Goal: Task Accomplishment & Management: Manage account settings

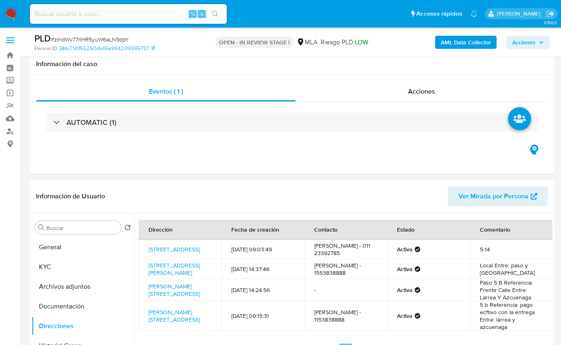
select select "10"
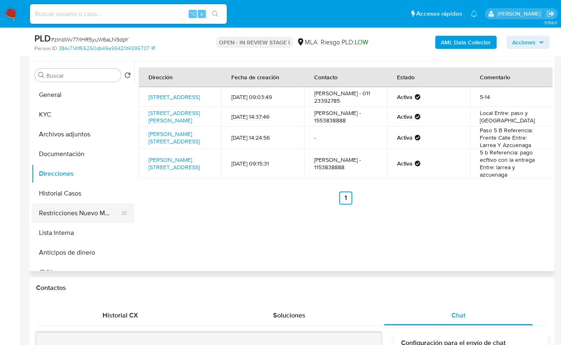
scroll to position [746, 0]
click at [67, 217] on button "Restricciones Nuevo Mundo" at bounding box center [80, 213] width 96 height 20
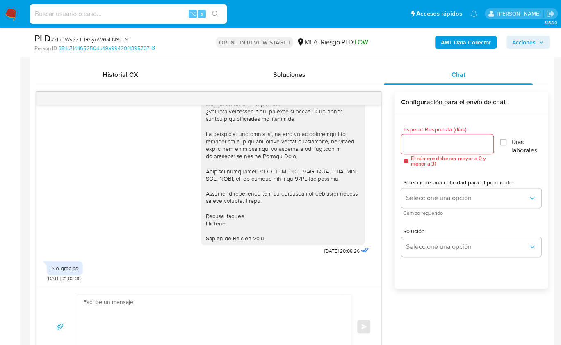
scroll to position [456, 0]
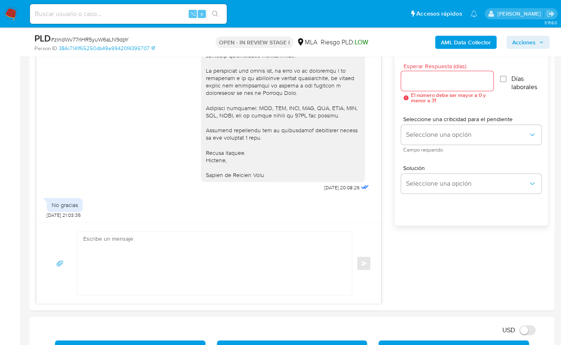
click at [460, 43] on b "AML Data Collector" at bounding box center [466, 42] width 50 height 13
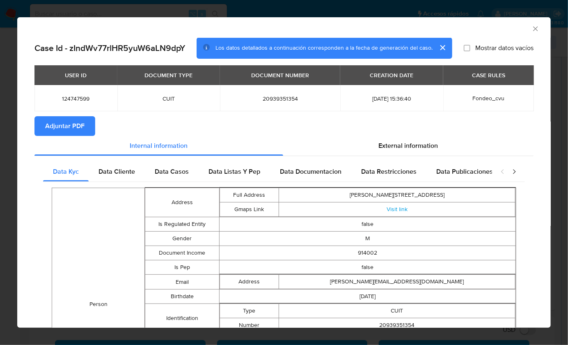
click at [78, 126] on span "Adjuntar PDF" at bounding box center [64, 126] width 39 height 18
click at [531, 30] on icon "Cerrar ventana" at bounding box center [535, 29] width 8 height 8
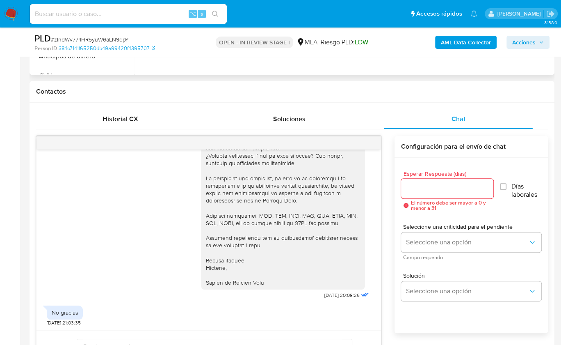
scroll to position [223, 0]
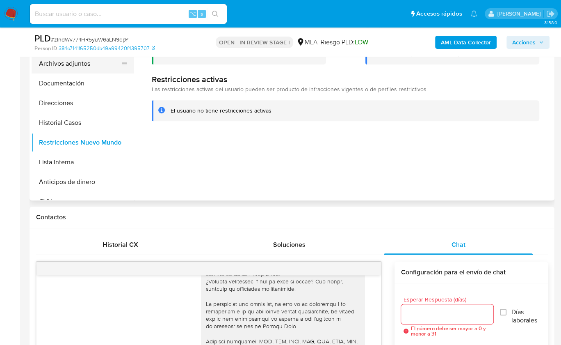
click at [88, 67] on button "Archivos adjuntos" at bounding box center [80, 64] width 96 height 20
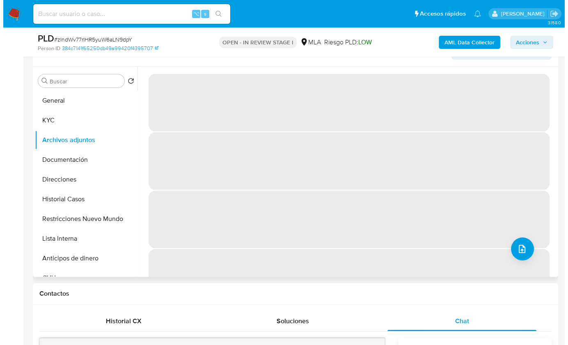
scroll to position [146, 0]
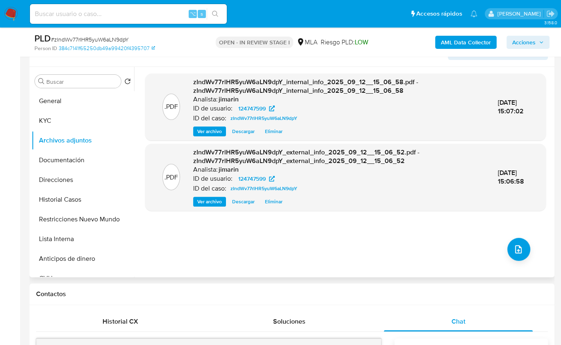
click at [542, 249] on div ".PDF zIndWv77rlHR5yuW6aLN9dpY_internal_info_2025_09_12__15_06_58.pdf - zIndWv77…" at bounding box center [345, 171] width 401 height 197
click at [525, 250] on button "upload-file" at bounding box center [519, 249] width 23 height 23
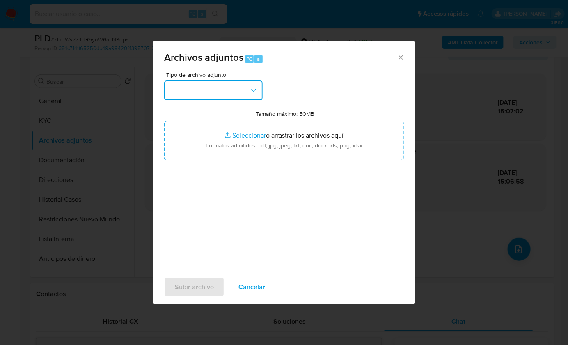
click at [234, 92] on button "button" at bounding box center [213, 90] width 98 height 20
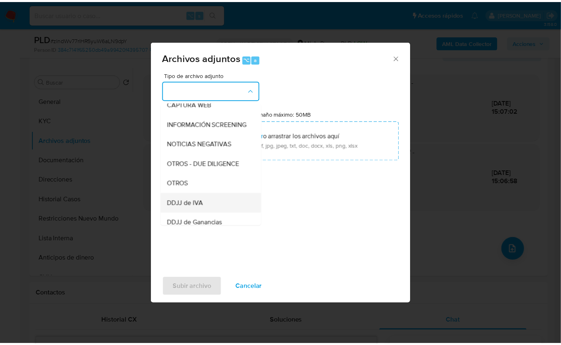
scroll to position [141, 0]
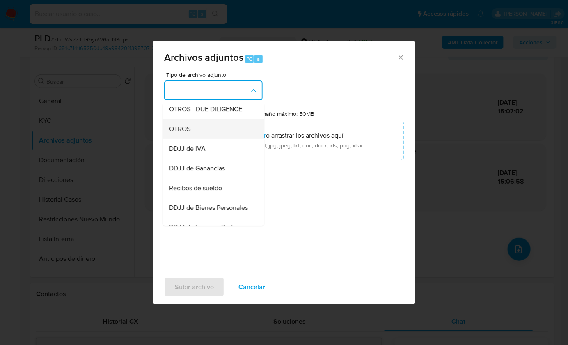
click at [194, 138] on div "OTROS" at bounding box center [211, 129] width 84 height 20
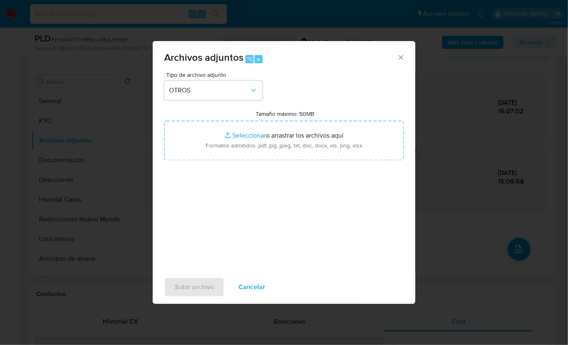
click at [259, 211] on div "Tipo de archivo adjunto OTROS Tamaño máximo: 50MB Seleccionar archivos Seleccio…" at bounding box center [284, 169] width 240 height 194
click at [256, 289] on span "Cancelar" at bounding box center [251, 287] width 27 height 18
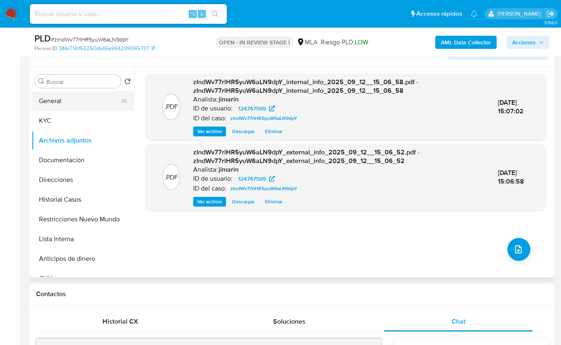
click at [78, 109] on button "General" at bounding box center [80, 101] width 96 height 20
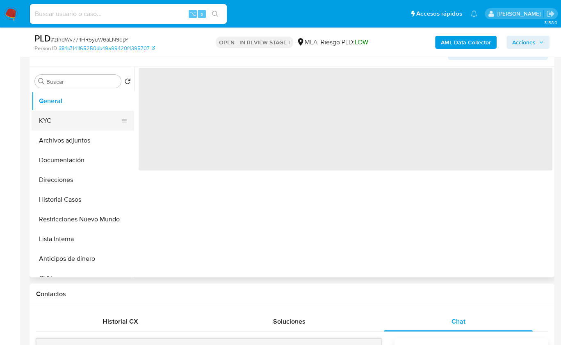
click at [73, 117] on button "KYC" at bounding box center [80, 121] width 96 height 20
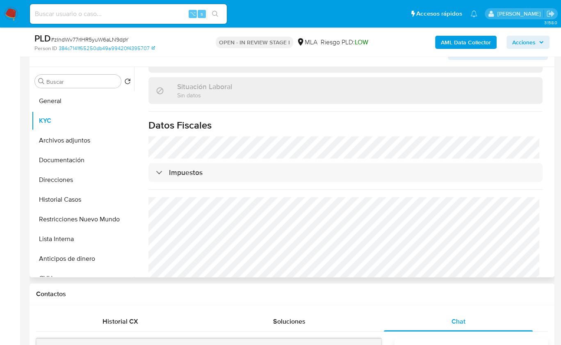
scroll to position [447, 0]
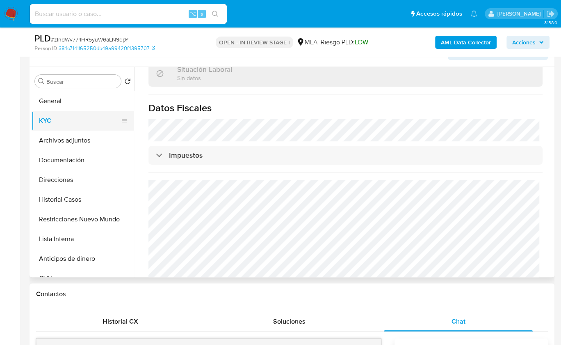
click at [69, 127] on button "KYC" at bounding box center [80, 121] width 96 height 20
click at [71, 137] on button "Archivos adjuntos" at bounding box center [80, 141] width 96 height 20
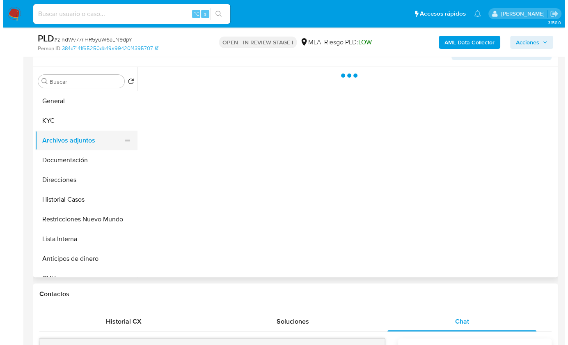
scroll to position [0, 0]
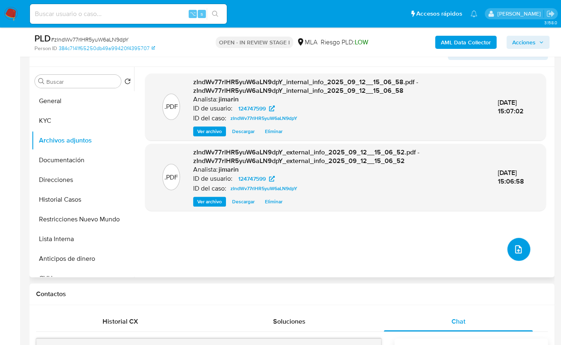
click at [514, 247] on icon "upload-file" at bounding box center [519, 249] width 10 height 10
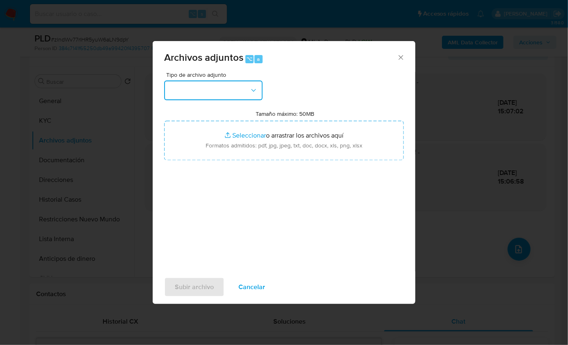
click at [215, 94] on button "button" at bounding box center [213, 90] width 98 height 20
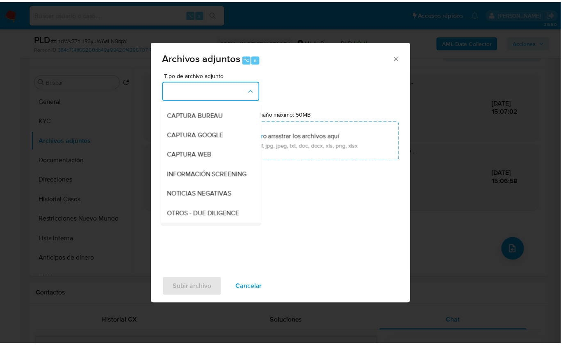
scroll to position [140, 0]
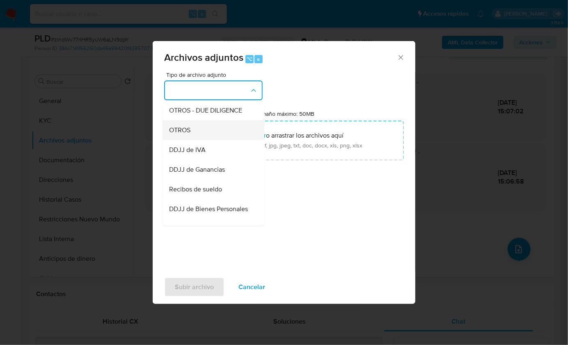
click at [190, 134] on span "OTROS" at bounding box center [179, 130] width 21 height 8
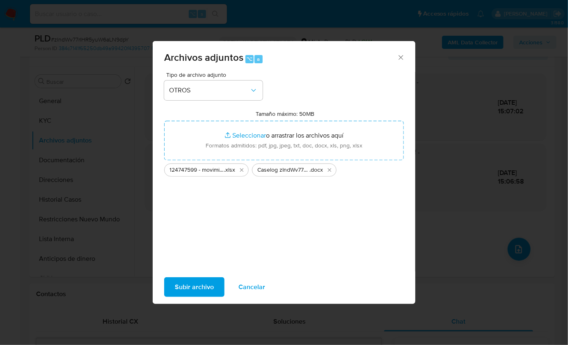
click at [199, 291] on span "Subir archivo" at bounding box center [194, 287] width 39 height 18
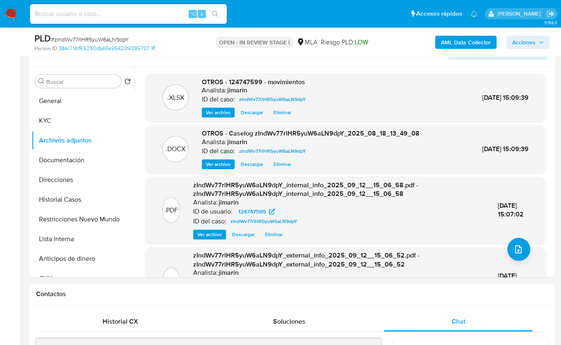
click at [541, 47] on span "Acciones" at bounding box center [529, 42] width 32 height 11
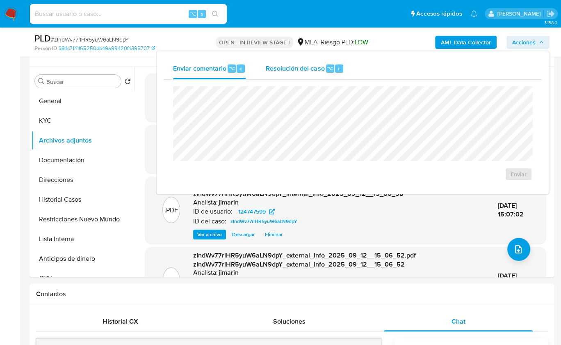
click at [305, 65] on span "Resolución del caso" at bounding box center [295, 67] width 59 height 9
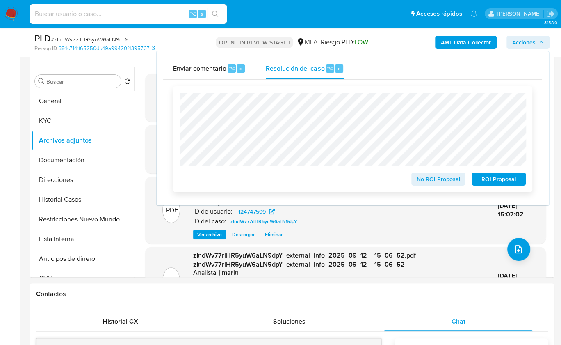
click at [425, 180] on span "No ROI Proposal" at bounding box center [438, 178] width 43 height 11
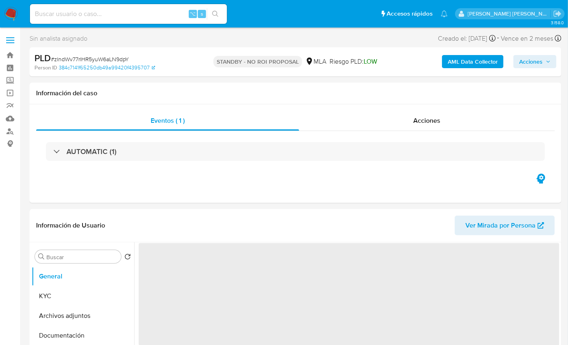
select select "10"
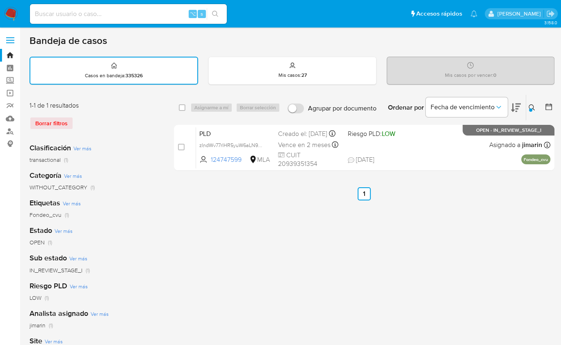
click at [533, 108] on icon at bounding box center [532, 107] width 6 height 6
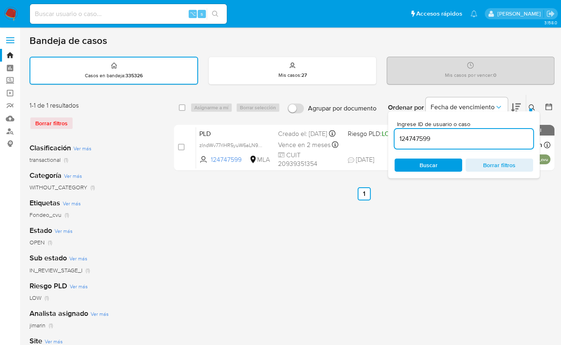
click at [465, 149] on div "Ingrese ID de usuario o caso 124747599 Buscar Borrar filtros" at bounding box center [464, 144] width 152 height 67
click at [464, 145] on div "124747599" at bounding box center [464, 139] width 139 height 20
click at [464, 144] on div "124747599" at bounding box center [464, 139] width 139 height 20
click at [465, 142] on input "124747599" at bounding box center [464, 138] width 139 height 11
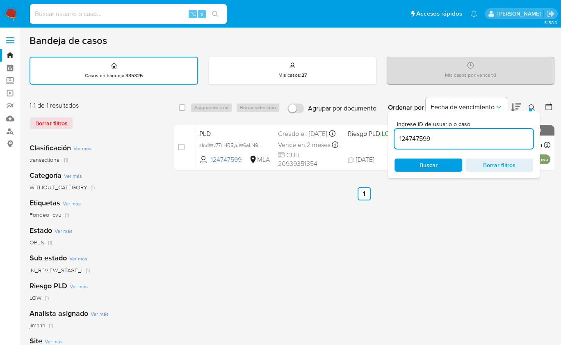
paste input "2101571142"
type input "2101571142"
click at [533, 105] on icon at bounding box center [532, 107] width 6 height 6
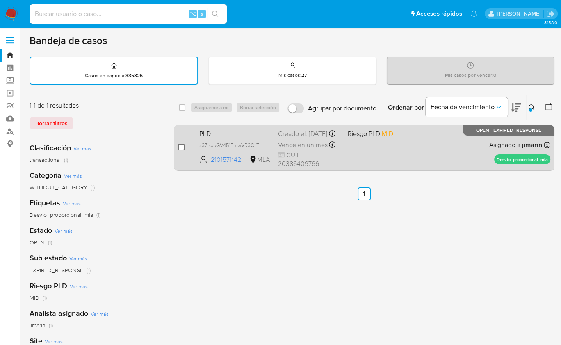
click at [181, 148] on input "checkbox" at bounding box center [181, 147] width 7 height 7
checkbox input "true"
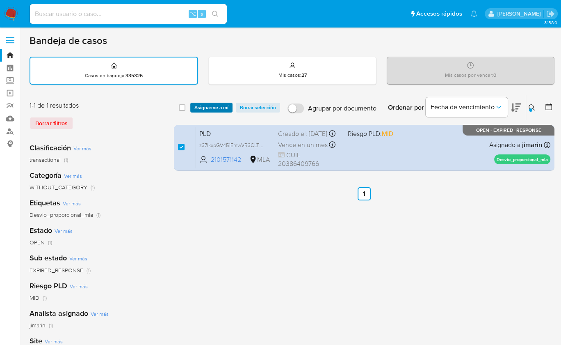
click at [213, 103] on span "Asignarme a mí" at bounding box center [212, 107] width 34 height 8
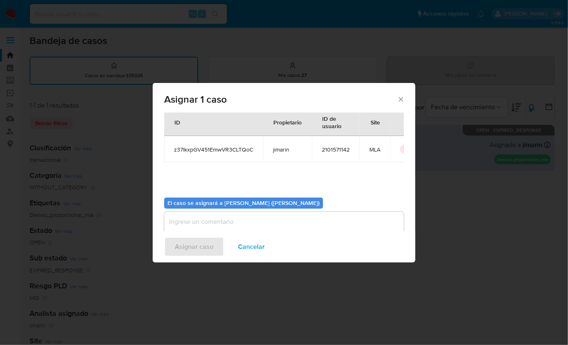
scroll to position [42, 0]
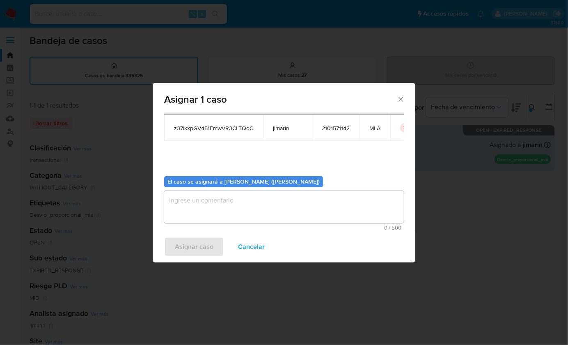
click at [261, 205] on textarea "assign-modal" at bounding box center [284, 206] width 240 height 33
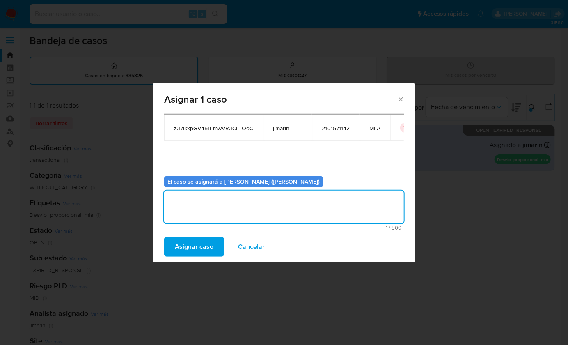
click at [217, 238] on button "Asignar caso" at bounding box center [194, 247] width 60 height 20
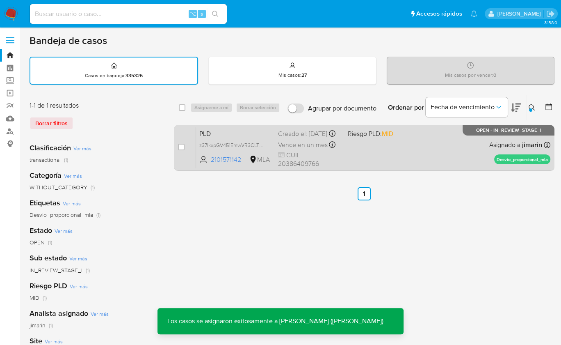
click at [481, 154] on div "PLD z37IkxpGV451EmwVR3CLTQoC 2101571142 MLA Riesgo PLD: MID Creado el: 12/08/20…" at bounding box center [373, 147] width 355 height 41
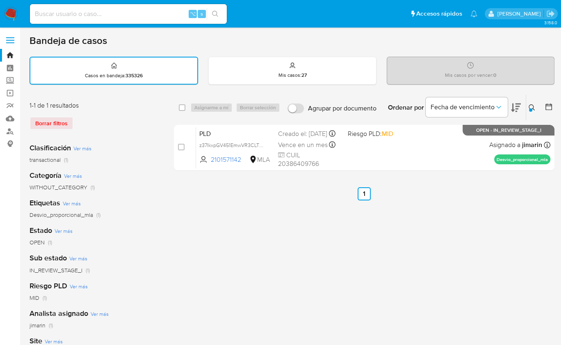
click at [539, 106] on button at bounding box center [534, 108] width 14 height 10
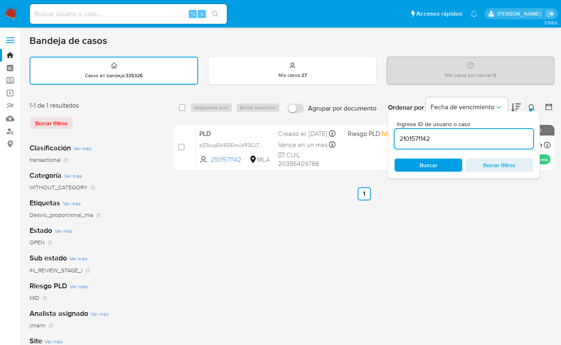
click at [492, 136] on input "2101571142" at bounding box center [464, 138] width 139 height 11
click at [493, 136] on input "2101571142" at bounding box center [464, 138] width 139 height 11
click at [501, 136] on input "2101571142" at bounding box center [464, 138] width 139 height 11
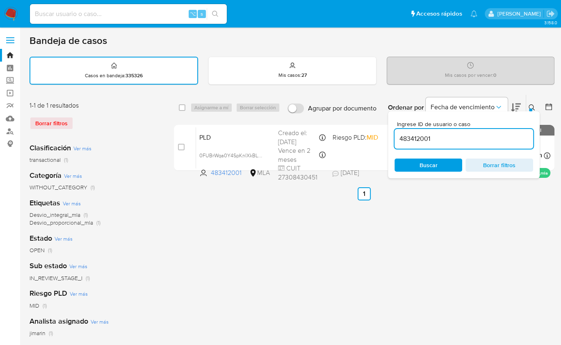
click at [532, 103] on button at bounding box center [534, 108] width 14 height 10
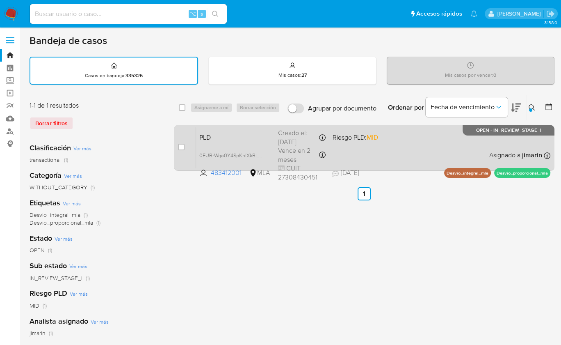
click at [390, 149] on div "PLD 0FUBrWqa0Y4SpKnlXkBLCgcF 483412001 MLA Riesgo PLD: MID Creado el: 12/08/202…" at bounding box center [373, 147] width 355 height 41
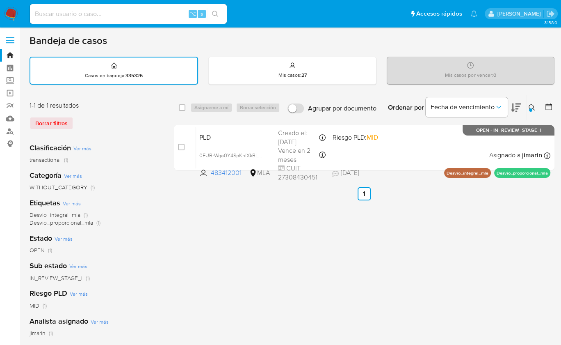
click at [528, 106] on button at bounding box center [534, 108] width 14 height 10
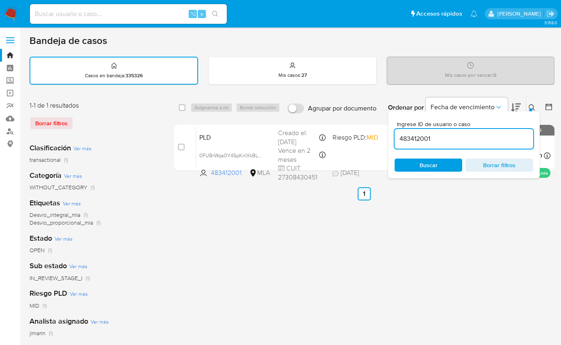
click at [447, 142] on input "483412001" at bounding box center [464, 138] width 139 height 11
type input "728108525"
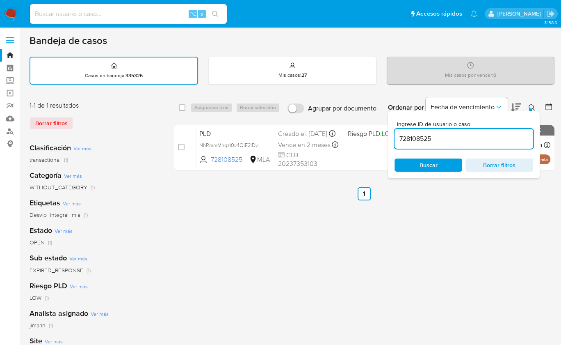
click at [529, 106] on icon at bounding box center [532, 107] width 6 height 6
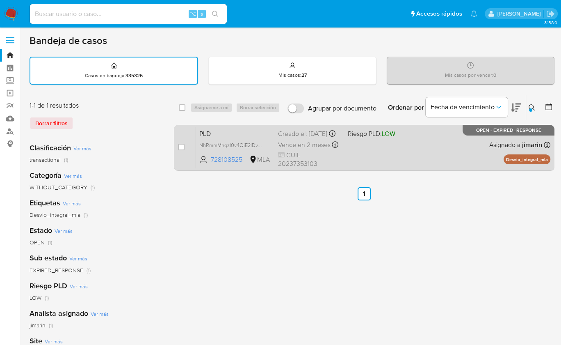
click at [179, 147] on input "checkbox" at bounding box center [181, 147] width 7 height 7
checkbox input "true"
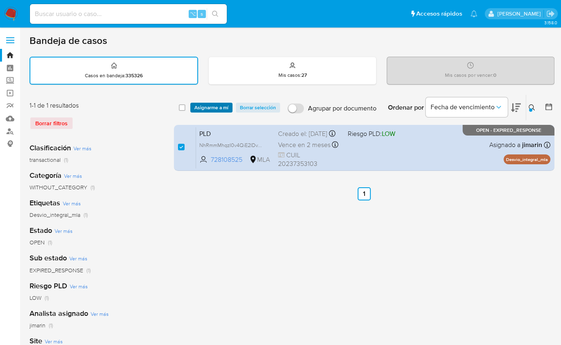
click at [218, 103] on span "Asignarme a mí" at bounding box center [212, 107] width 34 height 8
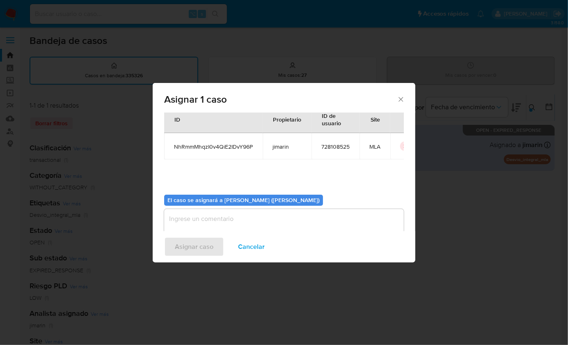
scroll to position [42, 0]
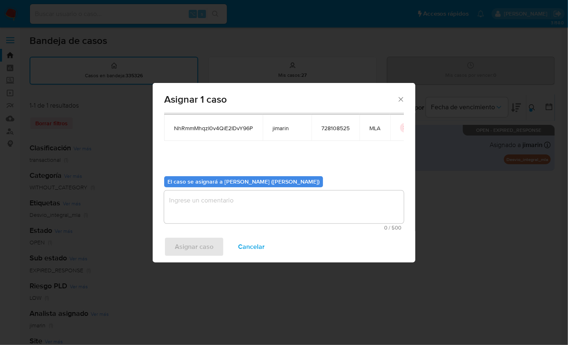
click at [218, 213] on textarea "assign-modal" at bounding box center [284, 206] width 240 height 33
click at [203, 251] on span "Asignar caso" at bounding box center [194, 247] width 39 height 18
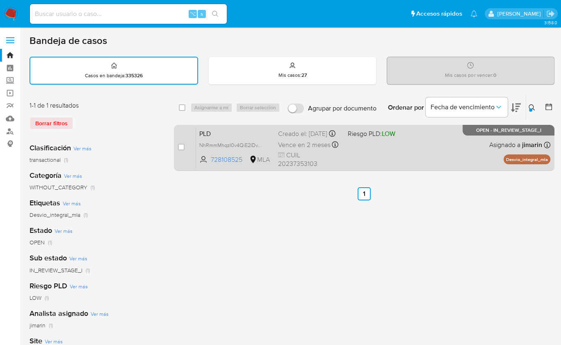
click at [435, 148] on div "PLD NhRmmMhqzI0v4QiE2IDvY96P 728108525 MLA Riesgo PLD: LOW Creado el: 12/08/202…" at bounding box center [373, 147] width 355 height 41
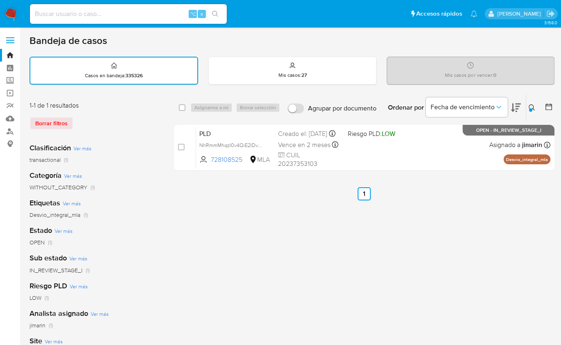
click at [533, 110] on icon at bounding box center [532, 107] width 7 height 7
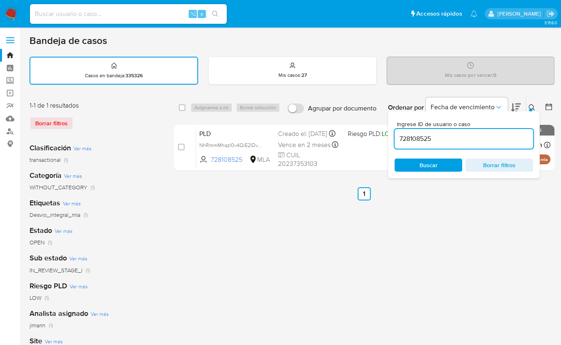
click at [493, 134] on input "728108525" at bounding box center [464, 138] width 139 height 11
type input "174218222"
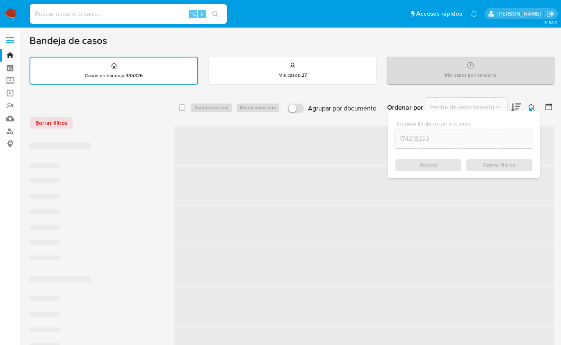
click at [531, 105] on icon at bounding box center [532, 107] width 7 height 7
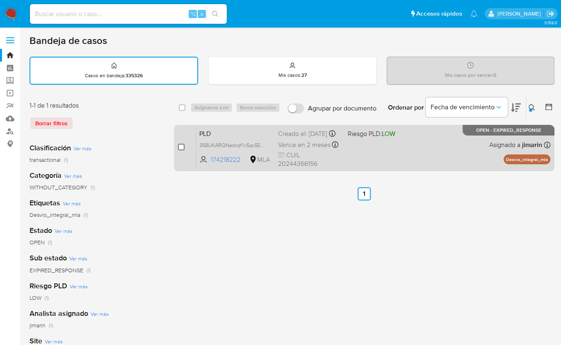
click at [183, 147] on input "checkbox" at bounding box center [181, 147] width 7 height 7
checkbox input "true"
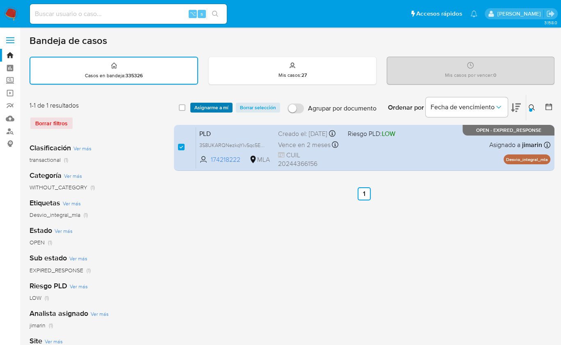
click at [210, 105] on span "Asignarme a mí" at bounding box center [212, 107] width 34 height 8
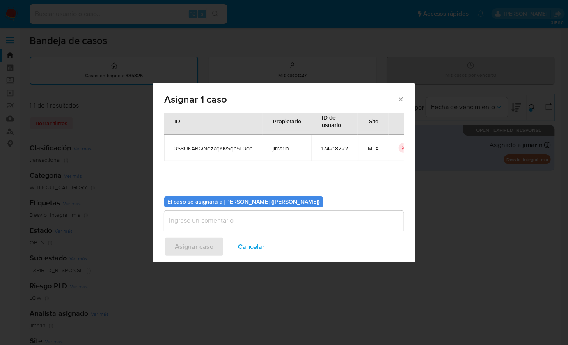
scroll to position [42, 0]
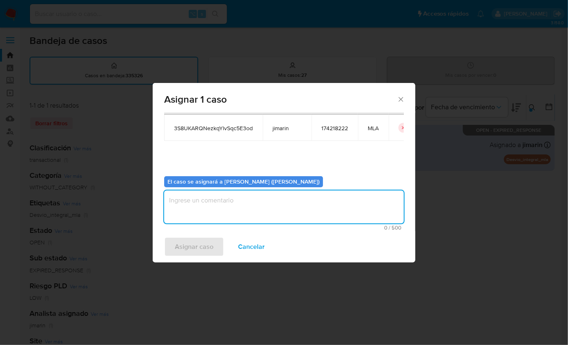
click at [235, 215] on textarea "assign-modal" at bounding box center [284, 206] width 240 height 33
click at [201, 248] on span "Asignar caso" at bounding box center [194, 247] width 39 height 18
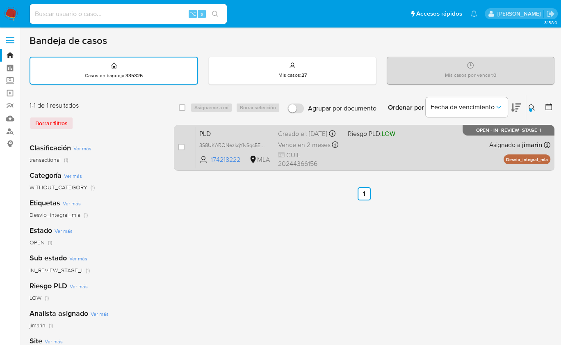
click at [454, 157] on div "PLD 3S8UKARQNezkqYlvSqc5E3od 174218222 MLA Riesgo PLD: LOW Creado el: 12/08/202…" at bounding box center [373, 147] width 355 height 41
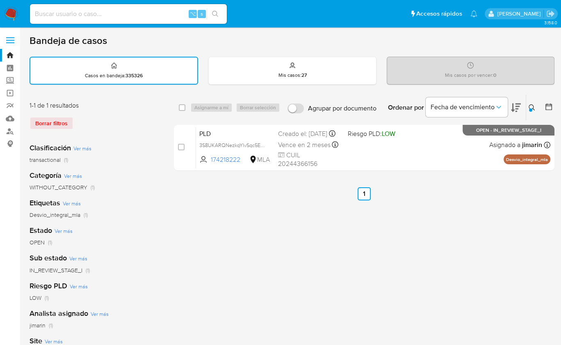
drag, startPoint x: 532, startPoint y: 106, endPoint x: 529, endPoint y: 117, distance: 10.9
click at [533, 106] on icon at bounding box center [532, 107] width 7 height 7
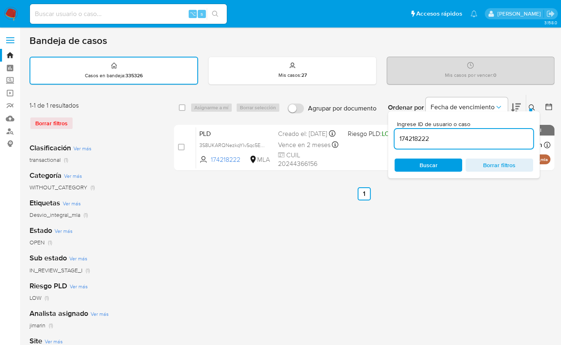
click at [509, 131] on div "174218222" at bounding box center [464, 139] width 139 height 20
click at [506, 133] on input "174218222" at bounding box center [464, 138] width 139 height 11
paste input "69192473"
type input "691924732"
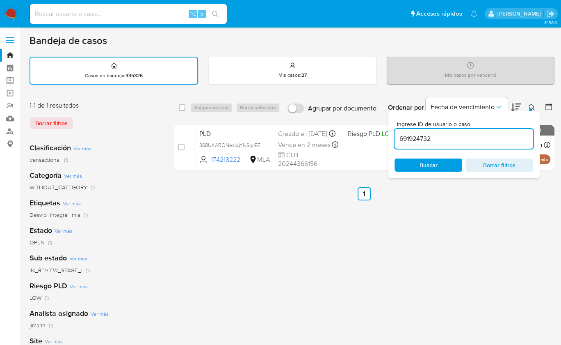
click at [533, 108] on icon at bounding box center [532, 107] width 7 height 7
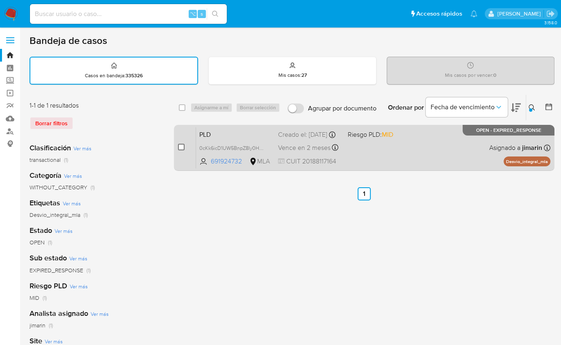
click at [181, 146] on input "checkbox" at bounding box center [181, 147] width 7 height 7
checkbox input "true"
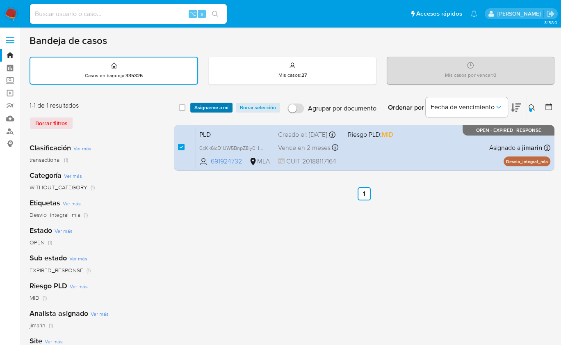
click at [208, 110] on span "Asignarme a mí" at bounding box center [212, 107] width 34 height 8
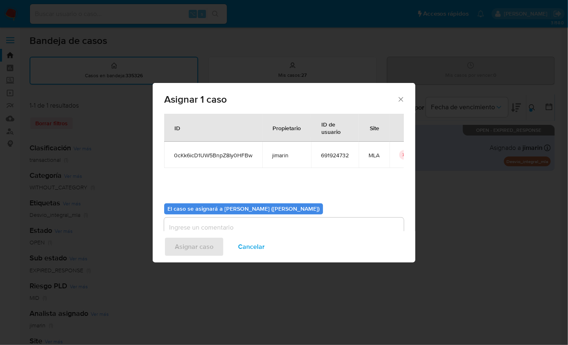
scroll to position [42, 0]
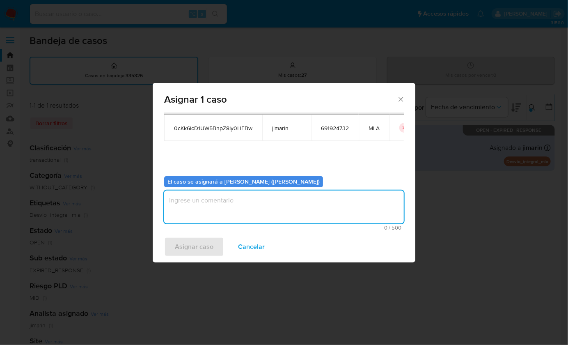
click at [213, 204] on textarea "assign-modal" at bounding box center [284, 206] width 240 height 33
click at [207, 242] on span "Asignar caso" at bounding box center [194, 247] width 39 height 18
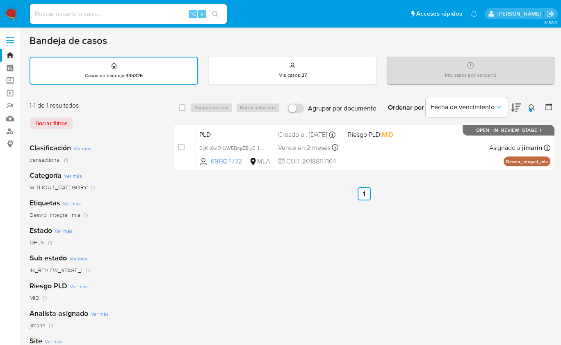
click at [535, 108] on icon at bounding box center [532, 107] width 7 height 7
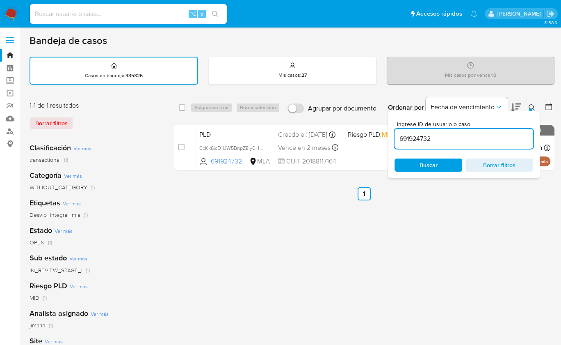
click at [478, 140] on input "691924732" at bounding box center [464, 138] width 139 height 11
click at [537, 107] on button at bounding box center [534, 108] width 14 height 10
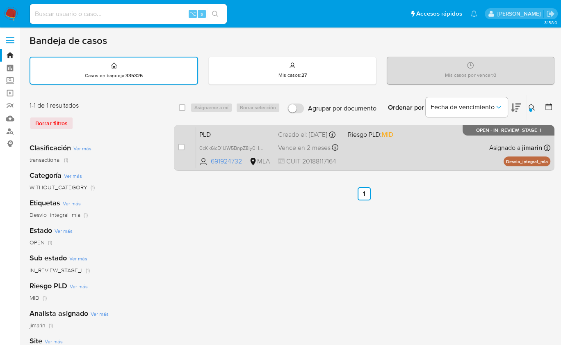
click at [442, 165] on div "PLD 0cKk6icD1UW5BnpZ8Iy0HFBw 691924732 MLA Riesgo PLD: MID Creado el: 12/08/202…" at bounding box center [373, 147] width 355 height 41
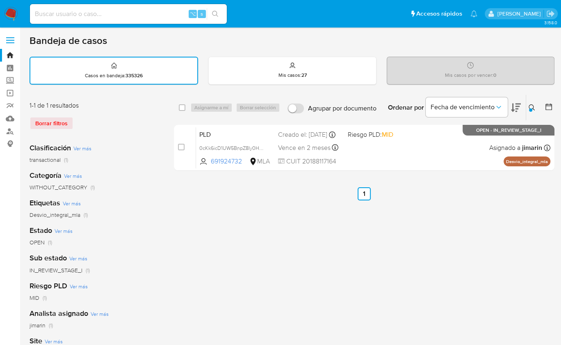
click at [532, 108] on div at bounding box center [530, 109] width 3 height 3
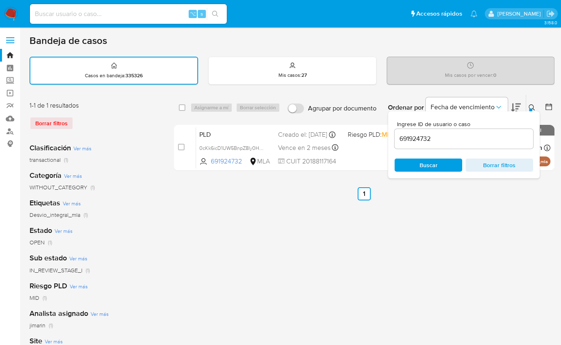
click at [467, 135] on input "691924732" at bounding box center [464, 138] width 139 height 11
type input "299073758"
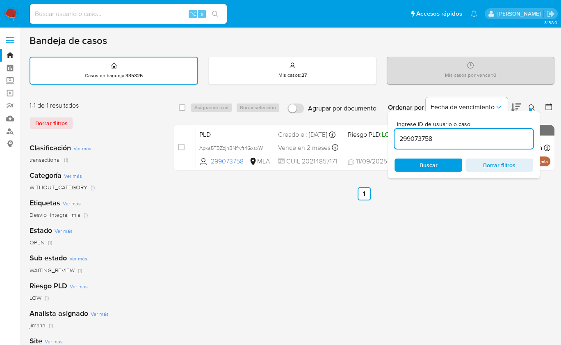
click at [531, 104] on icon at bounding box center [532, 107] width 6 height 6
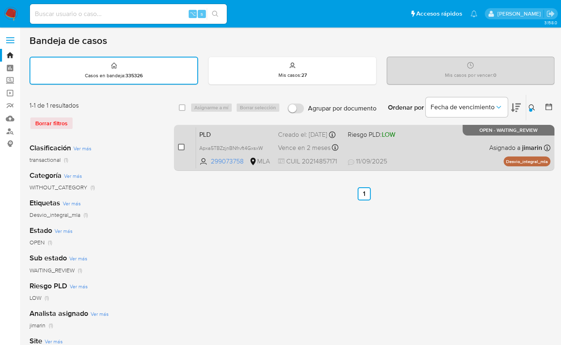
click at [181, 144] on input "checkbox" at bounding box center [181, 147] width 7 height 7
checkbox input "true"
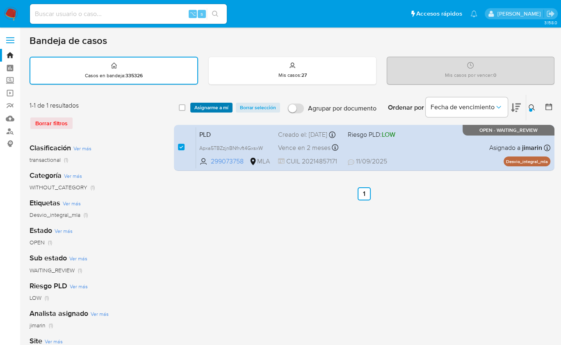
click at [208, 109] on span "Asignarme a mí" at bounding box center [212, 107] width 34 height 8
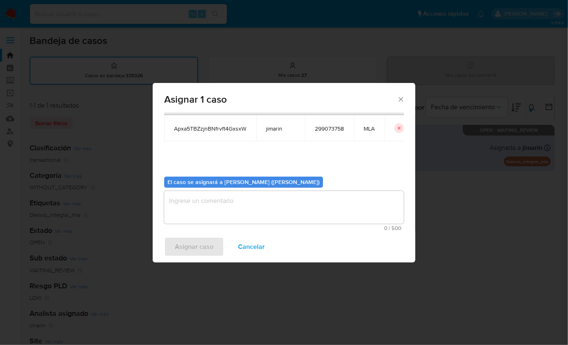
scroll to position [42, 0]
click at [224, 213] on textarea "assign-modal" at bounding box center [284, 206] width 240 height 33
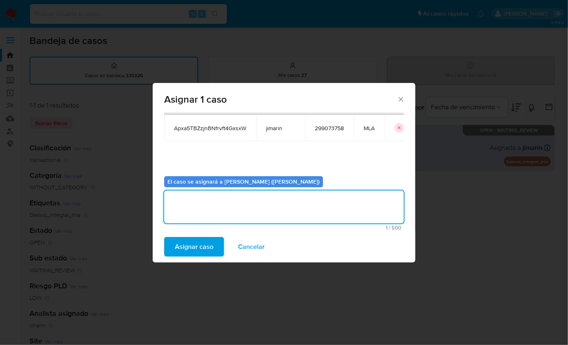
click at [195, 251] on span "Asignar caso" at bounding box center [194, 247] width 39 height 18
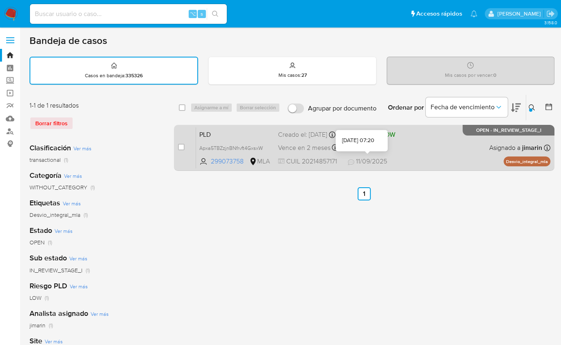
click at [384, 152] on div "PLD Apxa5TBZzjnBNfrvft4GxsxW 299073758 MLA Riesgo PLD: LOW Creado el: 12/08/202…" at bounding box center [373, 147] width 355 height 41
click at [181, 147] on input "checkbox" at bounding box center [181, 147] width 7 height 7
checkbox input "true"
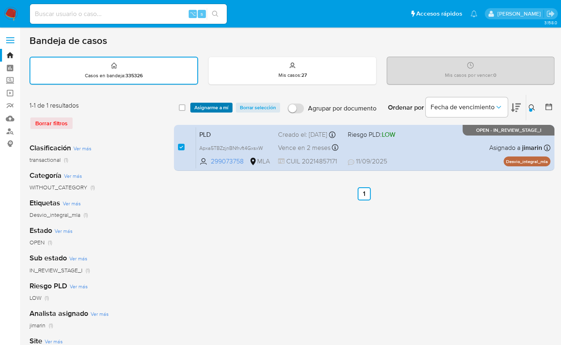
click at [204, 106] on span "Asignarme a mí" at bounding box center [212, 107] width 34 height 8
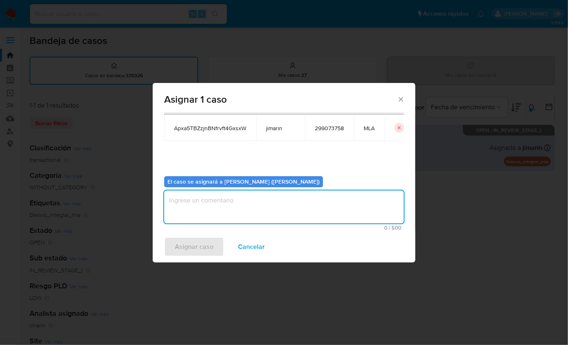
drag, startPoint x: 210, startPoint y: 212, endPoint x: 209, endPoint y: 242, distance: 30.4
click at [210, 212] on textarea "assign-modal" at bounding box center [284, 206] width 240 height 33
click at [206, 249] on span "Asignar caso" at bounding box center [194, 247] width 39 height 18
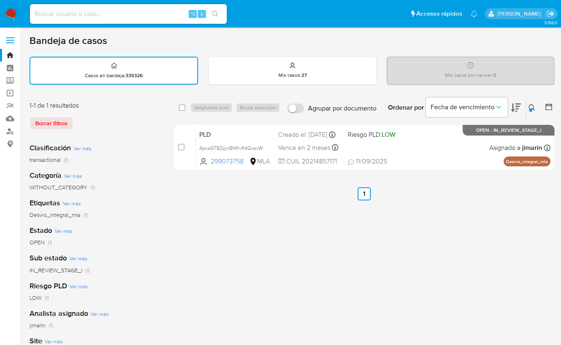
click at [533, 108] on icon at bounding box center [532, 107] width 7 height 7
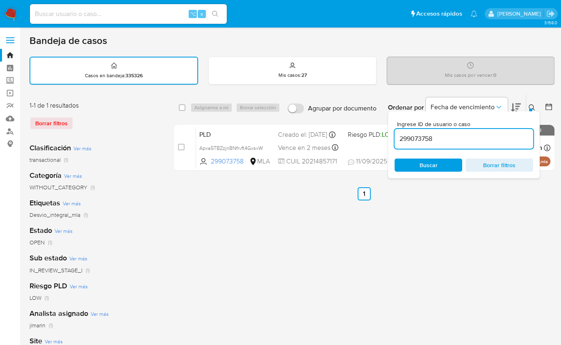
click at [494, 147] on div "299073758" at bounding box center [464, 139] width 139 height 20
click at [494, 138] on input "299073758" at bounding box center [464, 138] width 139 height 11
paste input "192500065"
type input "192500065"
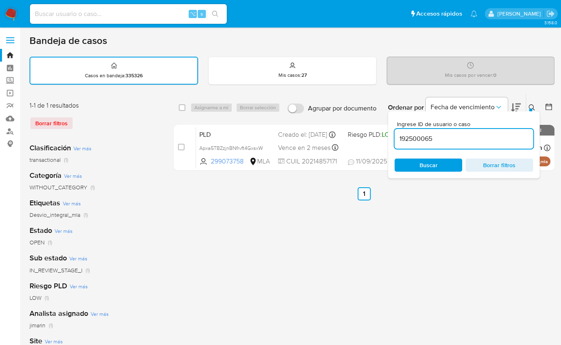
click at [532, 110] on button at bounding box center [534, 108] width 14 height 10
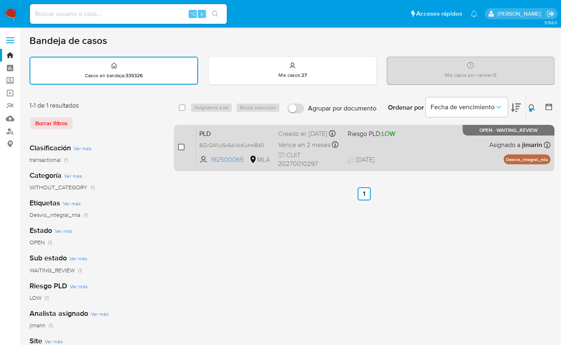
click at [181, 148] on input "checkbox" at bounding box center [181, 147] width 7 height 7
checkbox input "true"
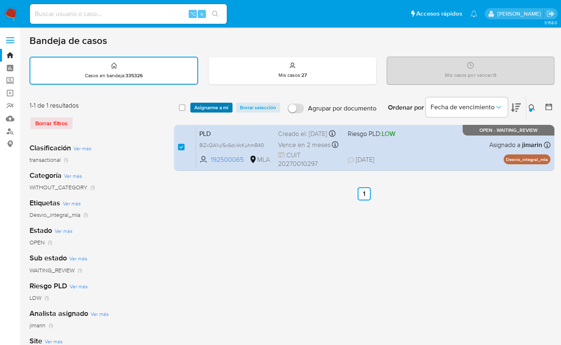
click at [210, 110] on span "Asignarme a mí" at bounding box center [212, 107] width 34 height 8
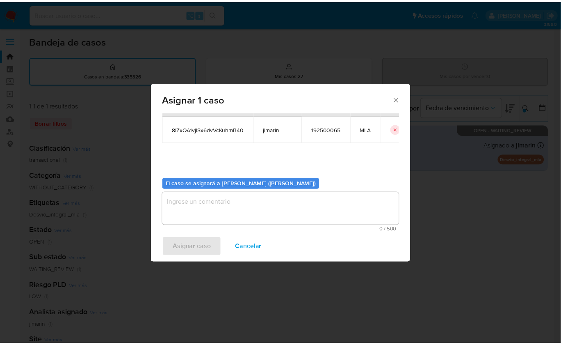
scroll to position [42, 0]
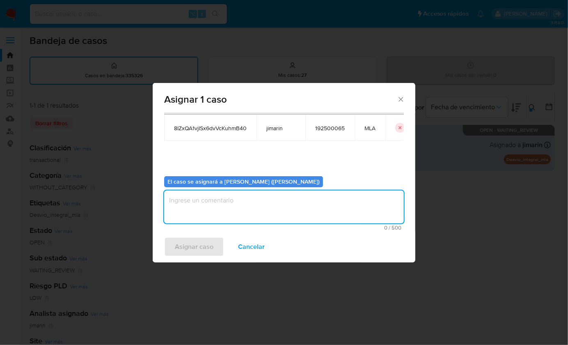
click at [218, 217] on textarea "assign-modal" at bounding box center [284, 206] width 240 height 33
click at [196, 245] on span "Asignar caso" at bounding box center [194, 247] width 39 height 18
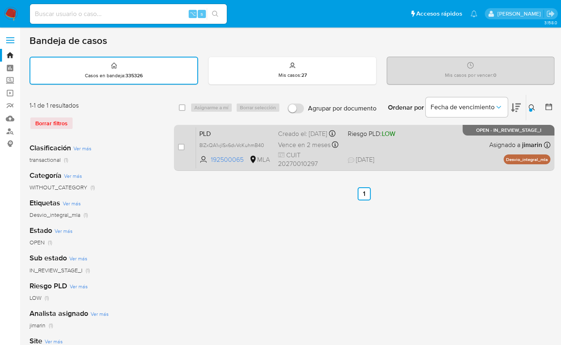
click at [449, 162] on span "09/09/2025 09/09/2025 17:22" at bounding box center [414, 159] width 133 height 9
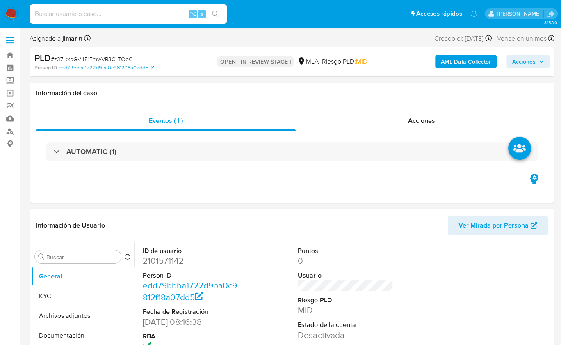
select select "10"
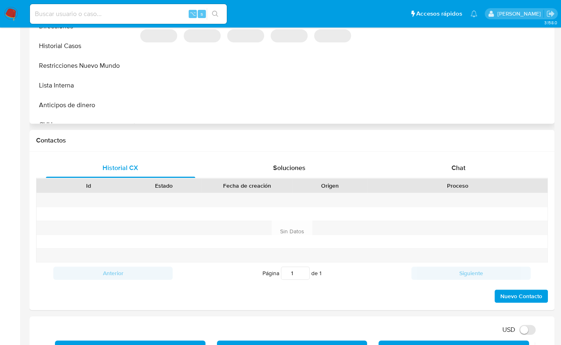
scroll to position [338, 0]
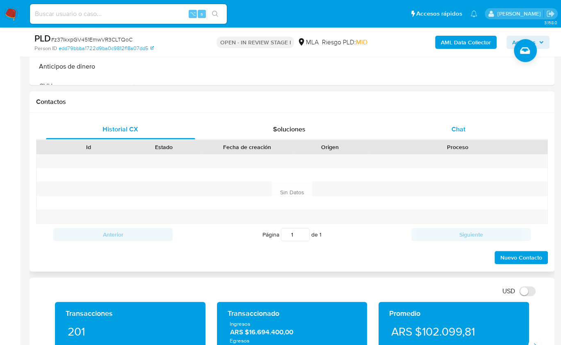
click at [474, 129] on div "Chat" at bounding box center [458, 129] width 149 height 20
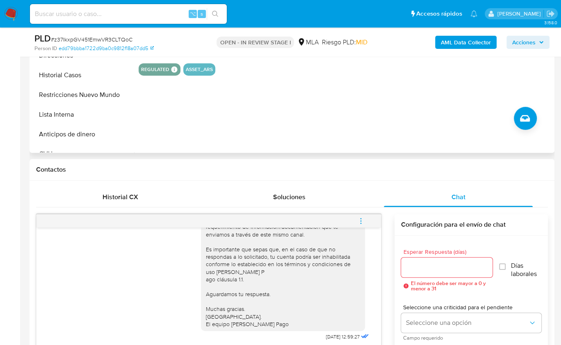
scroll to position [232, 0]
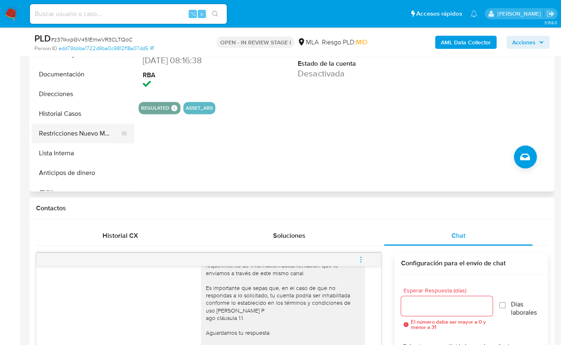
click at [61, 135] on button "Restricciones Nuevo Mundo" at bounding box center [80, 134] width 96 height 20
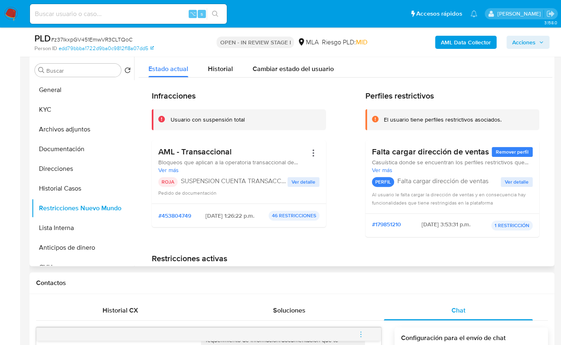
scroll to position [156, 0]
click at [67, 144] on button "Documentación" at bounding box center [80, 150] width 96 height 20
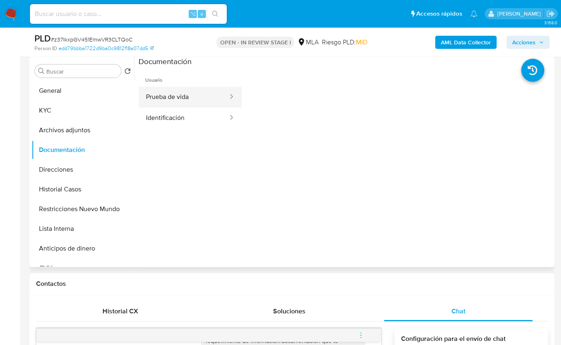
click at [190, 101] on button "Prueba de vida" at bounding box center [184, 97] width 90 height 21
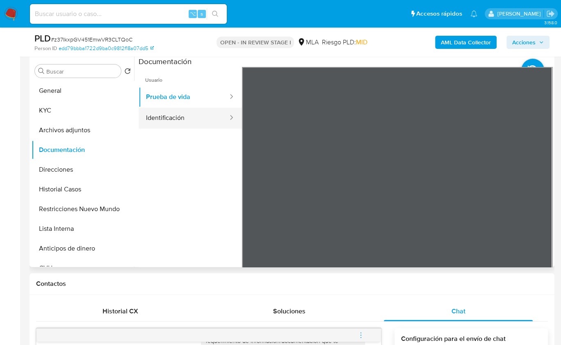
click at [176, 115] on button "Identificación" at bounding box center [184, 118] width 90 height 21
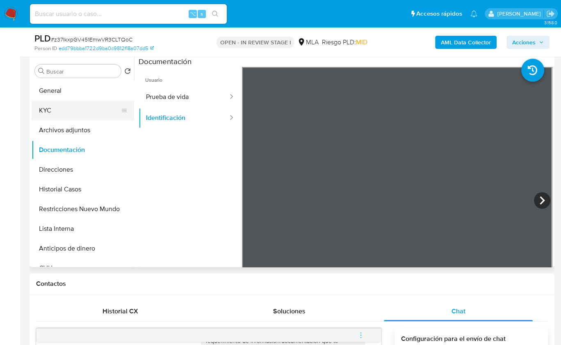
click at [71, 104] on button "KYC" at bounding box center [80, 111] width 96 height 20
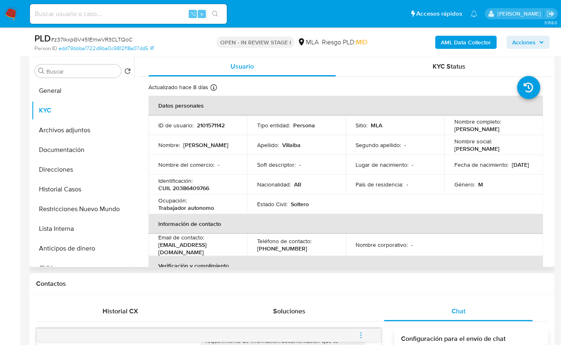
drag, startPoint x: 456, startPoint y: 128, endPoint x: 512, endPoint y: 130, distance: 56.7
click at [512, 130] on td "Nombre completo : Daniel Ernesto Villalba" at bounding box center [493, 125] width 99 height 20
copy p "Daniel Ernesto Villalba"
click at [295, 188] on p "AR" at bounding box center [297, 184] width 7 height 7
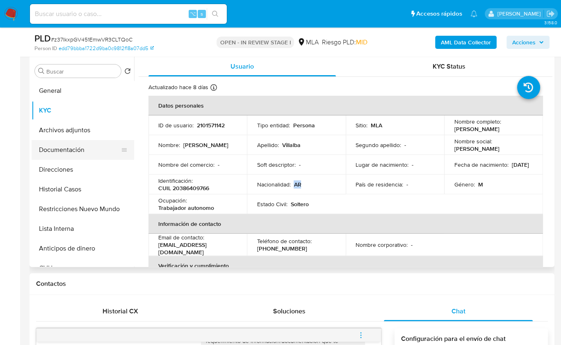
click at [92, 155] on button "Documentación" at bounding box center [80, 150] width 96 height 20
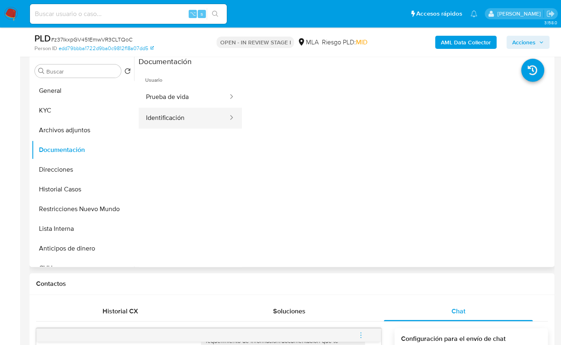
click at [170, 112] on button "Identificación" at bounding box center [184, 118] width 90 height 21
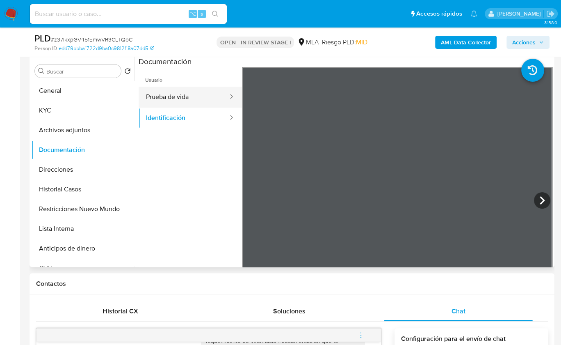
click at [194, 98] on button "Prueba de vida" at bounding box center [184, 97] width 90 height 21
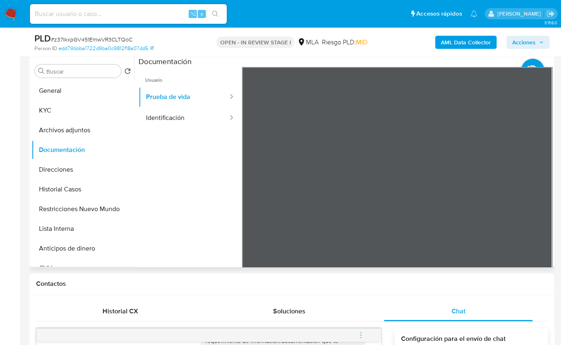
scroll to position [5, 0]
click at [153, 124] on button "Identificación" at bounding box center [184, 118] width 90 height 21
click at [537, 199] on icon at bounding box center [542, 200] width 16 height 16
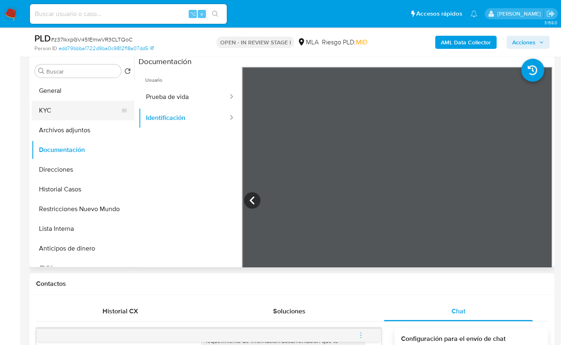
click at [81, 114] on button "KYC" at bounding box center [80, 111] width 96 height 20
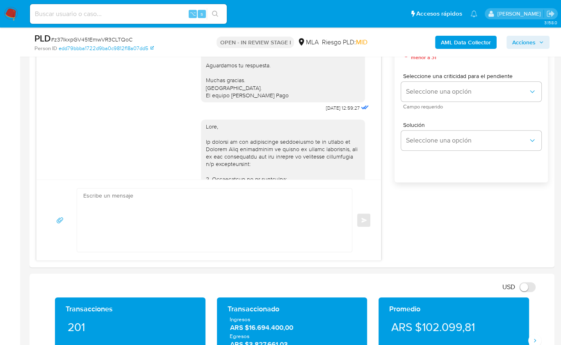
scroll to position [579, 0]
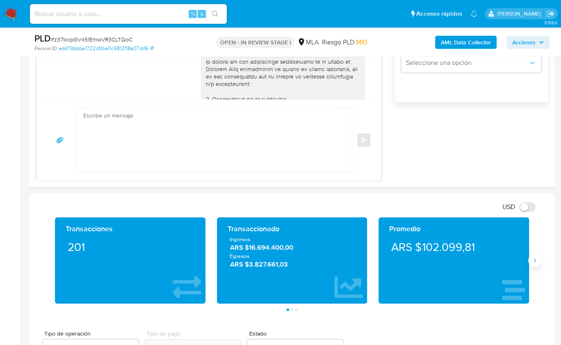
click at [537, 263] on button "Siguiente" at bounding box center [535, 260] width 13 height 13
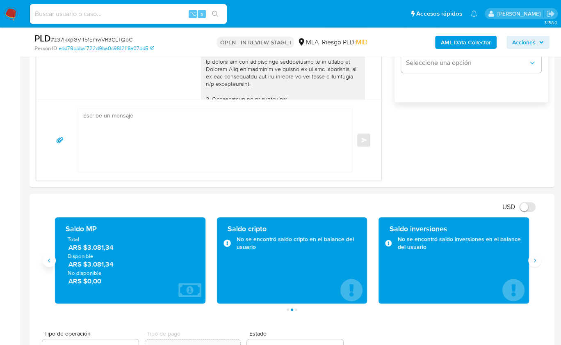
click at [50, 258] on icon "Anterior" at bounding box center [49, 260] width 7 height 7
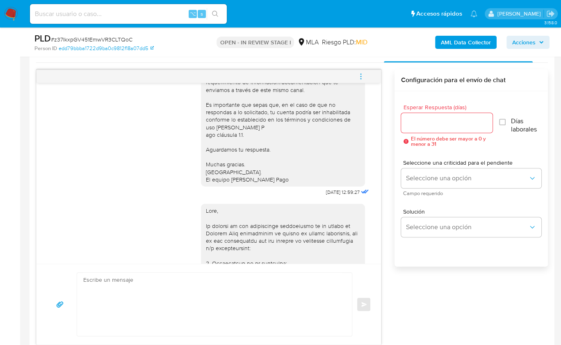
scroll to position [302, 0]
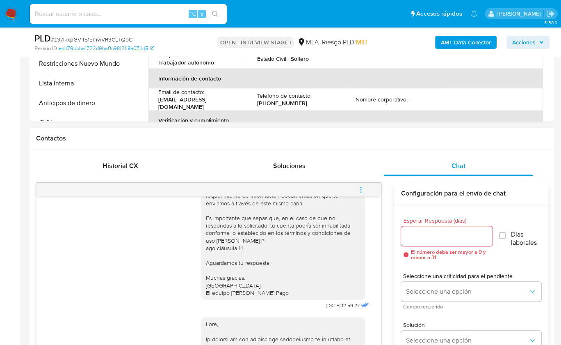
click at [368, 188] on button "menu-action" at bounding box center [361, 190] width 27 height 20
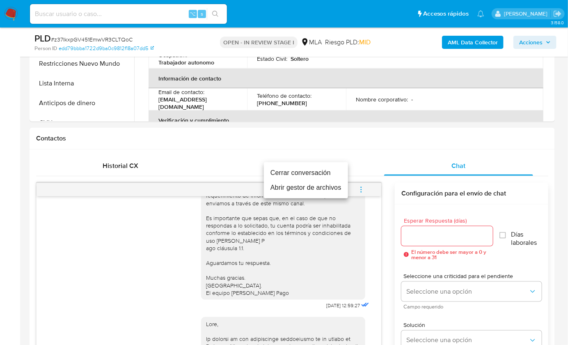
click at [295, 174] on li "Cerrar conversación" at bounding box center [306, 172] width 84 height 15
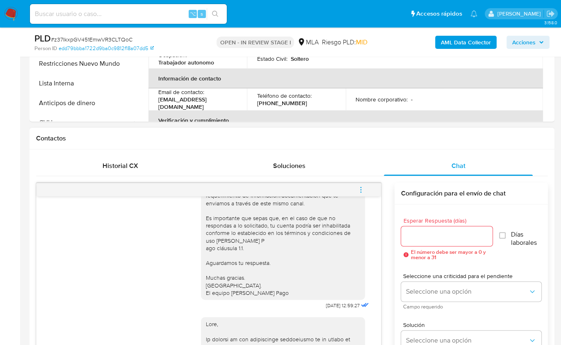
click at [389, 230] on div "18/08/2025 17:29:14 Hola, Esperamos que te encuentres muy bien. Te consultamos …" at bounding box center [292, 320] width 512 height 275
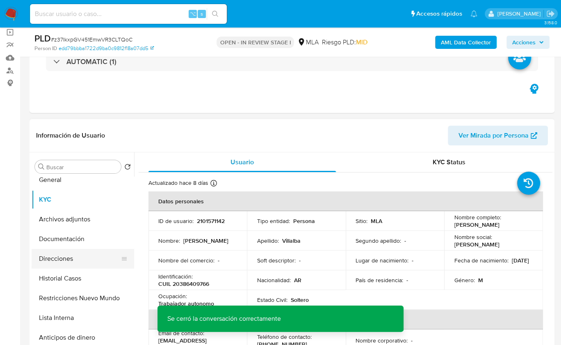
scroll to position [16, 0]
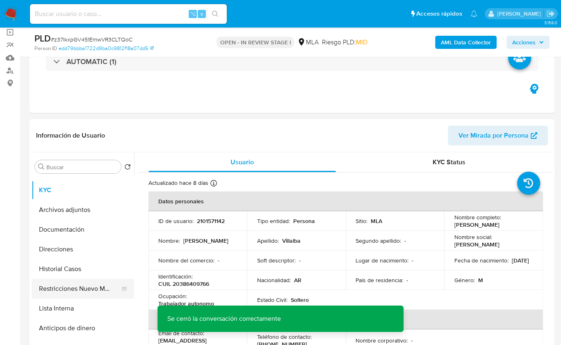
click at [67, 285] on button "Restricciones Nuevo Mundo" at bounding box center [80, 289] width 96 height 20
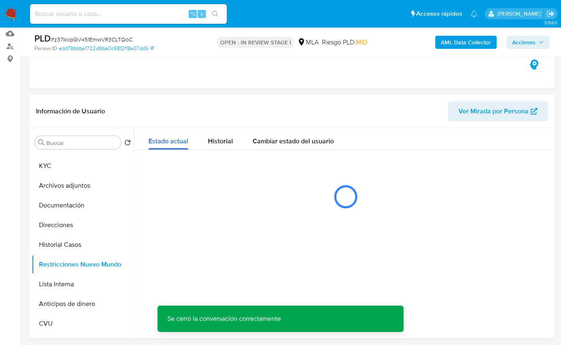
scroll to position [122, 0]
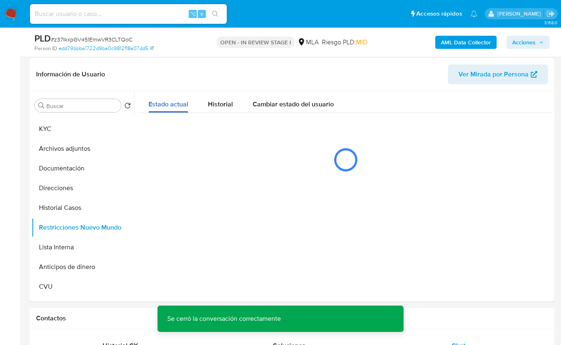
click at [171, 98] on div "Estado actual" at bounding box center [169, 102] width 40 height 22
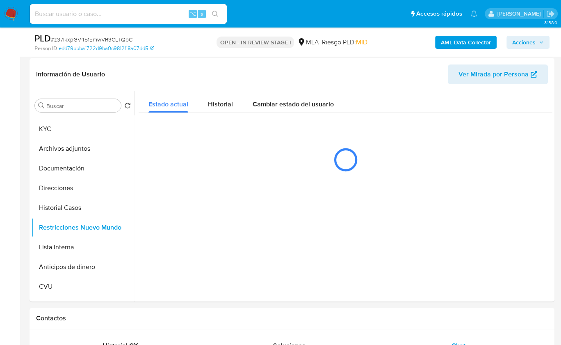
click at [180, 78] on header "Información de Usuario Ver Mirada por Persona" at bounding box center [292, 74] width 512 height 20
click at [500, 325] on div "Contactos" at bounding box center [292, 318] width 525 height 22
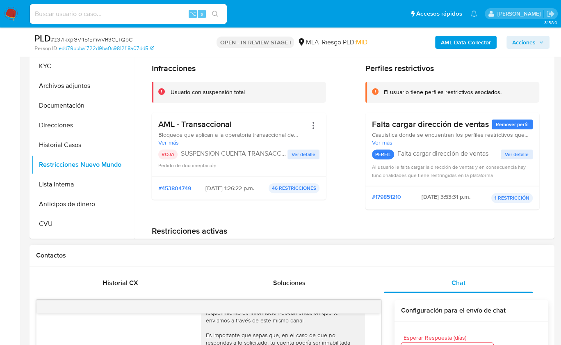
scroll to position [127, 0]
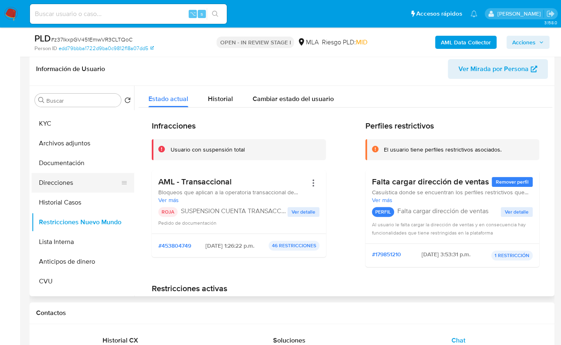
click at [41, 189] on button "Direcciones" at bounding box center [80, 183] width 96 height 20
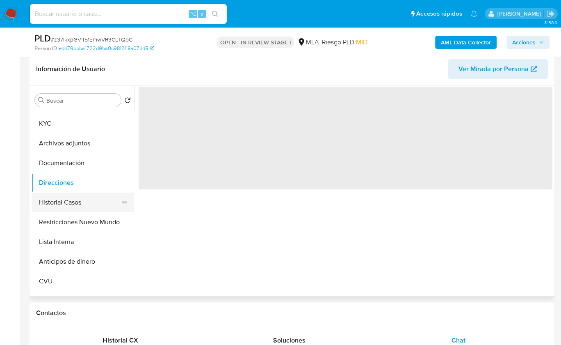
click at [73, 197] on button "Historial Casos" at bounding box center [80, 202] width 96 height 20
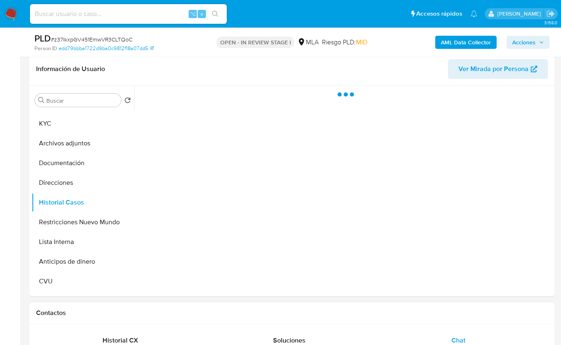
click at [523, 320] on div "Contactos" at bounding box center [292, 313] width 525 height 22
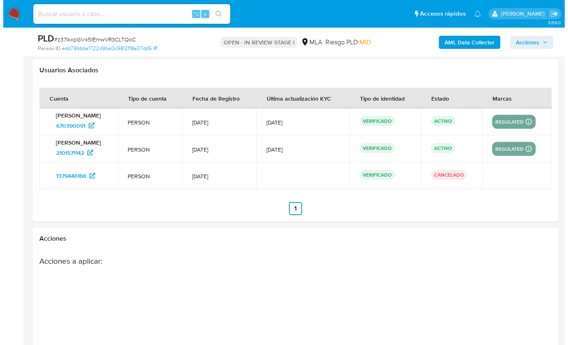
scroll to position [1499, 0]
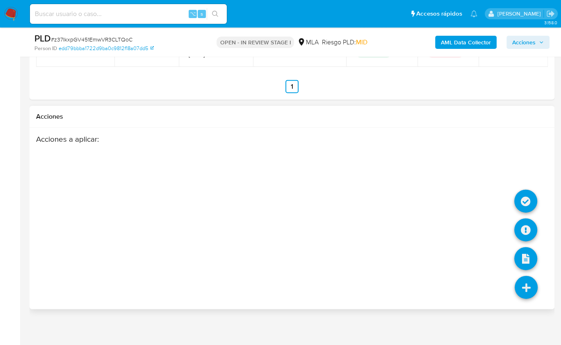
click at [523, 288] on icon at bounding box center [526, 287] width 23 height 23
click at [519, 198] on icon at bounding box center [526, 201] width 23 height 23
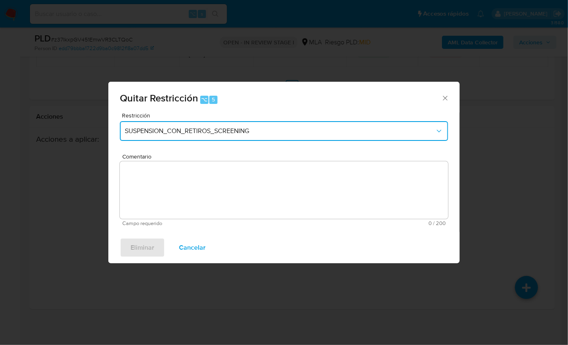
click at [299, 137] on button "SUSPENSION_CON_RETIROS_SCREENING" at bounding box center [284, 131] width 328 height 20
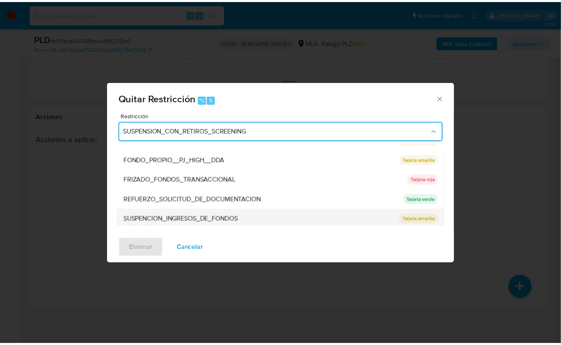
scroll to position [170, 0]
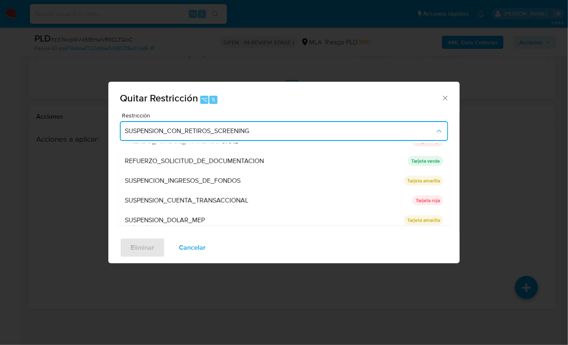
click at [219, 197] on span "SUSPENSION_CUENTA_TRANSACCIONAL" at bounding box center [187, 200] width 124 height 8
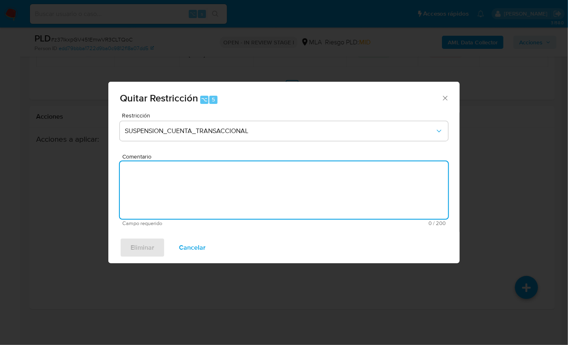
click at [223, 188] on textarea "Comentario" at bounding box center [284, 189] width 328 height 57
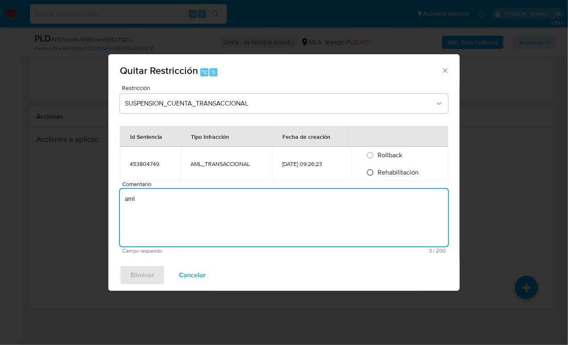
type textarea "aml"
click at [374, 172] on input "Rehabilitación" at bounding box center [370, 172] width 13 height 13
radio input "true"
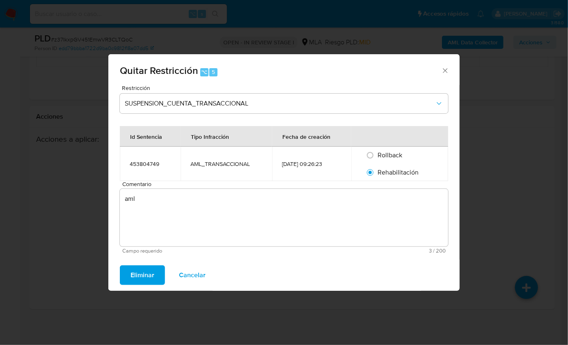
click at [133, 277] on span "Eliminar" at bounding box center [143, 275] width 24 height 18
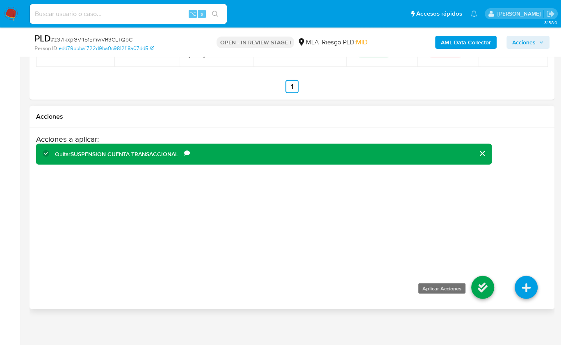
click at [481, 283] on icon at bounding box center [483, 287] width 23 height 23
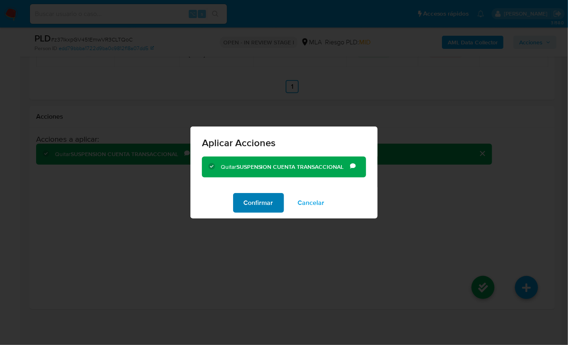
click at [261, 202] on span "Confirmar" at bounding box center [259, 203] width 30 height 18
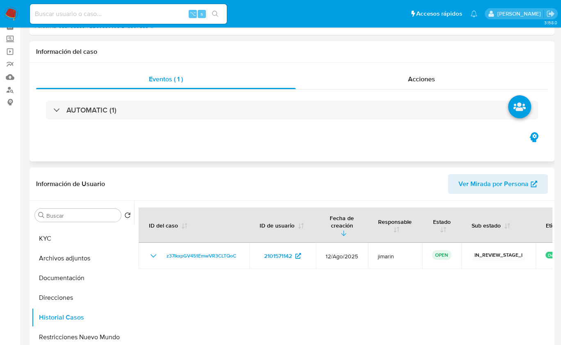
scroll to position [0, 0]
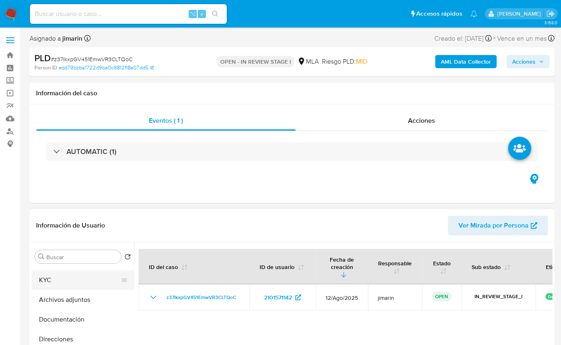
click at [57, 282] on button "KYC" at bounding box center [80, 280] width 96 height 20
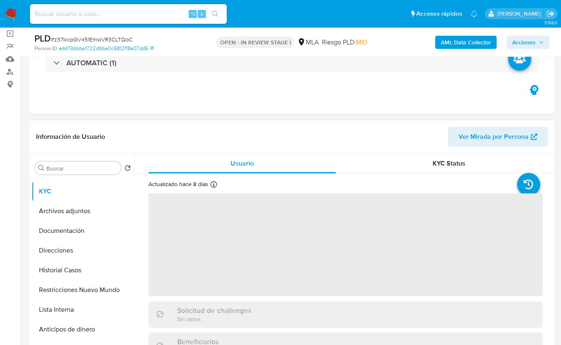
scroll to position [60, 0]
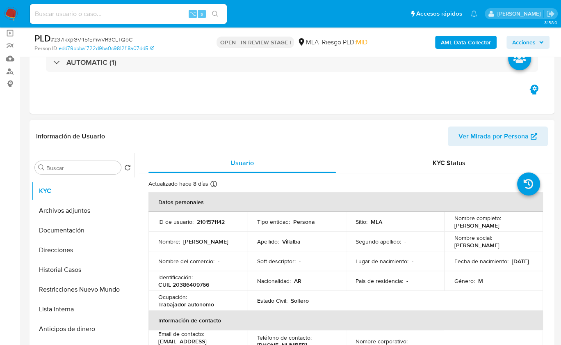
drag, startPoint x: 453, startPoint y: 225, endPoint x: 513, endPoint y: 224, distance: 59.9
click at [513, 224] on div "Nombre completo : Daniel Ernesto Villalba" at bounding box center [493, 221] width 79 height 15
copy p "Daniel Ernesto Villalba"
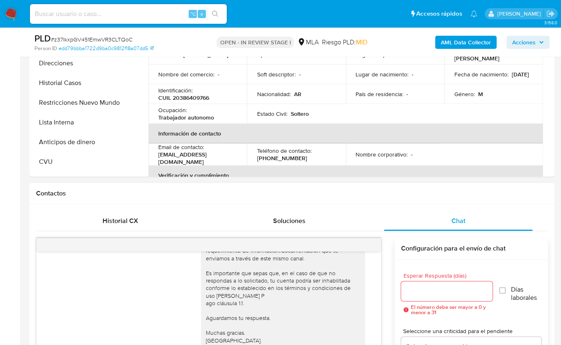
scroll to position [211, 0]
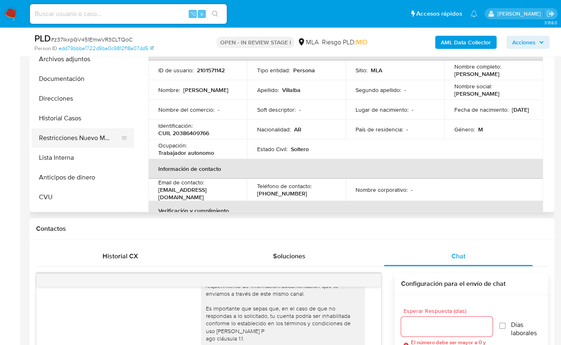
click at [60, 142] on button "Restricciones Nuevo Mundo" at bounding box center [80, 138] width 96 height 20
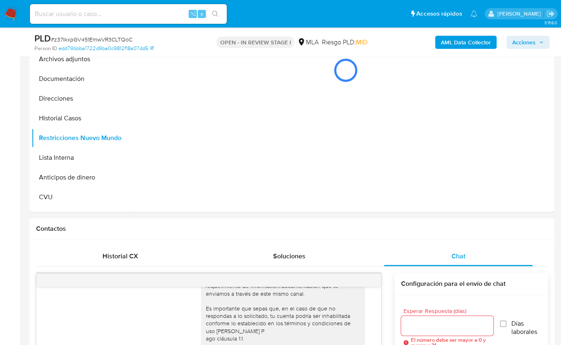
click at [460, 46] on b "AML Data Collector" at bounding box center [466, 42] width 50 height 13
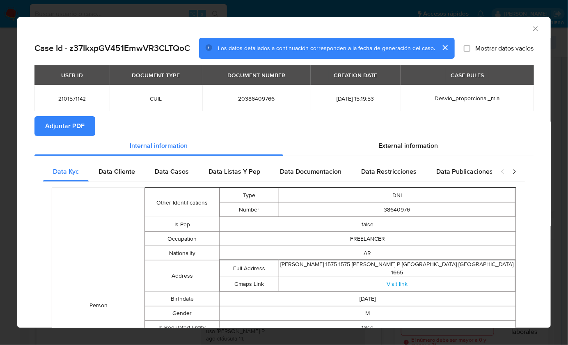
drag, startPoint x: 55, startPoint y: 125, endPoint x: 66, endPoint y: 124, distance: 11.1
click at [55, 125] on span "Adjuntar PDF" at bounding box center [64, 126] width 39 height 18
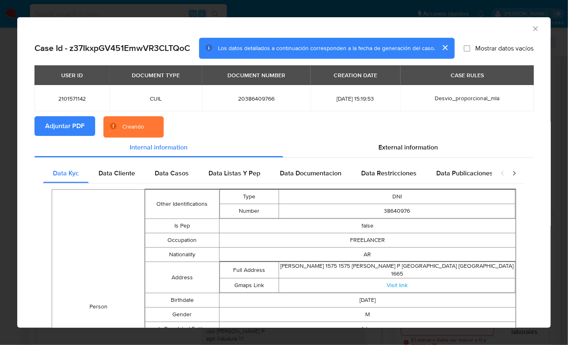
click at [493, 119] on section "Adjuntar PDF Creando" at bounding box center [283, 126] width 499 height 21
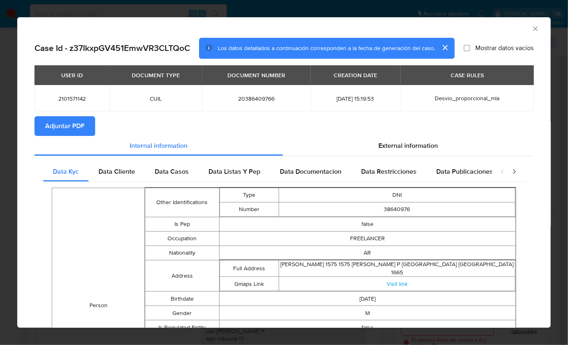
click at [531, 28] on icon "Cerrar ventana" at bounding box center [535, 29] width 8 height 8
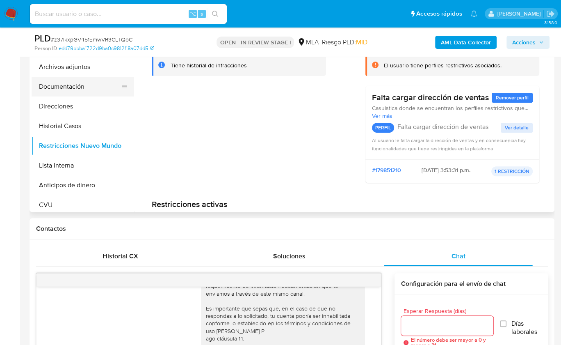
scroll to position [0, 0]
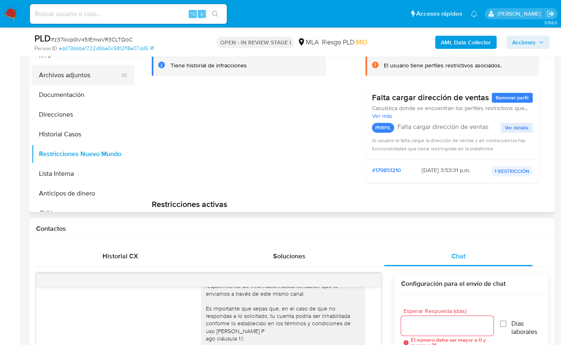
click at [85, 76] on button "Archivos adjuntos" at bounding box center [80, 75] width 96 height 20
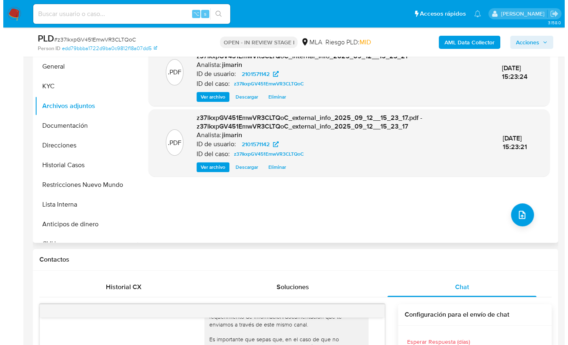
scroll to position [157, 0]
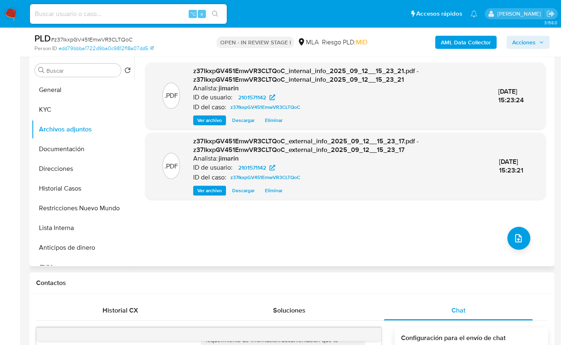
click at [530, 231] on div ".PDF z37IkxpGV451EmwVR3CLTQoC_internal_info_2025_09_12__15_23_21.pdf - z37IkxpG…" at bounding box center [345, 160] width 401 height 197
click at [514, 233] on icon "upload-file" at bounding box center [519, 238] width 10 height 10
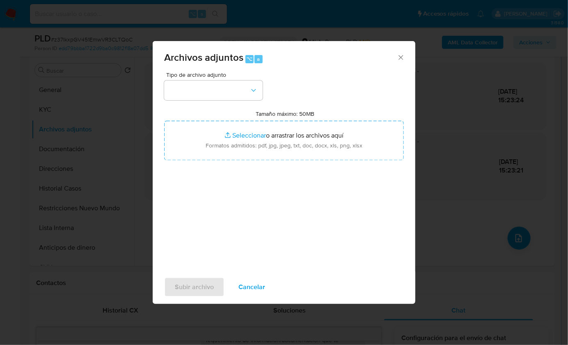
click at [242, 76] on span "Tipo de archivo adjunto" at bounding box center [215, 75] width 98 height 6
click at [239, 98] on button "button" at bounding box center [213, 90] width 98 height 20
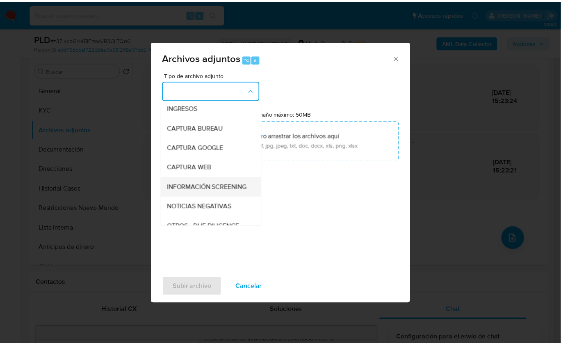
scroll to position [61, 0]
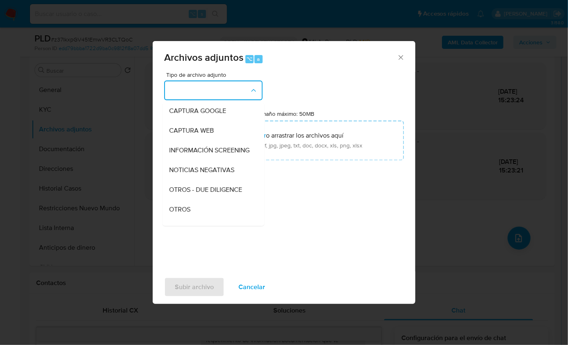
click at [189, 209] on div "OTROS" at bounding box center [211, 209] width 84 height 20
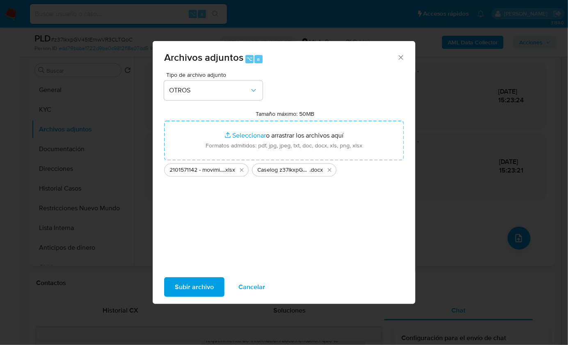
click at [206, 282] on span "Subir archivo" at bounding box center [194, 287] width 39 height 18
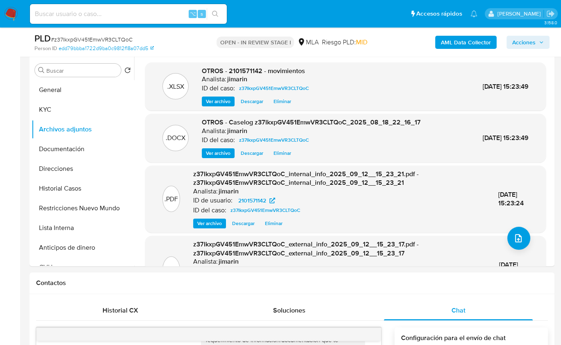
click at [538, 41] on span "Acciones" at bounding box center [529, 42] width 32 height 11
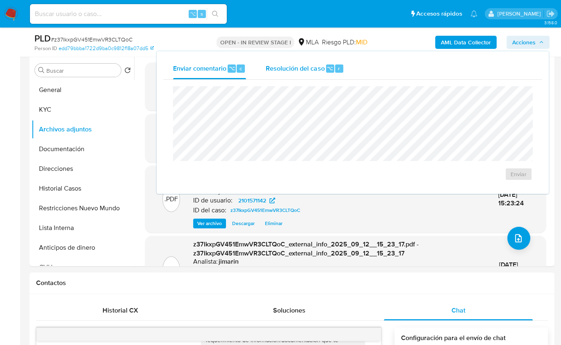
click at [317, 70] on span "Resolución del caso" at bounding box center [295, 67] width 59 height 9
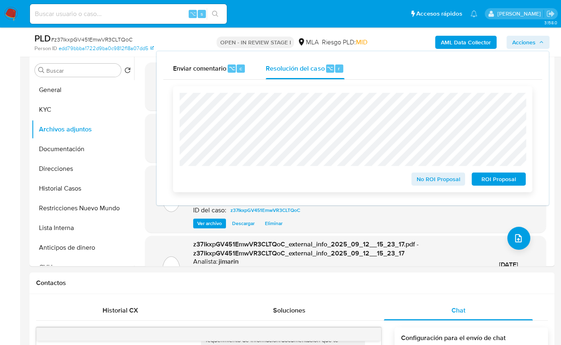
click at [426, 181] on span "No ROI Proposal" at bounding box center [438, 178] width 43 height 11
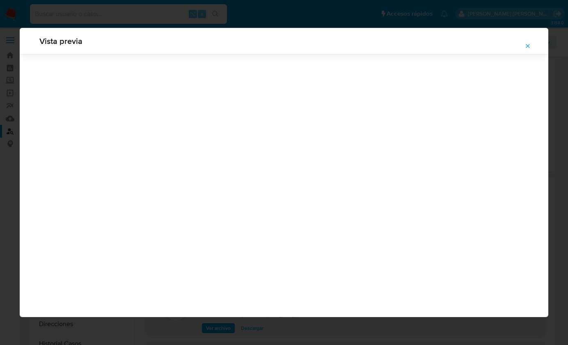
select select "10"
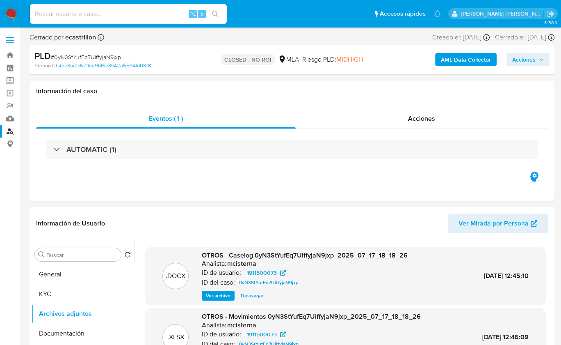
click at [11, 134] on link "Buscador de personas" at bounding box center [49, 131] width 98 height 13
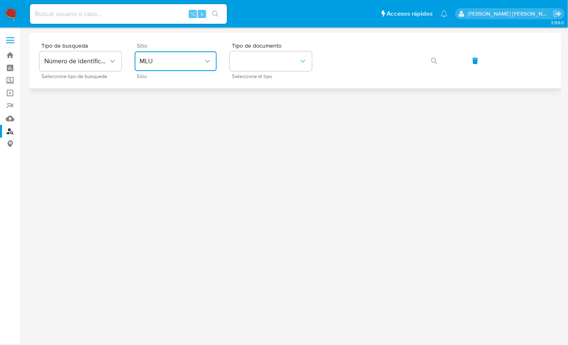
click at [178, 61] on span "MLU" at bounding box center [172, 61] width 64 height 8
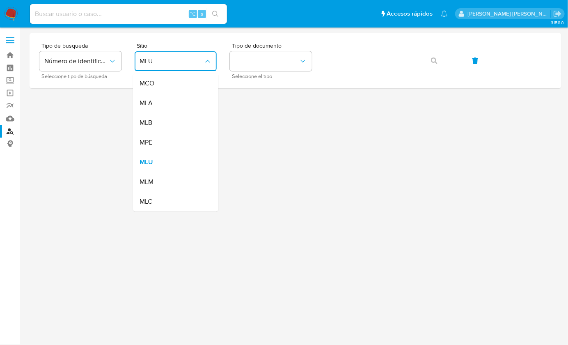
click at [174, 108] on div "MLA" at bounding box center [173, 103] width 67 height 20
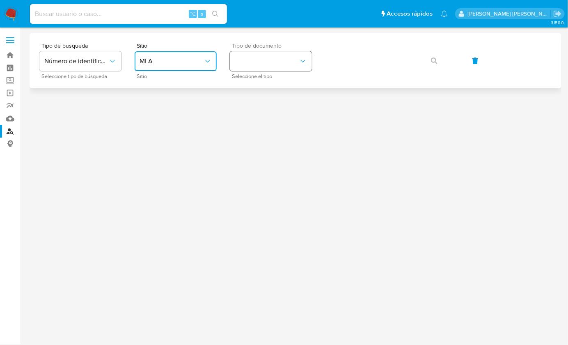
click at [262, 64] on button "identificationType" at bounding box center [271, 61] width 82 height 20
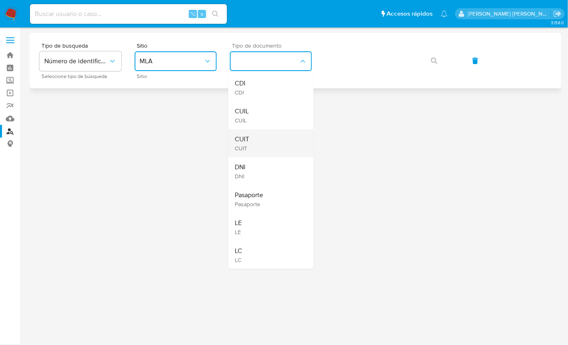
click at [263, 140] on div "CUIT CUIT" at bounding box center [268, 143] width 67 height 28
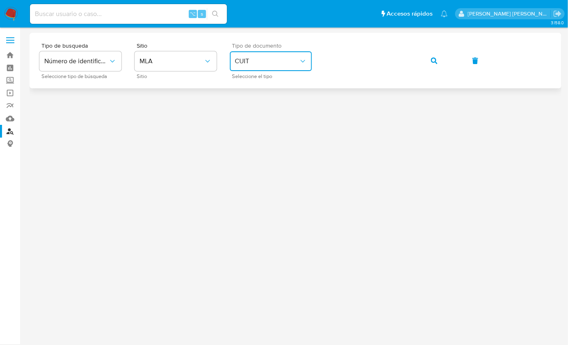
click at [427, 64] on button "button" at bounding box center [434, 61] width 28 height 20
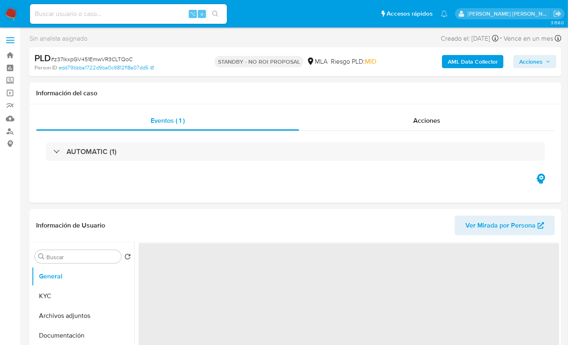
select select "10"
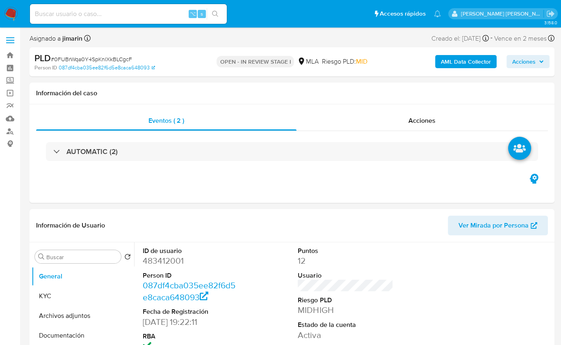
select select "10"
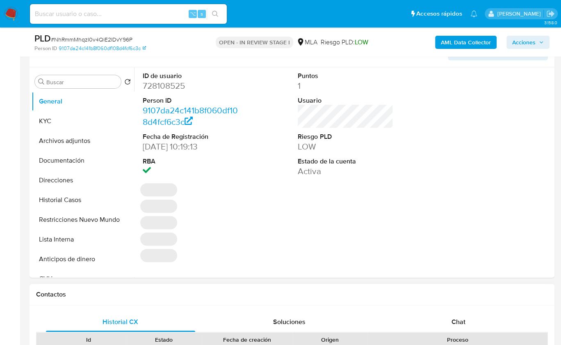
select select "10"
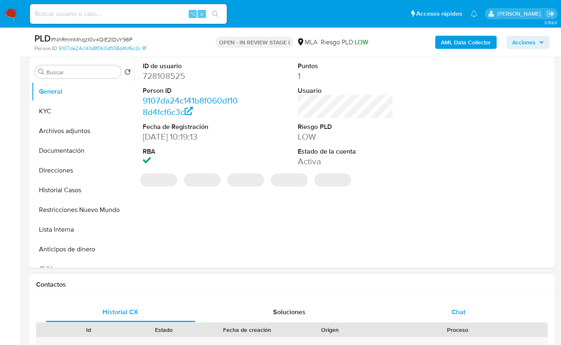
click at [465, 309] on span "Chat" at bounding box center [459, 311] width 14 height 9
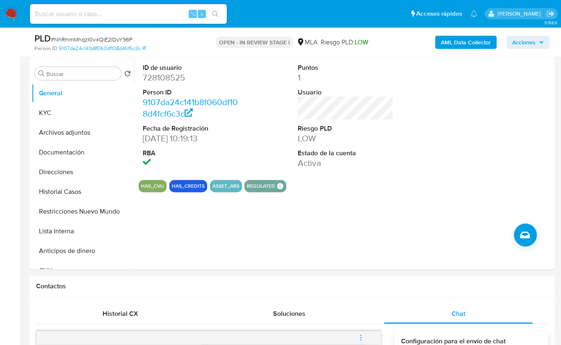
scroll to position [128, 0]
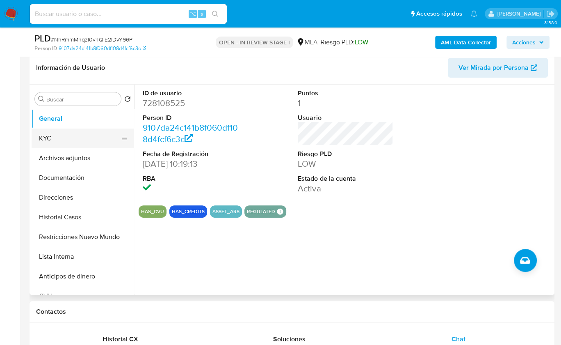
click at [75, 135] on button "KYC" at bounding box center [80, 138] width 96 height 20
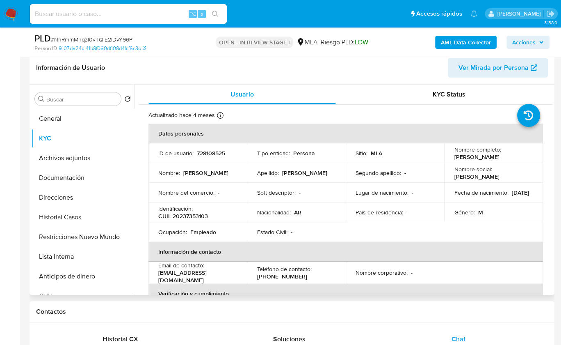
click at [199, 219] on p "CUIL 20237353103" at bounding box center [183, 215] width 50 height 7
copy p "20237353103"
click at [75, 176] on button "Documentación" at bounding box center [80, 178] width 96 height 20
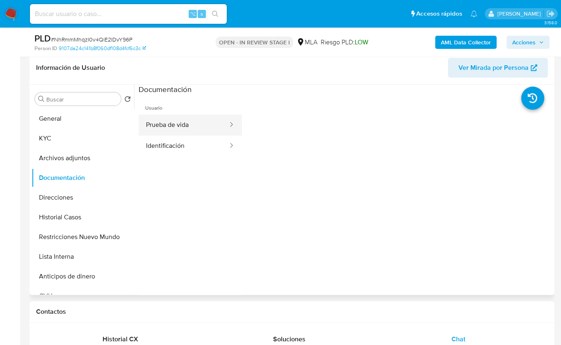
click at [187, 134] on button "Prueba de vida" at bounding box center [184, 125] width 90 height 21
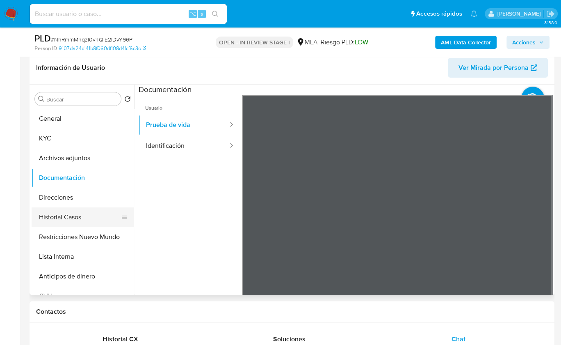
click at [75, 222] on button "Historial Casos" at bounding box center [80, 217] width 96 height 20
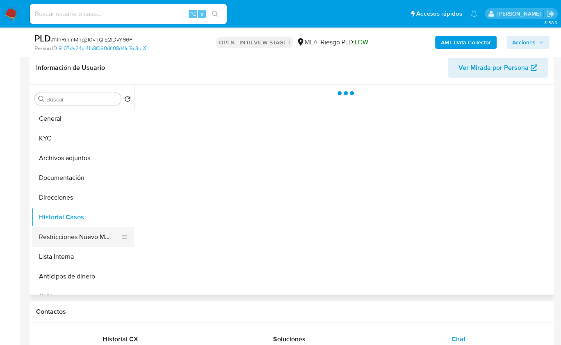
click at [78, 229] on button "Restricciones Nuevo Mundo" at bounding box center [80, 237] width 96 height 20
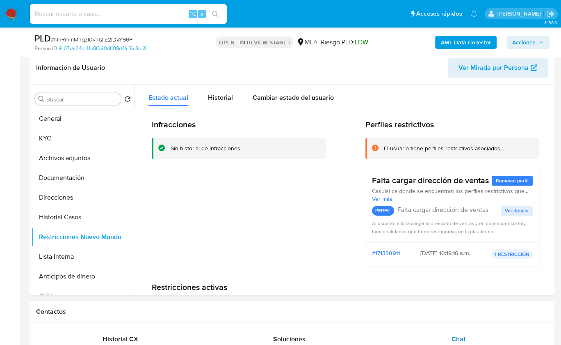
click at [393, 332] on div "Chat" at bounding box center [458, 339] width 149 height 20
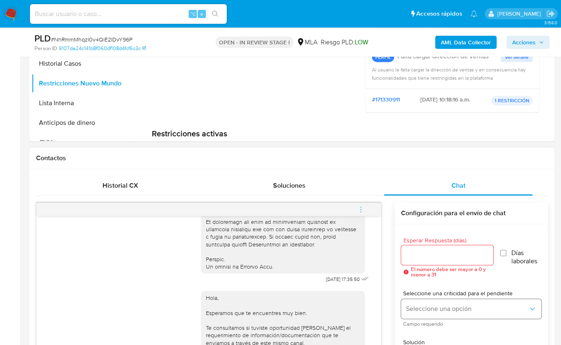
scroll to position [332, 0]
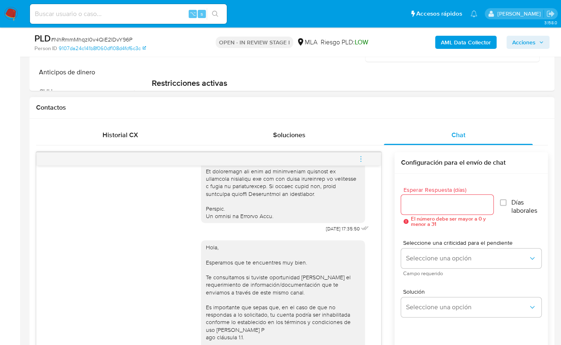
click at [369, 156] on button "menu-action" at bounding box center [361, 159] width 27 height 20
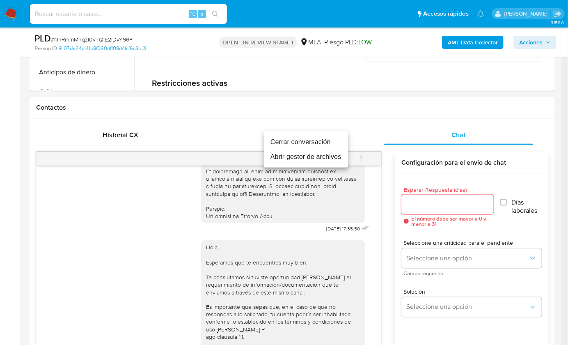
click at [320, 148] on li "Cerrar conversación" at bounding box center [306, 142] width 84 height 15
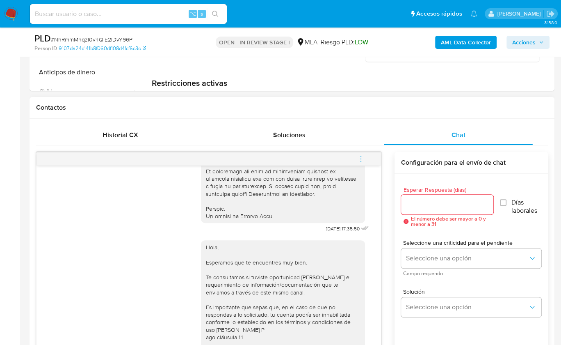
click at [85, 120] on div "Historial CX Soluciones Chat Id Estado Fecha de creación Origen Proceso Anterio…" at bounding box center [292, 276] width 525 height 315
click at [118, 127] on div "Historial CX" at bounding box center [120, 135] width 149 height 20
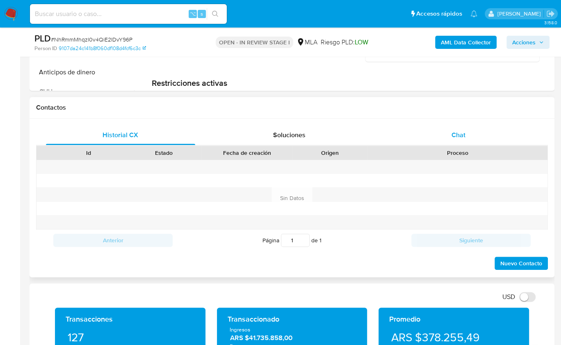
click at [498, 127] on div "Chat" at bounding box center [458, 135] width 149 height 20
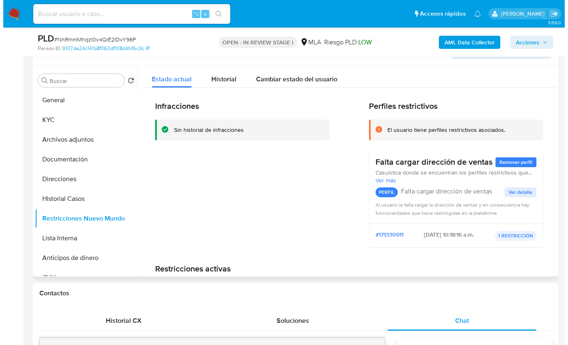
scroll to position [131, 0]
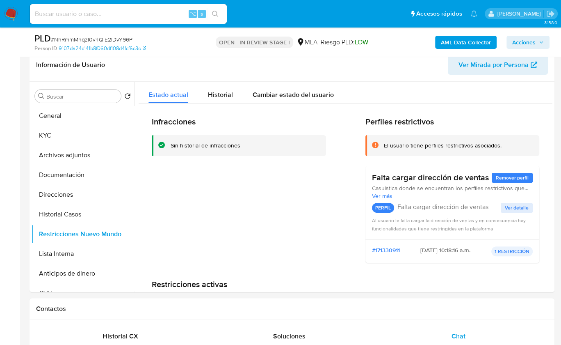
click at [457, 43] on b "AML Data Collector" at bounding box center [466, 42] width 50 height 13
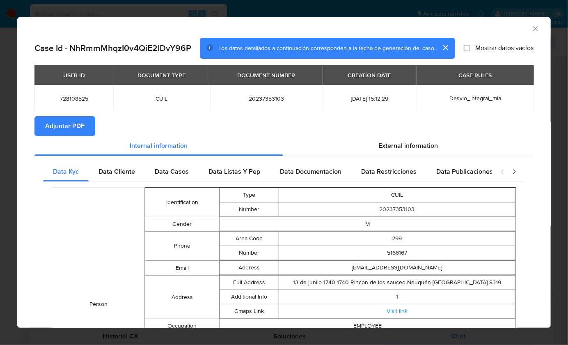
click at [68, 128] on span "Adjuntar PDF" at bounding box center [64, 126] width 39 height 18
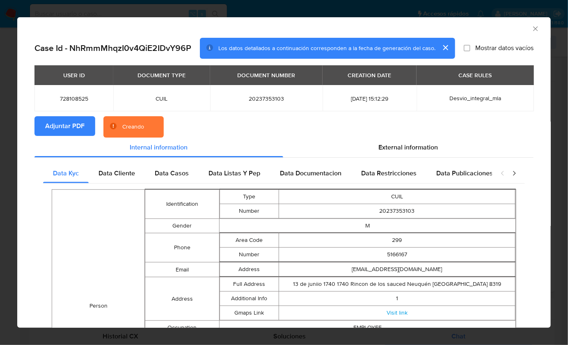
click at [490, 27] on div "AML Data Collector" at bounding box center [277, 27] width 509 height 9
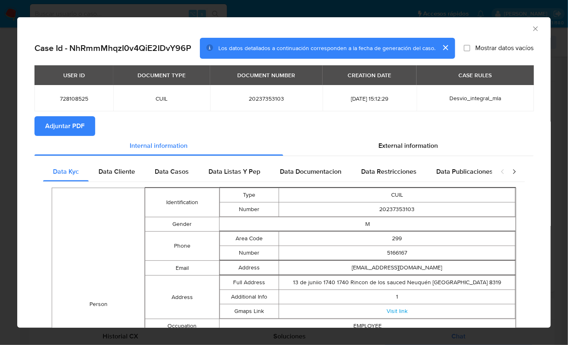
click at [531, 31] on icon "Cerrar ventana" at bounding box center [535, 29] width 8 height 8
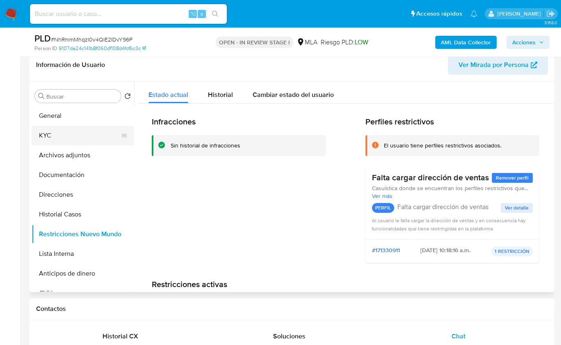
click at [62, 142] on button "KYC" at bounding box center [80, 136] width 96 height 20
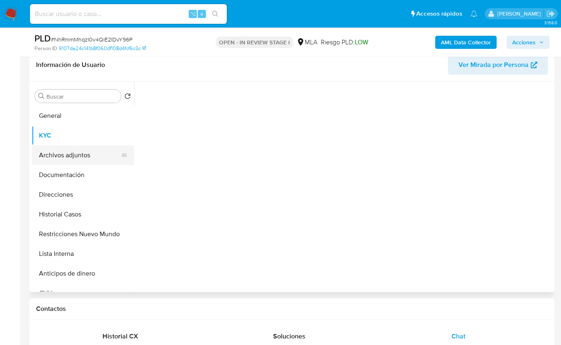
click at [78, 156] on button "Archivos adjuntos" at bounding box center [80, 155] width 96 height 20
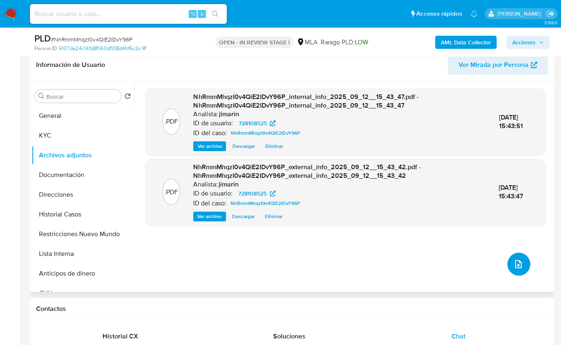
click at [518, 261] on icon "upload-file" at bounding box center [518, 264] width 7 height 8
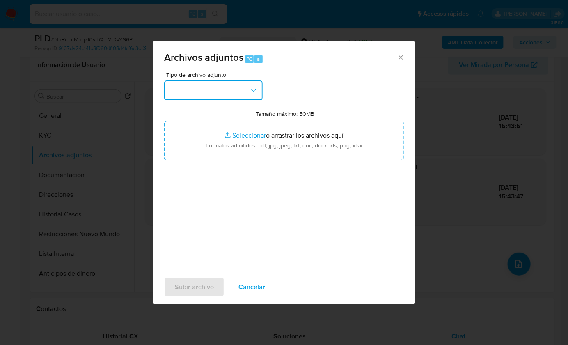
click at [203, 97] on button "button" at bounding box center [213, 90] width 98 height 20
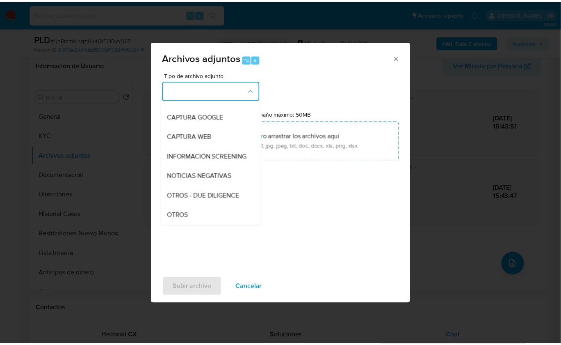
scroll to position [104, 0]
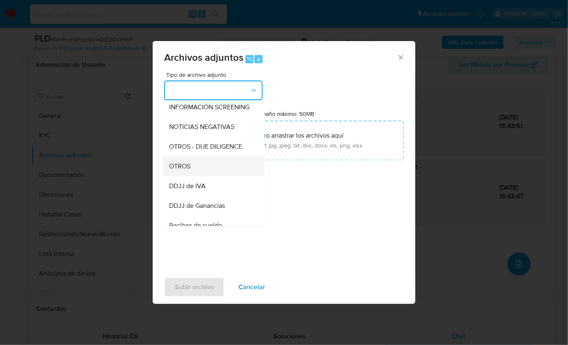
click at [211, 176] on div "OTROS" at bounding box center [211, 166] width 84 height 20
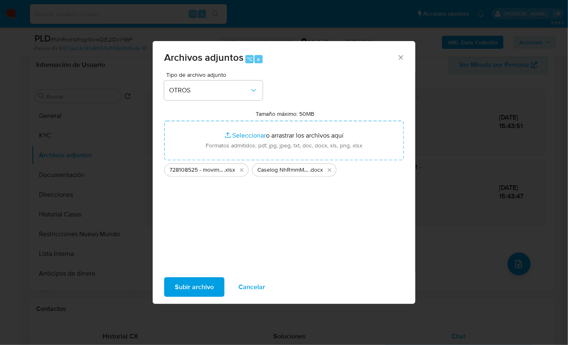
click at [189, 283] on span "Subir archivo" at bounding box center [194, 287] width 39 height 18
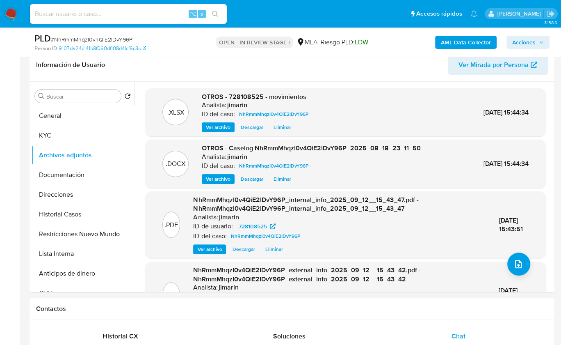
click at [531, 39] on span "Acciones" at bounding box center [524, 42] width 23 height 13
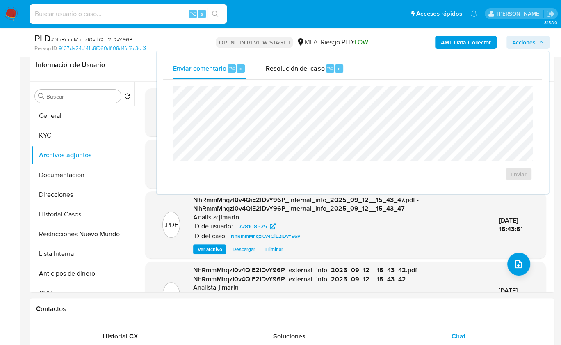
click at [302, 80] on div "Enviar" at bounding box center [352, 134] width 379 height 108
click at [308, 72] on span "Resolución del caso" at bounding box center [295, 67] width 59 height 9
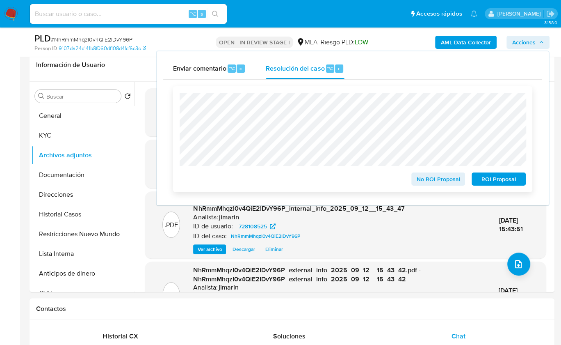
click at [438, 185] on span "No ROI Proposal" at bounding box center [438, 178] width 43 height 11
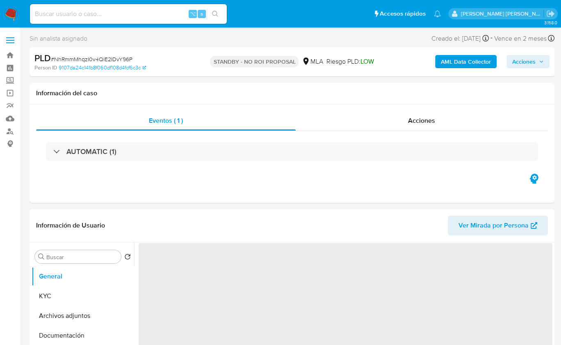
select select "10"
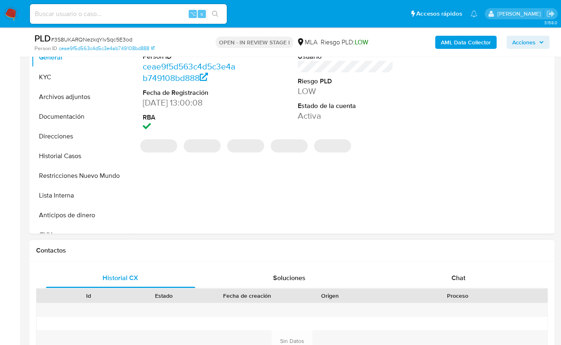
scroll to position [237, 0]
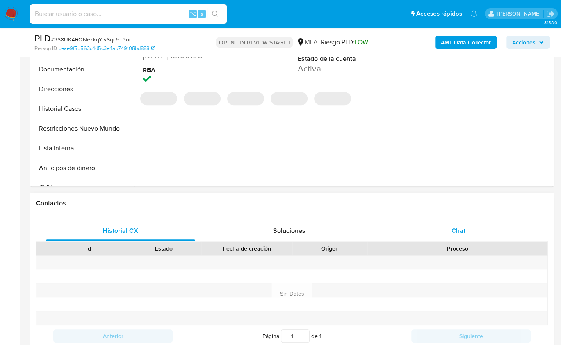
click at [468, 222] on div "Chat" at bounding box center [458, 231] width 149 height 20
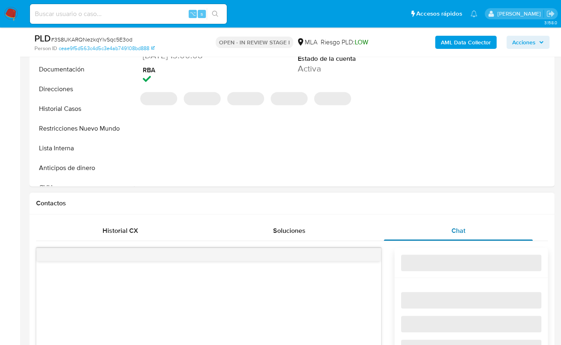
select select "10"
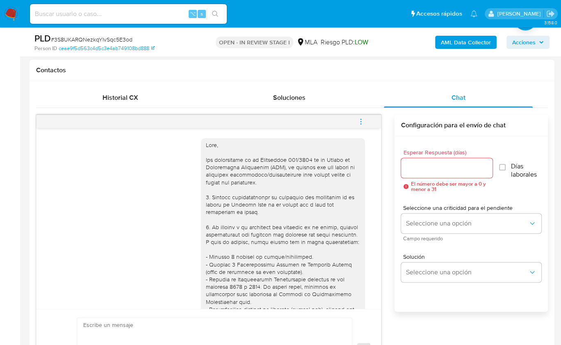
scroll to position [996, 0]
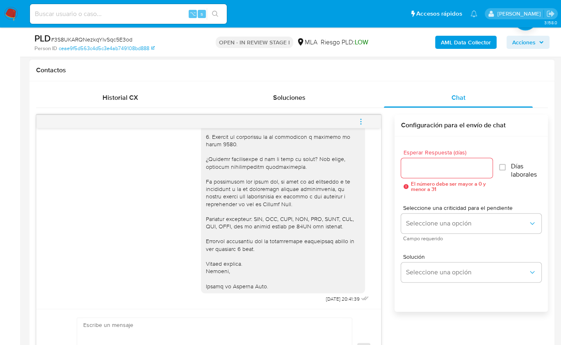
click at [365, 125] on button "menu-action" at bounding box center [361, 122] width 27 height 20
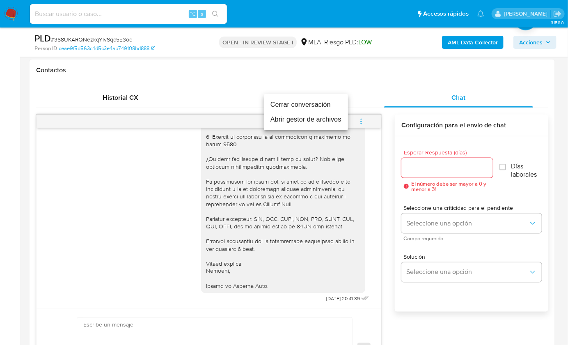
click at [275, 107] on li "Cerrar conversación" at bounding box center [306, 104] width 84 height 15
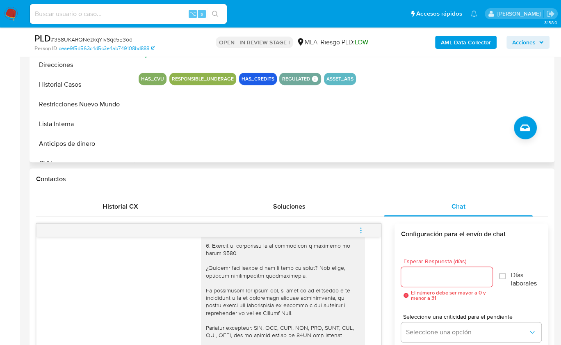
scroll to position [133, 0]
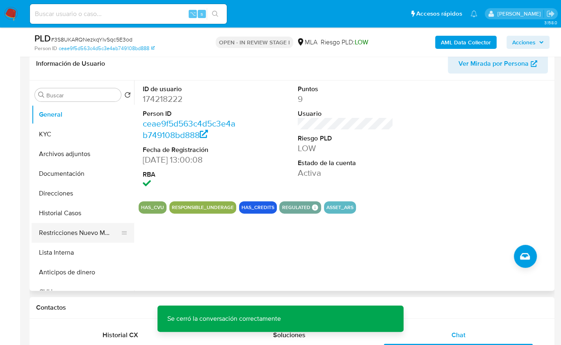
click at [97, 230] on button "Restricciones Nuevo Mundo" at bounding box center [80, 233] width 96 height 20
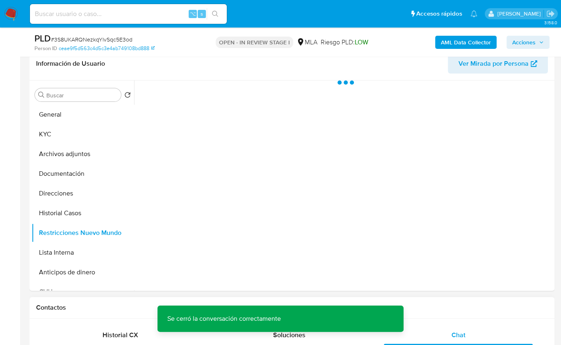
click at [477, 309] on h1 "Contactos" at bounding box center [292, 307] width 512 height 8
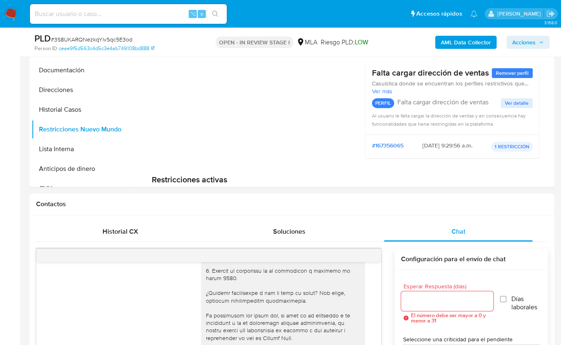
scroll to position [168, 0]
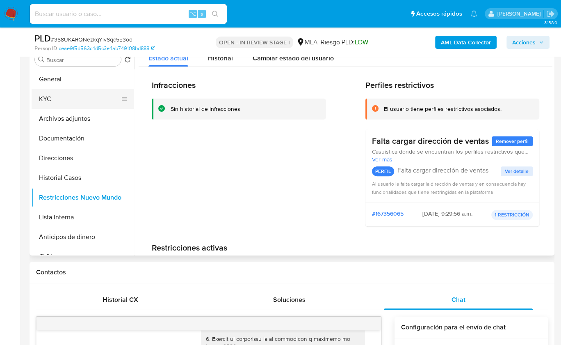
click at [62, 99] on button "KYC" at bounding box center [80, 99] width 96 height 20
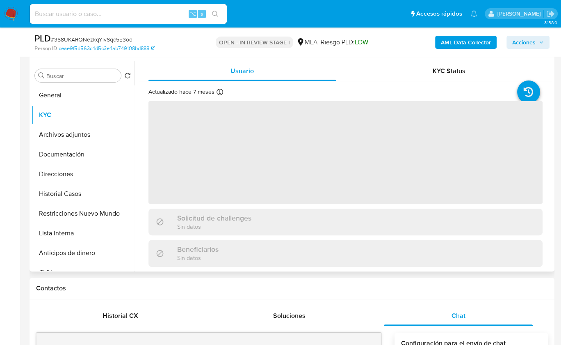
scroll to position [115, 0]
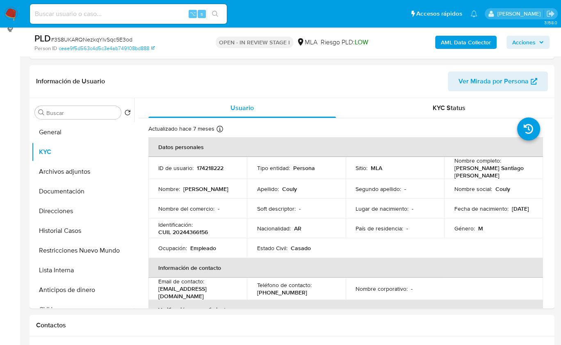
click at [205, 229] on p "CUIL 20244366156" at bounding box center [183, 231] width 50 height 7
copy p "20244366156"
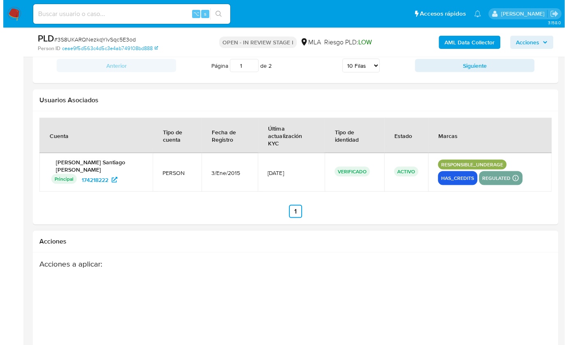
scroll to position [1465, 0]
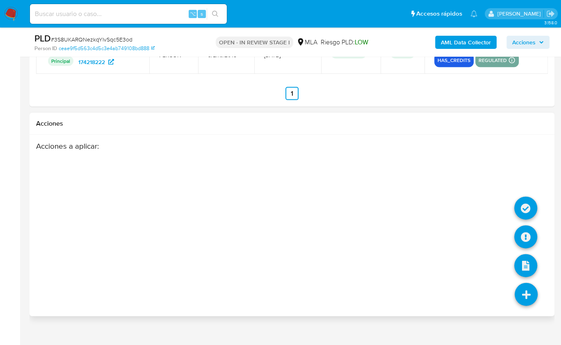
click at [537, 283] on icon at bounding box center [526, 294] width 23 height 23
click at [525, 201] on icon at bounding box center [526, 208] width 23 height 23
click at [516, 283] on icon at bounding box center [526, 294] width 23 height 23
click at [525, 222] on div "Acciones a aplicar :" at bounding box center [292, 206] width 512 height 131
drag, startPoint x: 524, startPoint y: 282, endPoint x: 522, endPoint y: 270, distance: 13.0
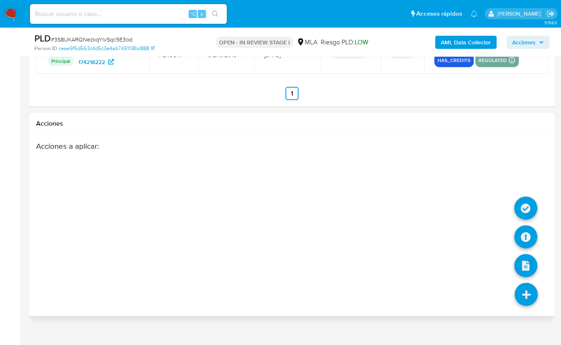
click at [525, 283] on icon at bounding box center [526, 294] width 23 height 23
click at [528, 232] on icon at bounding box center [526, 236] width 23 height 23
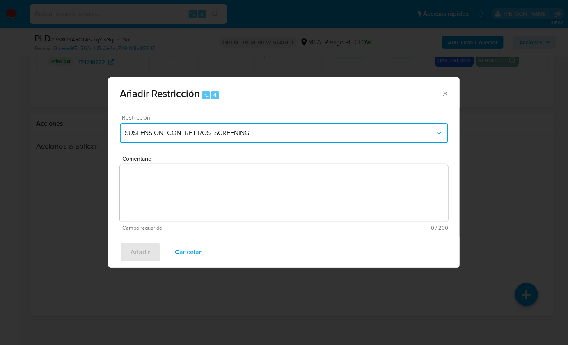
click at [262, 141] on button "SUSPENSION_CON_RETIROS_SCREENING" at bounding box center [284, 133] width 328 height 20
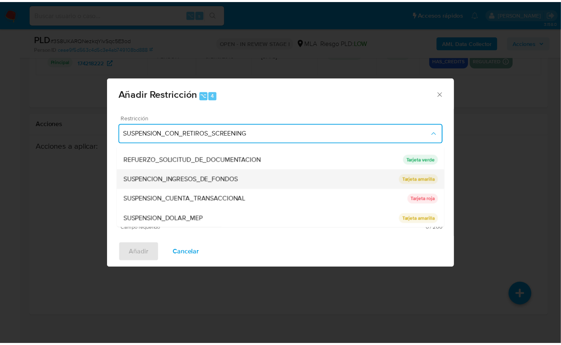
scroll to position [174, 0]
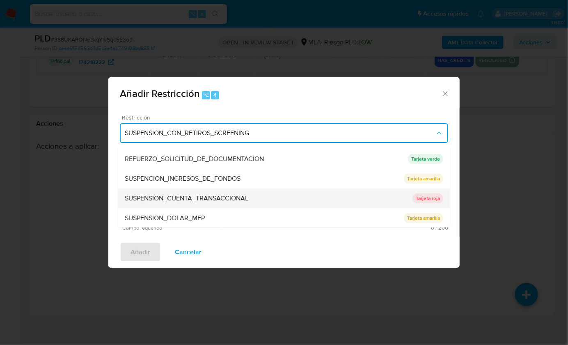
click at [198, 192] on div "SUSPENSION_CUENTA_TRANSACCIONAL" at bounding box center [269, 198] width 288 height 20
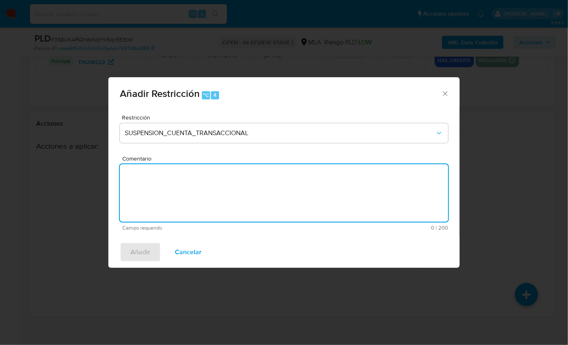
click at [204, 183] on textarea "Comentario" at bounding box center [284, 192] width 328 height 57
type textarea "AML"
click at [129, 263] on div "Añadir Cancelar" at bounding box center [283, 251] width 351 height 31
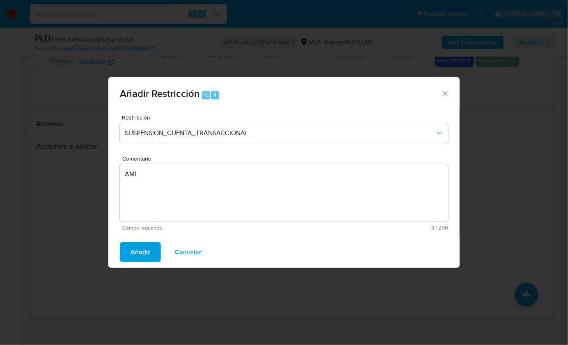
click at [139, 256] on span "Añadir" at bounding box center [141, 252] width 20 height 18
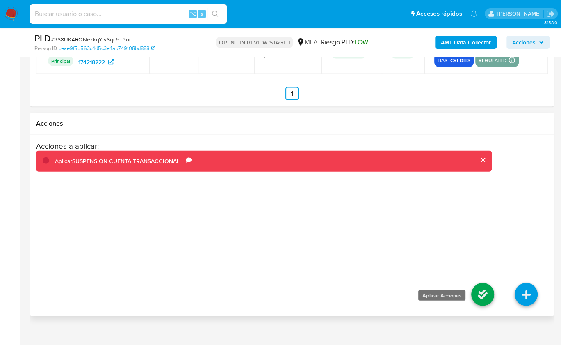
click at [476, 283] on icon at bounding box center [483, 294] width 23 height 23
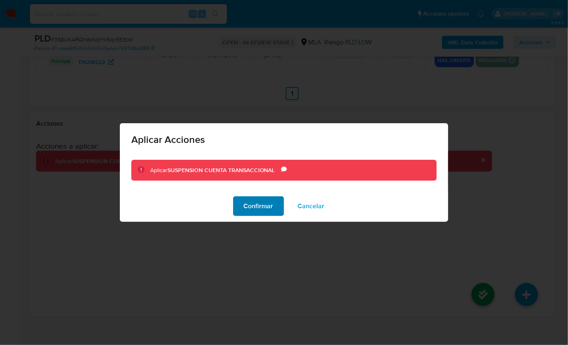
click at [255, 206] on span "Confirmar" at bounding box center [259, 206] width 30 height 18
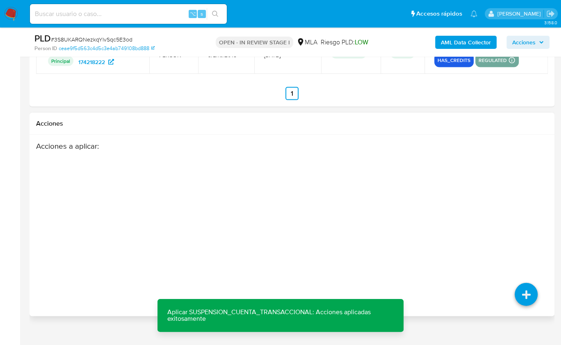
click at [506, 165] on div "Acciones a aplicar :" at bounding box center [292, 206] width 512 height 131
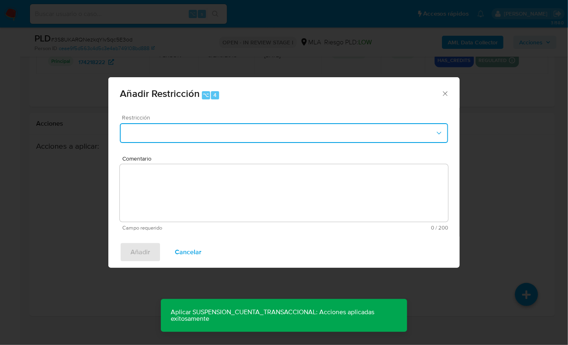
click at [415, 128] on button "Restriction" at bounding box center [284, 133] width 328 height 20
click at [435, 129] on icon "Restriction" at bounding box center [439, 133] width 8 height 8
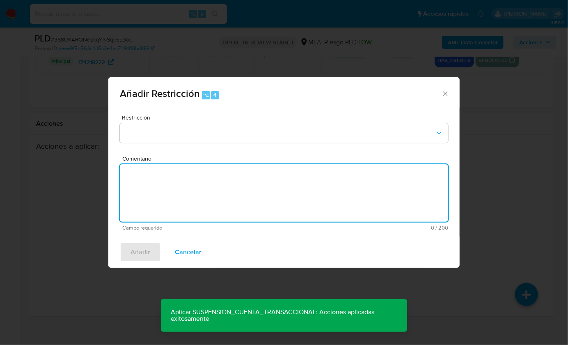
click at [364, 183] on textarea "Comentario" at bounding box center [284, 192] width 328 height 57
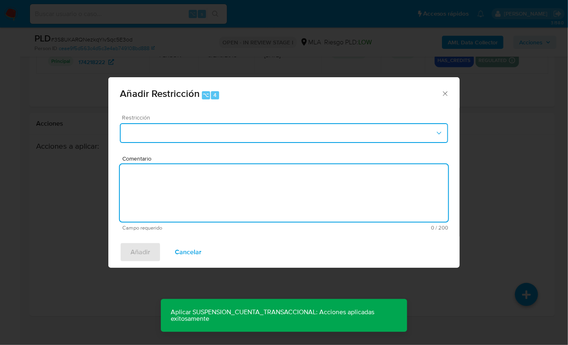
click at [444, 133] on button "Restriction" at bounding box center [284, 133] width 328 height 20
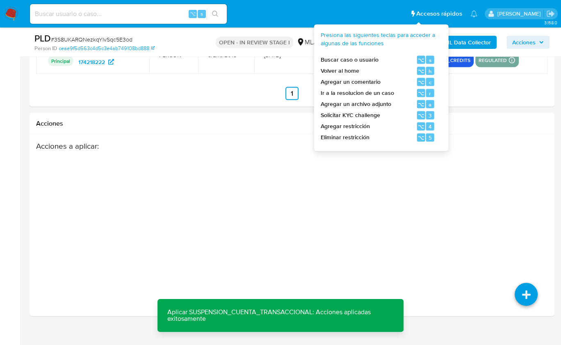
click at [423, 16] on span "Accesos rápidos" at bounding box center [440, 13] width 46 height 9
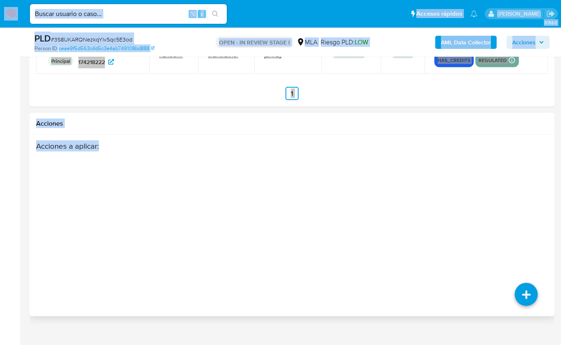
click at [422, 147] on div "Acciones a aplicar :" at bounding box center [264, 206] width 456 height 131
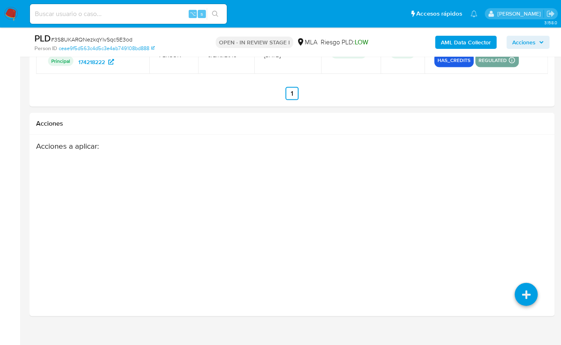
click at [410, 3] on li "Accesos rápidos Presiona las siguientes teclas para acceder a algunas de las fu…" at bounding box center [436, 13] width 56 height 21
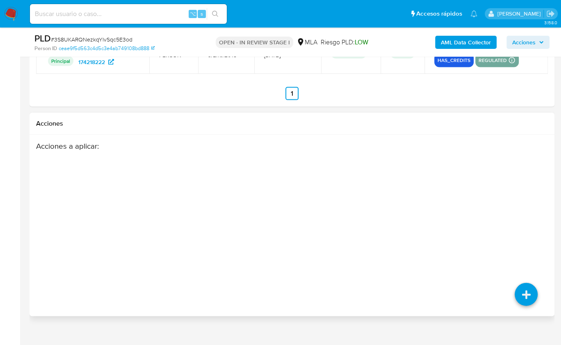
click at [388, 237] on div "Acciones a aplicar :" at bounding box center [264, 206] width 456 height 131
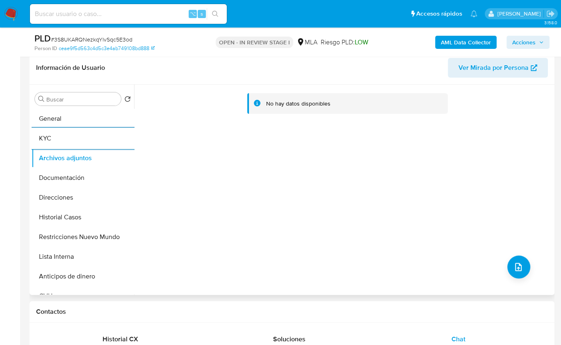
click at [416, 201] on div "No hay datos disponibles" at bounding box center [343, 190] width 419 height 210
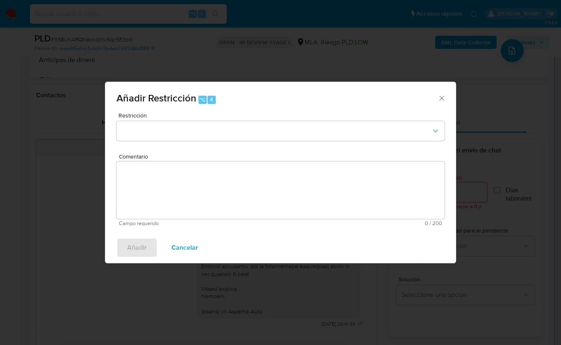
scroll to position [1465, 0]
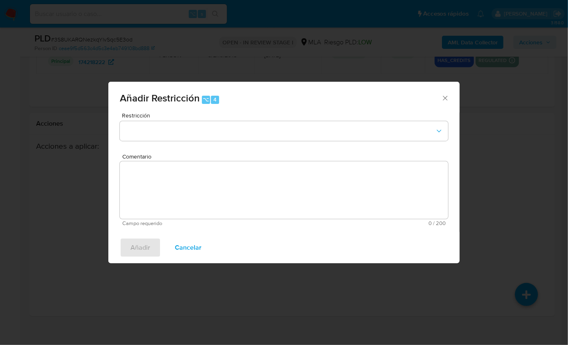
click at [218, 154] on span "Comentario" at bounding box center [286, 156] width 328 height 6
click at [218, 161] on textarea "Comentario" at bounding box center [284, 189] width 328 height 57
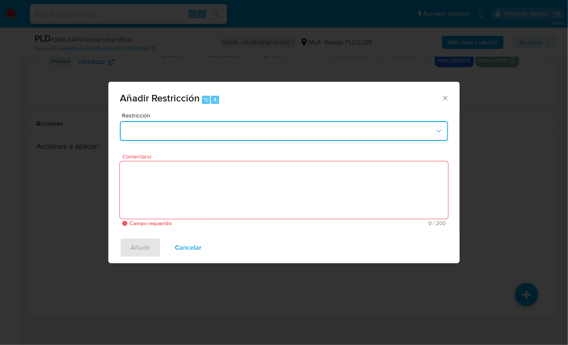
click at [212, 139] on button "Restriction" at bounding box center [284, 131] width 328 height 20
click at [211, 133] on button "Restriction" at bounding box center [284, 131] width 328 height 20
click at [172, 133] on button "Restriction" at bounding box center [284, 131] width 328 height 20
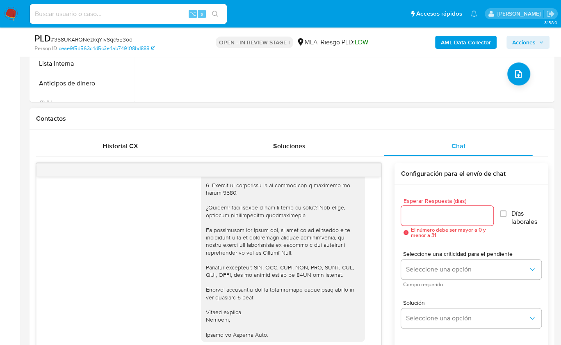
scroll to position [172, 0]
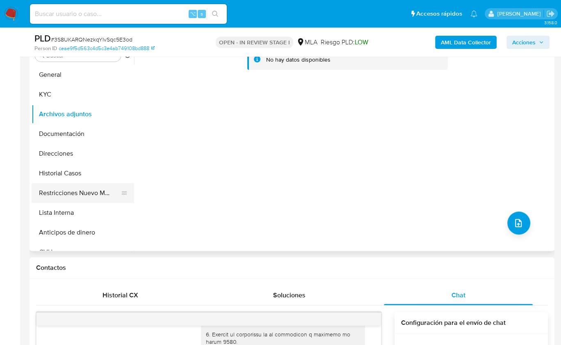
click at [91, 191] on button "Restricciones Nuevo Mundo" at bounding box center [80, 193] width 96 height 20
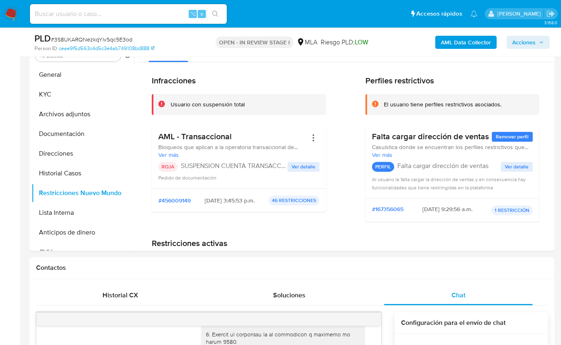
click at [454, 48] on b "AML Data Collector" at bounding box center [466, 42] width 50 height 13
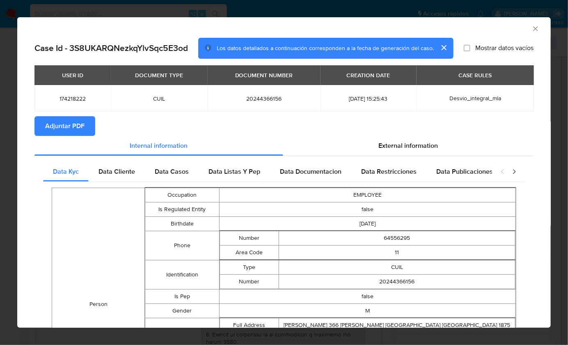
click at [62, 119] on span "Adjuntar PDF" at bounding box center [64, 126] width 39 height 18
click at [531, 29] on icon "Cerrar ventana" at bounding box center [535, 29] width 8 height 8
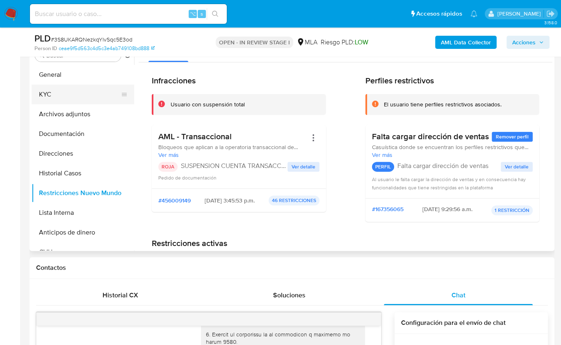
click at [92, 101] on button "KYC" at bounding box center [80, 95] width 96 height 20
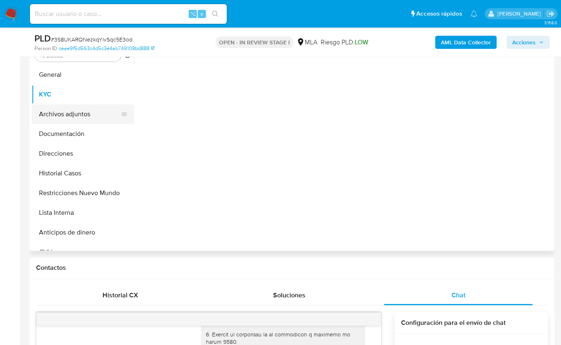
click at [86, 114] on button "Archivos adjuntos" at bounding box center [80, 114] width 96 height 20
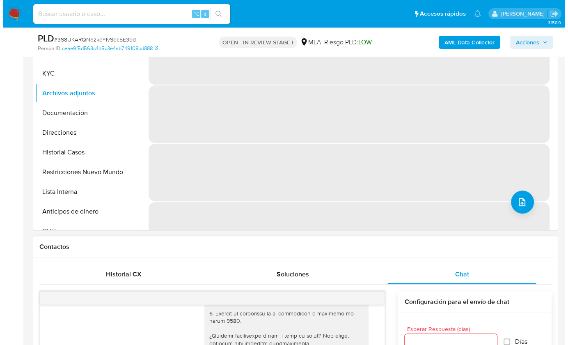
scroll to position [138, 0]
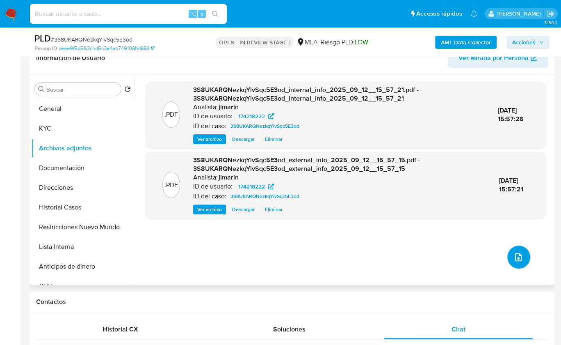
click at [511, 262] on button "upload-file" at bounding box center [519, 256] width 23 height 23
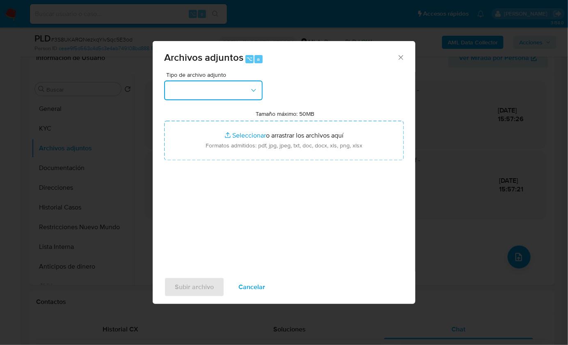
click at [201, 87] on button "button" at bounding box center [213, 90] width 98 height 20
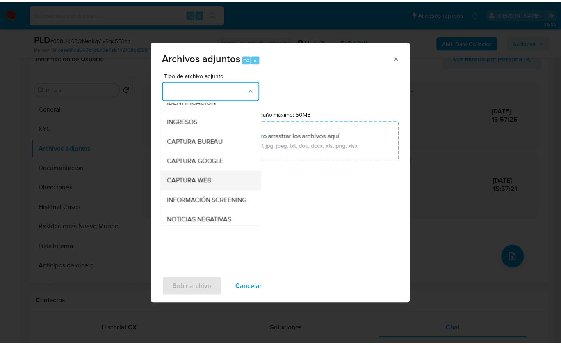
scroll to position [71, 0]
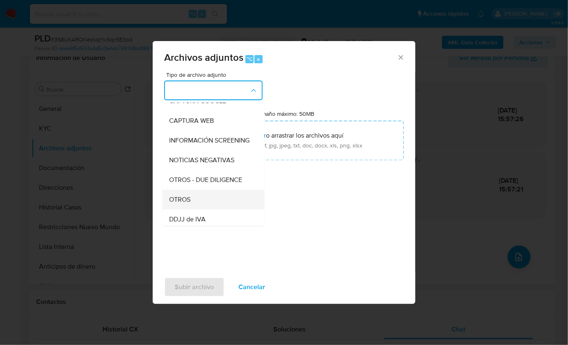
click at [206, 200] on div "OTROS" at bounding box center [211, 199] width 84 height 20
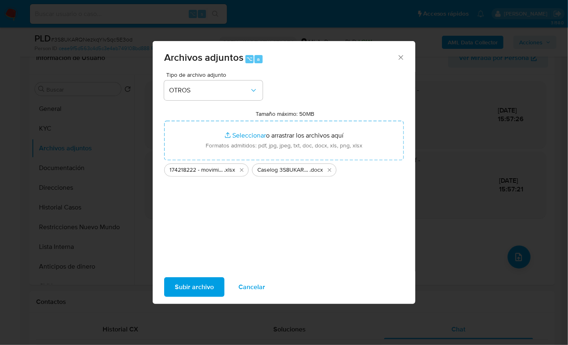
click at [197, 285] on span "Subir archivo" at bounding box center [194, 287] width 39 height 18
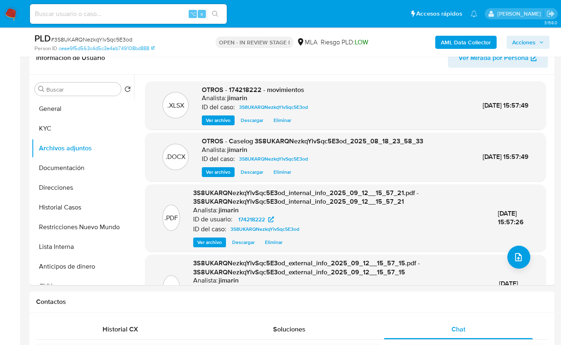
click at [523, 40] on span "Acciones" at bounding box center [524, 42] width 23 height 13
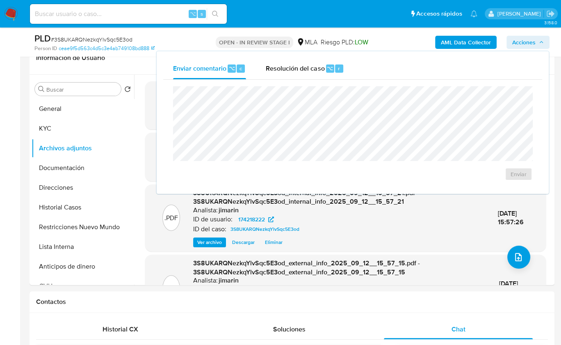
click at [536, 40] on span "Acciones" at bounding box center [524, 42] width 23 height 13
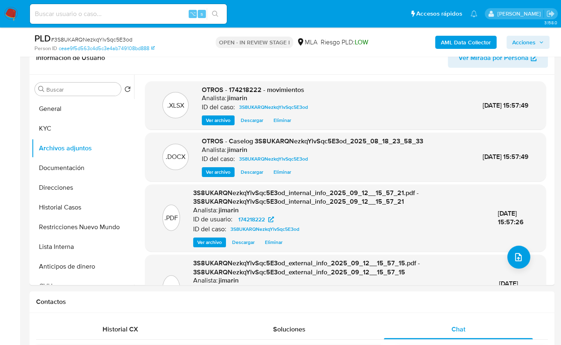
click at [533, 44] on span "Acciones" at bounding box center [524, 42] width 23 height 13
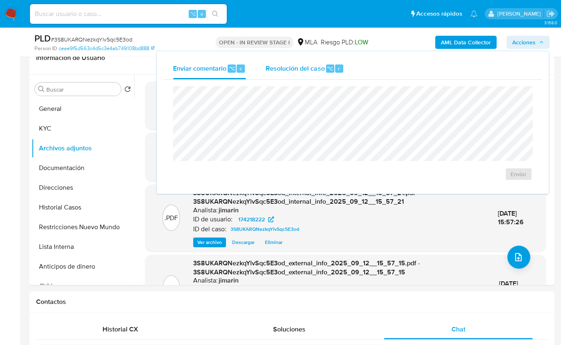
click at [297, 77] on div "Resolución del caso ⌥ r" at bounding box center [305, 68] width 78 height 21
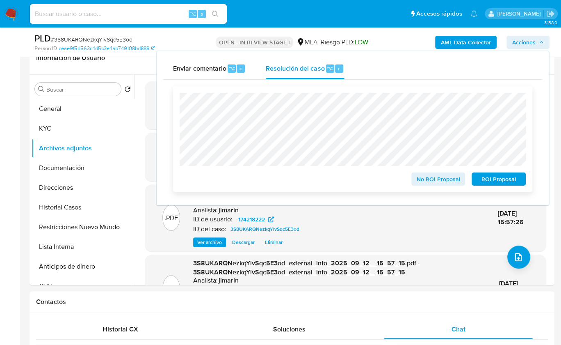
click at [494, 181] on span "ROI Proposal" at bounding box center [499, 178] width 43 height 11
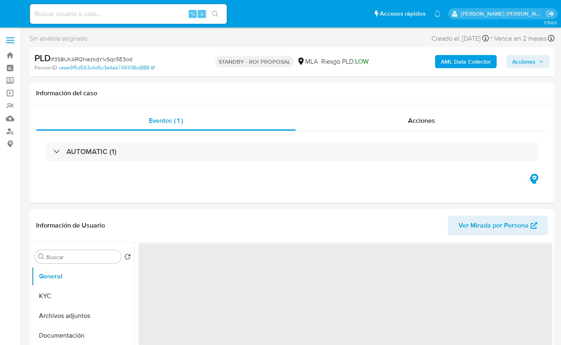
select select "10"
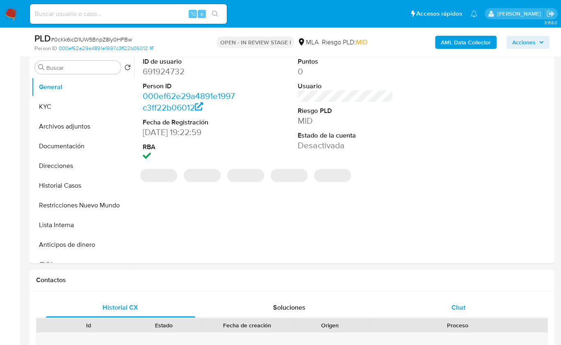
select select "10"
click at [460, 303] on span "Chat" at bounding box center [459, 306] width 14 height 9
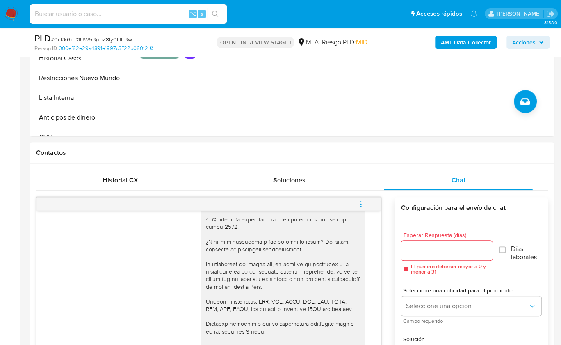
scroll to position [353, 0]
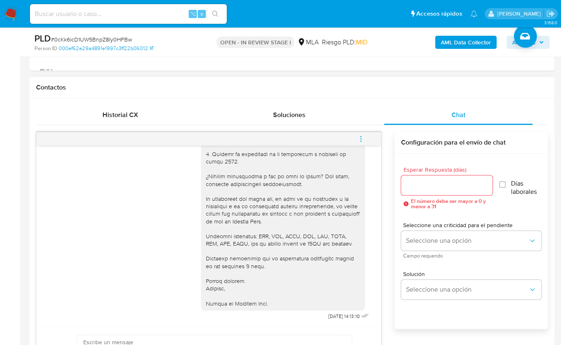
click at [362, 135] on icon "menu-action" at bounding box center [360, 138] width 7 height 7
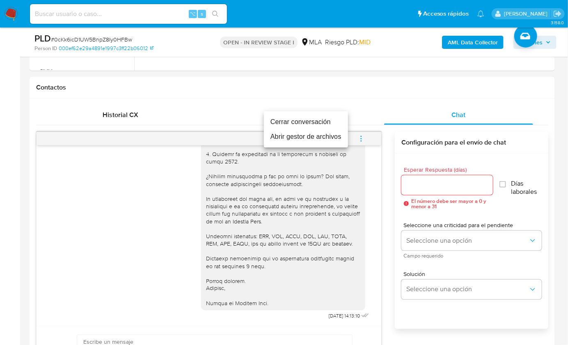
click at [300, 124] on li "Cerrar conversación" at bounding box center [306, 122] width 84 height 15
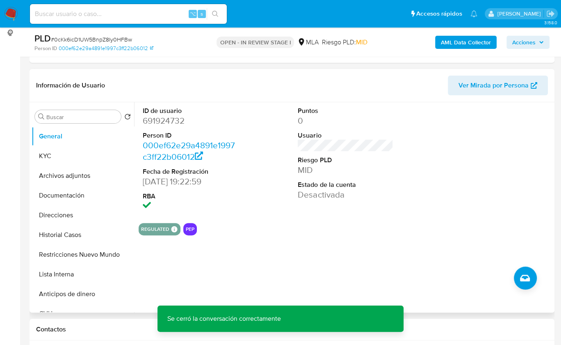
scroll to position [98, 0]
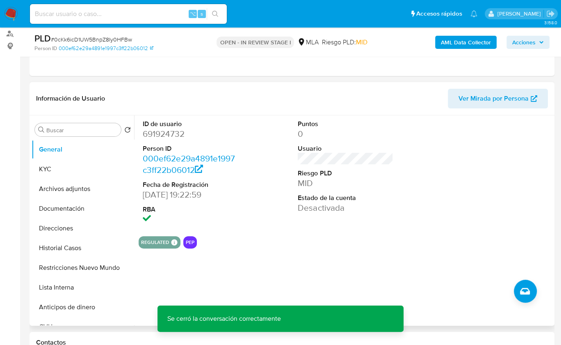
click at [188, 243] on button "PEP" at bounding box center [190, 242] width 9 height 3
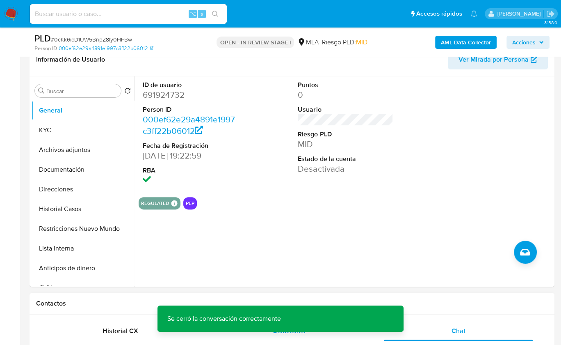
scroll to position [220, 0]
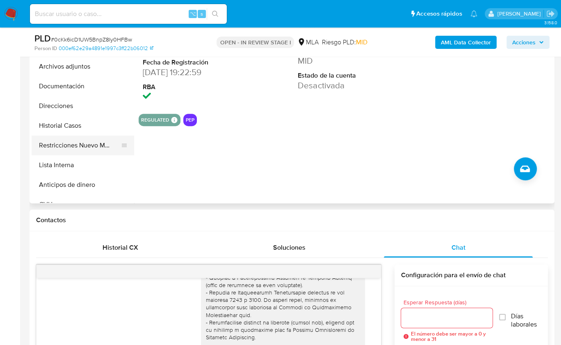
click at [82, 147] on button "Restricciones Nuevo Mundo" at bounding box center [80, 145] width 96 height 20
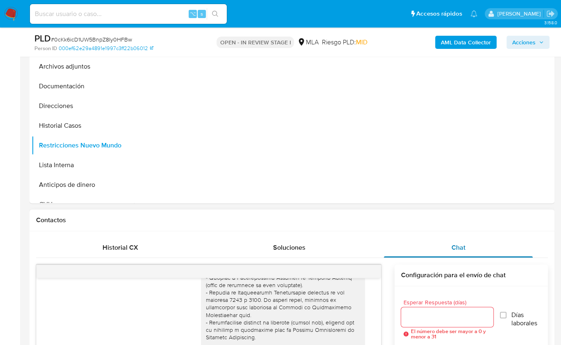
click at [485, 250] on div "Chat" at bounding box center [458, 248] width 149 height 20
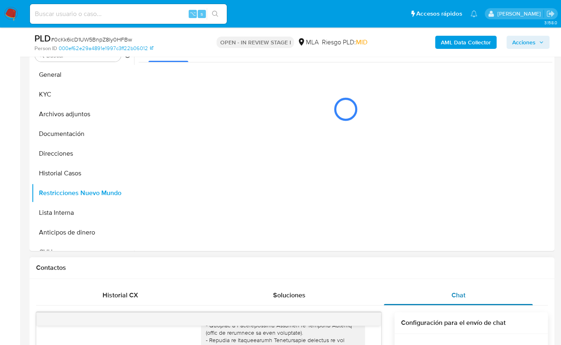
click at [490, 296] on div "Chat" at bounding box center [458, 295] width 149 height 20
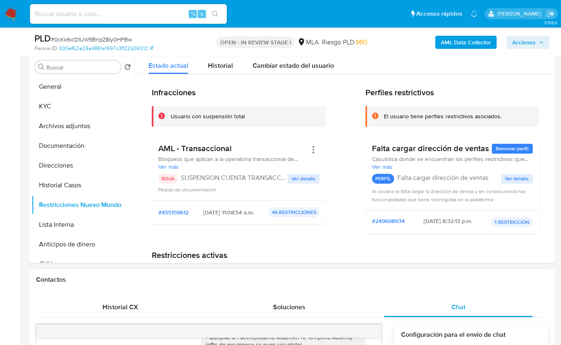
scroll to position [277, 0]
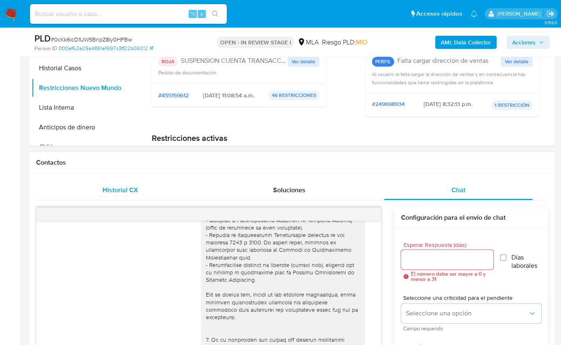
click at [141, 186] on div "Historial CX" at bounding box center [120, 190] width 149 height 20
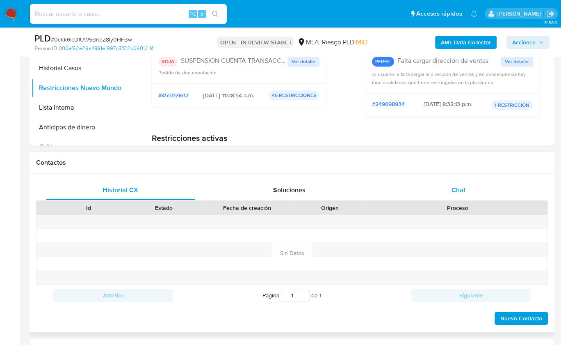
click at [451, 183] on div "Chat" at bounding box center [458, 190] width 149 height 20
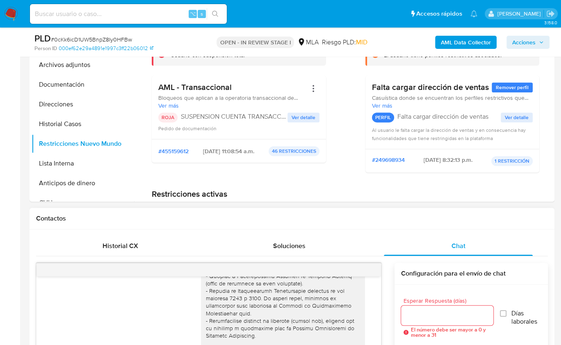
scroll to position [214, 0]
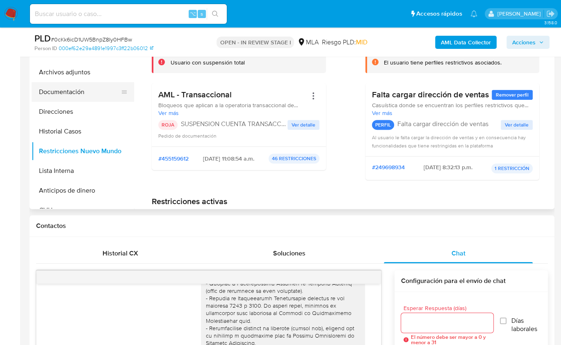
click at [74, 96] on button "Documentación" at bounding box center [80, 92] width 96 height 20
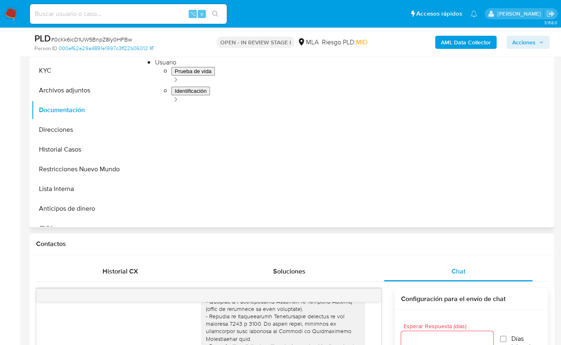
scroll to position [156, 0]
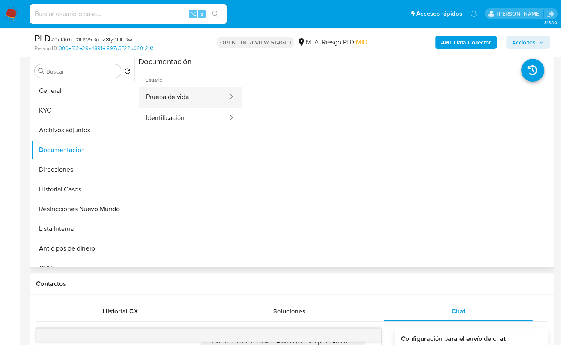
click at [174, 101] on button "Prueba de vida" at bounding box center [184, 97] width 90 height 21
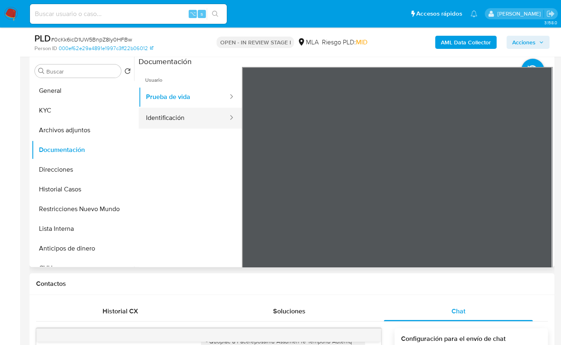
click at [185, 125] on button "Identificación" at bounding box center [184, 118] width 90 height 21
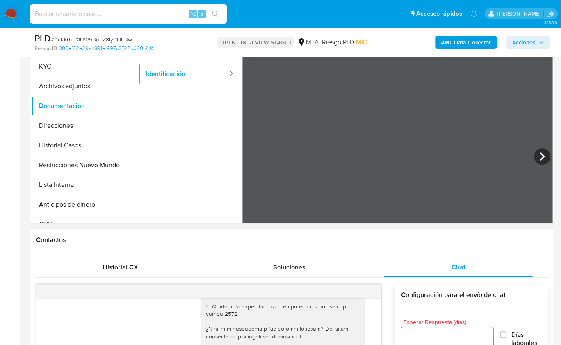
scroll to position [192, 0]
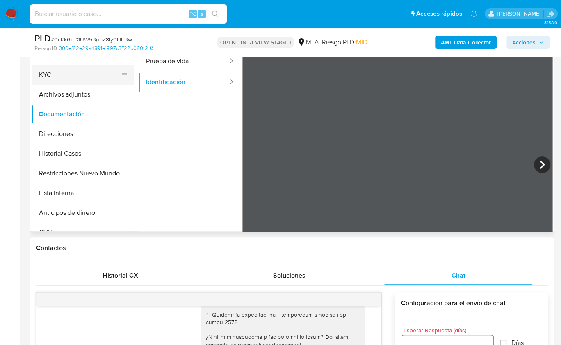
click at [68, 73] on button "KYC" at bounding box center [80, 75] width 96 height 20
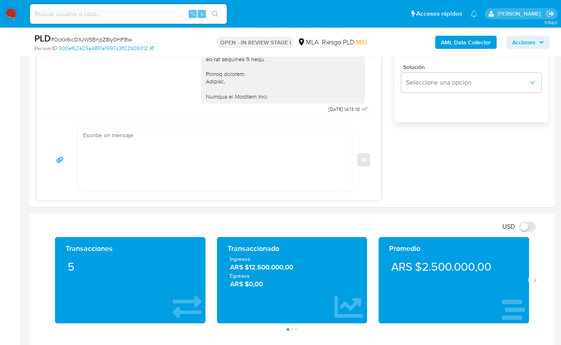
scroll to position [573, 0]
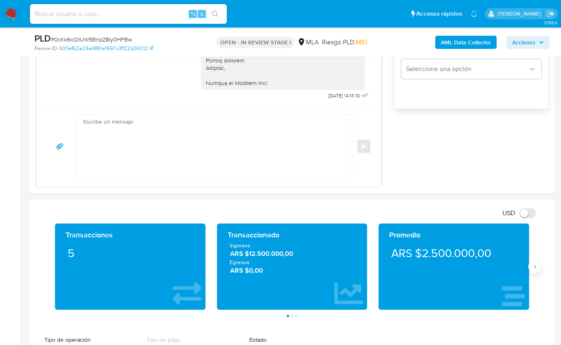
click at [533, 266] on icon "Siguiente" at bounding box center [535, 266] width 7 height 7
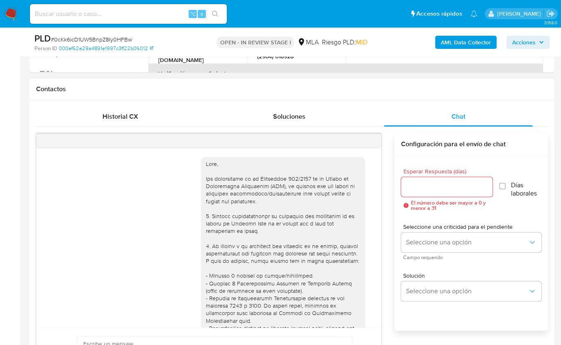
scroll to position [286, 0]
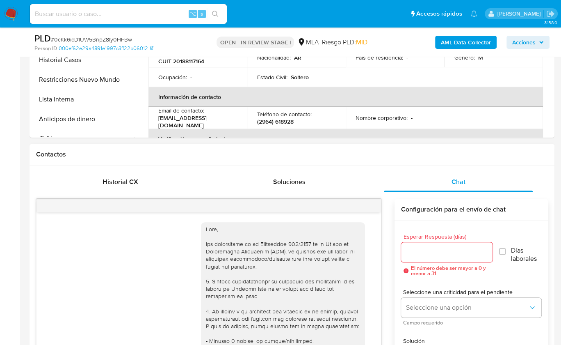
click at [387, 213] on div "18/08/2025 17:36:51 Hola, Esperamos que te encuentres muy bien. Te consultamos …" at bounding box center [292, 336] width 512 height 275
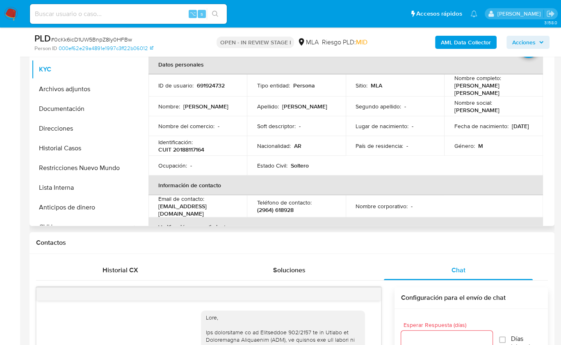
scroll to position [136, 0]
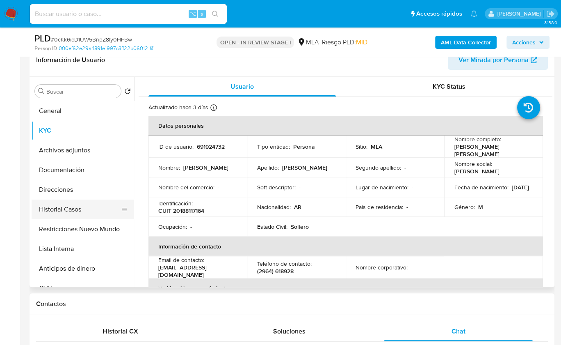
drag, startPoint x: 89, startPoint y: 209, endPoint x: 107, endPoint y: 210, distance: 17.7
click at [89, 209] on button "Historial Casos" at bounding box center [80, 209] width 96 height 20
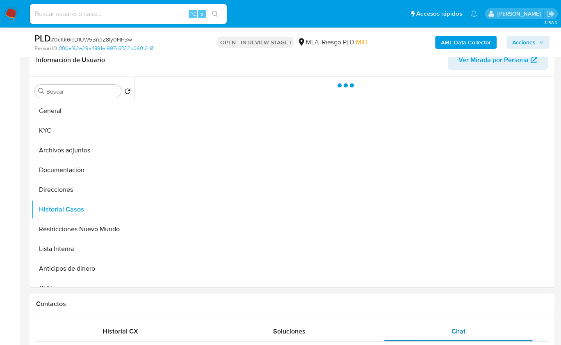
click at [464, 323] on div "Chat" at bounding box center [458, 331] width 149 height 20
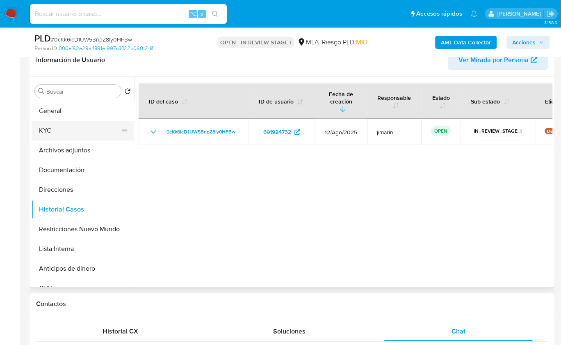
click at [53, 130] on button "KYC" at bounding box center [80, 131] width 96 height 20
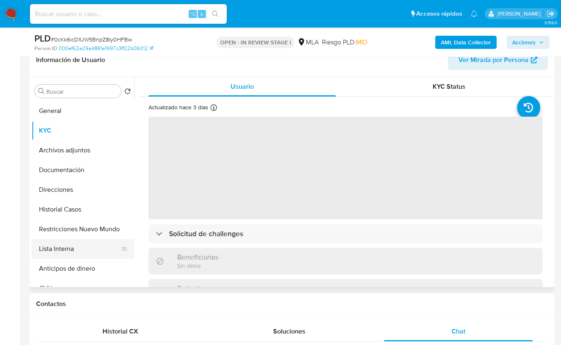
click at [90, 252] on button "Lista Interna" at bounding box center [80, 249] width 96 height 20
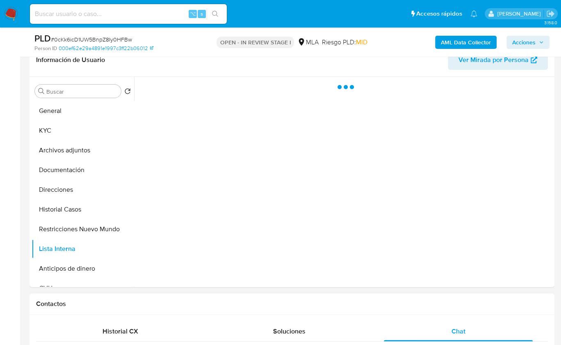
click at [366, 310] on div "Contactos" at bounding box center [292, 304] width 525 height 22
click at [451, 323] on div "Chat" at bounding box center [458, 331] width 149 height 20
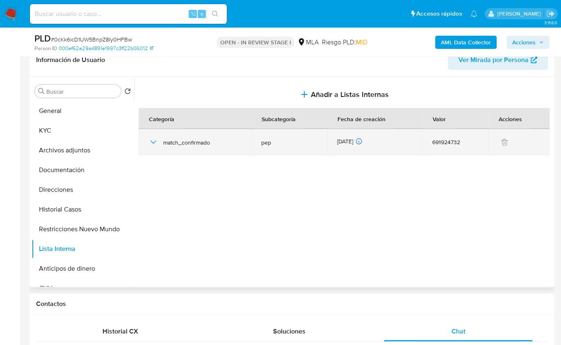
click at [155, 142] on icon "button" at bounding box center [154, 142] width 10 height 10
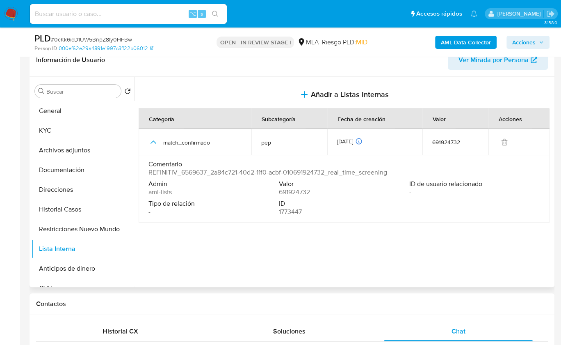
click at [381, 270] on div at bounding box center [343, 182] width 419 height 210
click at [361, 245] on div at bounding box center [343, 182] width 419 height 210
click at [49, 131] on button "KYC" at bounding box center [80, 131] width 96 height 20
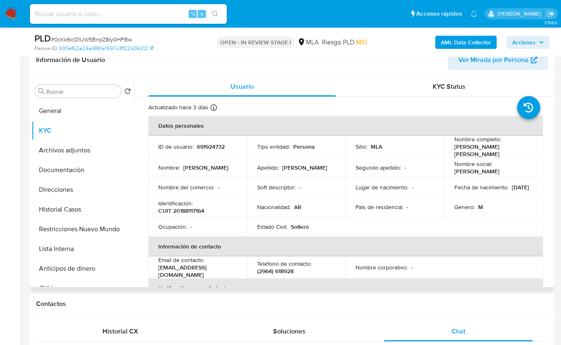
drag, startPoint x: 453, startPoint y: 144, endPoint x: 483, endPoint y: 155, distance: 32.1
click at [483, 155] on p "Jose Galindo Rodas Fernandez" at bounding box center [492, 150] width 76 height 15
copy p "Jose Galindo Rodas Fernandez"
click at [64, 208] on button "Historial Casos" at bounding box center [80, 209] width 96 height 20
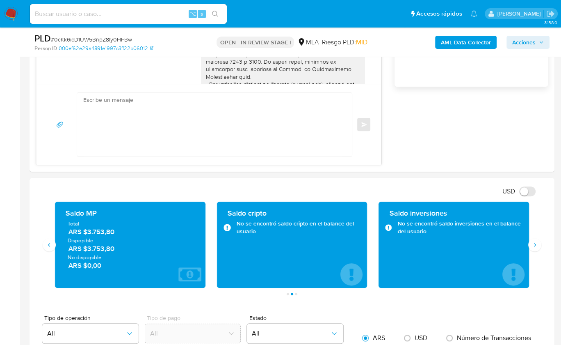
scroll to position [624, 0]
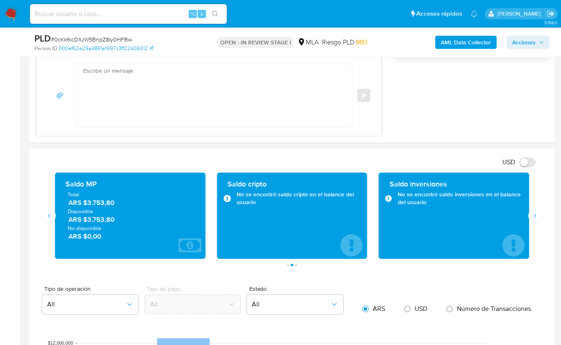
click at [44, 219] on div "Transacciones 5 Transaccionado Ingresos ARS $12.500.000,00 Egresos ARS $0,00 Pr…" at bounding box center [292, 219] width 512 height 94
click at [46, 216] on icon "Anterior" at bounding box center [49, 215] width 7 height 7
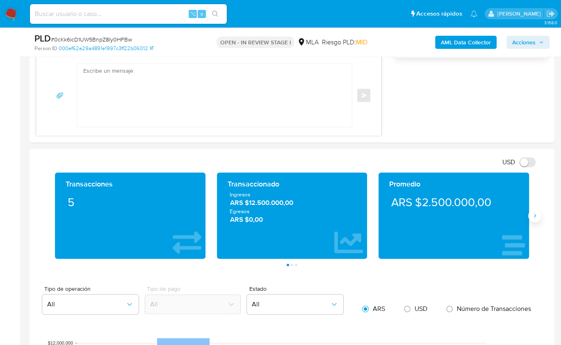
click at [540, 217] on button "Siguiente" at bounding box center [535, 215] width 13 height 13
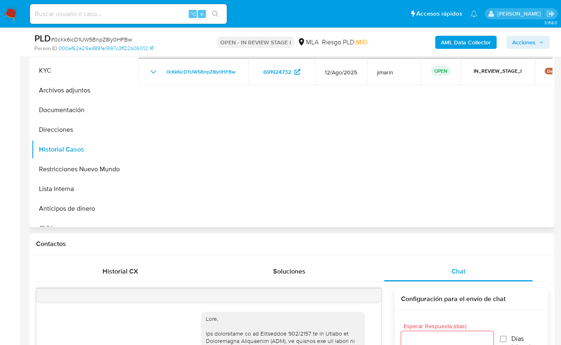
scroll to position [101, 0]
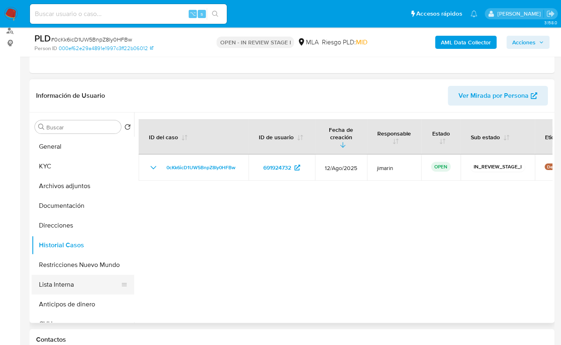
drag, startPoint x: 80, startPoint y: 282, endPoint x: 109, endPoint y: 278, distance: 29.0
click at [80, 282] on button "Lista Interna" at bounding box center [80, 285] width 96 height 20
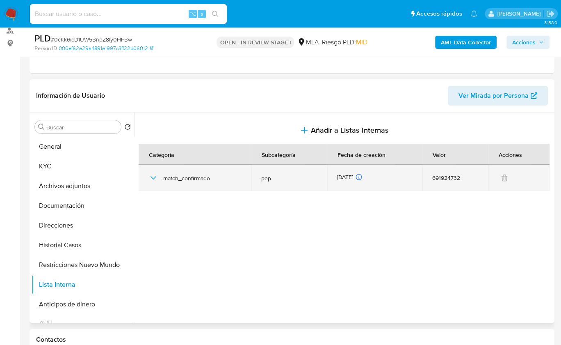
click at [149, 176] on icon "button" at bounding box center [154, 178] width 10 height 10
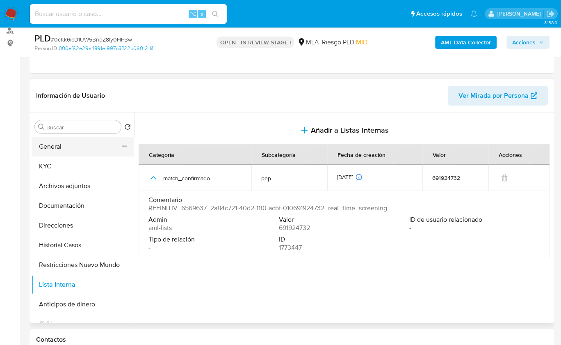
click at [68, 152] on button "General" at bounding box center [80, 147] width 96 height 20
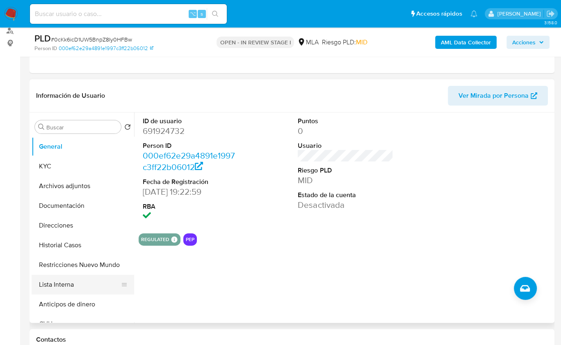
click at [84, 281] on button "Lista Interna" at bounding box center [80, 285] width 96 height 20
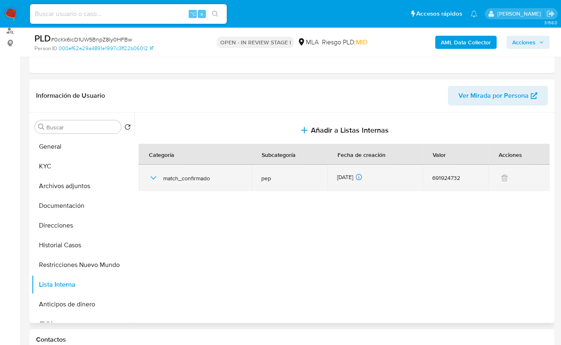
click at [150, 171] on div "match_confirmado" at bounding box center [195, 178] width 93 height 26
click at [153, 174] on icon "button" at bounding box center [154, 178] width 10 height 10
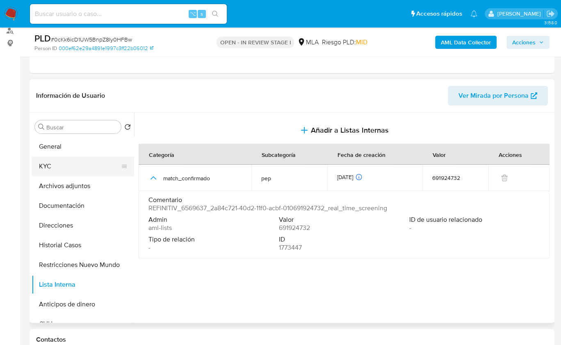
click at [70, 165] on button "KYC" at bounding box center [80, 166] width 96 height 20
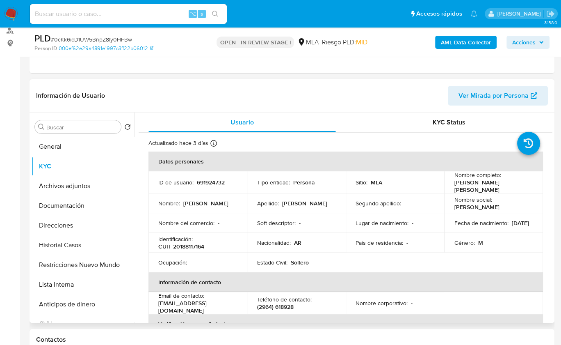
drag, startPoint x: 452, startPoint y: 183, endPoint x: 483, endPoint y: 188, distance: 32.0
click at [483, 188] on p "Jose Galindo Rodas Fernandez" at bounding box center [492, 186] width 76 height 15
copy p "Jose Galindo Rodas Fernandez"
click at [454, 184] on p "Jose Galindo Rodas Fernandez" at bounding box center [492, 186] width 76 height 15
drag, startPoint x: 450, startPoint y: 183, endPoint x: 482, endPoint y: 188, distance: 32.5
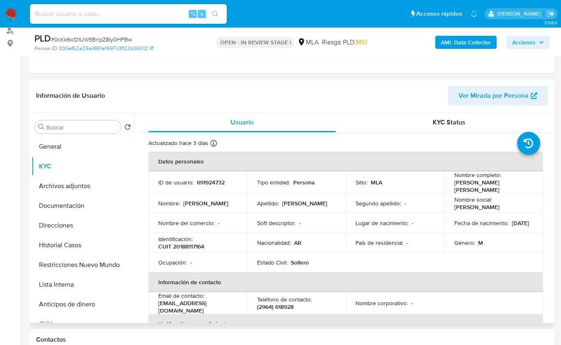
click at [482, 188] on td "Nombre completo : Jose Galindo Rodas Fernandez" at bounding box center [493, 182] width 99 height 22
copy p "Jose Galindo Rodas Fernandez"
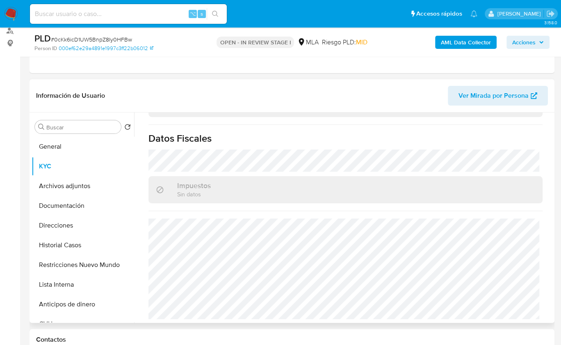
scroll to position [0, 0]
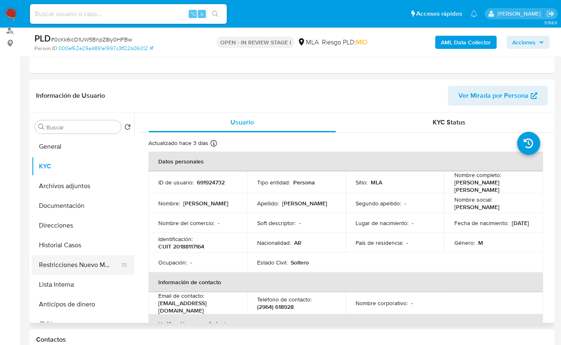
click at [85, 264] on button "Restricciones Nuevo Mundo" at bounding box center [80, 265] width 96 height 20
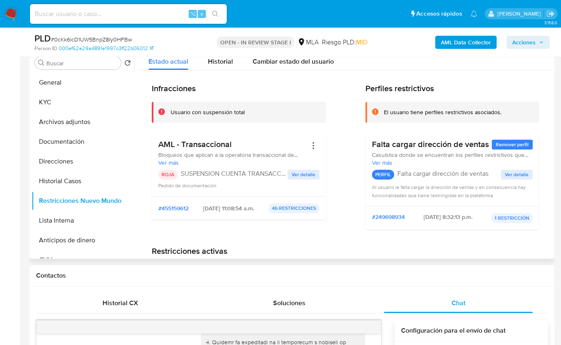
scroll to position [155, 0]
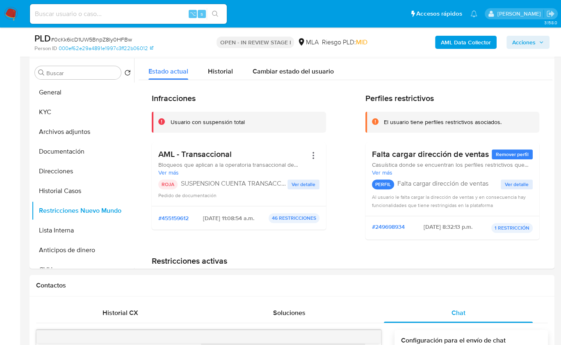
click at [447, 44] on b "AML Data Collector" at bounding box center [466, 42] width 50 height 13
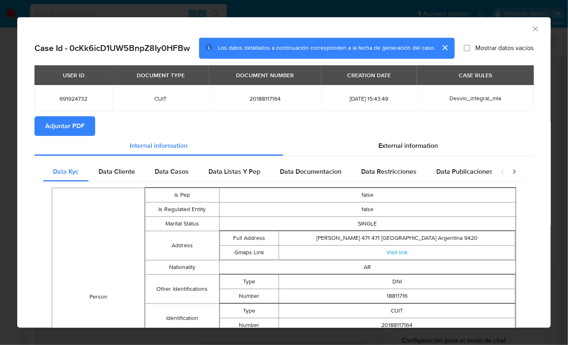
click at [74, 132] on span "Adjuntar PDF" at bounding box center [64, 126] width 39 height 18
click at [531, 28] on icon "Cerrar ventana" at bounding box center [535, 29] width 8 height 8
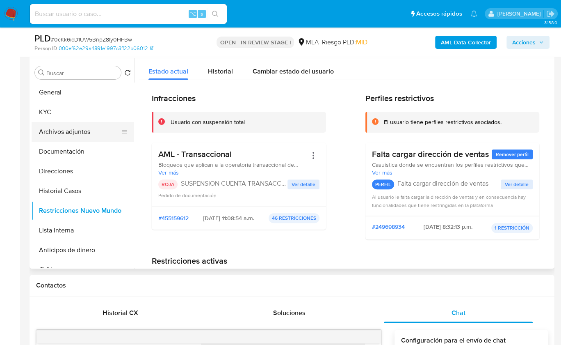
click at [85, 137] on button "Archivos adjuntos" at bounding box center [80, 132] width 96 height 20
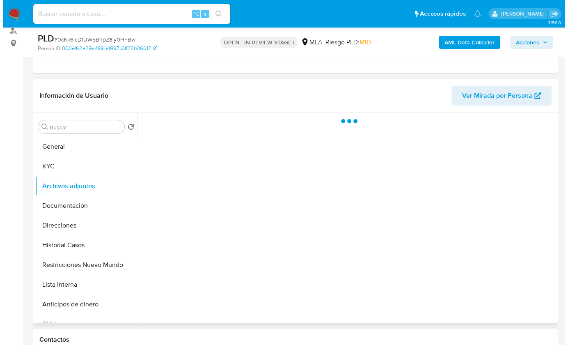
scroll to position [95, 0]
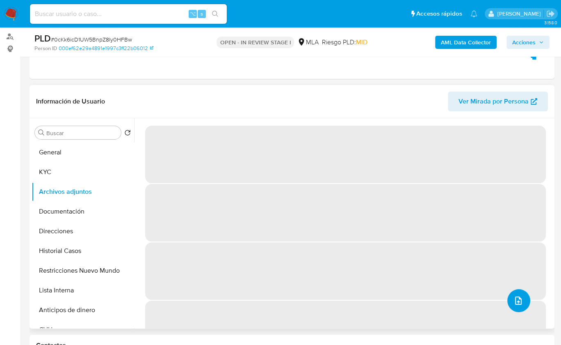
click at [514, 300] on icon "upload-file" at bounding box center [519, 300] width 10 height 10
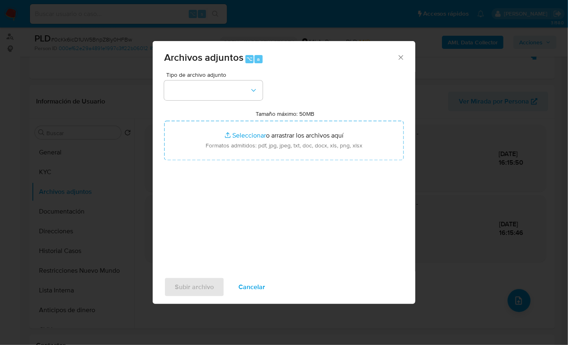
click at [212, 80] on div "Tipo de archivo adjunto" at bounding box center [213, 86] width 98 height 28
click at [199, 89] on button "button" at bounding box center [213, 90] width 98 height 20
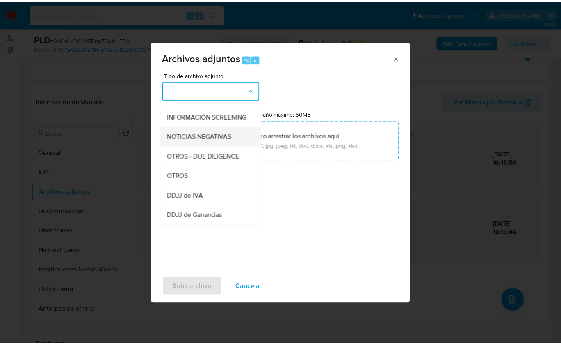
scroll to position [108, 0]
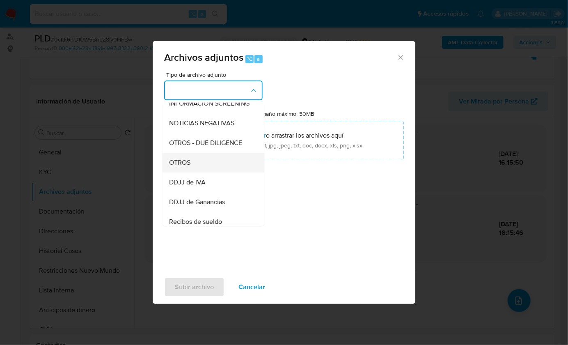
click at [206, 169] on div "OTROS" at bounding box center [211, 162] width 84 height 20
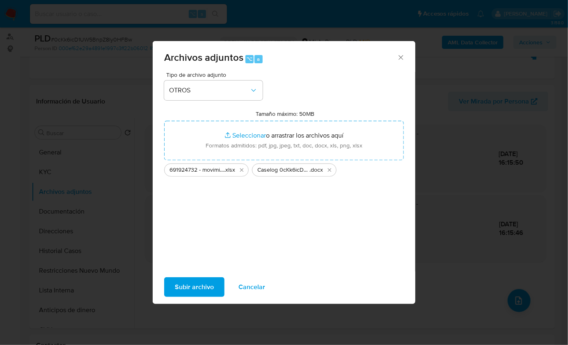
click at [206, 286] on span "Subir archivo" at bounding box center [194, 287] width 39 height 18
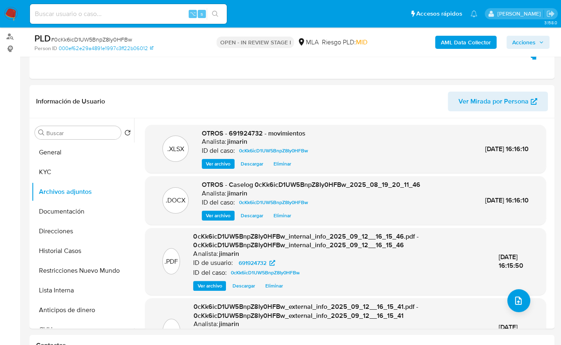
click at [534, 42] on span "Acciones" at bounding box center [524, 42] width 23 height 13
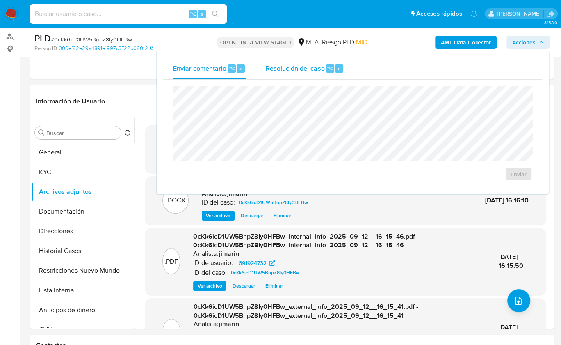
click at [315, 62] on div "Resolución del caso ⌥ r" at bounding box center [305, 68] width 78 height 21
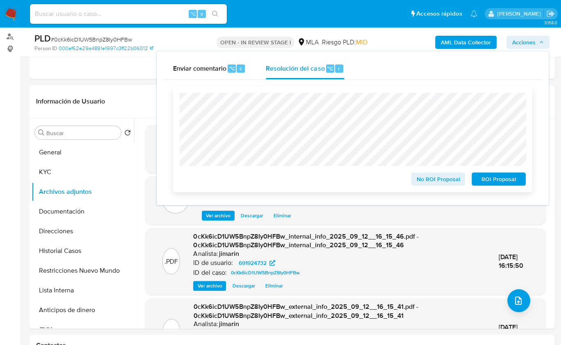
click at [501, 177] on span "ROI Proposal" at bounding box center [499, 178] width 43 height 11
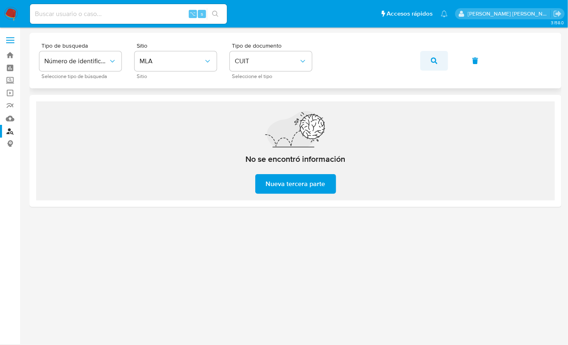
click at [432, 60] on icon "button" at bounding box center [434, 60] width 7 height 7
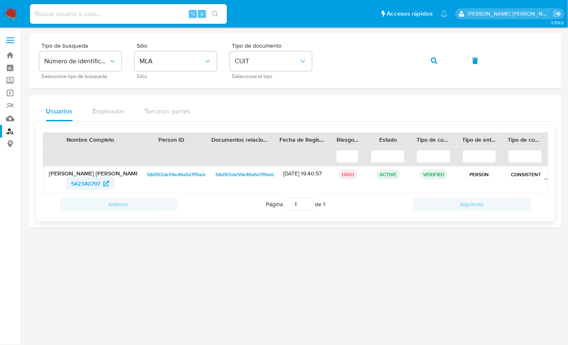
click at [80, 178] on span "542340797" at bounding box center [85, 183] width 29 height 13
click at [417, 58] on div "Tipo de busqueda Número de identificación Seleccione tipo de búsqueda Sitio MLA…" at bounding box center [295, 61] width 512 height 36
click at [429, 60] on button "button" at bounding box center [434, 61] width 28 height 20
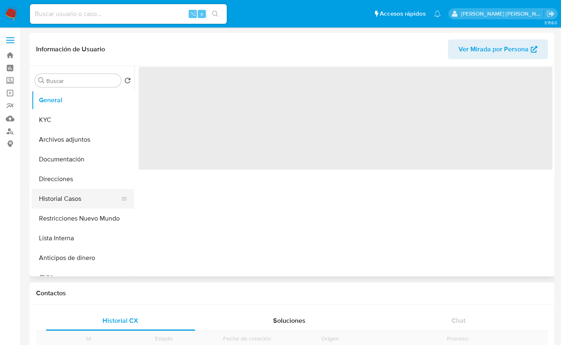
click at [72, 199] on button "Historial Casos" at bounding box center [80, 199] width 96 height 20
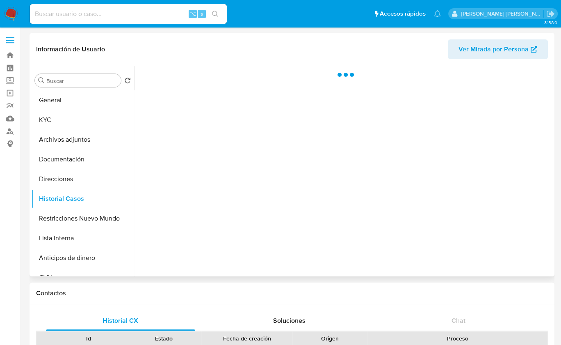
select select "10"
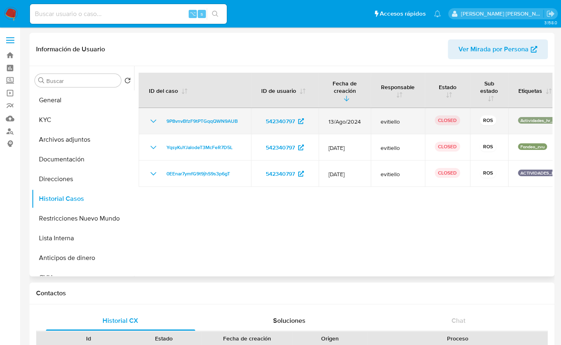
click at [151, 124] on icon "Mostrar/Ocultar" at bounding box center [154, 121] width 10 height 10
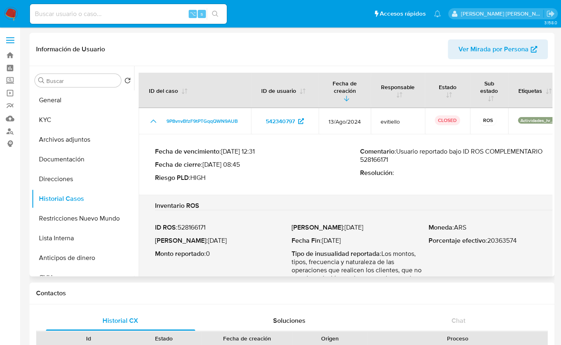
click at [383, 160] on p "Comentario : Usuario reportado bajo ID ROS COMPLEMENTARIO 528166171" at bounding box center [462, 155] width 205 height 16
click at [372, 160] on p "Comentario : Usuario reportado bajo ID ROS COMPLEMENTARIO 528166171" at bounding box center [462, 155] width 205 height 16
click at [373, 159] on p "Comentario : Usuario reportado bajo ID ROS COMPLEMENTARIO 528166171" at bounding box center [462, 155] width 205 height 16
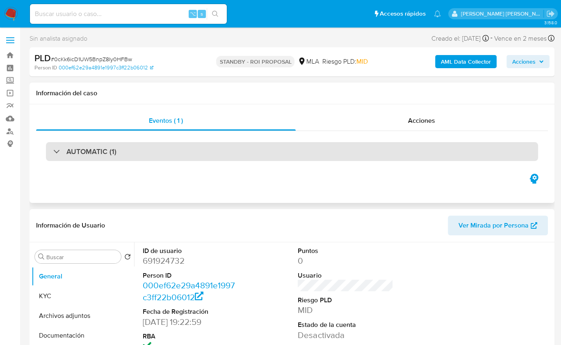
select select "10"
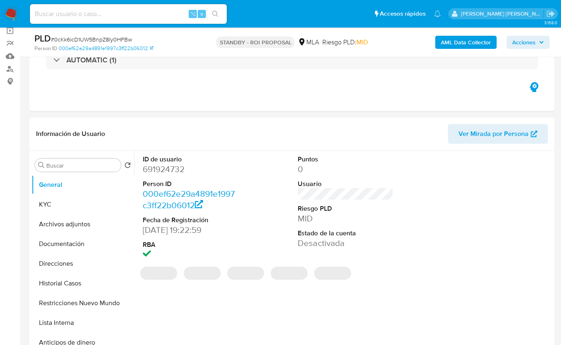
scroll to position [131, 0]
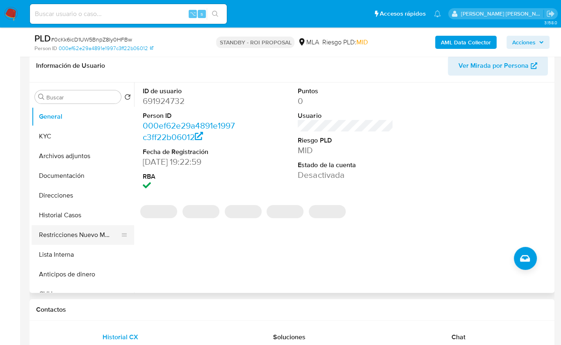
click at [85, 236] on button "Restricciones Nuevo Mundo" at bounding box center [80, 235] width 96 height 20
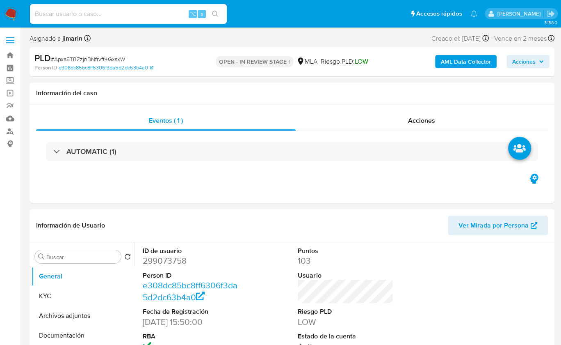
select select "10"
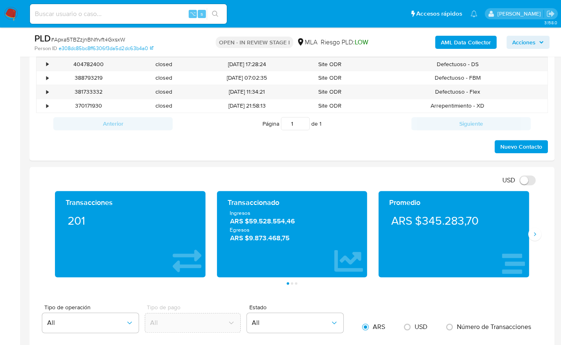
scroll to position [385, 0]
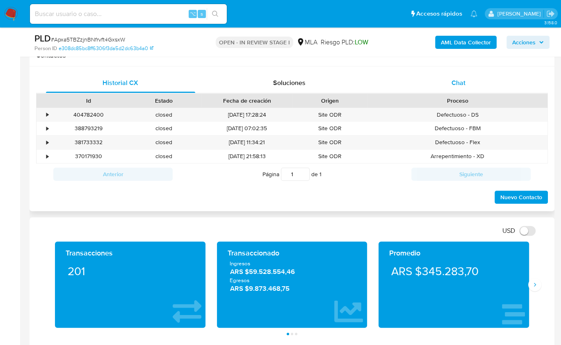
click at [462, 80] on span "Chat" at bounding box center [459, 82] width 14 height 9
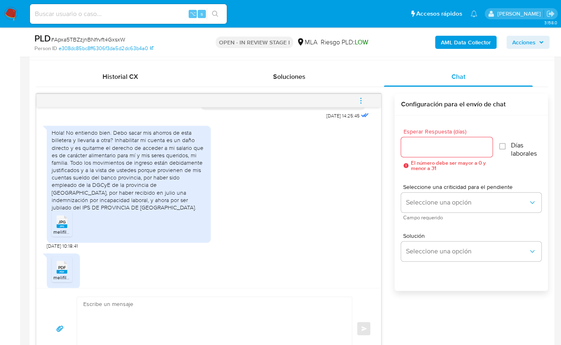
scroll to position [1016, 0]
click at [60, 228] on icon at bounding box center [62, 221] width 11 height 13
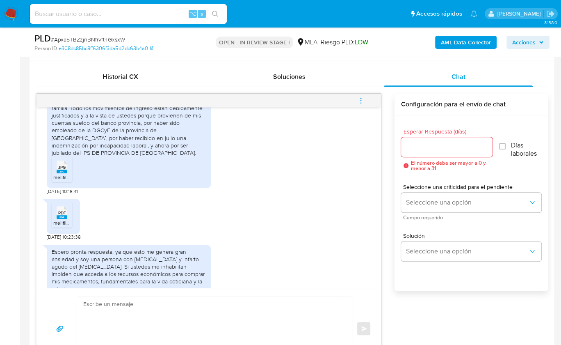
click at [66, 219] on rect at bounding box center [62, 217] width 11 height 4
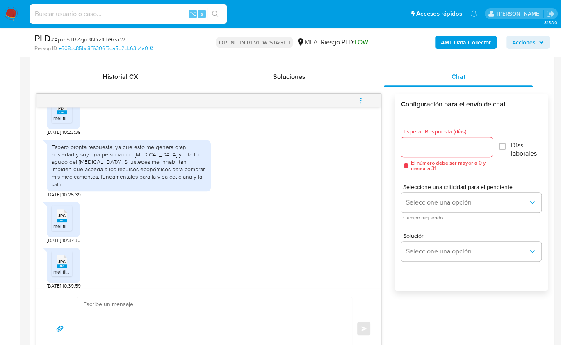
click at [53, 223] on div "JPG JPG" at bounding box center [61, 215] width 17 height 16
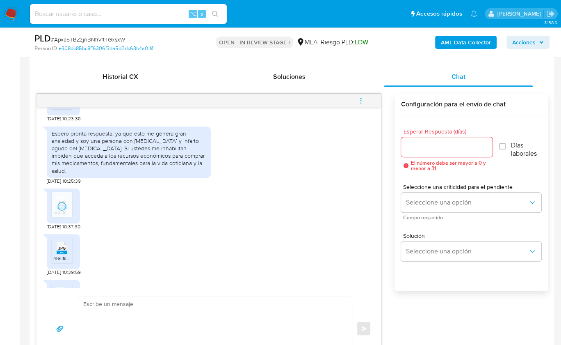
click at [68, 252] on div "JPG JPG" at bounding box center [61, 247] width 17 height 16
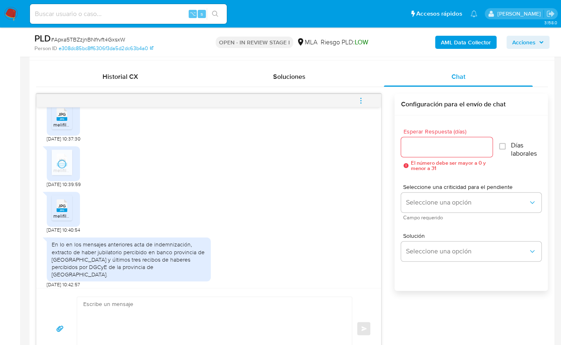
click at [60, 219] on span "melifile1426872630263284626.jpg" at bounding box center [91, 215] width 77 height 7
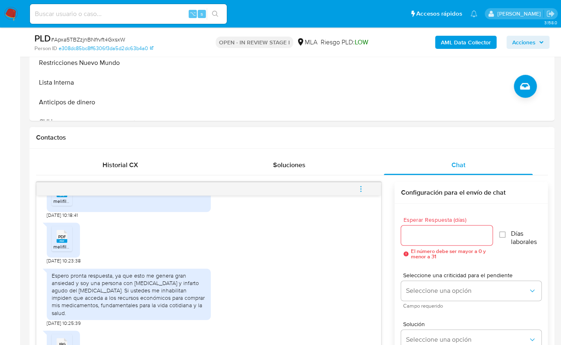
scroll to position [243, 0]
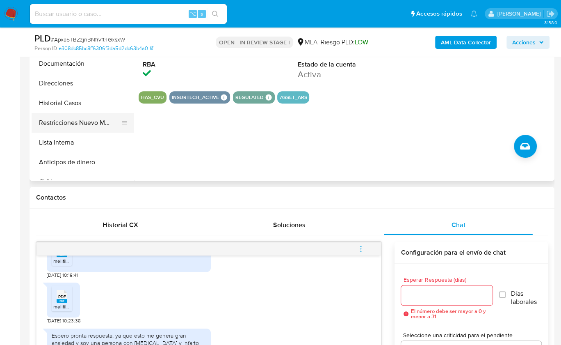
click at [105, 130] on button "Restricciones Nuevo Mundo" at bounding box center [80, 123] width 96 height 20
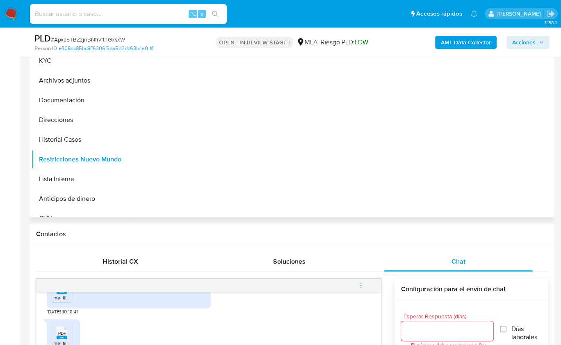
scroll to position [181, 0]
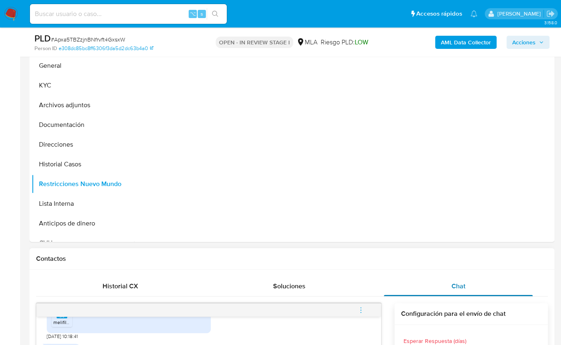
click at [464, 279] on div "Chat" at bounding box center [458, 286] width 149 height 20
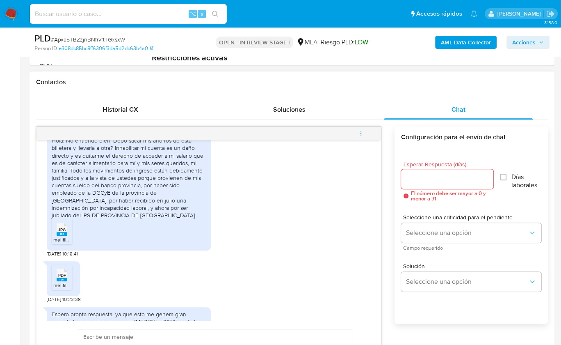
scroll to position [1001, 0]
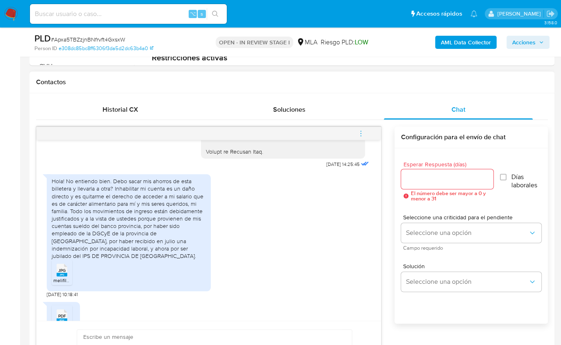
click at [56, 211] on div "Hola! No entiendo bien. Debo sacar mis ahorros de esta billetera y llevarla a o…" at bounding box center [129, 218] width 154 height 82
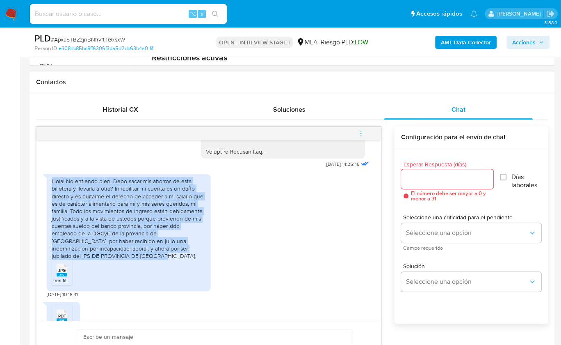
drag, startPoint x: 119, startPoint y: 230, endPoint x: 199, endPoint y: 267, distance: 88.5
click at [199, 259] on div "Hola! No entiendo bien. Debo sacar mis ahorros de esta billetera y llevarla a o…" at bounding box center [129, 218] width 154 height 82
copy div "Hola! No entiendo bien. Debo sacar mis ahorros de esta billetera y llevarla a o…"
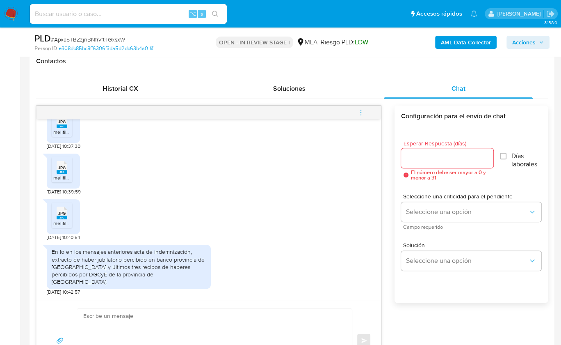
scroll to position [401, 0]
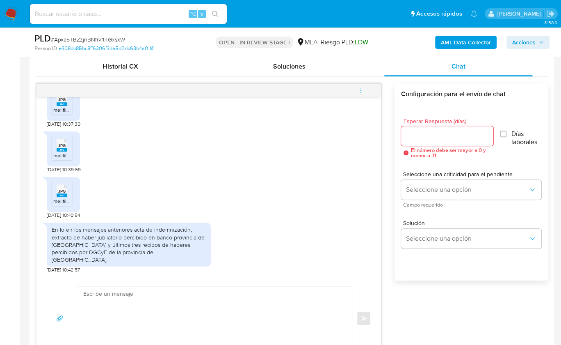
click at [246, 322] on textarea at bounding box center [212, 317] width 259 height 63
paste textarea "Hola, ¡Muchas gracias por tu respuesta! Confirmamos la recepción de la document…"
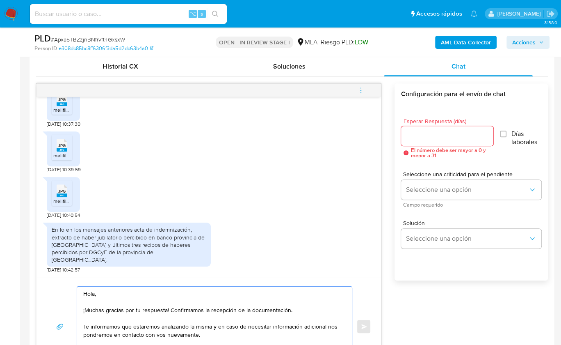
scroll to position [418, 0]
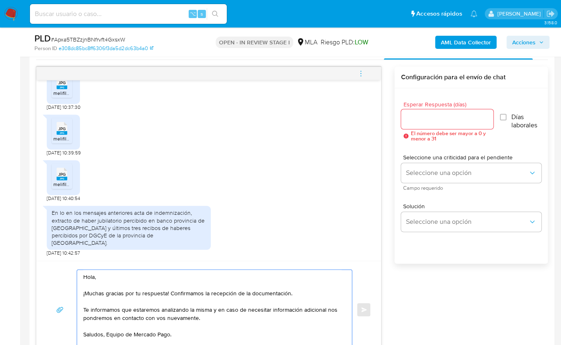
type textarea "Hola, ¡Muchas gracias por tu respuesta! Confirmamos la recepción de la document…"
click at [437, 121] on input "Esperar Respuesta (días)" at bounding box center [447, 119] width 92 height 11
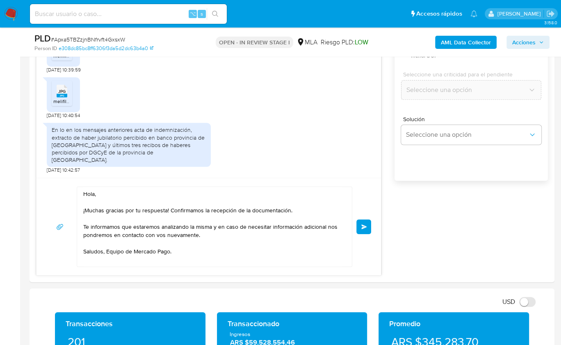
scroll to position [509, 0]
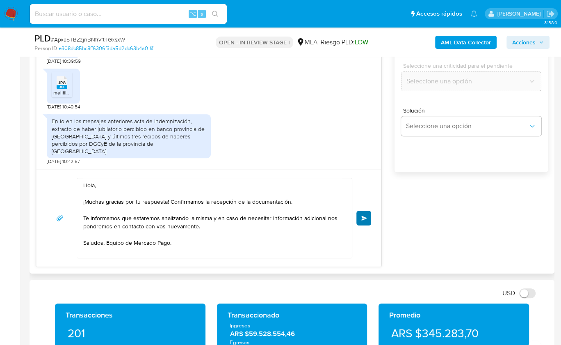
type input "0"
click at [366, 215] on span "Enviar" at bounding box center [365, 217] width 6 height 5
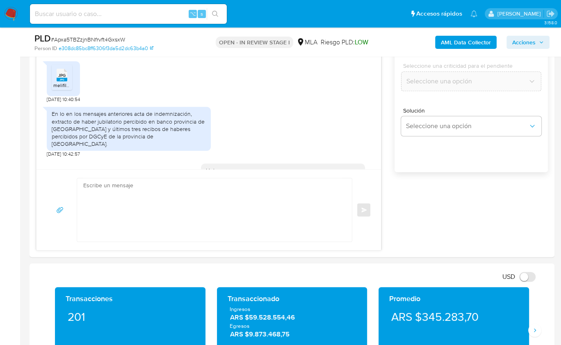
scroll to position [1388, 0]
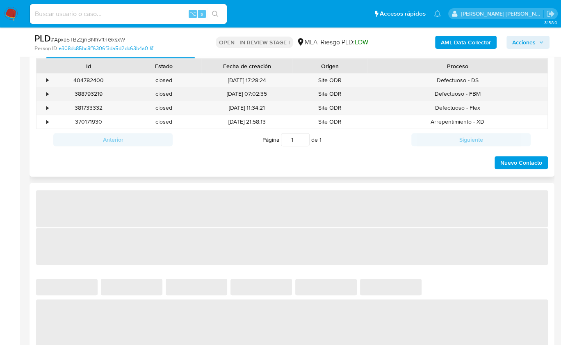
scroll to position [314, 0]
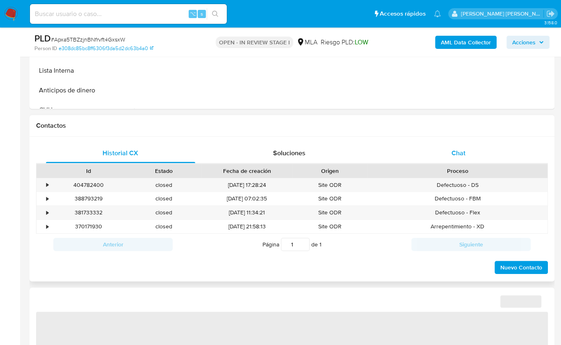
click at [466, 144] on div "Chat" at bounding box center [458, 153] width 149 height 20
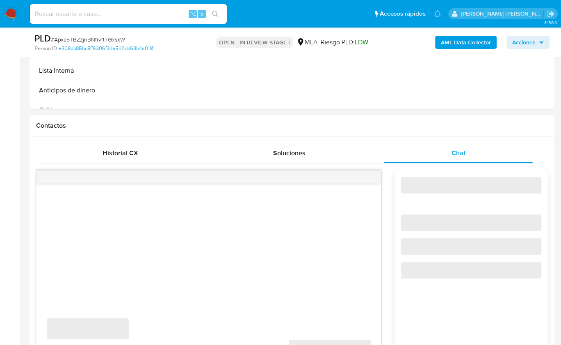
select select "10"
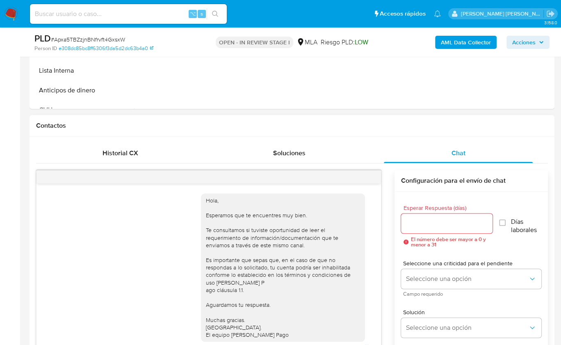
scroll to position [923, 0]
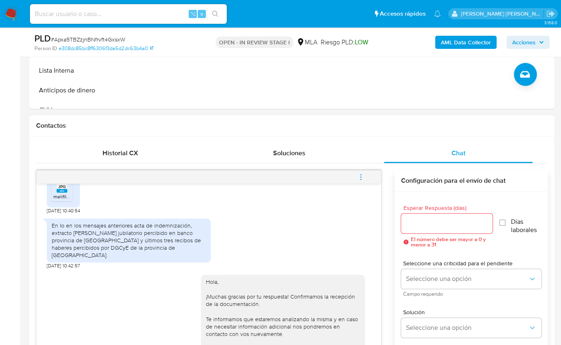
click at [357, 176] on icon "menu-action" at bounding box center [360, 176] width 7 height 7
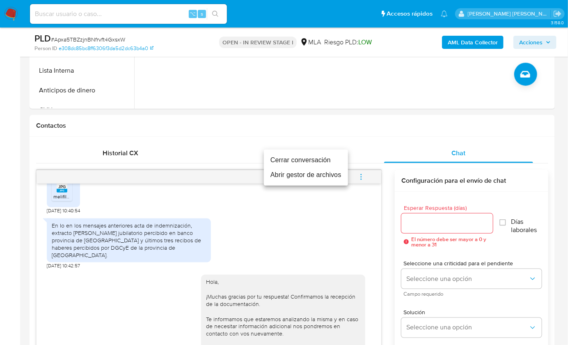
click at [307, 161] on li "Cerrar conversación" at bounding box center [306, 160] width 84 height 15
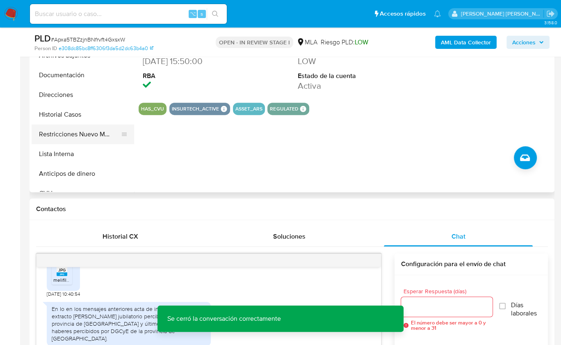
scroll to position [231, 0]
click at [100, 136] on button "Restricciones Nuevo Mundo" at bounding box center [80, 134] width 96 height 20
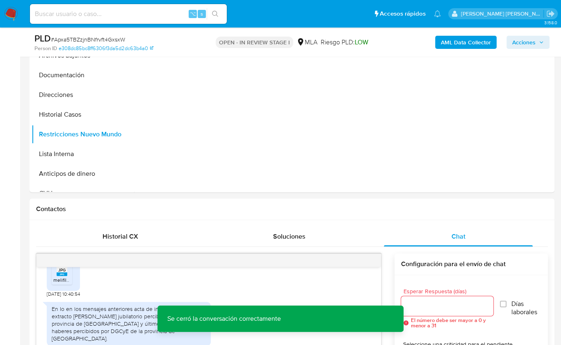
click at [473, 41] on b "AML Data Collector" at bounding box center [466, 42] width 50 height 13
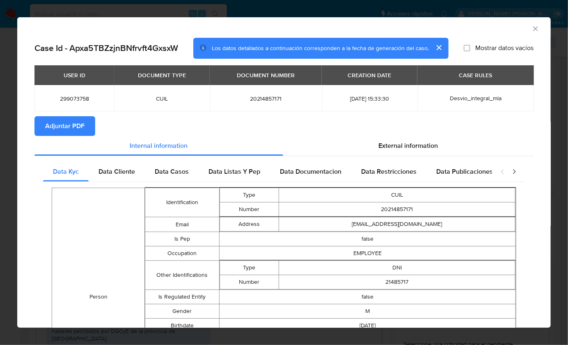
click at [72, 126] on span "Adjuntar PDF" at bounding box center [64, 126] width 39 height 18
click at [531, 30] on icon "Cerrar ventana" at bounding box center [535, 29] width 8 height 8
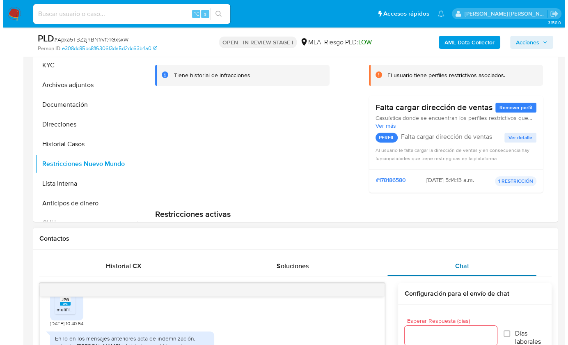
scroll to position [103, 0]
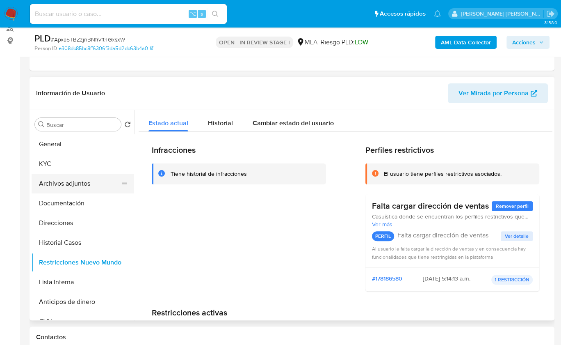
click at [74, 183] on button "Archivos adjuntos" at bounding box center [80, 184] width 96 height 20
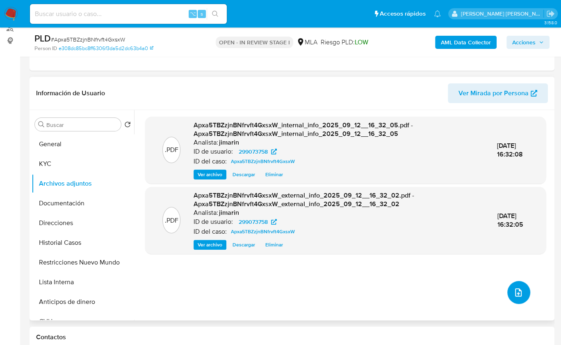
click at [520, 295] on span "upload-file" at bounding box center [519, 292] width 10 height 10
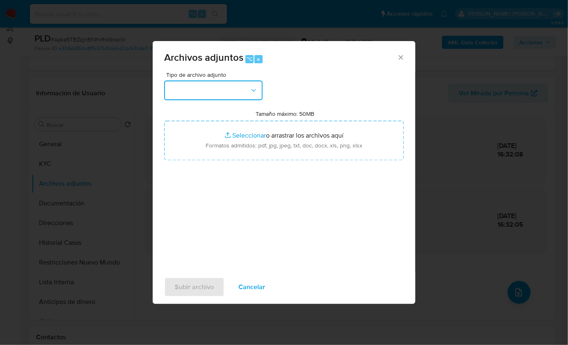
click at [211, 96] on button "button" at bounding box center [213, 90] width 98 height 20
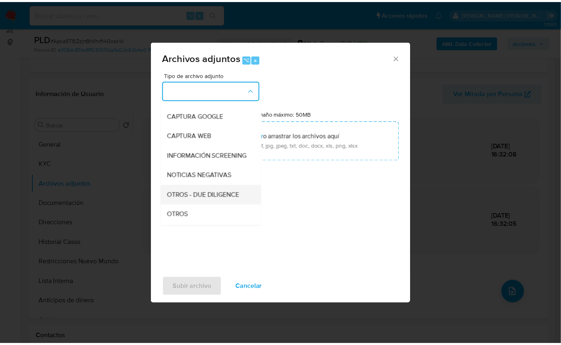
scroll to position [59, 0]
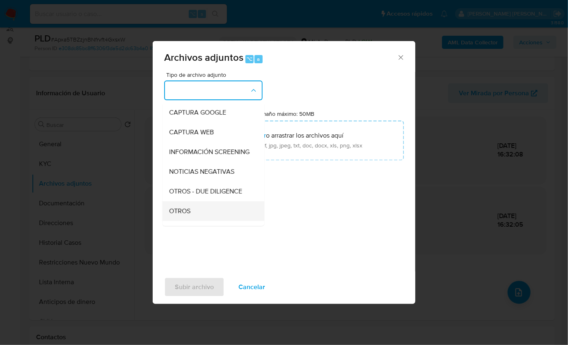
click at [195, 216] on div "OTROS" at bounding box center [211, 211] width 84 height 20
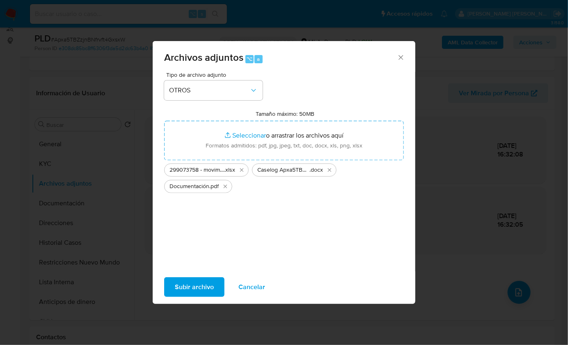
click at [203, 287] on span "Subir archivo" at bounding box center [194, 287] width 39 height 18
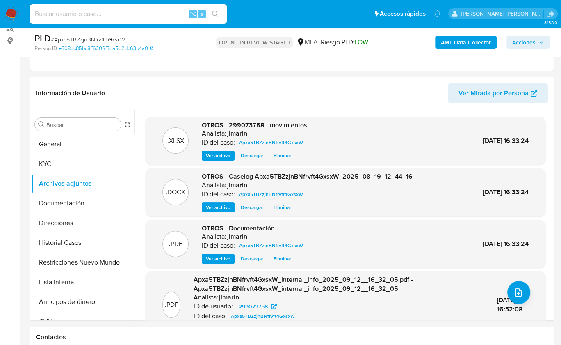
click at [525, 42] on span "Acciones" at bounding box center [524, 42] width 23 height 13
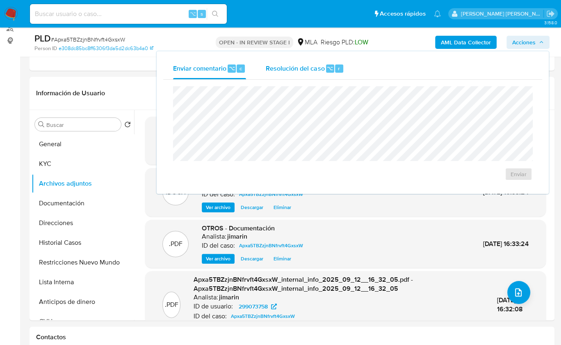
click at [303, 58] on div "Resolución del caso ⌥ r" at bounding box center [305, 68] width 78 height 21
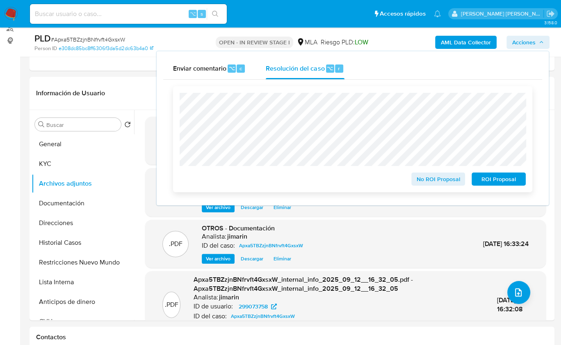
click at [420, 188] on div "No ROI Proposal ROI Proposal" at bounding box center [353, 139] width 360 height 106
click at [426, 183] on span "No ROI Proposal" at bounding box center [438, 178] width 43 height 11
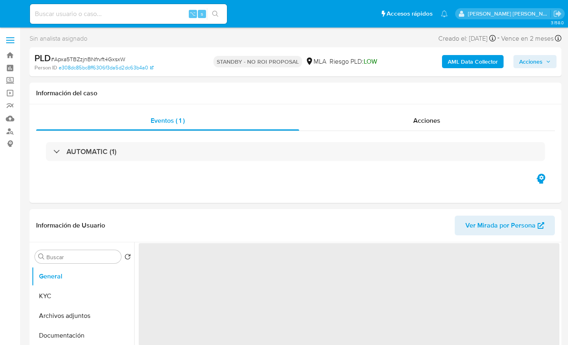
select select "10"
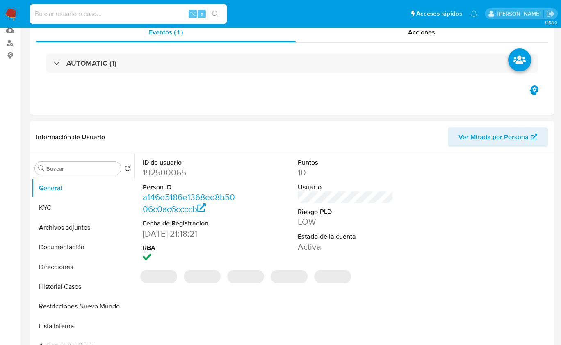
select select "10"
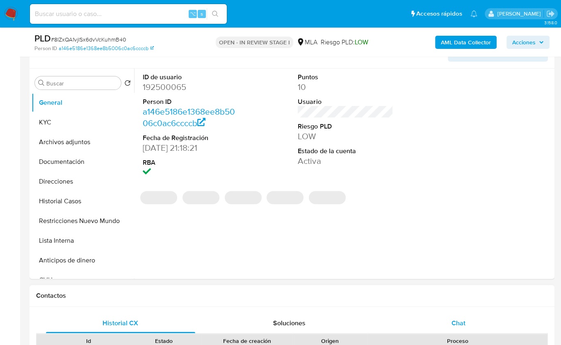
click at [465, 321] on span "Chat" at bounding box center [459, 322] width 14 height 9
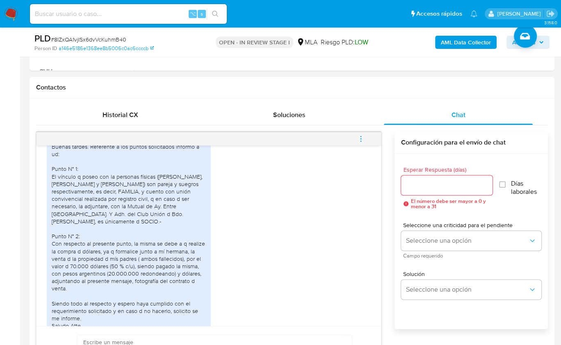
scroll to position [864, 0]
click at [64, 236] on div "Buenas tardes. Referente a los puntos solicitados informo a ud: Punto N° 1: El …" at bounding box center [129, 235] width 154 height 187
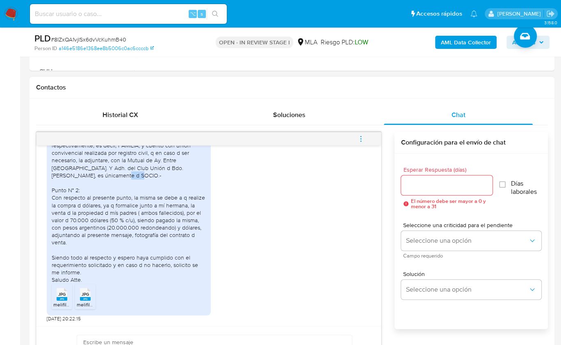
scroll to position [913, 0]
click at [59, 298] on icon "JPG" at bounding box center [62, 294] width 11 height 14
click at [83, 297] on span "JPG" at bounding box center [85, 293] width 7 height 5
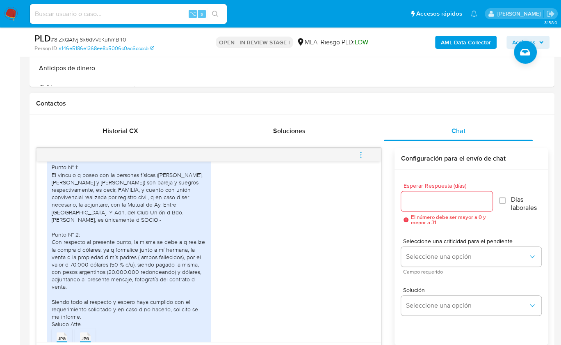
scroll to position [797, 0]
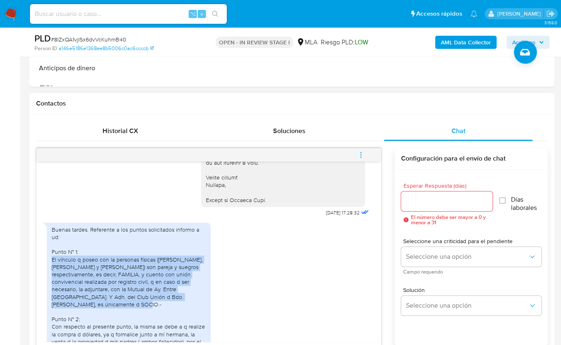
drag, startPoint x: 51, startPoint y: 274, endPoint x: 76, endPoint y: 318, distance: 50.4
click at [76, 318] on div "Buenas tardes. Referente a los puntos solicitados informo a ud: Punto N° 1: El …" at bounding box center [129, 333] width 164 height 222
copy div "El vínculo q poseo con la personas físicas ([PERSON_NAME], [PERSON_NAME] y [PER…"
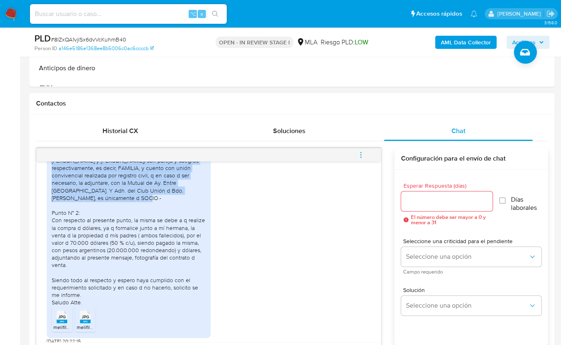
scroll to position [909, 0]
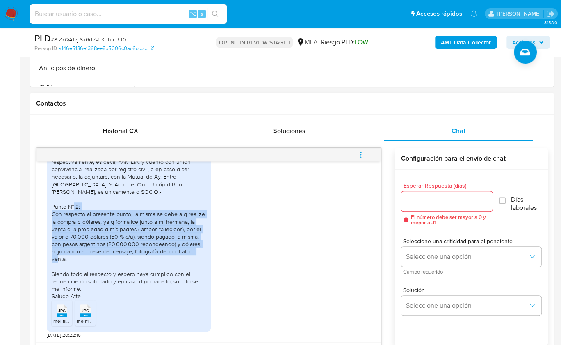
drag, startPoint x: 66, startPoint y: 272, endPoint x: 51, endPoint y: 227, distance: 46.9
click at [51, 227] on div "Buenas tardes. Referente a los puntos solicitados informo a ud: Punto N° 1: El …" at bounding box center [129, 221] width 164 height 222
copy div "Con respecto al presente punto, la misma se debe a q realize la compra d dólare…"
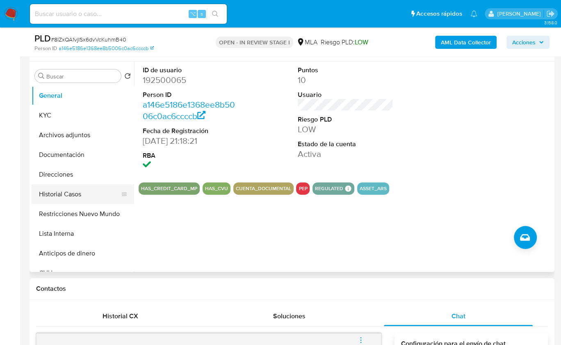
scroll to position [151, 0]
click at [73, 233] on button "Lista Interna" at bounding box center [80, 234] width 96 height 20
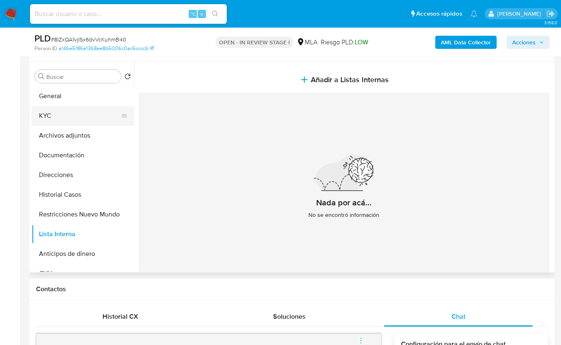
click at [47, 113] on button "KYC" at bounding box center [80, 116] width 96 height 20
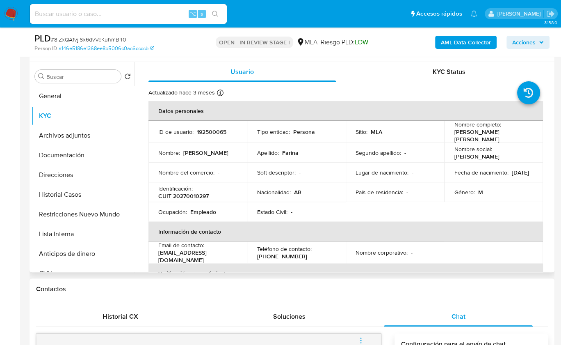
drag, startPoint x: 452, startPoint y: 129, endPoint x: 468, endPoint y: 137, distance: 18.4
click at [468, 137] on p "[PERSON_NAME]" at bounding box center [476, 134] width 45 height 7
copy p "[PERSON_NAME]"
click at [470, 138] on p "[PERSON_NAME]" at bounding box center [476, 134] width 45 height 7
drag, startPoint x: 473, startPoint y: 140, endPoint x: 453, endPoint y: 132, distance: 21.0
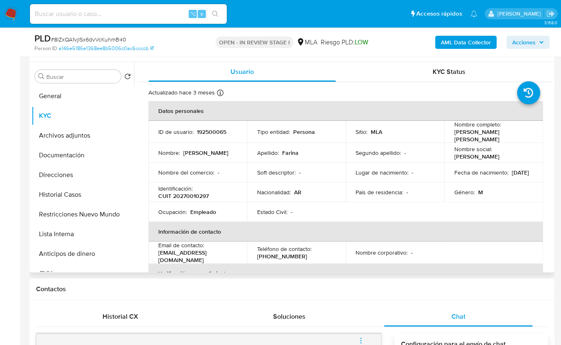
click at [454, 132] on p "[PERSON_NAME]" at bounding box center [476, 134] width 45 height 7
copy p "[PERSON_NAME]"
click at [76, 159] on button "Documentación" at bounding box center [80, 155] width 96 height 20
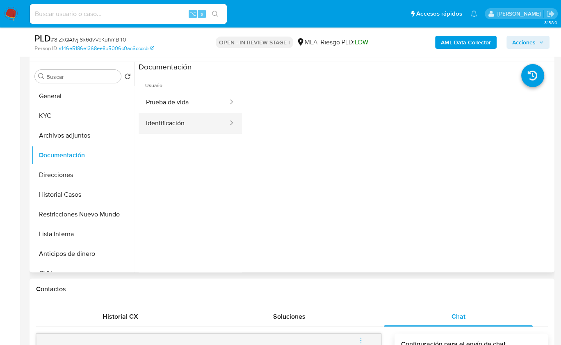
click at [187, 113] on button "Identificación" at bounding box center [184, 123] width 90 height 21
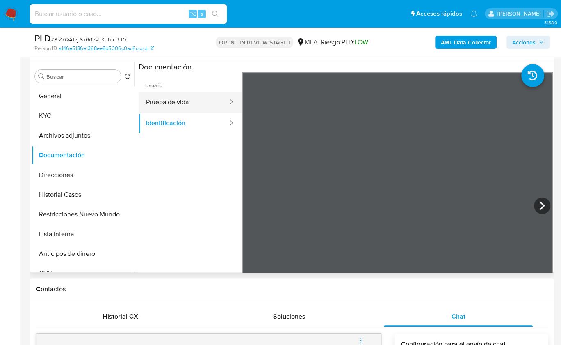
click at [192, 104] on button "Prueba de vida" at bounding box center [184, 102] width 90 height 21
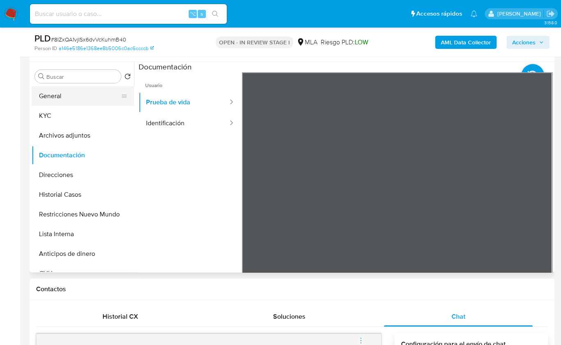
click at [53, 98] on button "General" at bounding box center [80, 96] width 96 height 20
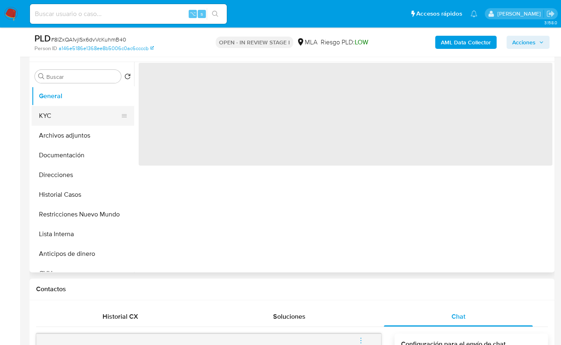
click at [78, 117] on button "KYC" at bounding box center [80, 116] width 96 height 20
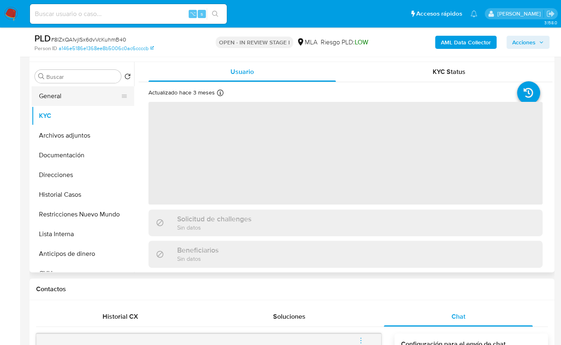
click at [77, 101] on button "General" at bounding box center [80, 96] width 96 height 20
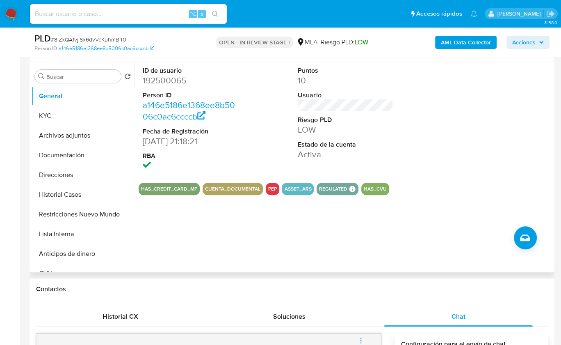
click at [270, 187] on button "PEP" at bounding box center [272, 188] width 9 height 3
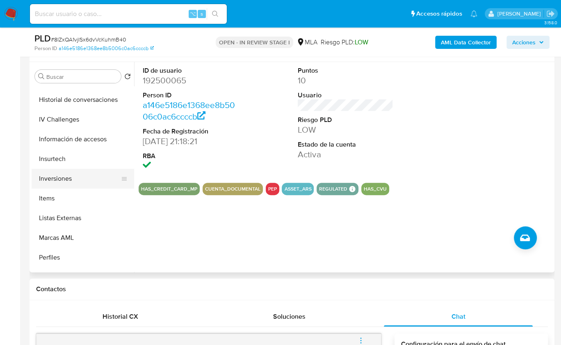
scroll to position [379, 0]
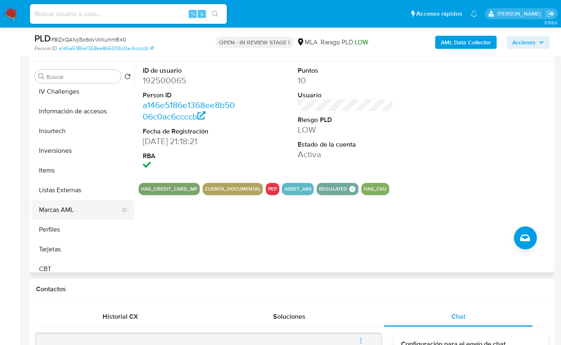
click at [78, 203] on button "Marcas AML" at bounding box center [80, 210] width 96 height 20
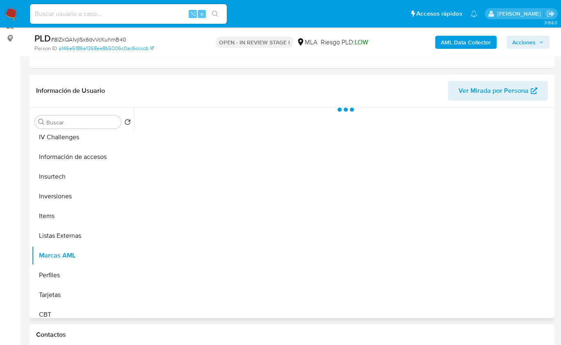
scroll to position [104, 0]
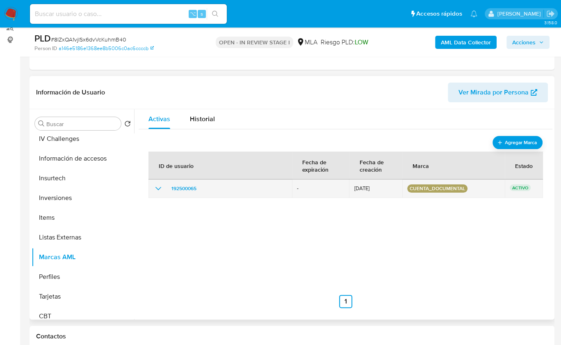
click at [163, 187] on icon "show_hidden_detail_by_id_192500065" at bounding box center [158, 188] width 10 height 10
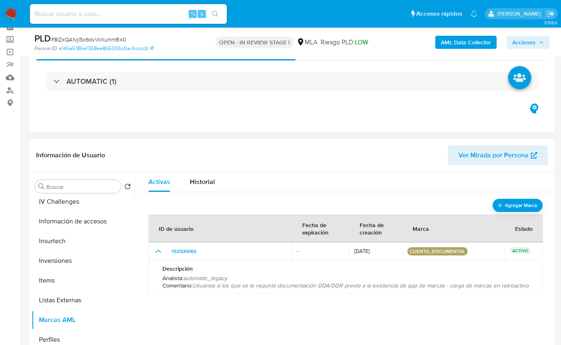
scroll to position [135, 0]
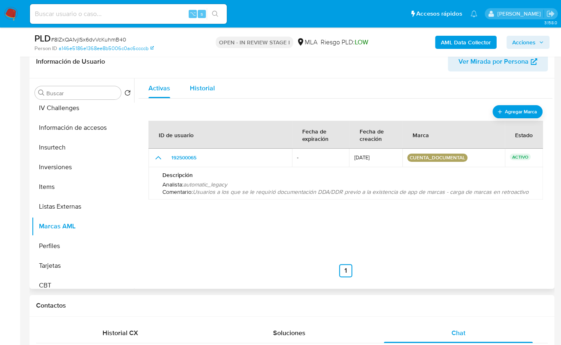
click at [205, 96] on div "Historial" at bounding box center [202, 88] width 25 height 20
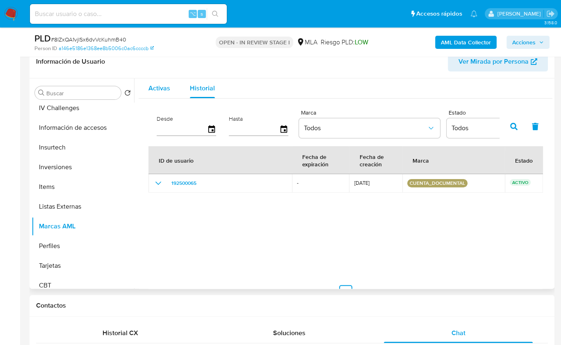
click at [165, 91] on span "Activas" at bounding box center [160, 87] width 22 height 9
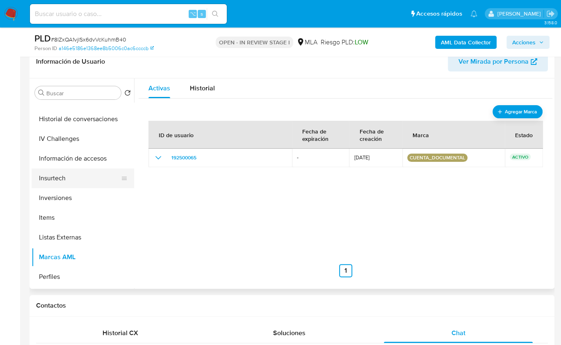
scroll to position [326, 0]
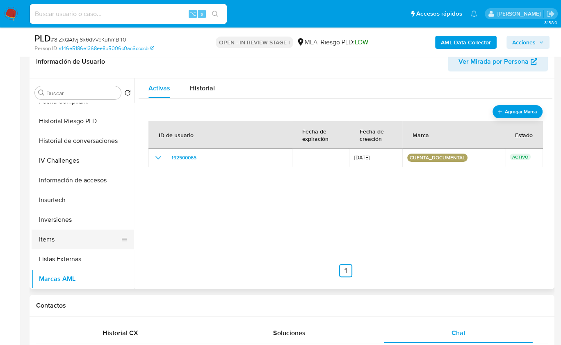
click at [70, 234] on button "Items" at bounding box center [80, 239] width 96 height 20
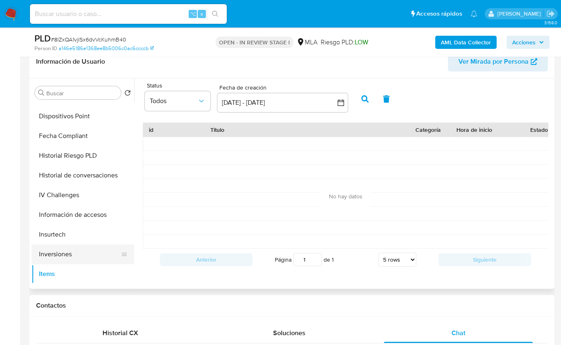
scroll to position [256, 0]
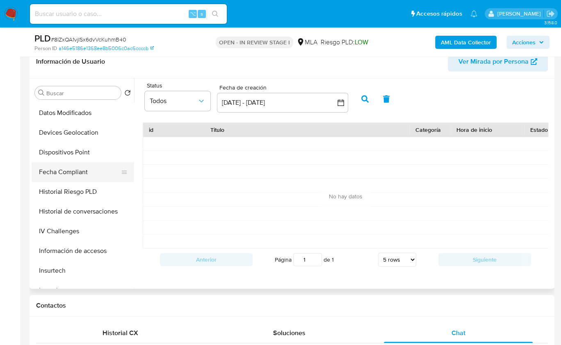
click at [79, 169] on button "Fecha Compliant" at bounding box center [80, 172] width 96 height 20
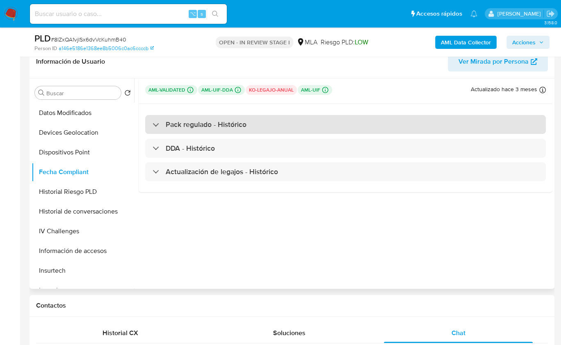
click at [218, 123] on h3 "Pack regulado - Histórico" at bounding box center [206, 124] width 81 height 9
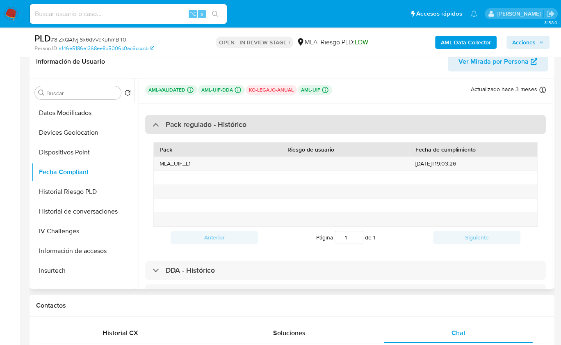
click at [211, 127] on h3 "Pack regulado - Histórico" at bounding box center [206, 124] width 81 height 9
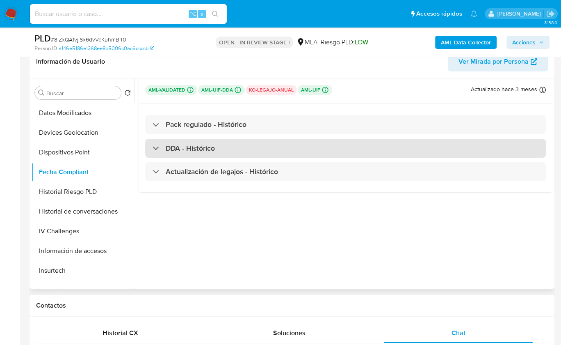
click at [195, 149] on h3 "DDA - Histórico" at bounding box center [190, 148] width 49 height 9
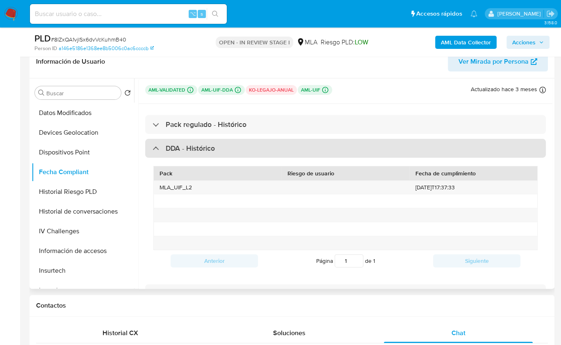
click at [202, 148] on h3 "DDA - Histórico" at bounding box center [190, 148] width 49 height 9
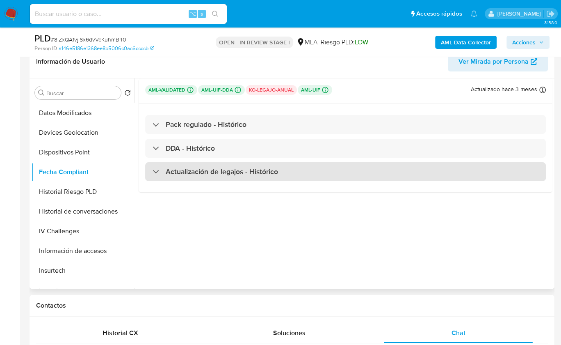
click at [190, 173] on h3 "Actualización de legajos - Histórico" at bounding box center [222, 171] width 112 height 9
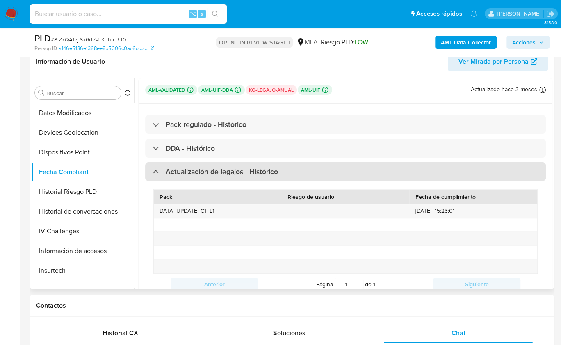
click at [220, 173] on h3 "Actualización de legajos - Histórico" at bounding box center [222, 171] width 112 height 9
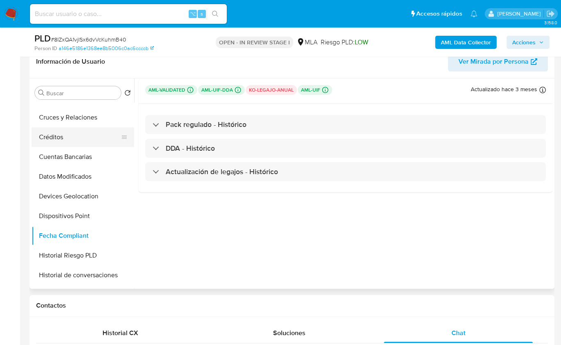
scroll to position [181, 0]
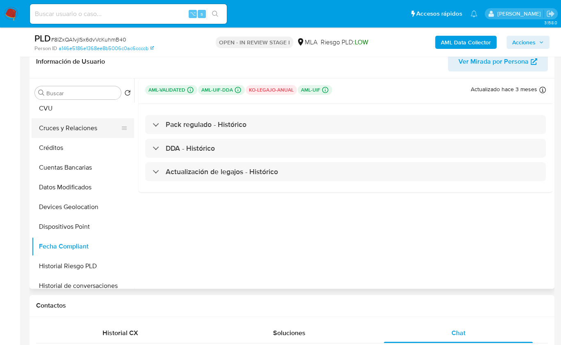
click at [76, 128] on button "Cruces y Relaciones" at bounding box center [80, 128] width 96 height 20
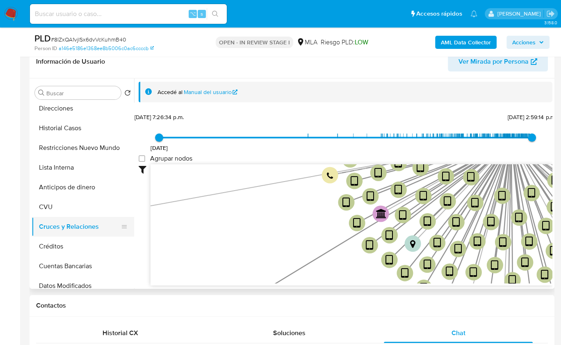
scroll to position [80, 0]
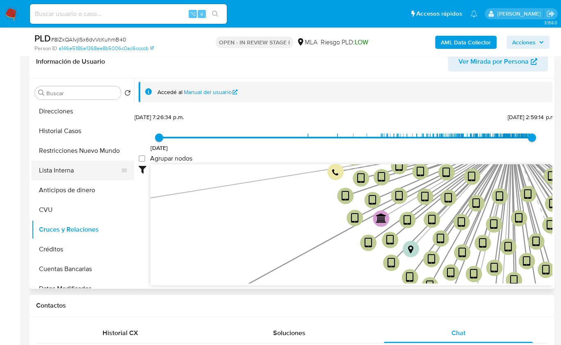
click at [82, 168] on button "Lista Interna" at bounding box center [80, 170] width 96 height 20
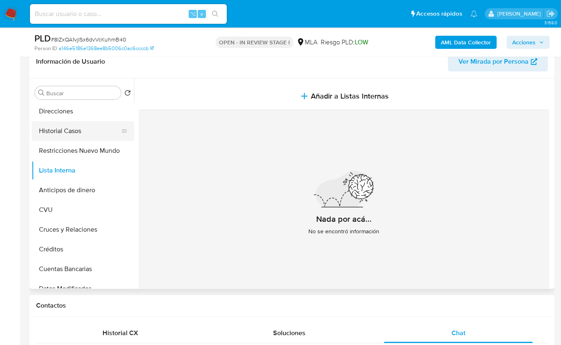
click at [71, 135] on button "Historial Casos" at bounding box center [80, 131] width 96 height 20
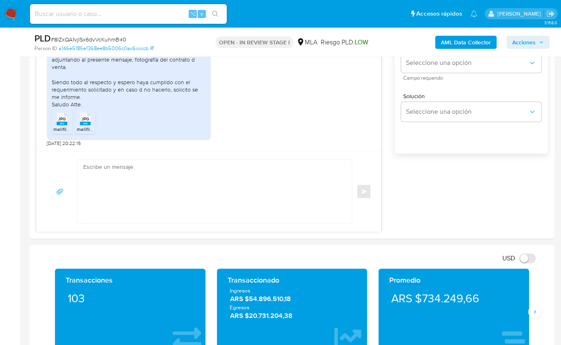
scroll to position [0, 0]
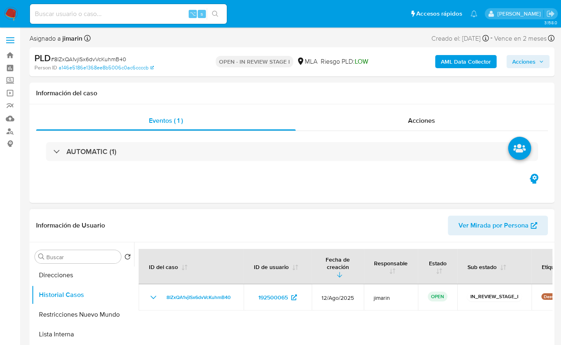
click at [487, 224] on span "Ver Mirada por Persona" at bounding box center [494, 225] width 70 height 20
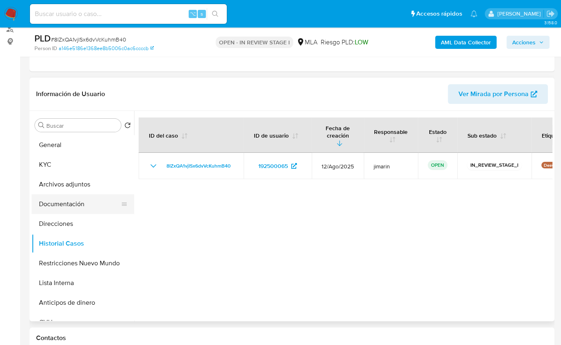
click at [76, 203] on button "Documentación" at bounding box center [80, 204] width 96 height 20
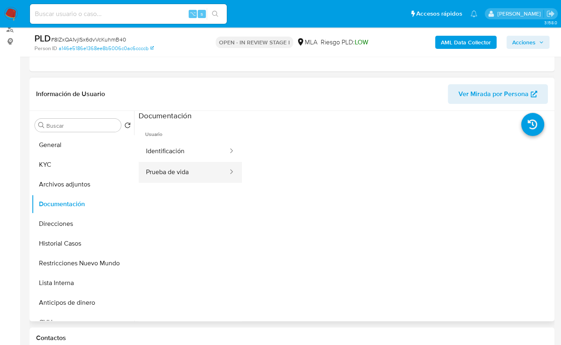
click at [173, 174] on button "Prueba de vida" at bounding box center [184, 172] width 90 height 21
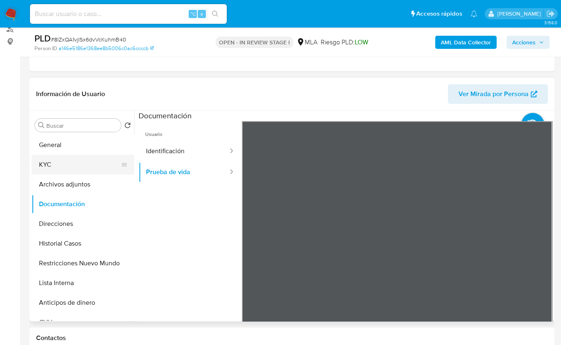
click at [54, 161] on button "KYC" at bounding box center [80, 165] width 96 height 20
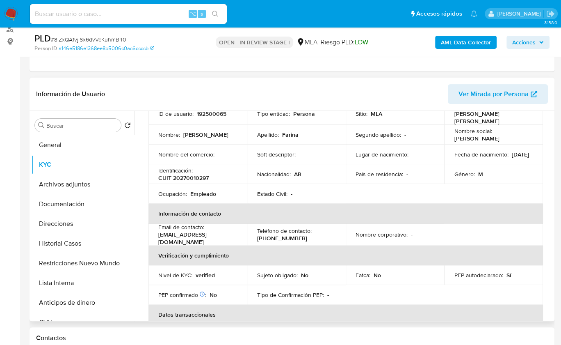
scroll to position [69, 0]
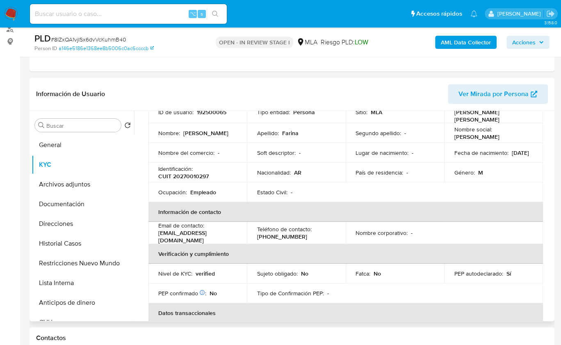
click at [486, 274] on td "PEP autodeclarado : Sí" at bounding box center [493, 271] width 99 height 20
click at [485, 270] on p "PEP autodeclarado :" at bounding box center [478, 270] width 49 height 7
click at [446, 293] on table "Datos personales ID de usuario : 192500065 Tipo entidad : Persona Sitio : MLA N…" at bounding box center [346, 230] width 395 height 298
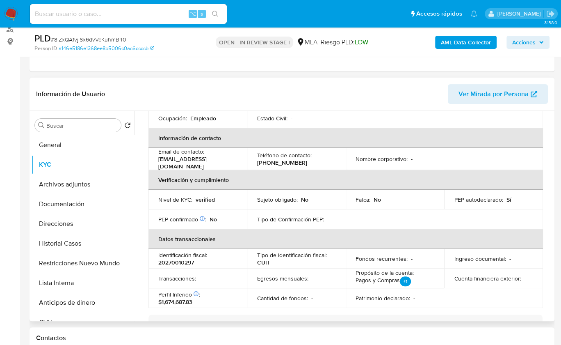
scroll to position [155, 0]
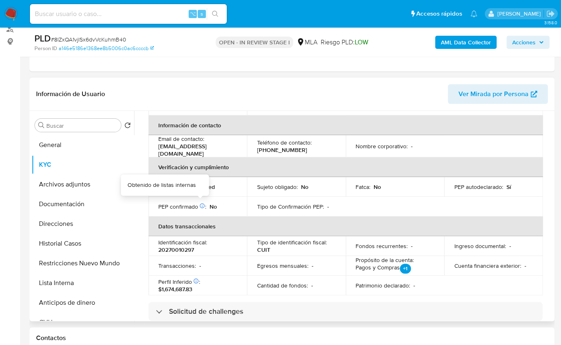
click at [202, 201] on icon at bounding box center [202, 203] width 5 height 5
click at [212, 202] on p "No" at bounding box center [213, 203] width 7 height 7
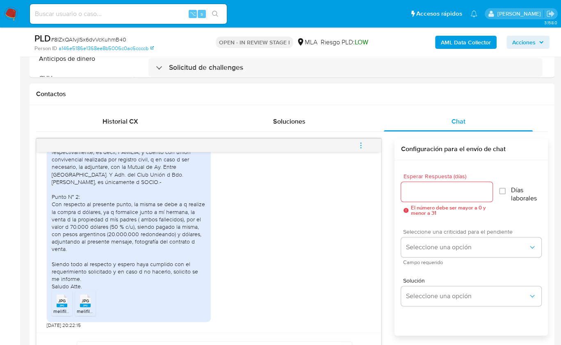
scroll to position [348, 0]
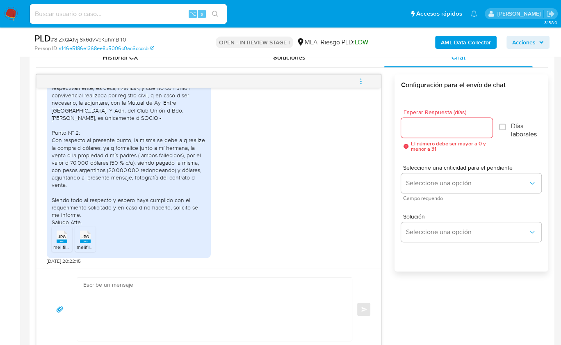
click at [236, 284] on textarea at bounding box center [212, 308] width 259 height 63
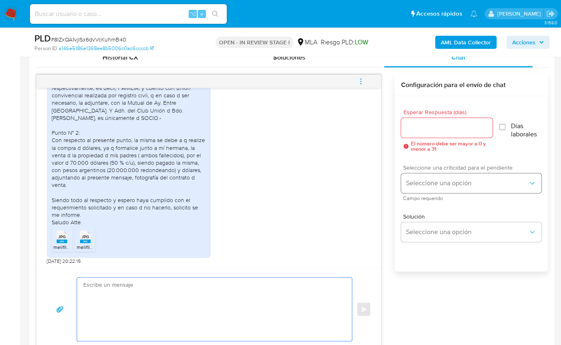
paste textarea "Hola, ¡Muchas gracias por tu respuesta! Confirmamos la recepción de la document…"
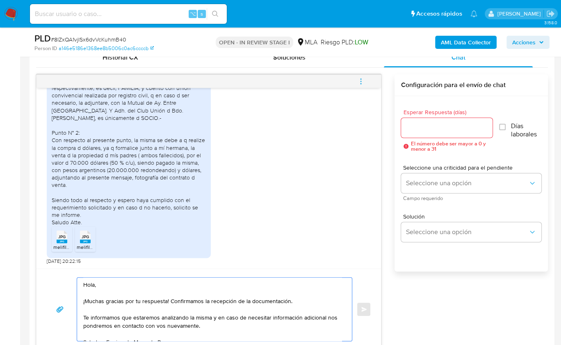
scroll to position [418, 0]
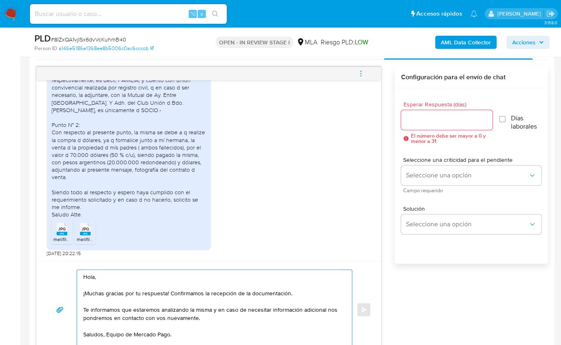
type textarea "Hola, ¡Muchas gracias por tu respuesta! Confirmamos la recepción de la document…"
click at [447, 125] on div at bounding box center [447, 120] width 92 height 20
click at [445, 121] on input "Esperar Respuesta (días)" at bounding box center [447, 120] width 92 height 11
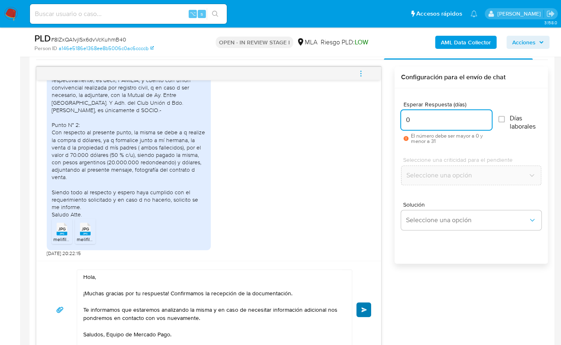
type input "0"
click at [364, 307] on span "Enviar" at bounding box center [365, 309] width 6 height 5
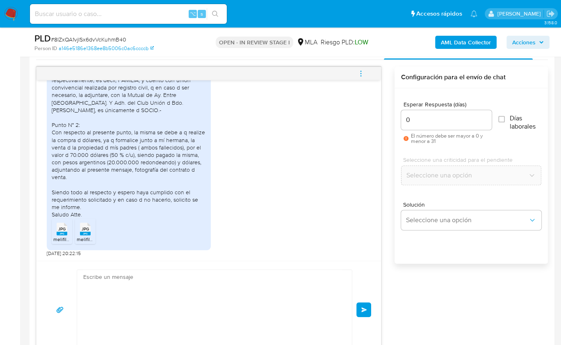
scroll to position [1023, 0]
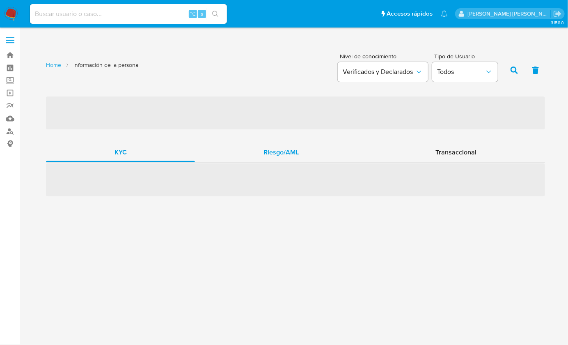
click at [293, 144] on div "Riesgo/AML" at bounding box center [281, 152] width 172 height 20
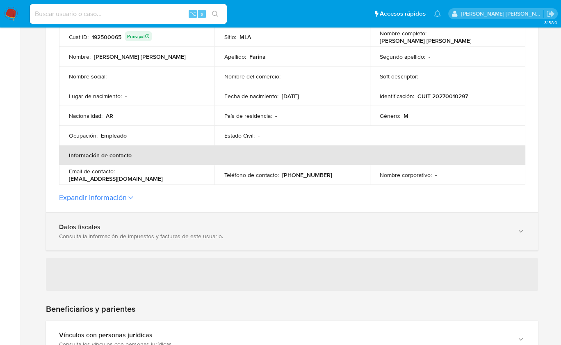
scroll to position [202, 0]
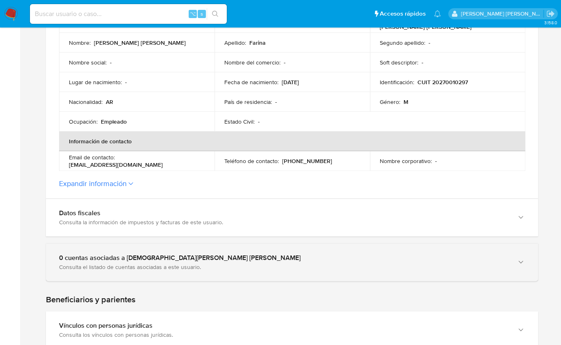
click at [157, 247] on div "0 cuentas asociadas a [DEMOGRAPHIC_DATA][PERSON_NAME] [PERSON_NAME] Consulta el…" at bounding box center [292, 261] width 492 height 37
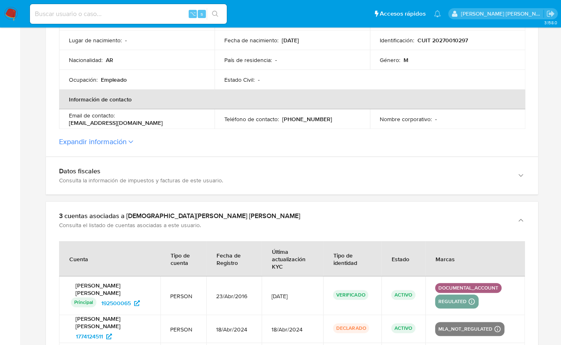
scroll to position [243, 0]
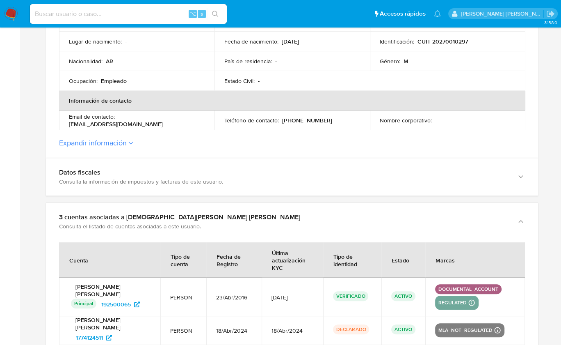
click at [127, 147] on button "Expandir información" at bounding box center [93, 142] width 68 height 9
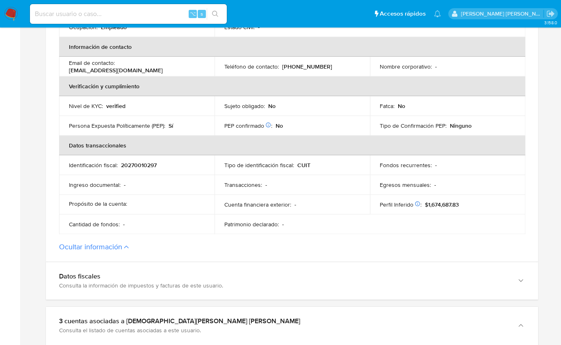
scroll to position [305, 0]
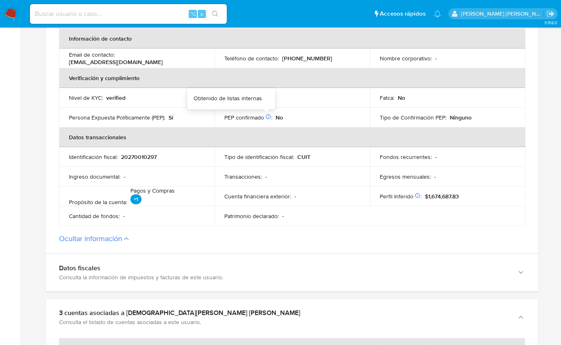
click at [269, 114] on icon at bounding box center [268, 116] width 5 height 5
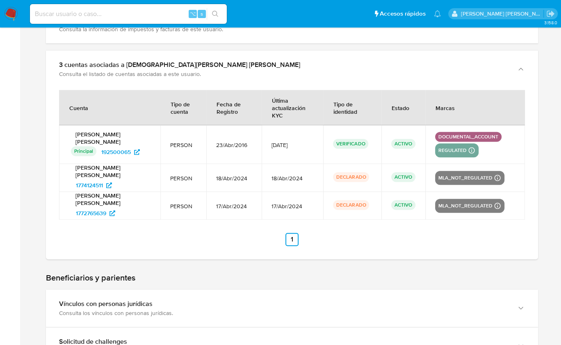
scroll to position [664, 0]
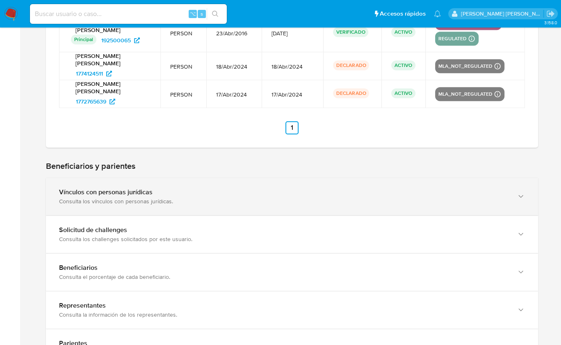
click at [159, 203] on div "Consulta los vínculos con personas jurídicas." at bounding box center [284, 200] width 450 height 7
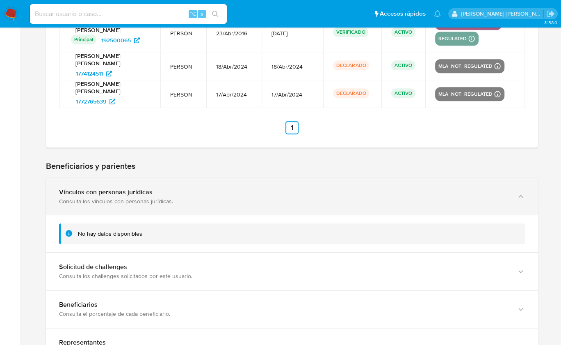
click at [299, 200] on div "Consulta los vínculos con personas jurídicas." at bounding box center [284, 200] width 450 height 7
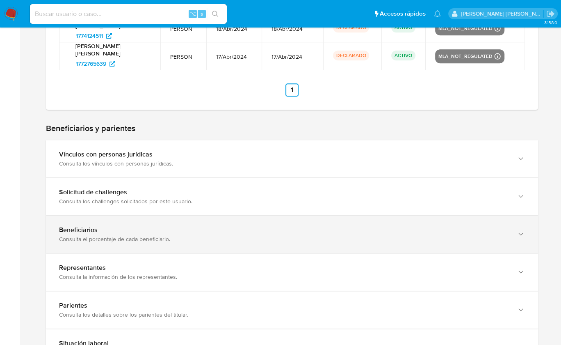
scroll to position [717, 0]
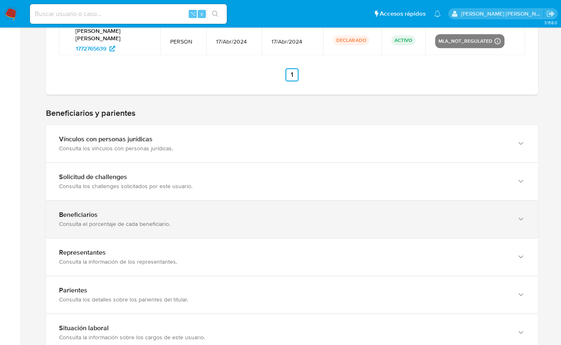
click at [166, 221] on div "Consulta el porcentaje de cada beneficiario." at bounding box center [284, 223] width 450 height 7
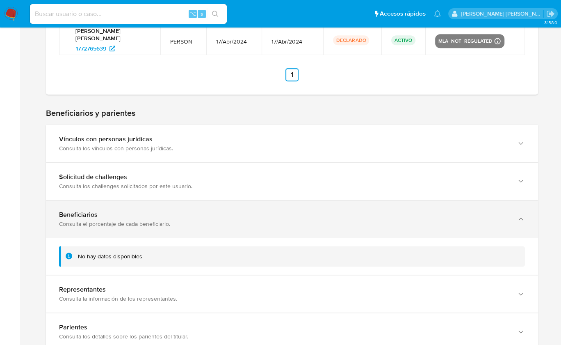
click at [166, 221] on div "Consulta el porcentaje de cada beneficiario." at bounding box center [284, 223] width 450 height 7
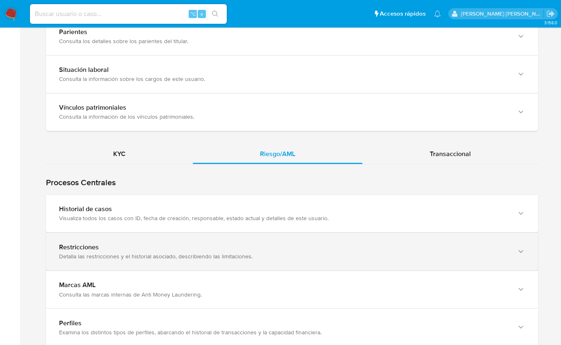
scroll to position [991, 0]
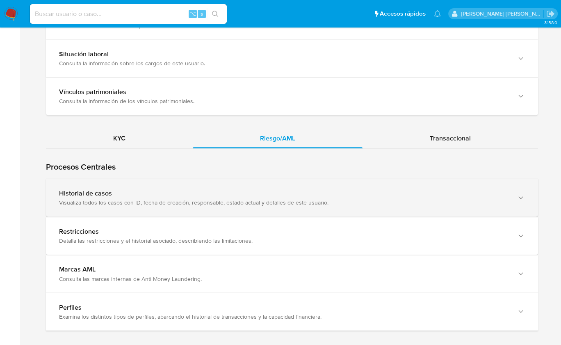
click at [116, 202] on div "Visualiza todos los casos con ID, fecha de creación, responsable, estado actual…" at bounding box center [284, 202] width 450 height 7
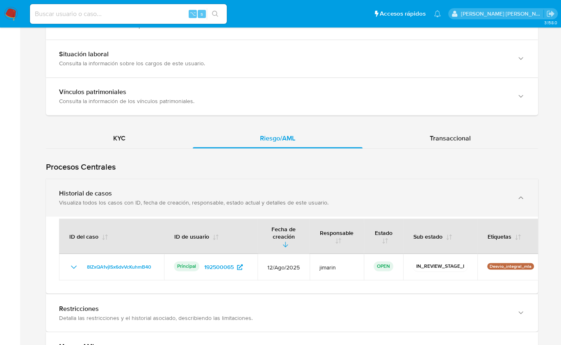
click at [156, 199] on div "Visualiza todos los casos con ID, fecha de creación, responsable, estado actual…" at bounding box center [284, 202] width 450 height 7
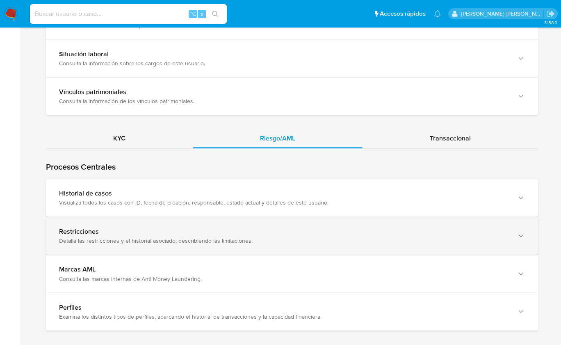
click at [125, 237] on div "Detalla las restricciones y el historial asociado, describiendo las limitacione…" at bounding box center [284, 240] width 450 height 7
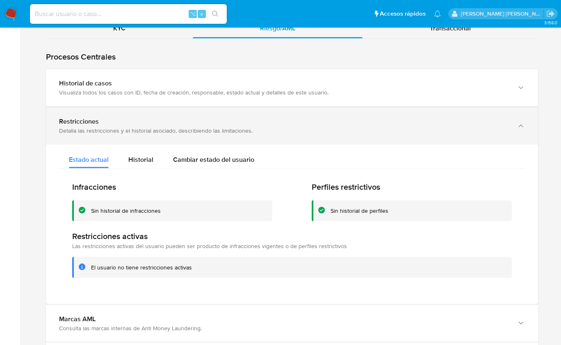
scroll to position [1103, 0]
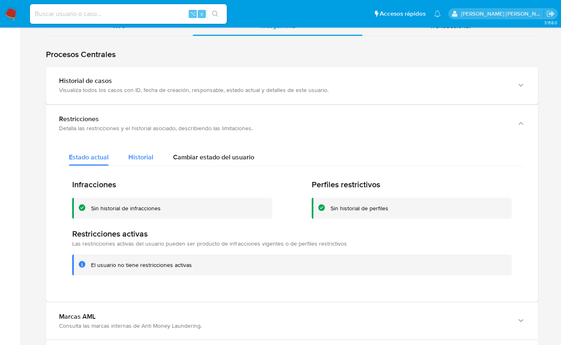
drag, startPoint x: 141, startPoint y: 148, endPoint x: 149, endPoint y: 149, distance: 7.4
click at [142, 148] on div "Historial" at bounding box center [140, 155] width 25 height 22
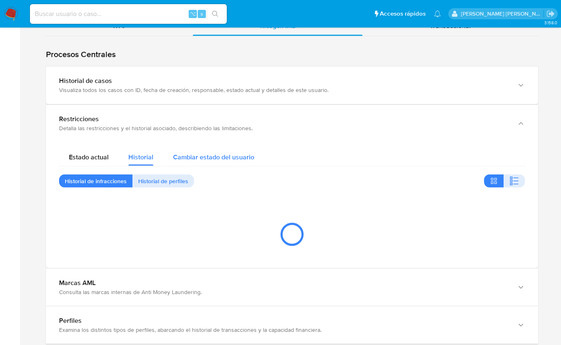
click at [219, 153] on span "Cambiar estado del usuario" at bounding box center [213, 156] width 81 height 9
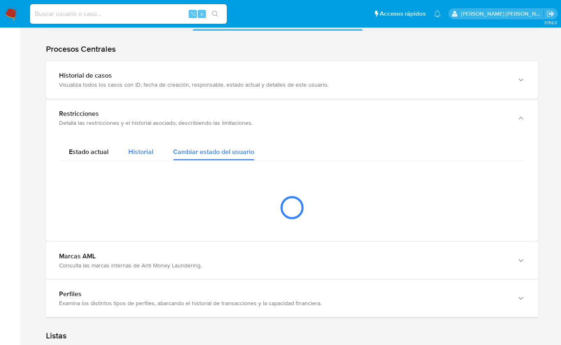
scroll to position [1157, 0]
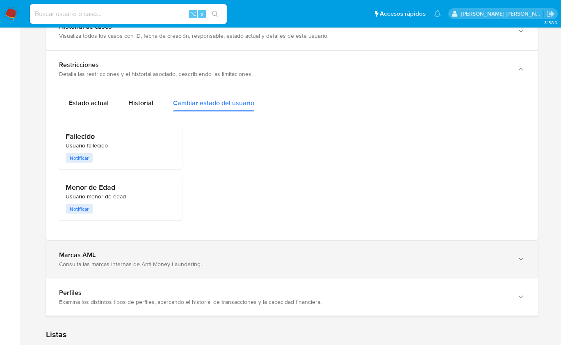
click at [174, 247] on div "Marcas AML Consulta las marcas internas de Anti Money Laundering." at bounding box center [292, 258] width 492 height 37
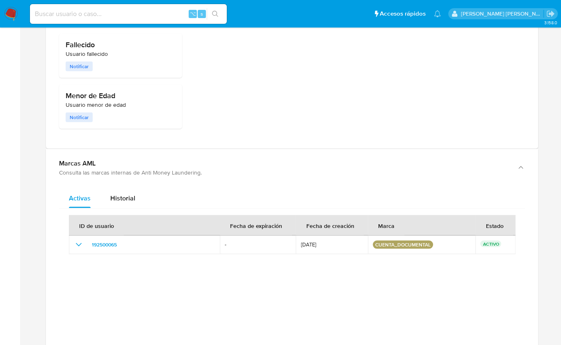
scroll to position [1252, 0]
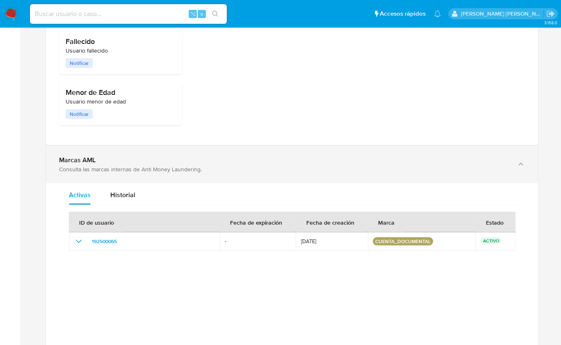
click at [196, 173] on div "Marcas AML Consulta las marcas internas de Anti Money Laundering." at bounding box center [292, 163] width 492 height 37
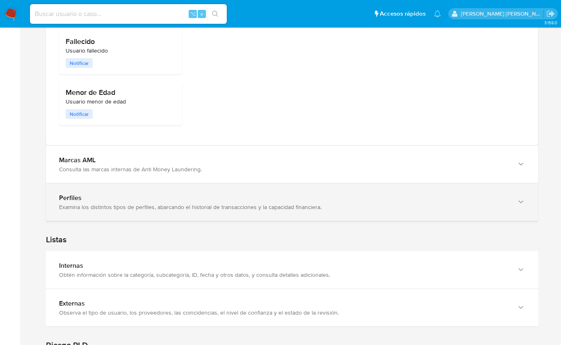
click at [137, 208] on div "Perfiles Examina los distintos tipos de perfiles, abarcando el historial de tra…" at bounding box center [292, 201] width 492 height 37
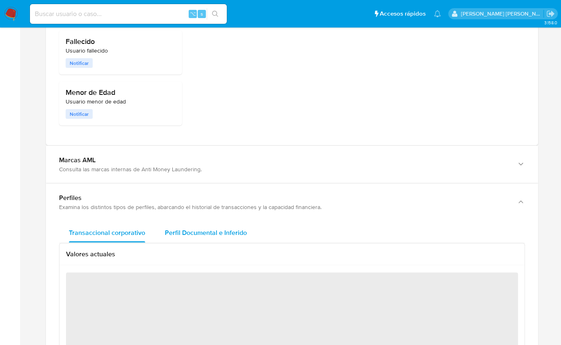
click at [214, 232] on span "Perfil Documental e Inferido" at bounding box center [206, 231] width 82 height 9
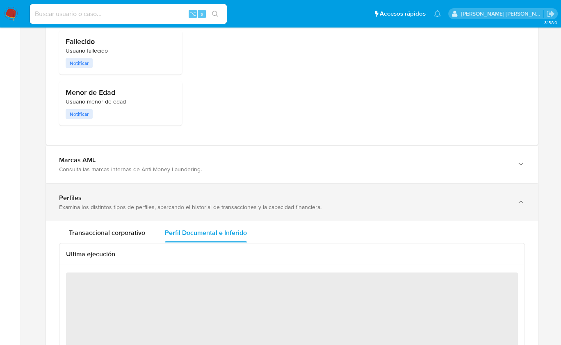
click at [169, 203] on div "Examina los distintos tipos de perfiles, abarcando el historial de transaccione…" at bounding box center [284, 206] width 450 height 7
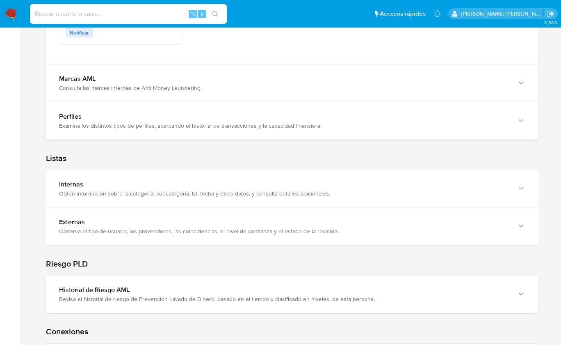
scroll to position [1369, 0]
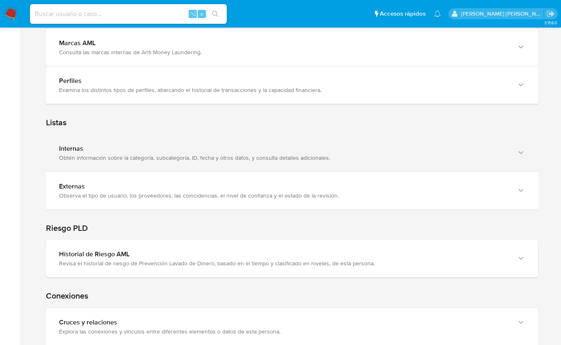
click at [101, 145] on div "Internas" at bounding box center [284, 148] width 450 height 8
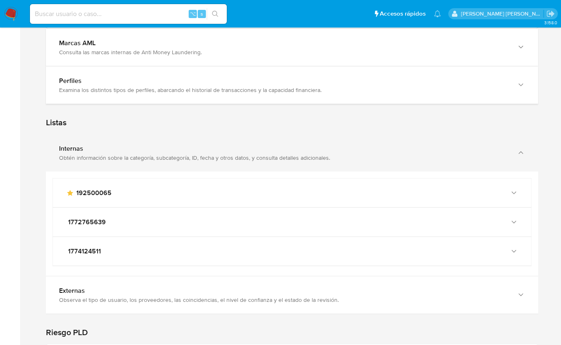
click at [101, 145] on div "Internas" at bounding box center [284, 148] width 450 height 8
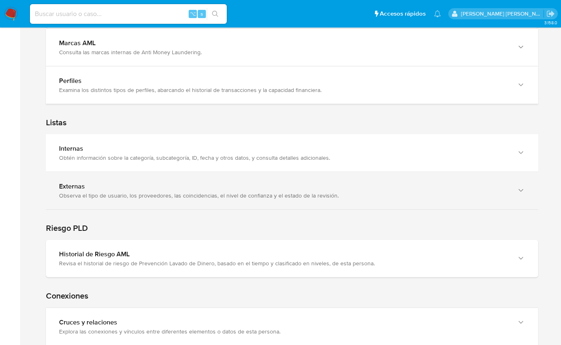
click at [108, 192] on div "Observa el tipo de usuario, los proveedores, las coincidencias, el nivel de con…" at bounding box center [284, 195] width 450 height 7
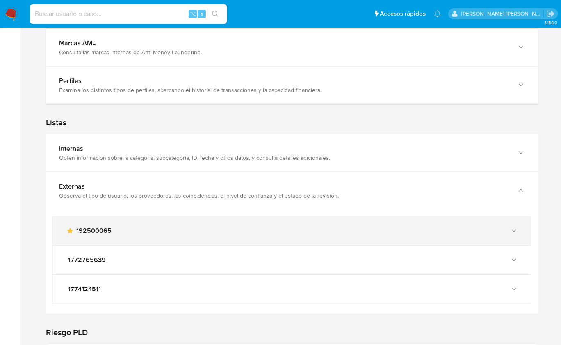
click at [512, 220] on div "main-user-icon 192500065" at bounding box center [292, 230] width 479 height 29
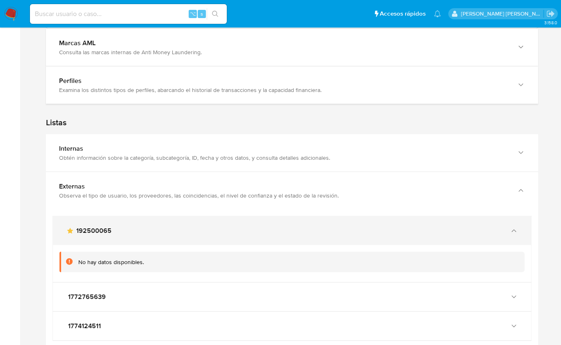
click at [515, 227] on icon "button" at bounding box center [514, 231] width 8 height 8
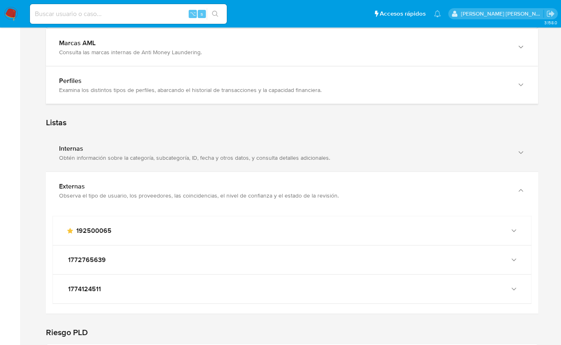
click at [518, 155] on div "button" at bounding box center [520, 152] width 10 height 17
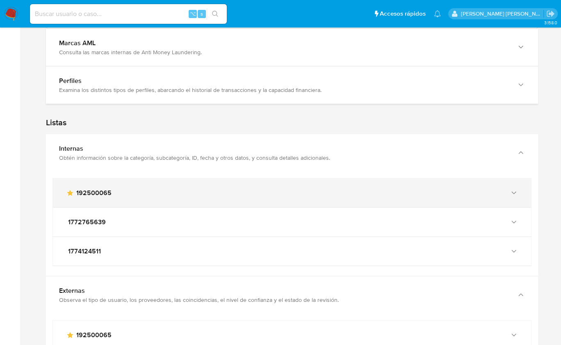
click at [520, 184] on div "main-user-icon 192500065" at bounding box center [292, 193] width 479 height 29
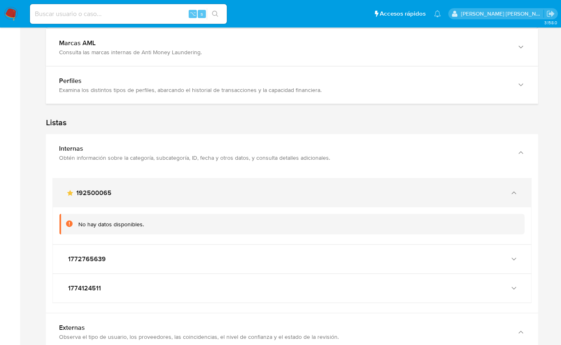
click at [520, 184] on div "main-user-icon 192500065" at bounding box center [292, 193] width 479 height 29
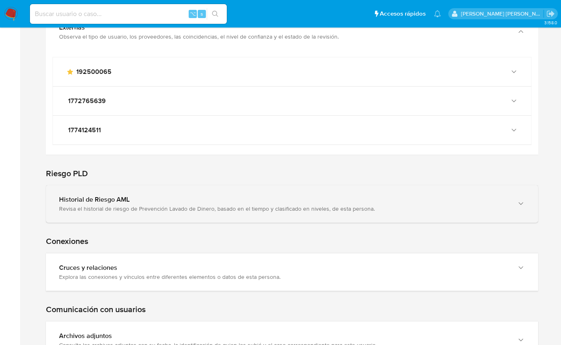
click at [200, 195] on div "Historial de Riesgo AML" at bounding box center [284, 199] width 450 height 8
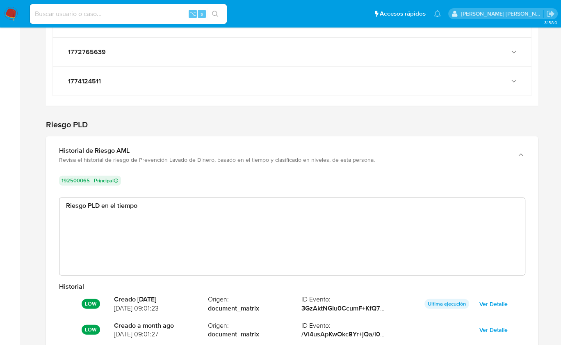
scroll to position [62, 453]
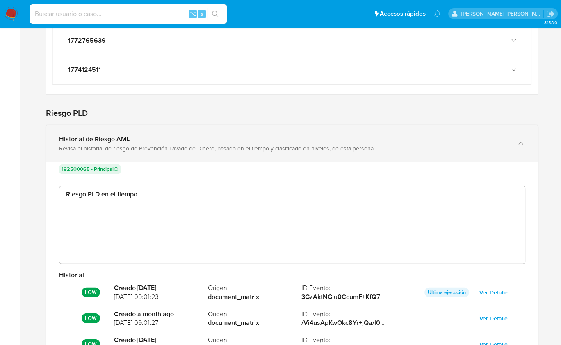
click at [85, 144] on div "Revisa el historial de riesgo de Prevención Lavado de Dinero, basado en el tiem…" at bounding box center [284, 147] width 450 height 7
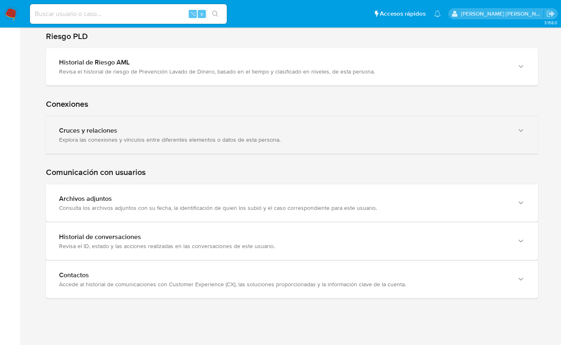
scroll to position [1770, 0]
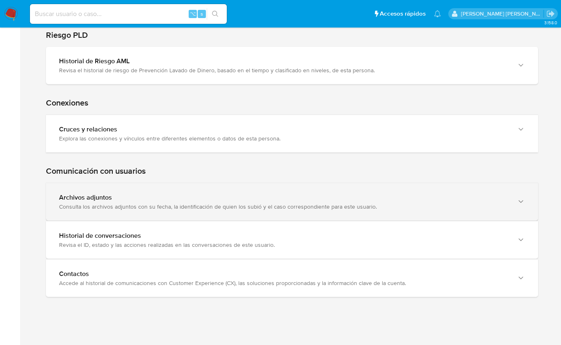
click at [106, 203] on div "Consulta los archivos adjuntos con su fecha, la identificación de quien los sub…" at bounding box center [284, 206] width 450 height 7
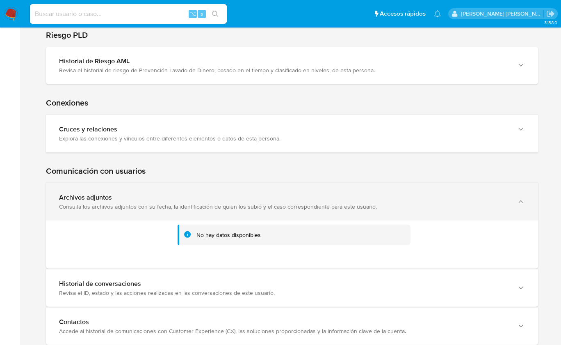
click at [106, 203] on div "Consulta los archivos adjuntos con su fecha, la identificación de quien los sub…" at bounding box center [284, 206] width 450 height 7
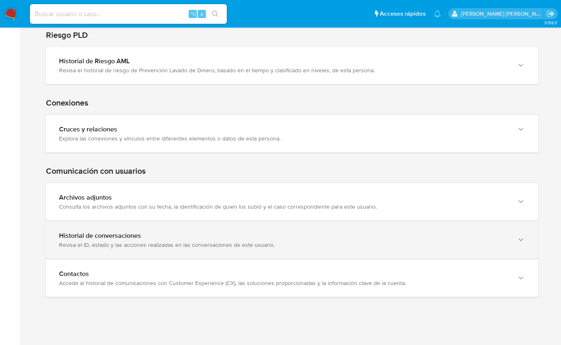
click at [125, 252] on div "Historial de conversaciones Revisa el ID, estado y las acciones realizadas en l…" at bounding box center [292, 239] width 492 height 37
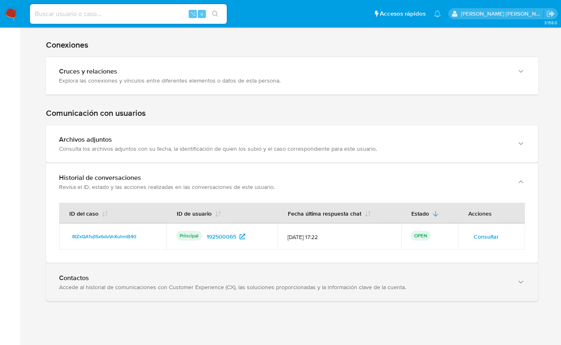
drag, startPoint x: 145, startPoint y: 268, endPoint x: 157, endPoint y: 267, distance: 12.0
click at [145, 274] on div "Contactos" at bounding box center [284, 278] width 450 height 8
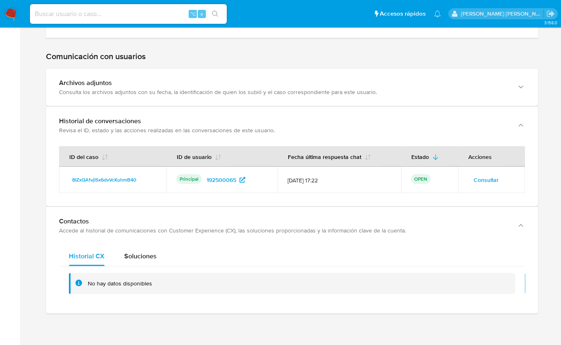
scroll to position [1899, 0]
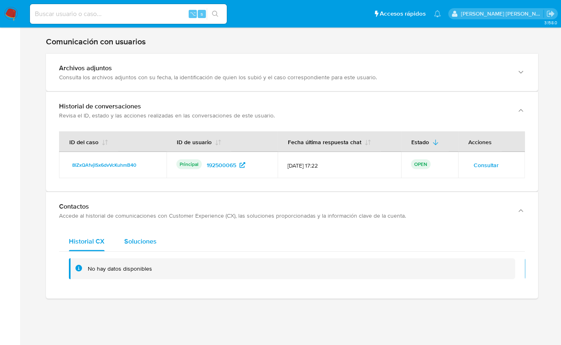
click at [140, 236] on span "Soluciones" at bounding box center [140, 240] width 32 height 9
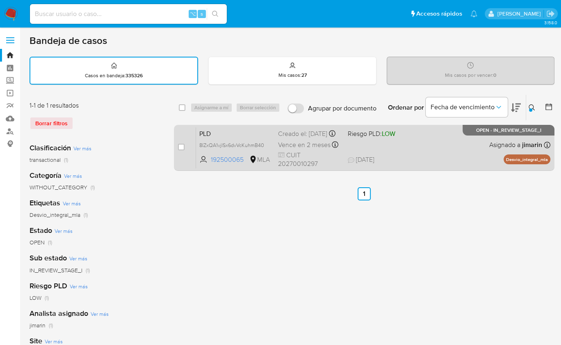
click at [183, 143] on div "case-item-checkbox" at bounding box center [181, 147] width 7 height 8
click at [180, 146] on input "checkbox" at bounding box center [181, 147] width 7 height 7
checkbox input "true"
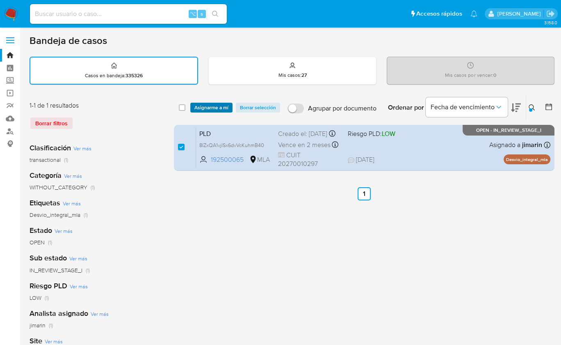
click at [202, 111] on span "Asignarme a mí" at bounding box center [212, 107] width 34 height 8
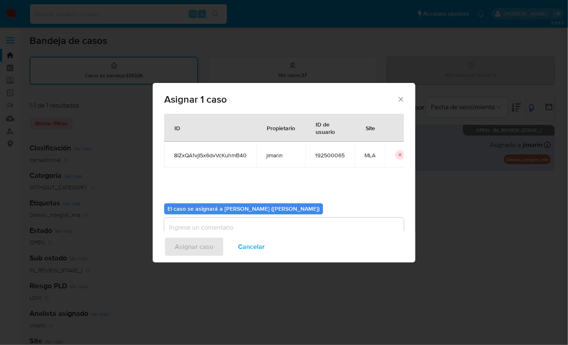
click at [215, 227] on textarea "assign-modal" at bounding box center [284, 234] width 240 height 33
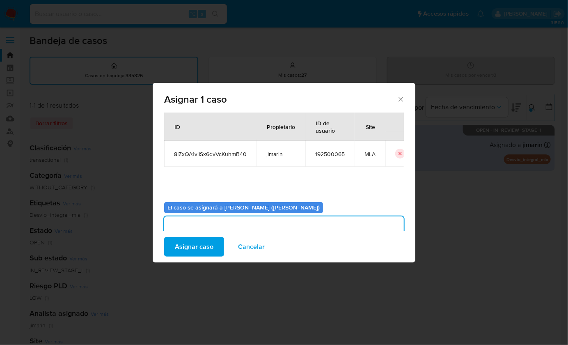
click at [196, 246] on span "Asignar caso" at bounding box center [194, 247] width 39 height 18
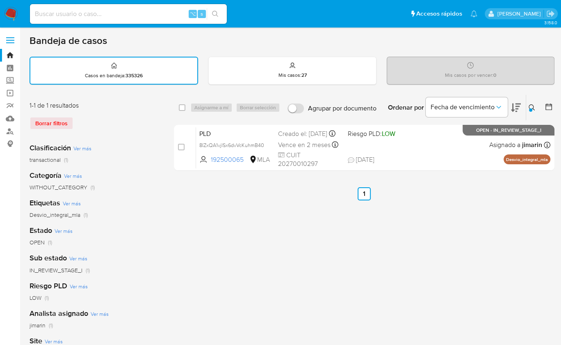
click at [534, 107] on icon at bounding box center [532, 107] width 7 height 7
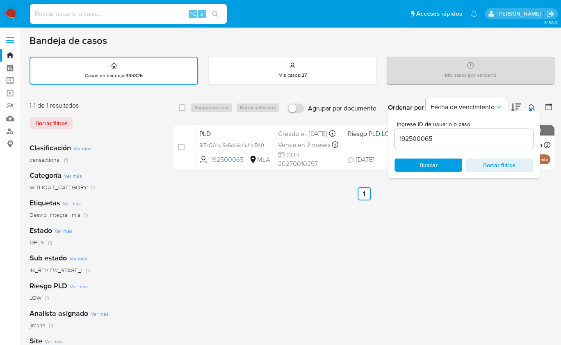
click at [501, 135] on input "192500065" at bounding box center [464, 138] width 139 height 11
type input "172062726"
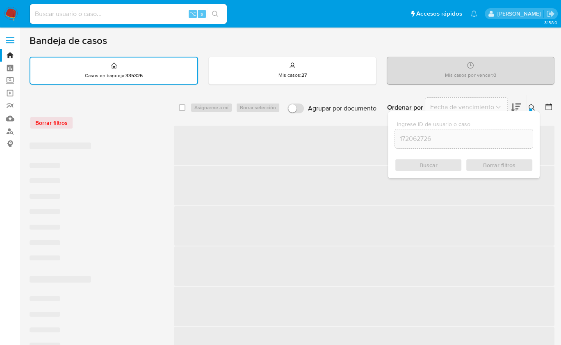
click at [532, 105] on icon at bounding box center [532, 107] width 7 height 7
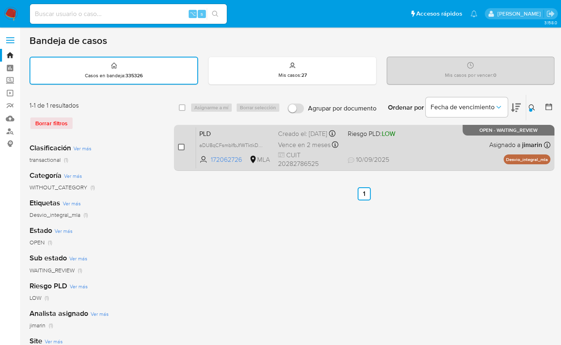
click at [181, 146] on input "checkbox" at bounding box center [181, 147] width 7 height 7
checkbox input "true"
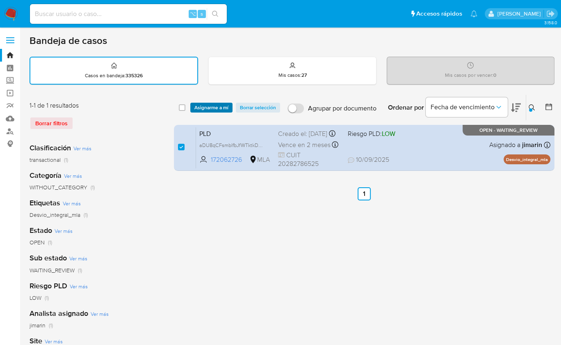
click at [208, 111] on div "select-all-cases-checkbox Asignarme a mí Borrar selección Agrupar por documento…" at bounding box center [364, 107] width 381 height 25
click at [208, 110] on span "Asignarme a mí" at bounding box center [212, 107] width 34 height 8
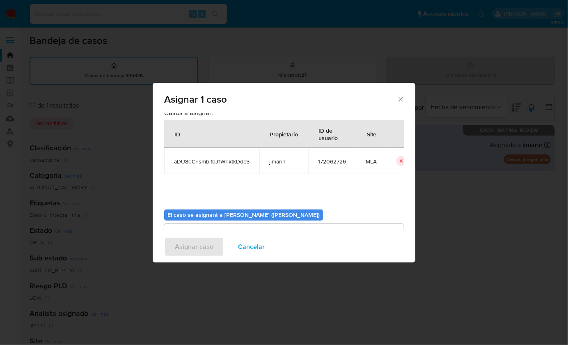
scroll to position [42, 0]
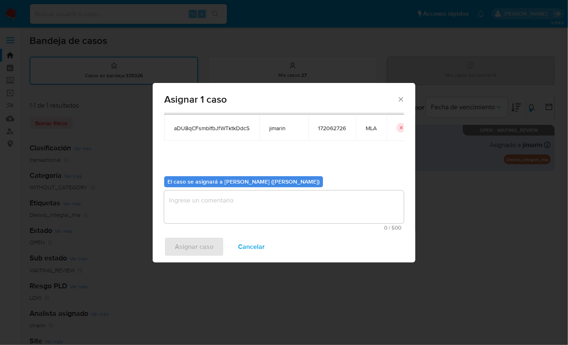
click at [216, 222] on textarea "assign-modal" at bounding box center [284, 206] width 240 height 33
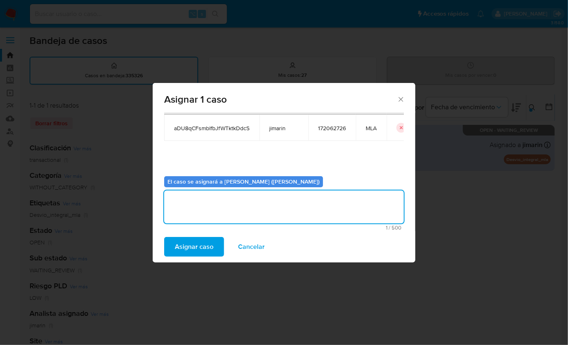
click at [191, 250] on span "Asignar caso" at bounding box center [194, 247] width 39 height 18
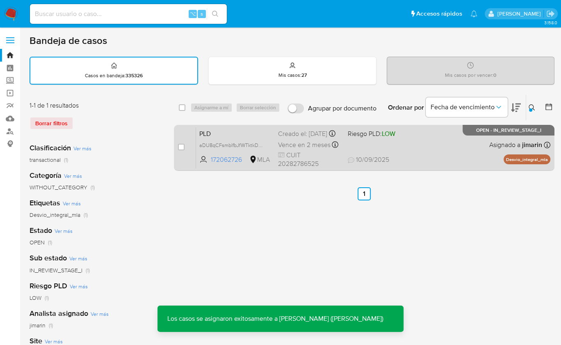
click at [439, 153] on div "PLD aDU8qCFsmblfbJfWTktkDdcS 172062726 MLA Riesgo PLD: LOW Creado el: 12/08/202…" at bounding box center [373, 147] width 355 height 41
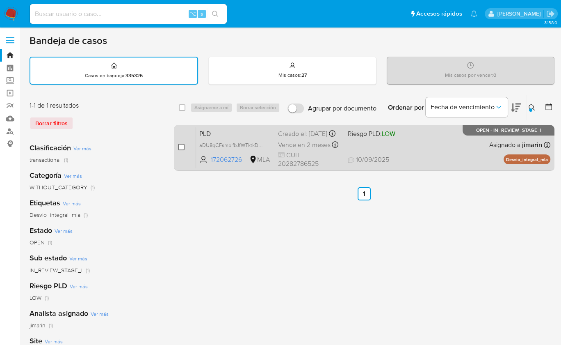
click at [183, 147] on input "checkbox" at bounding box center [181, 147] width 7 height 7
checkbox input "true"
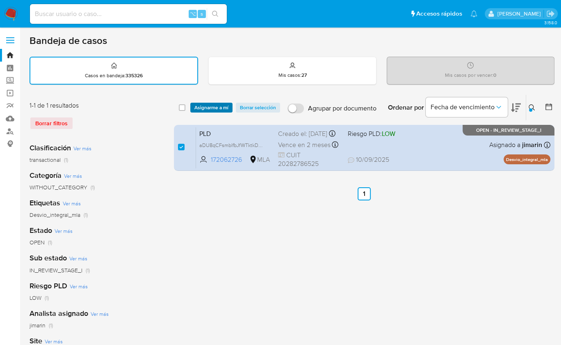
click at [204, 108] on span "Asignarme a mí" at bounding box center [212, 107] width 34 height 8
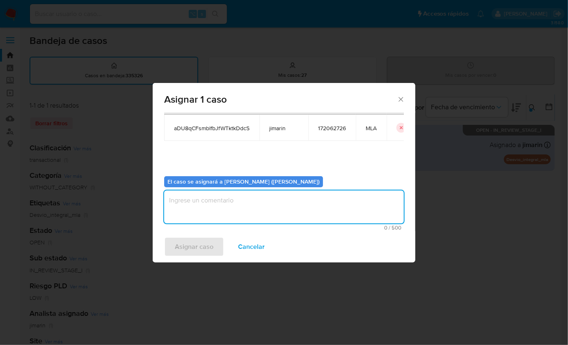
click at [225, 219] on textarea "assign-modal" at bounding box center [284, 206] width 240 height 33
click at [207, 244] on span "Asignar caso" at bounding box center [194, 247] width 39 height 18
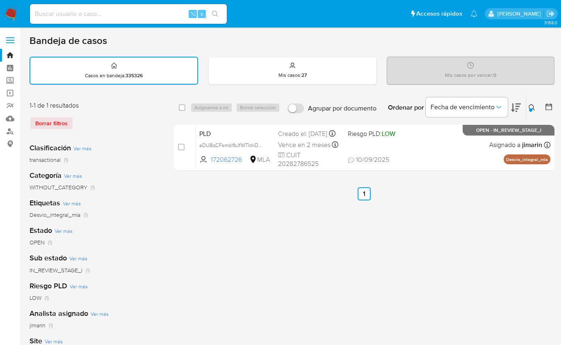
click at [536, 110] on button at bounding box center [534, 108] width 14 height 10
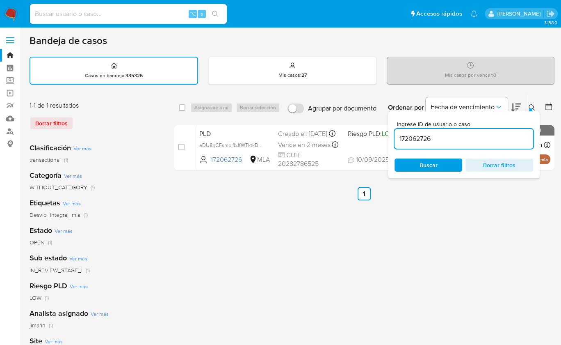
click at [501, 140] on input "172062726" at bounding box center [464, 138] width 139 height 11
type input "26284971"
click at [534, 108] on icon at bounding box center [532, 107] width 7 height 7
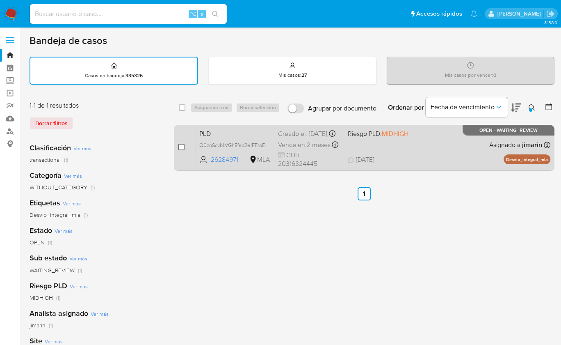
click at [179, 147] on input "checkbox" at bounding box center [181, 147] width 7 height 7
checkbox input "true"
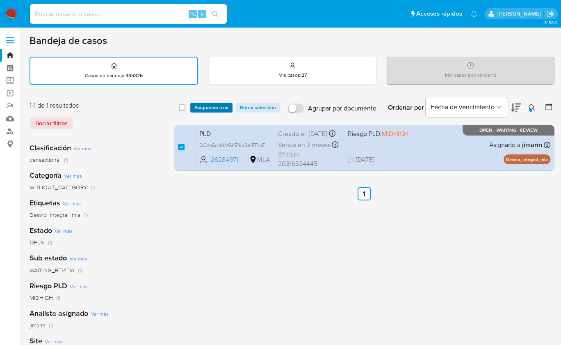
click at [210, 107] on span "Asignarme a mí" at bounding box center [212, 107] width 34 height 8
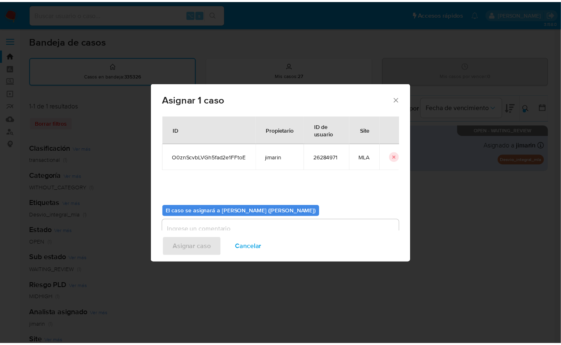
scroll to position [42, 0]
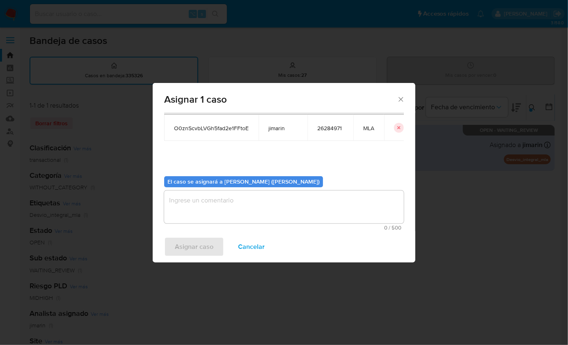
click at [230, 208] on textarea "assign-modal" at bounding box center [284, 206] width 240 height 33
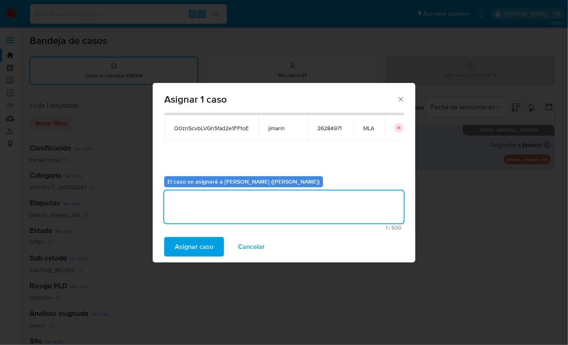
click at [197, 245] on span "Asignar caso" at bounding box center [194, 247] width 39 height 18
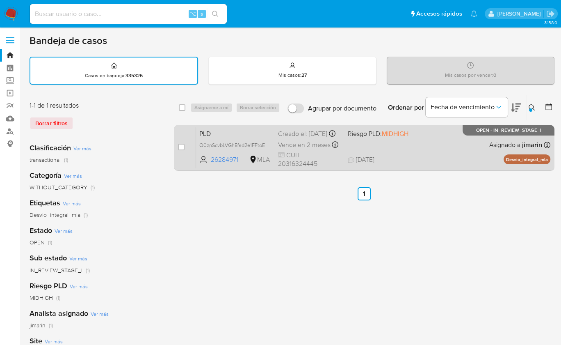
click at [388, 138] on span "MIDHIGH" at bounding box center [395, 133] width 27 height 9
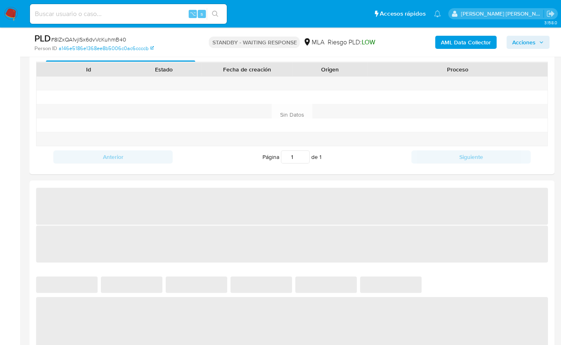
scroll to position [344, 0]
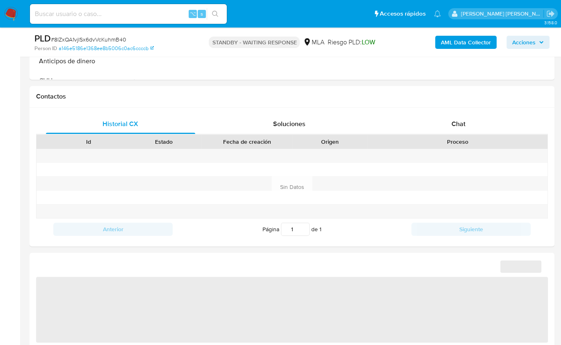
select select "10"
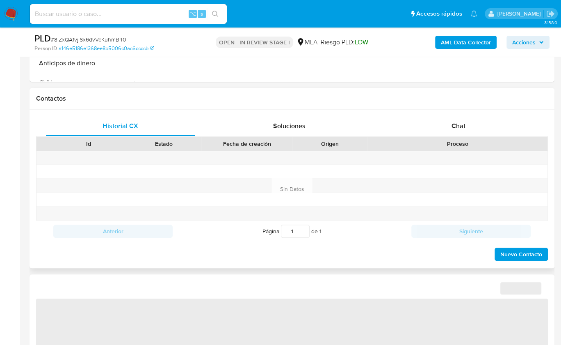
select select "10"
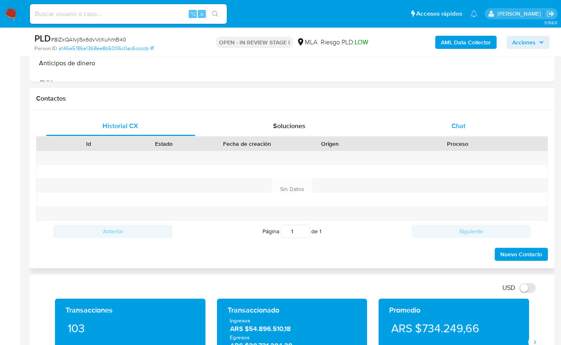
click at [474, 122] on div "Chat" at bounding box center [458, 126] width 149 height 20
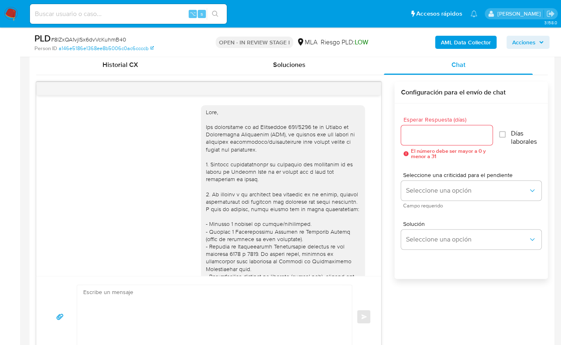
scroll to position [1023, 0]
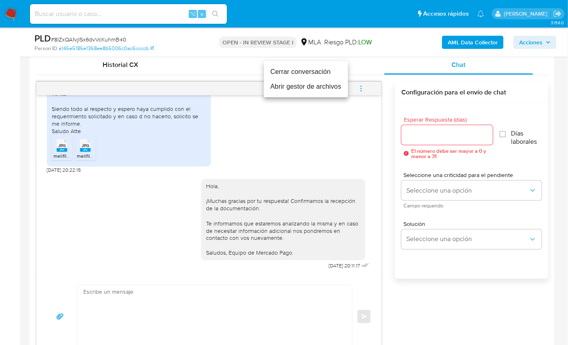
click at [317, 75] on li "Cerrar conversación" at bounding box center [306, 71] width 84 height 15
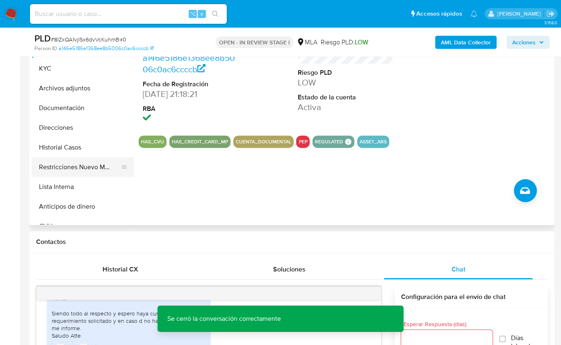
click at [85, 167] on button "Restricciones Nuevo Mundo" at bounding box center [80, 167] width 96 height 20
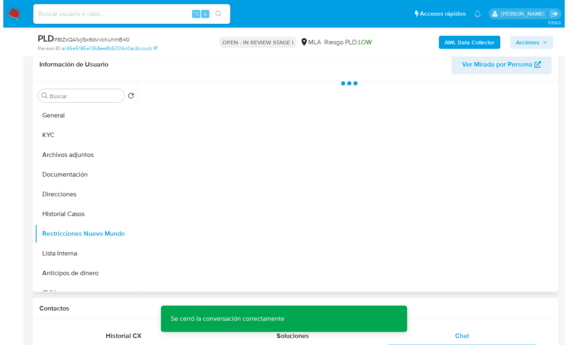
scroll to position [131, 0]
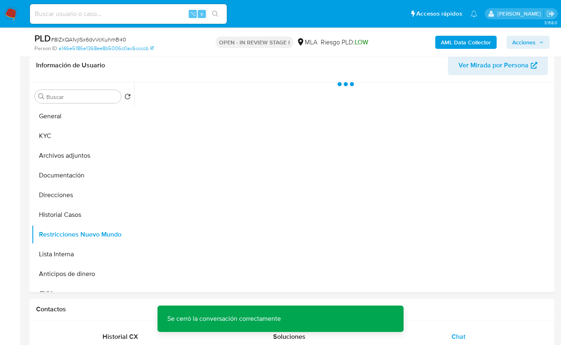
click at [461, 45] on b "AML Data Collector" at bounding box center [466, 42] width 50 height 13
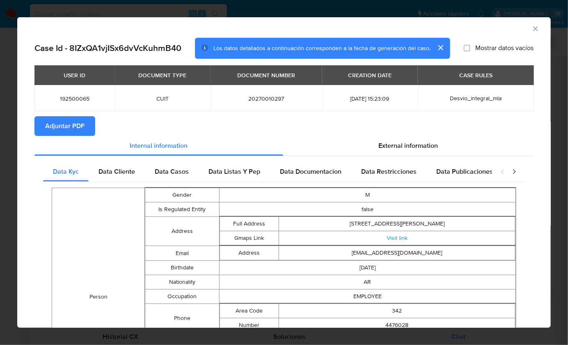
click at [56, 126] on span "Adjuntar PDF" at bounding box center [64, 126] width 39 height 18
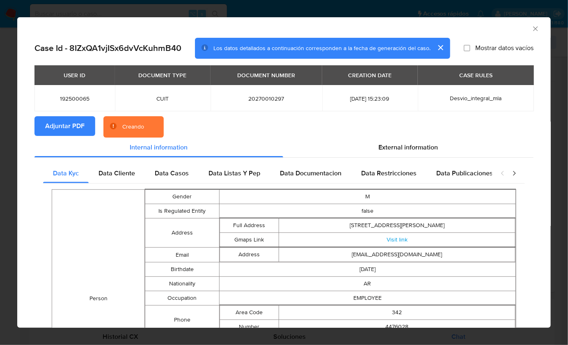
click at [373, 120] on section "Adjuntar PDF Creando" at bounding box center [283, 126] width 499 height 21
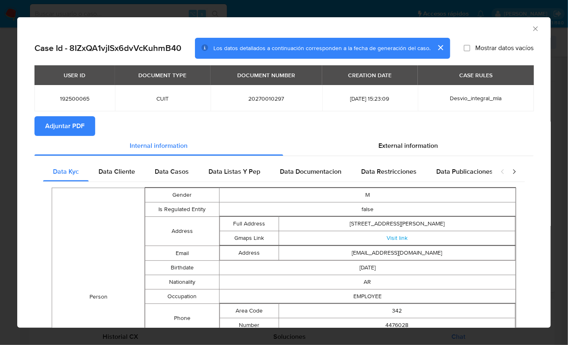
click at [531, 26] on icon "Cerrar ventana" at bounding box center [535, 29] width 8 height 8
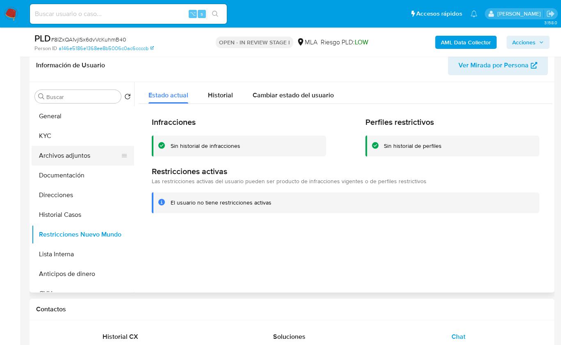
click at [74, 158] on button "Archivos adjuntos" at bounding box center [80, 156] width 96 height 20
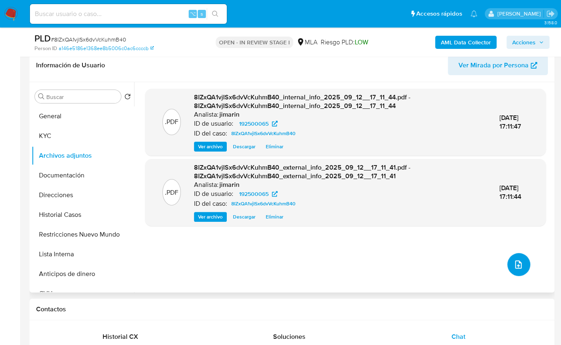
click at [514, 259] on icon "upload-file" at bounding box center [519, 264] width 10 height 10
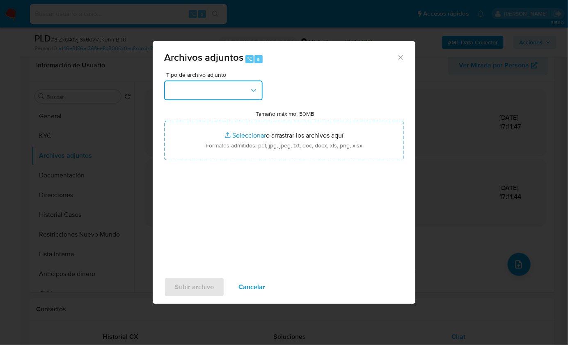
click at [201, 96] on button "button" at bounding box center [213, 90] width 98 height 20
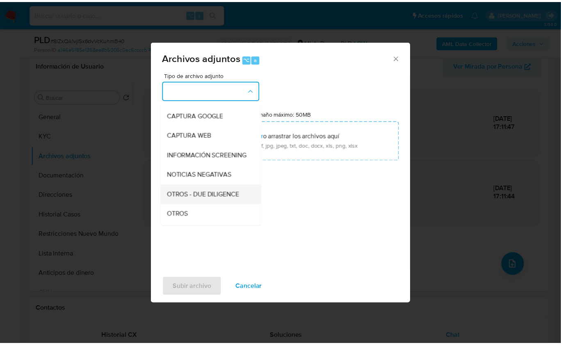
scroll to position [67, 0]
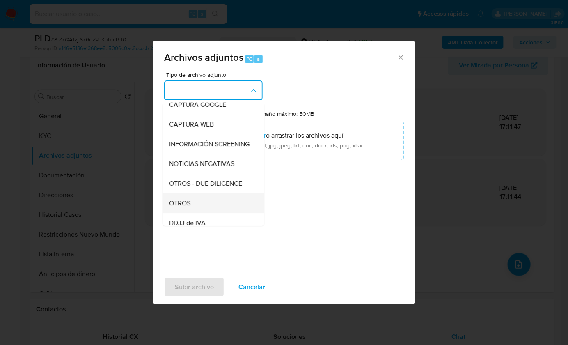
click at [190, 207] on span "OTROS" at bounding box center [179, 203] width 21 height 8
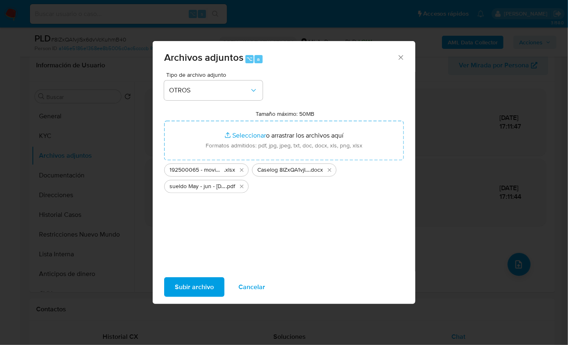
click at [204, 282] on span "Subir archivo" at bounding box center [194, 287] width 39 height 18
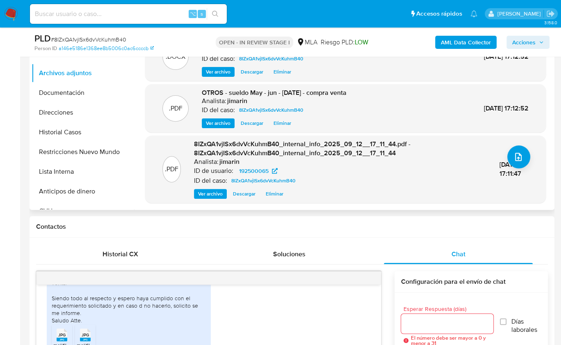
scroll to position [19, 0]
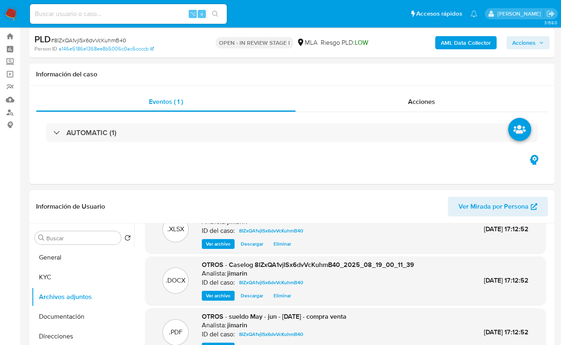
click at [525, 44] on span "Acciones" at bounding box center [524, 42] width 23 height 13
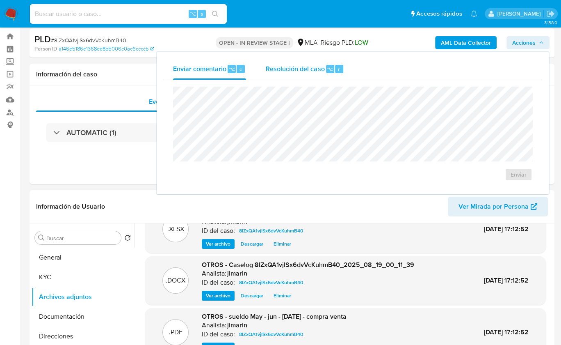
click at [299, 67] on span "Resolución del caso" at bounding box center [295, 68] width 59 height 9
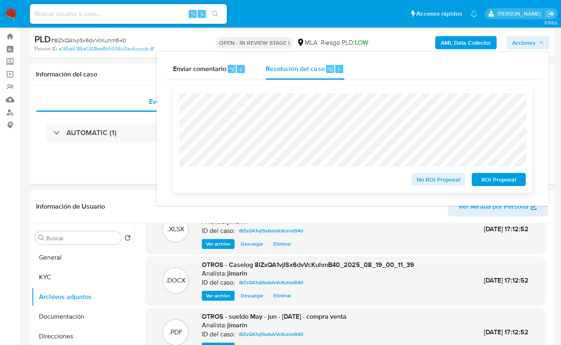
click at [427, 179] on span "No ROI Proposal" at bounding box center [438, 179] width 43 height 11
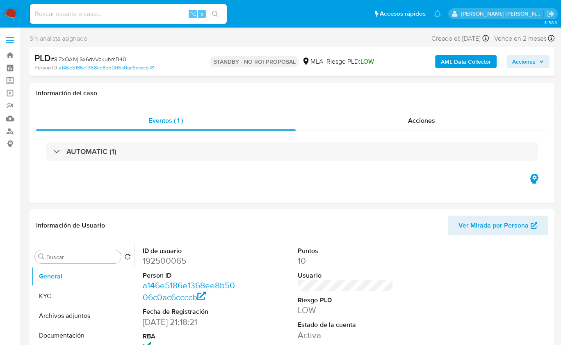
select select "10"
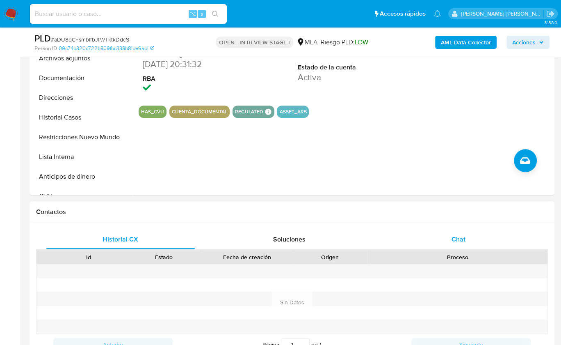
click at [472, 232] on div "Chat" at bounding box center [458, 239] width 149 height 20
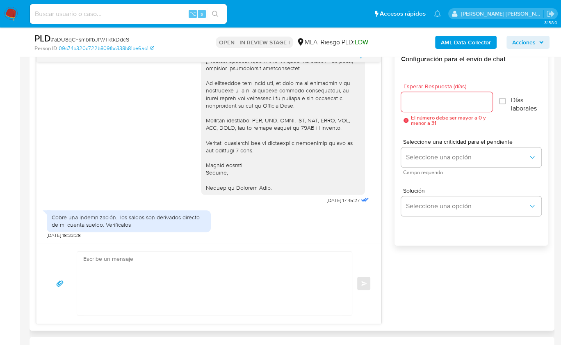
scroll to position [872, 0]
click at [460, 299] on div "[DATE] 17:34:03 Hola, Esperamos que te encuentres muy bien. Te consultamos si t…" at bounding box center [292, 185] width 512 height 275
click at [124, 224] on div "Cobre una indemnización.. los saldos son derivados directo de mi cuenta sueldo.…" at bounding box center [129, 220] width 154 height 15
click at [142, 225] on div "Cobre una indemnización.. los saldos son derivados directo de mi cuenta sueldo.…" at bounding box center [129, 220] width 154 height 15
drag, startPoint x: 103, startPoint y: 224, endPoint x: 53, endPoint y: 216, distance: 51.5
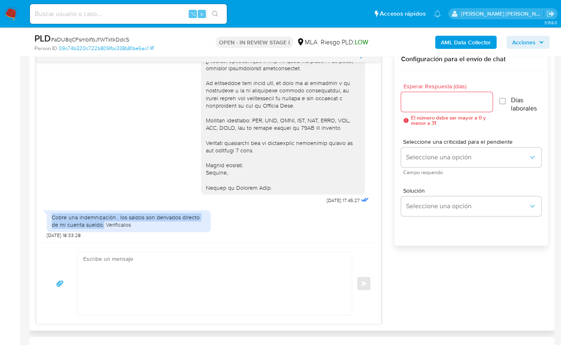
click at [53, 216] on div "Cobre una indemnización.. los saldos son derivados directo de mi cuenta sueldo.…" at bounding box center [129, 220] width 154 height 15
copy div "Cobre una indemnización.. los saldos son derivados directo de mi cuenta sueldo."
click at [221, 269] on textarea at bounding box center [212, 283] width 259 height 63
paste textarea "Hola, ¡Muchas gracias por tu respuesta! Confirmamos la recepción de la document…"
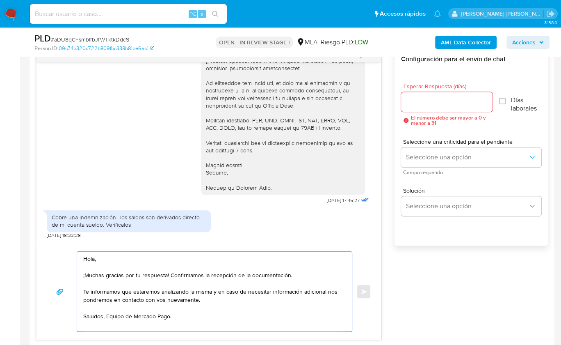
type textarea "Hola, ¡Muchas gracias por tu respuesta! Confirmamos la recepción de la document…"
click at [433, 107] on div at bounding box center [447, 102] width 92 height 20
click at [432, 103] on input "Esperar Respuesta (días)" at bounding box center [447, 101] width 92 height 11
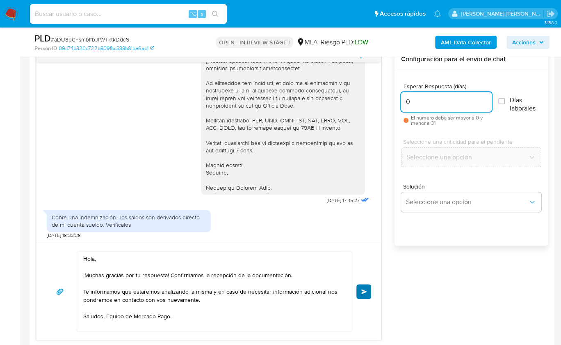
type input "0"
click at [364, 295] on button "Enviar" at bounding box center [364, 291] width 15 height 15
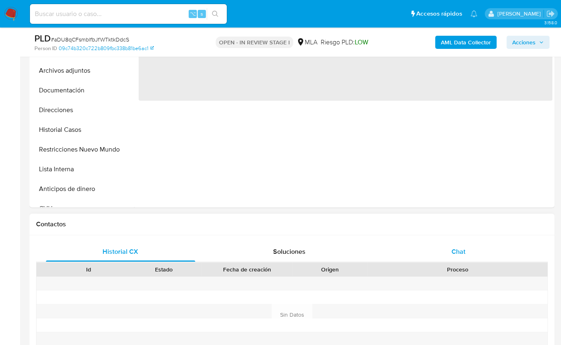
click at [466, 248] on div "Chat" at bounding box center [458, 252] width 149 height 20
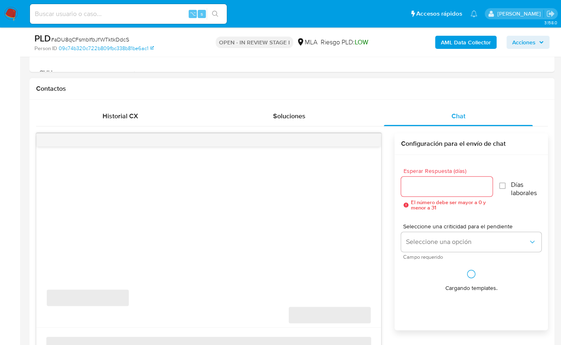
select select "10"
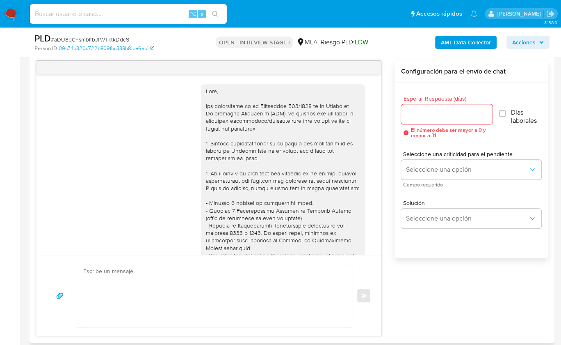
scroll to position [872, 0]
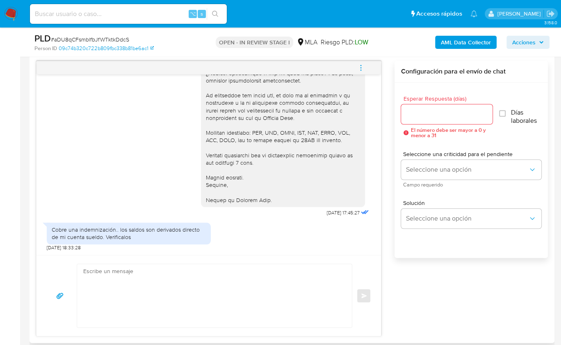
click at [249, 296] on textarea at bounding box center [212, 295] width 259 height 63
paste textarea "Hola, ¡Muchas gracias por tu respuesta! Confirmamos la recepción de la document…"
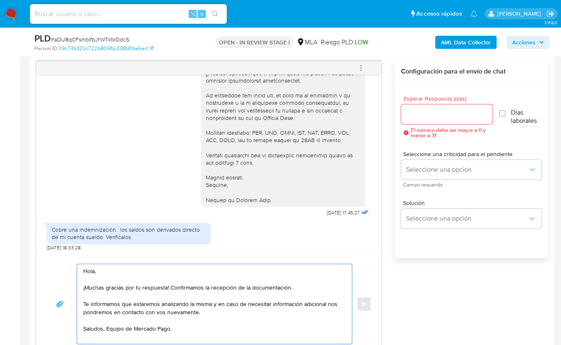
type textarea "Hola, ¡Muchas gracias por tu respuesta! Confirmamos la recepción de la document…"
click at [440, 109] on input "Esperar Respuesta (días)" at bounding box center [447, 114] width 92 height 11
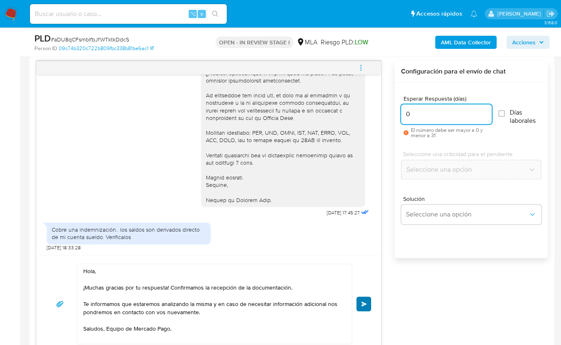
type input "0"
click at [367, 301] on span "Enviar" at bounding box center [365, 303] width 6 height 5
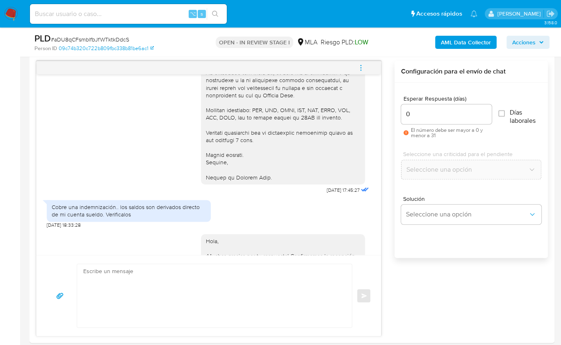
scroll to position [971, 0]
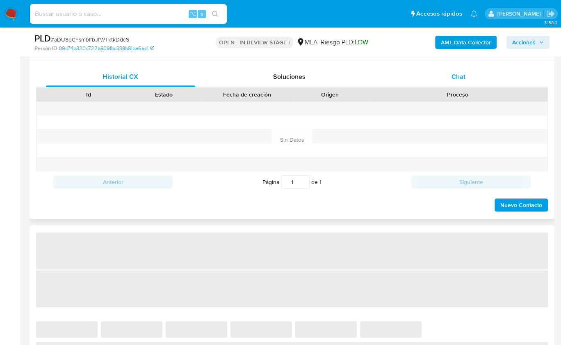
scroll to position [372, 0]
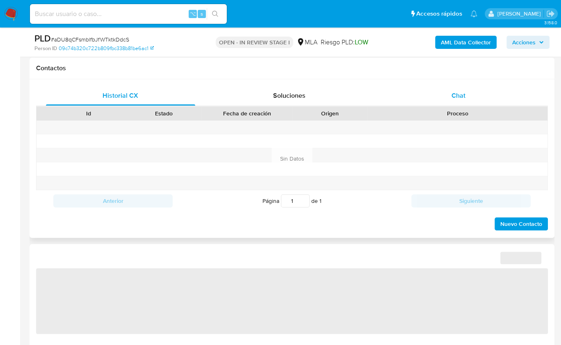
click at [462, 94] on span "Chat" at bounding box center [459, 95] width 14 height 9
select select "10"
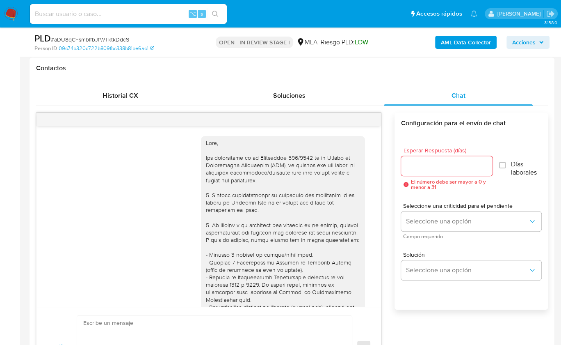
scroll to position [971, 0]
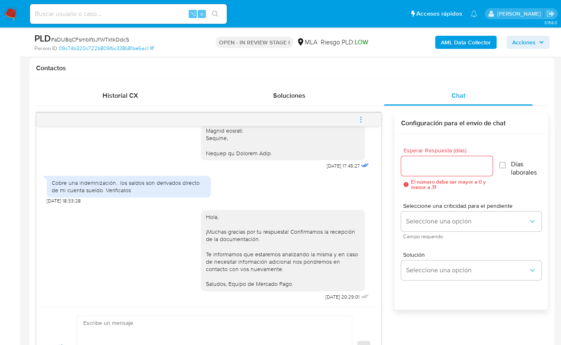
click at [367, 117] on button "menu-action" at bounding box center [361, 120] width 27 height 20
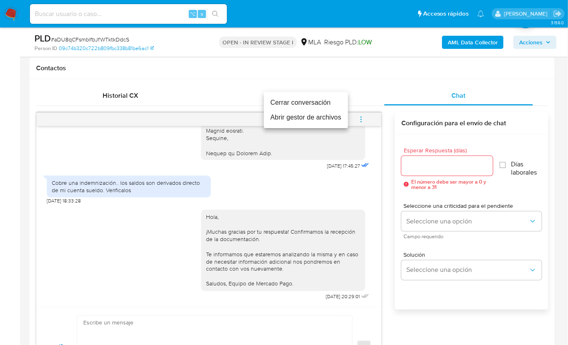
click at [319, 103] on li "Cerrar conversación" at bounding box center [306, 102] width 84 height 15
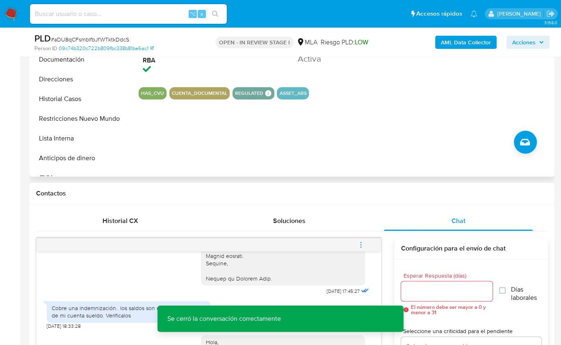
scroll to position [243, 0]
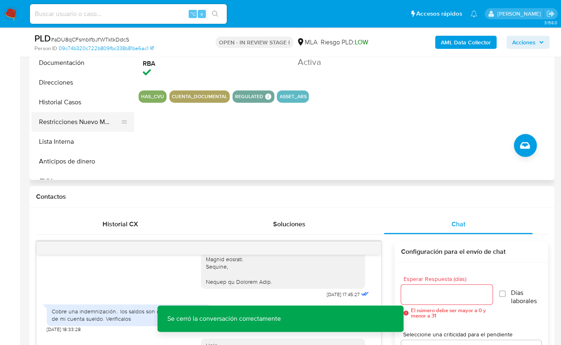
click at [99, 125] on button "Restricciones Nuevo Mundo" at bounding box center [80, 122] width 96 height 20
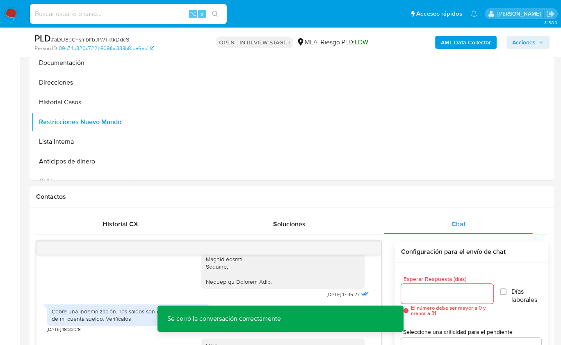
click at [460, 46] on b "AML Data Collector" at bounding box center [466, 42] width 50 height 13
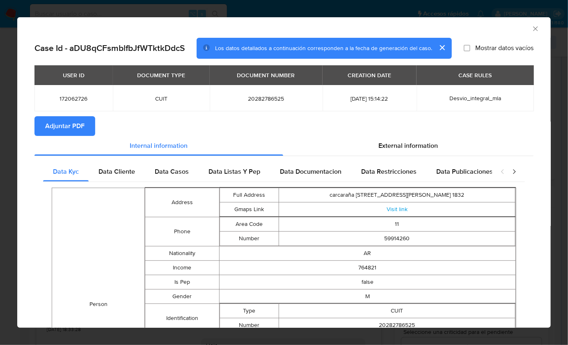
click at [85, 134] on button "Adjuntar PDF" at bounding box center [64, 126] width 61 height 20
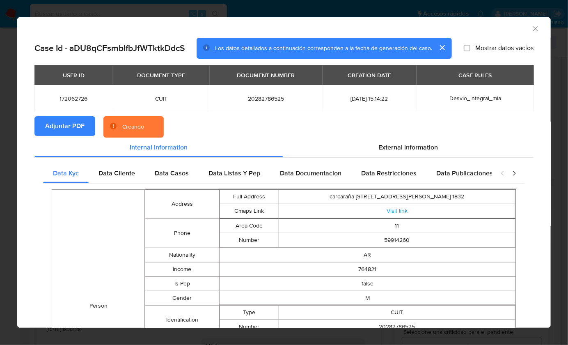
click at [494, 134] on section "Adjuntar PDF Creando" at bounding box center [283, 126] width 499 height 21
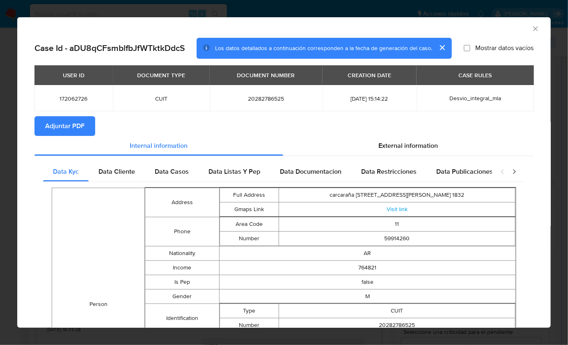
click at [531, 31] on icon "Cerrar ventana" at bounding box center [535, 29] width 8 height 8
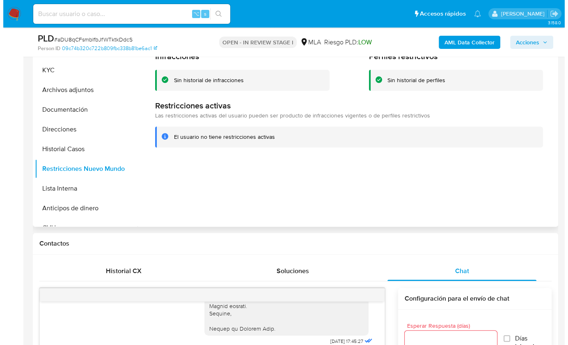
scroll to position [101, 0]
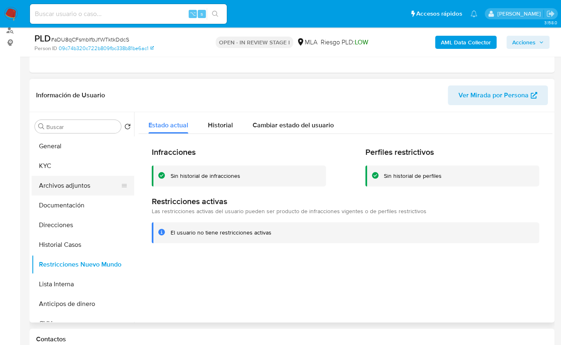
click at [80, 185] on button "Archivos adjuntos" at bounding box center [80, 186] width 96 height 20
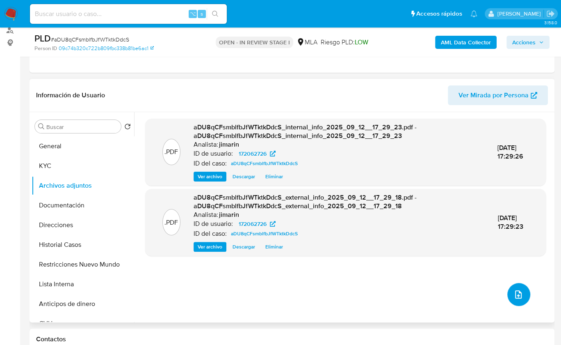
click at [518, 300] on button "upload-file" at bounding box center [519, 294] width 23 height 23
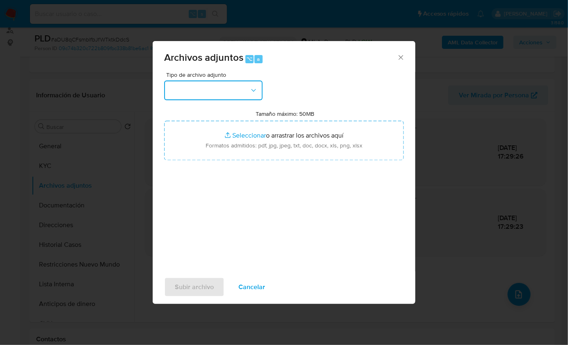
click at [220, 94] on button "button" at bounding box center [213, 90] width 98 height 20
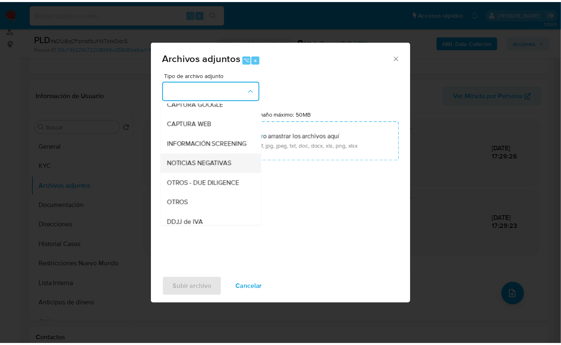
scroll to position [68, 0]
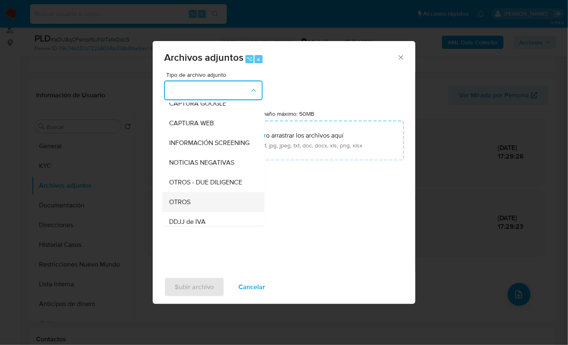
click at [195, 211] on div "OTROS" at bounding box center [211, 202] width 84 height 20
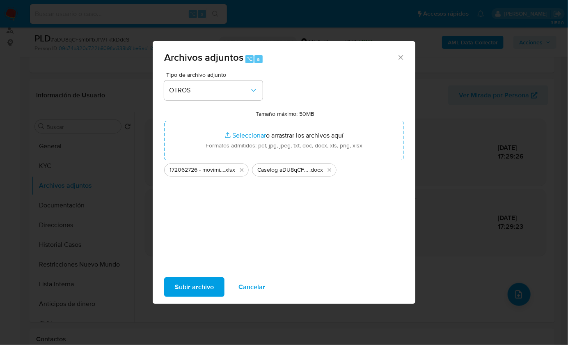
click at [199, 284] on span "Subir archivo" at bounding box center [194, 287] width 39 height 18
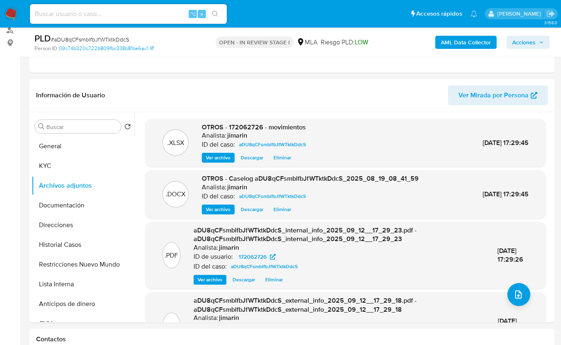
click at [526, 43] on span "Acciones" at bounding box center [524, 42] width 23 height 13
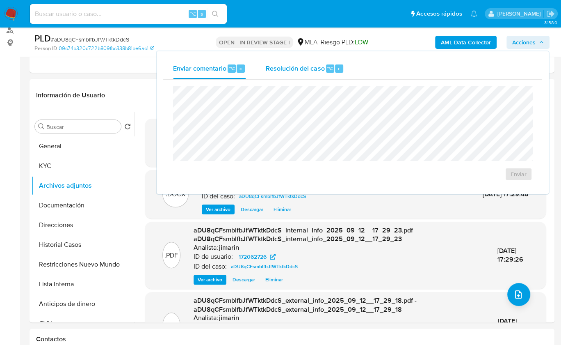
click at [284, 70] on span "Resolución del caso" at bounding box center [295, 67] width 59 height 9
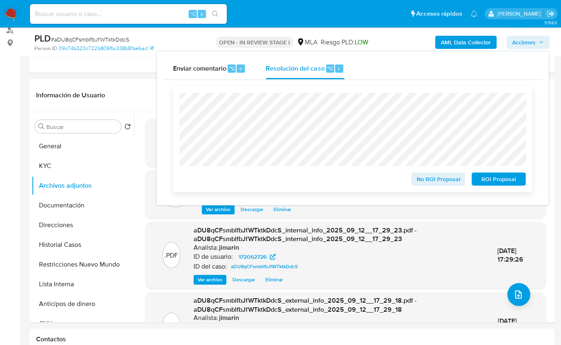
click at [436, 176] on span "No ROI Proposal" at bounding box center [438, 178] width 43 height 11
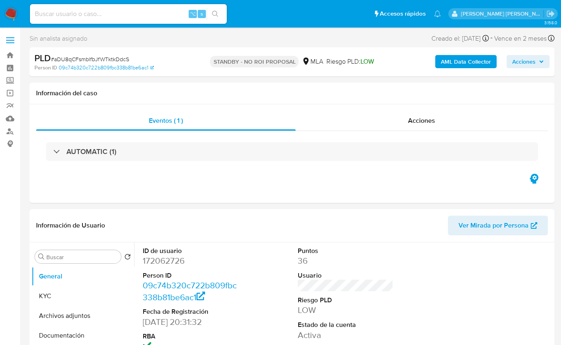
select select "10"
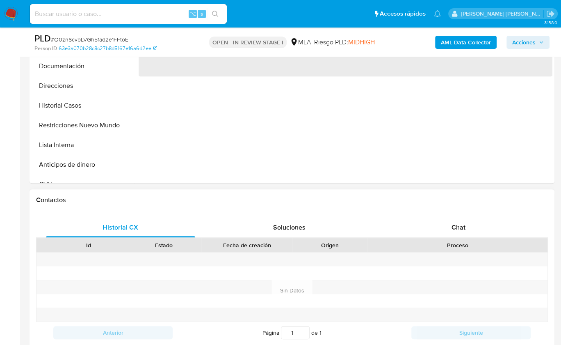
scroll to position [241, 0]
click at [466, 218] on div "Chat" at bounding box center [458, 227] width 149 height 20
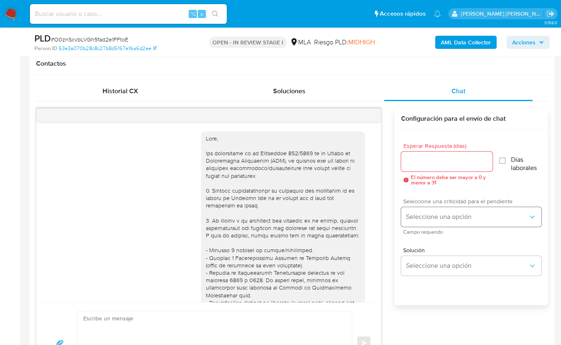
scroll to position [772, 0]
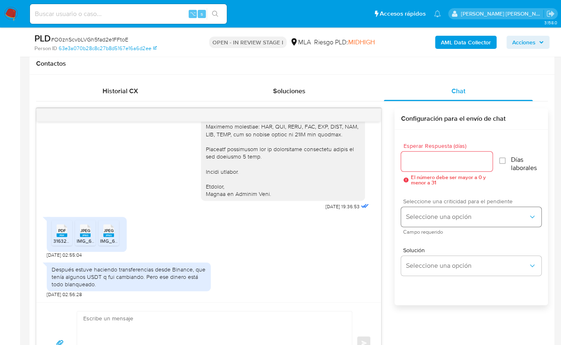
select select "10"
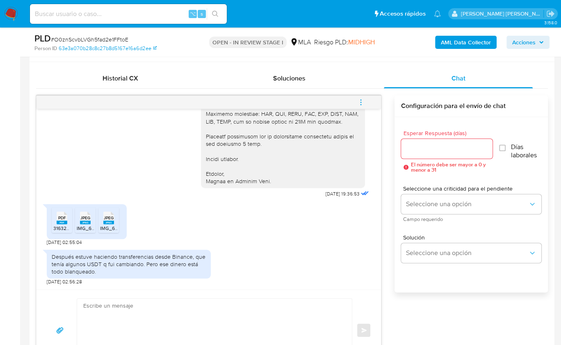
scroll to position [389, 0]
click at [63, 221] on rect at bounding box center [62, 222] width 11 height 4
click at [80, 218] on span "JPEG" at bounding box center [85, 217] width 10 height 5
click at [102, 218] on div "JPEG JPEG" at bounding box center [108, 216] width 17 height 16
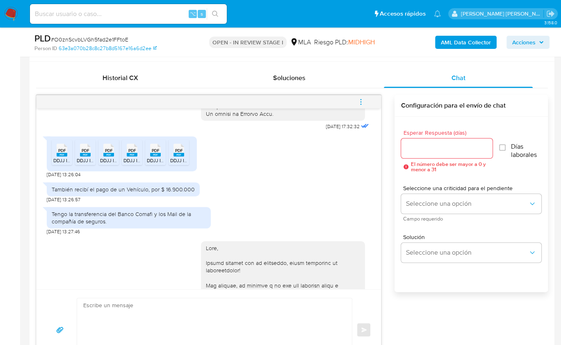
scroll to position [428, 0]
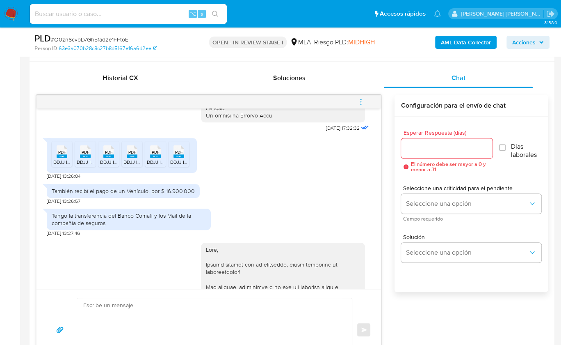
click at [184, 195] on div "También recibí el pago de un Vehículo, por $ 16.900.000" at bounding box center [123, 190] width 143 height 7
click at [242, 204] on div "También recibí el pago de un Vehículo, por $ 16.900.000 21/08/2025 13:26:57" at bounding box center [209, 192] width 324 height 25
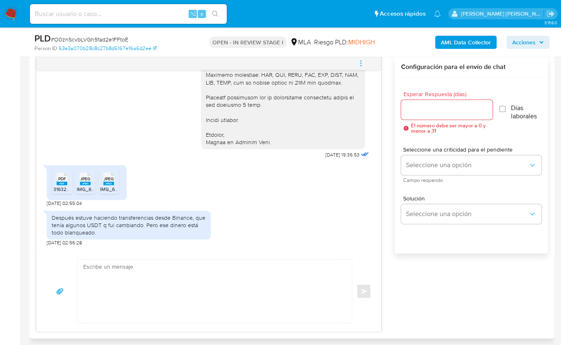
scroll to position [442, 0]
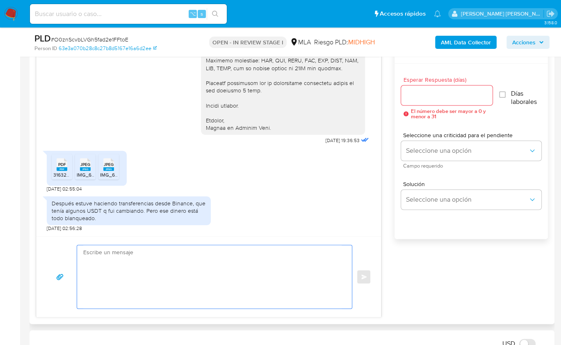
click at [221, 284] on textarea at bounding box center [212, 276] width 259 height 63
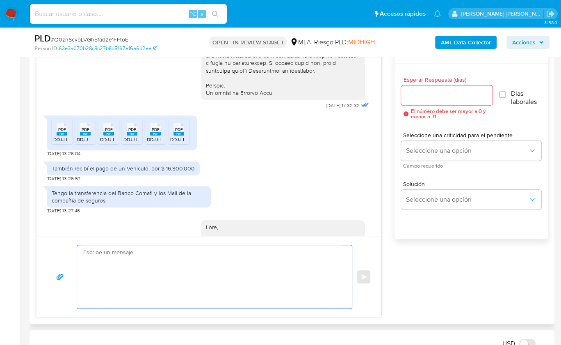
scroll to position [396, 0]
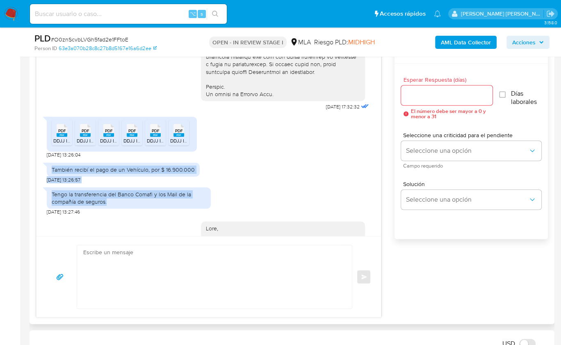
drag, startPoint x: 51, startPoint y: 182, endPoint x: 119, endPoint y: 217, distance: 76.5
click at [119, 217] on div "18/08/2025 17:32:32 PDF PDF DDJJ IVA 05-2025.pdf PDF PDF DDJJ IVA 03-2025.pdf P…" at bounding box center [209, 145] width 345 height 181
copy div "También recibí el pago de un Vehículo, por $ 16.900.000 21/08/2025 13:26:57 Ten…"
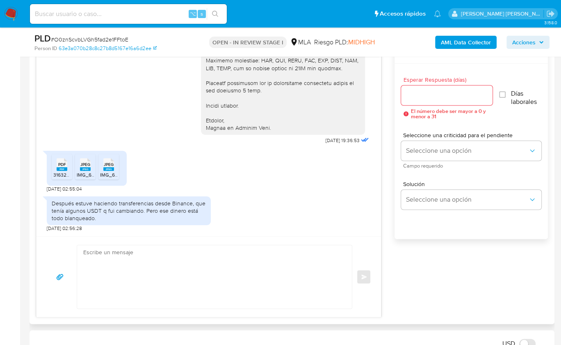
scroll to position [772, 0]
click at [109, 213] on div "Después estuve haciendo transferencias desde Binance, que tenía algunos USDT q …" at bounding box center [129, 210] width 154 height 23
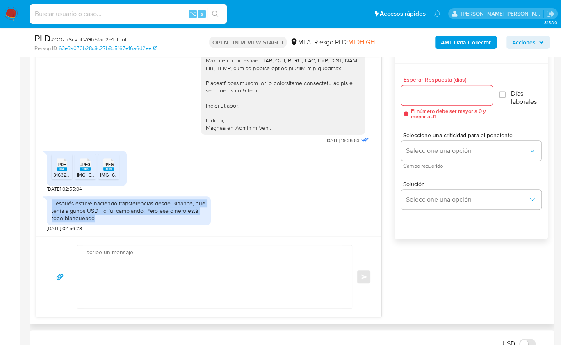
drag, startPoint x: 94, startPoint y: 217, endPoint x: 49, endPoint y: 204, distance: 46.8
click at [49, 204] on div "Después estuve haciendo transferencias desde Binance, que tenía algunos USDT q …" at bounding box center [129, 210] width 164 height 29
copy div "Después estuve haciendo transferencias desde Binance, que tenía algunos USDT q …"
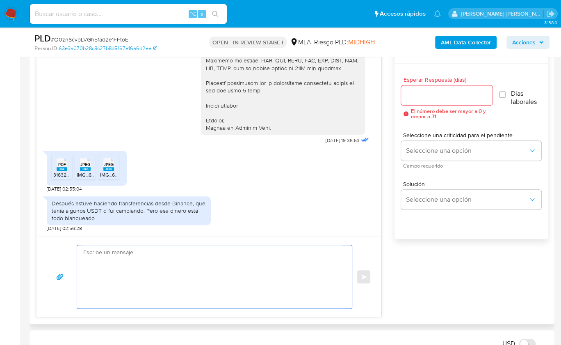
click at [164, 292] on textarea at bounding box center [212, 276] width 259 height 63
paste textarea "Hola, ¡Muchas gracias por tu respuesta! Confirmamos la recepción de la document…"
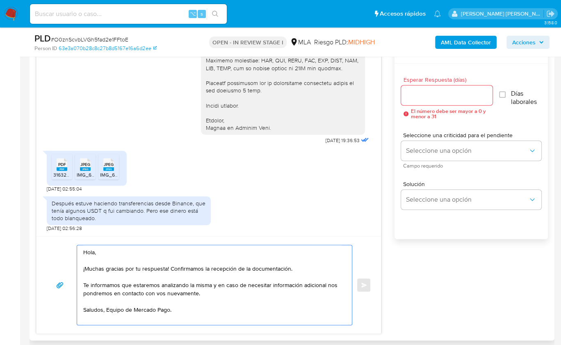
type textarea "Hola, ¡Muchas gracias por tu respuesta! Confirmamos la recepción de la document…"
click at [448, 97] on input "Esperar Respuesta (días)" at bounding box center [447, 95] width 92 height 11
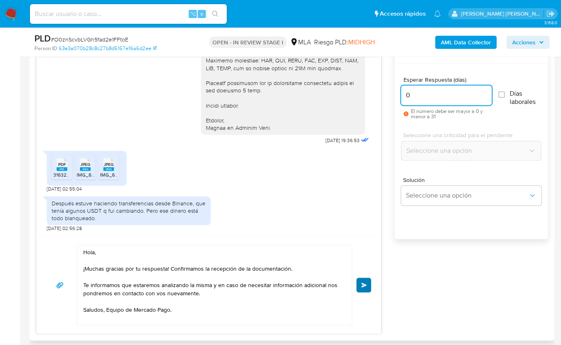
type input "0"
click at [364, 283] on span "Enviar" at bounding box center [365, 284] width 6 height 5
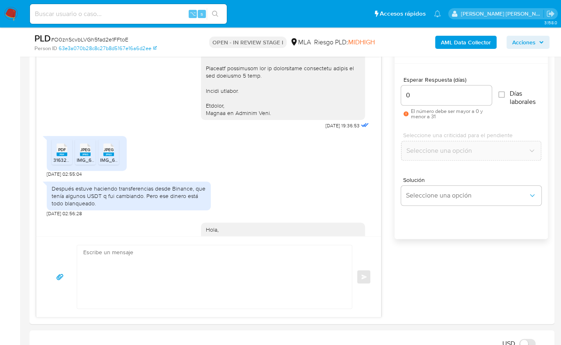
scroll to position [871, 0]
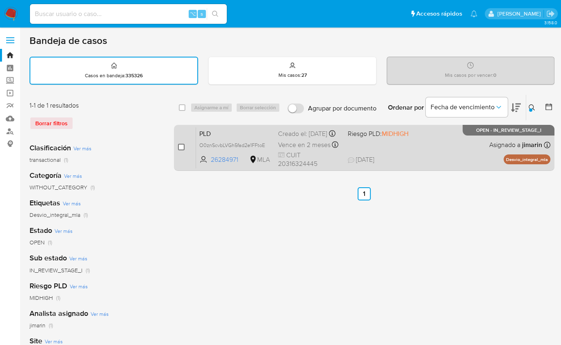
click at [179, 146] on input "checkbox" at bounding box center [181, 147] width 7 height 7
checkbox input "true"
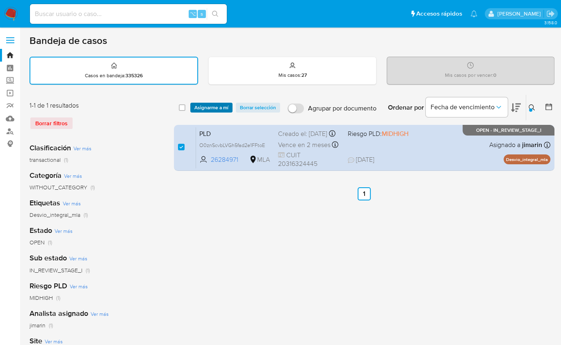
click at [202, 108] on span "Asignarme a mí" at bounding box center [212, 107] width 34 height 8
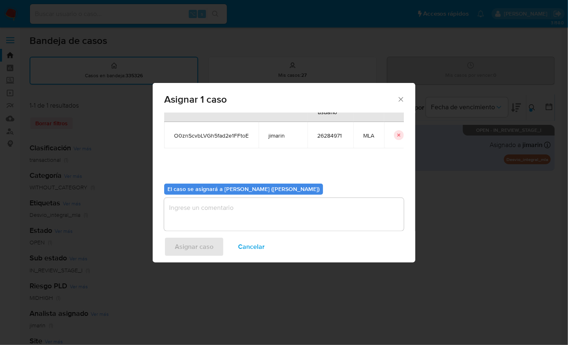
scroll to position [42, 0]
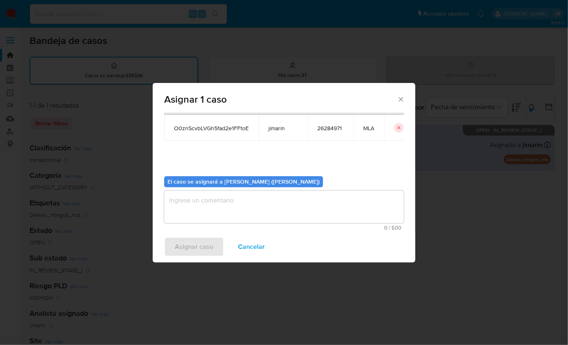
click at [228, 208] on textarea "assign-modal" at bounding box center [284, 206] width 240 height 33
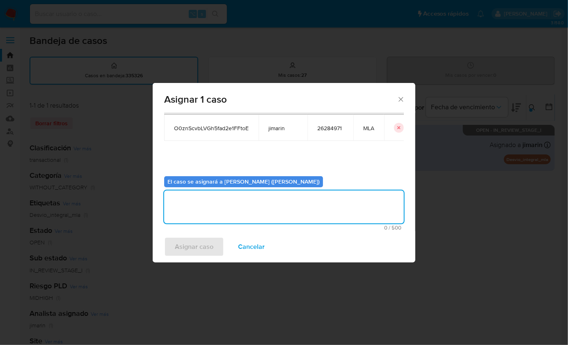
click at [189, 246] on span "Asignar caso" at bounding box center [194, 247] width 39 height 18
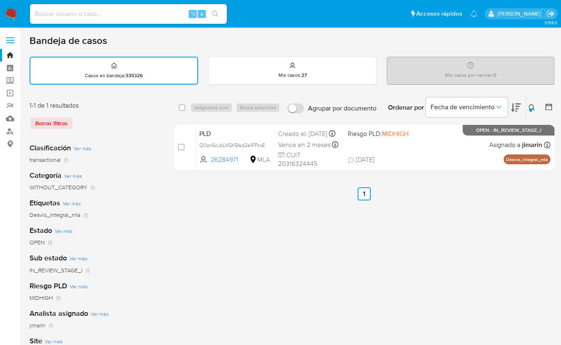
click at [530, 110] on div at bounding box center [530, 109] width 3 height 3
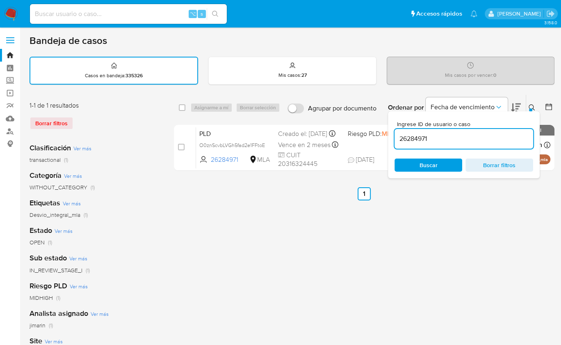
click at [514, 134] on input "26284971" at bounding box center [464, 138] width 139 height 11
type input "410939040"
click at [530, 106] on icon at bounding box center [532, 107] width 7 height 7
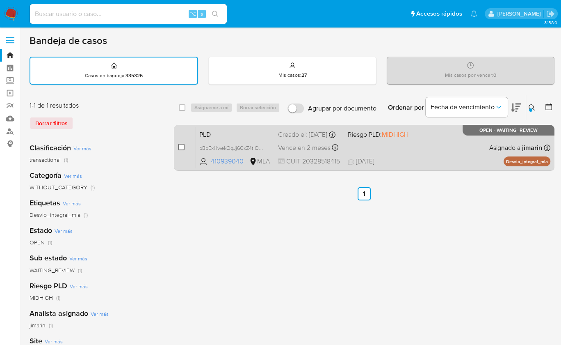
click at [184, 147] on input "checkbox" at bounding box center [181, 147] width 7 height 7
checkbox input "true"
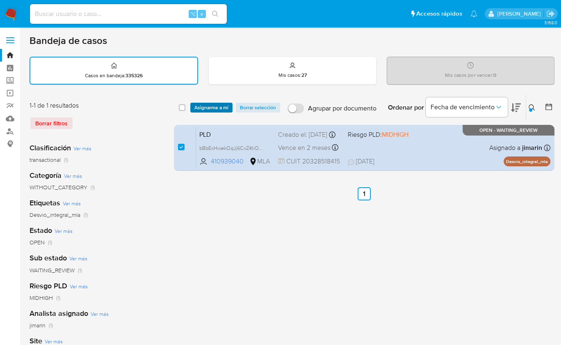
click at [205, 110] on span "Asignarme a mí" at bounding box center [212, 107] width 34 height 8
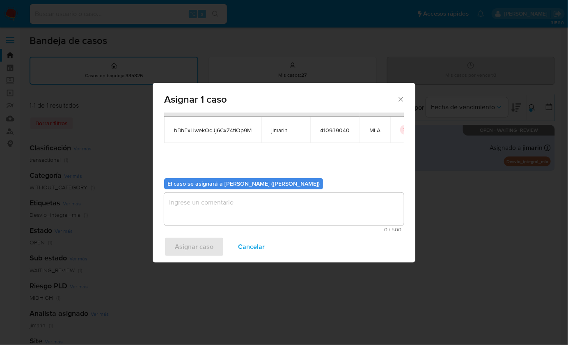
scroll to position [42, 0]
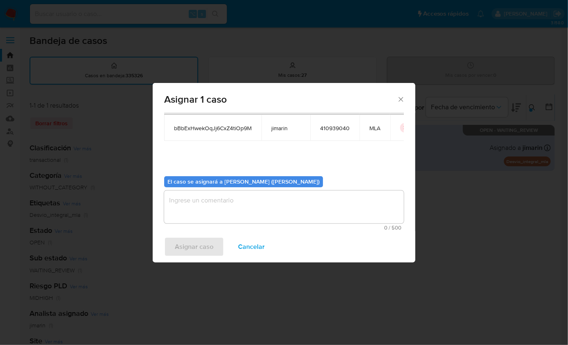
click at [221, 218] on textarea "assign-modal" at bounding box center [284, 206] width 240 height 33
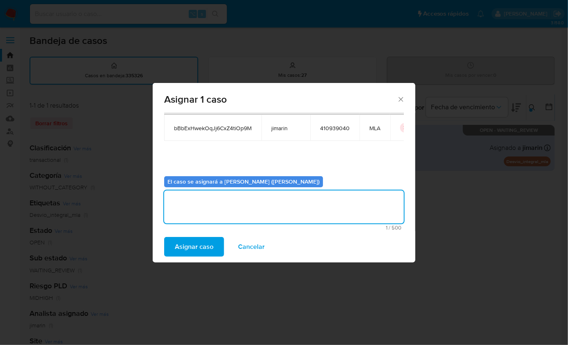
click at [204, 245] on span "Asignar caso" at bounding box center [194, 247] width 39 height 18
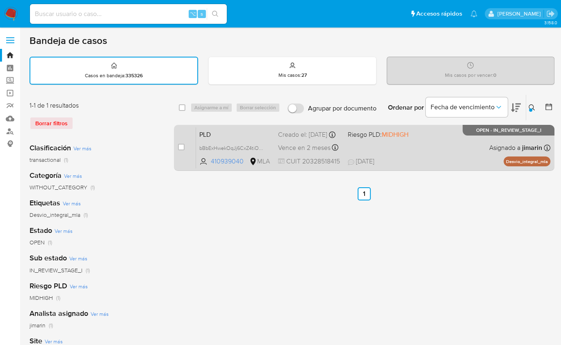
click at [529, 164] on p "Desvio_integral_mla" at bounding box center [527, 161] width 47 height 10
click at [458, 154] on div "PLD bBbExHwekOqJj6CxZ4tiOp9M 410939040 MLA Riesgo PLD: MIDHIGH Creado el: 12/08…" at bounding box center [373, 147] width 355 height 41
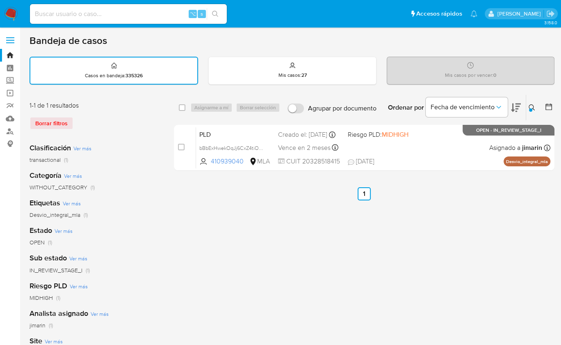
click at [534, 103] on button at bounding box center [534, 108] width 14 height 10
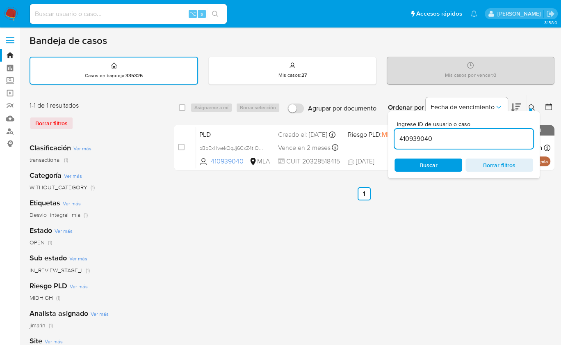
click at [472, 139] on input "410939040" at bounding box center [464, 138] width 139 height 11
type input "163052596"
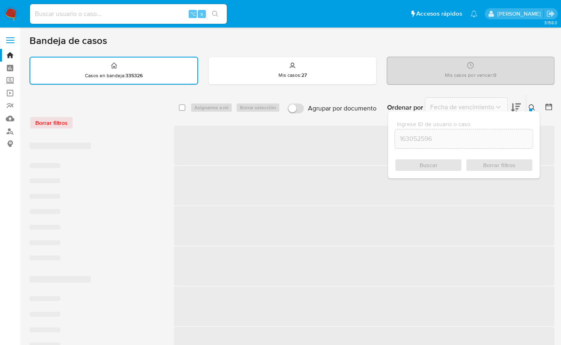
click at [533, 101] on div "Ingrese ID de usuario o caso 163052596 Buscar Borrar filtros" at bounding box center [533, 107] width 14 height 25
click at [534, 106] on icon at bounding box center [532, 107] width 6 height 6
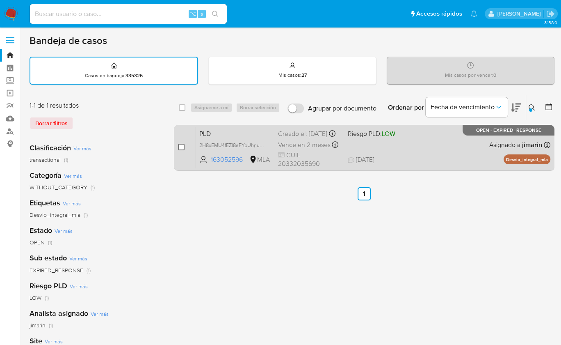
click at [182, 146] on input "checkbox" at bounding box center [181, 147] width 7 height 7
checkbox input "true"
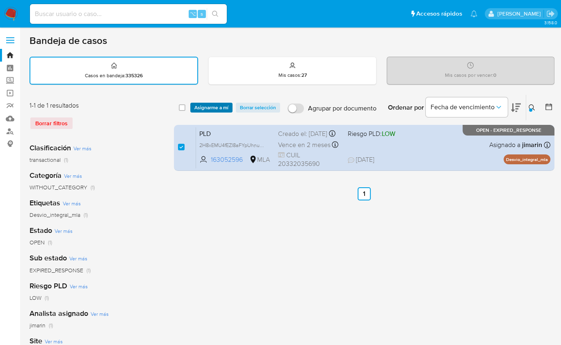
click at [207, 109] on span "Asignarme a mí" at bounding box center [212, 107] width 34 height 8
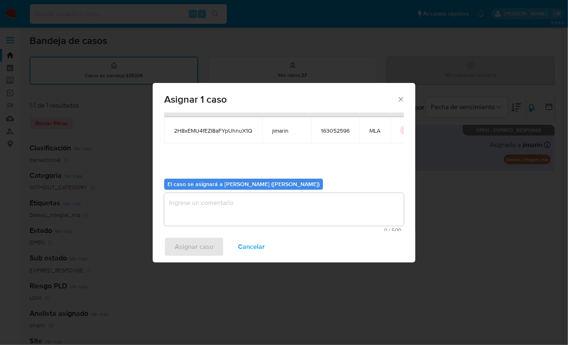
scroll to position [42, 0]
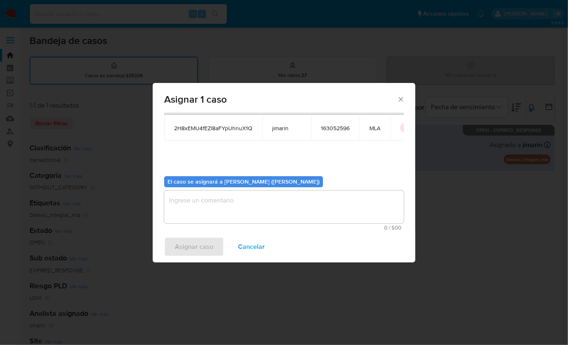
click at [215, 213] on textarea "assign-modal" at bounding box center [284, 206] width 240 height 33
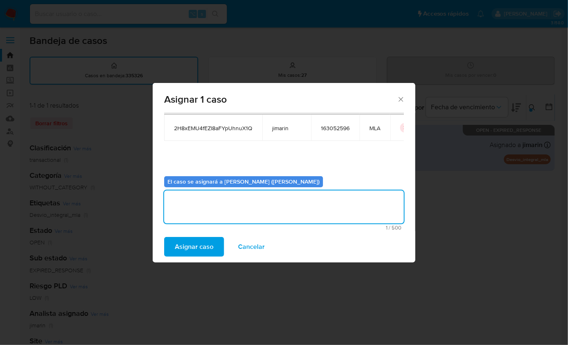
click at [205, 244] on span "Asignar caso" at bounding box center [194, 247] width 39 height 18
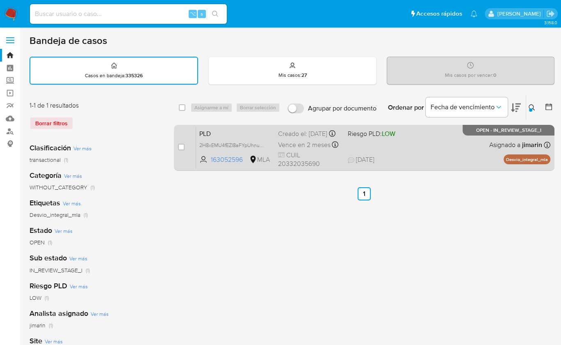
click at [425, 158] on div "PLD 2H8xEMU4fEZI8aFYpUhnuX1Q 163052596 MLA Riesgo PLD: LOW Creado el: 12/08/202…" at bounding box center [373, 147] width 355 height 41
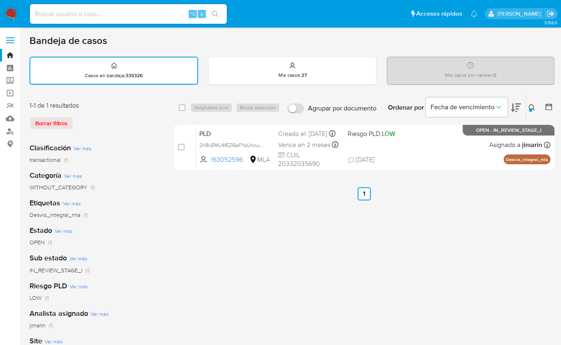
click at [533, 110] on icon at bounding box center [532, 107] width 7 height 7
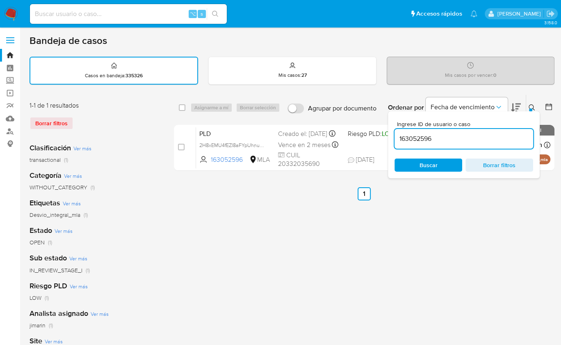
click at [489, 132] on div "163052596" at bounding box center [464, 139] width 139 height 20
click at [488, 135] on input "163052596" at bounding box center [464, 138] width 139 height 11
paste input "18419955"
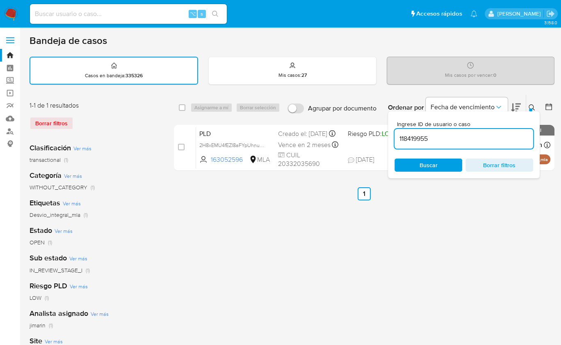
type input "118419955"
click at [534, 108] on icon at bounding box center [532, 107] width 7 height 7
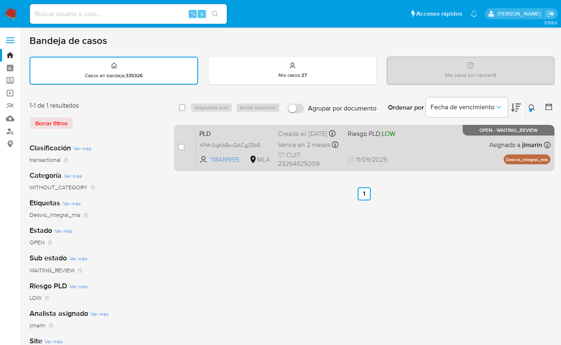
click at [179, 147] on input "checkbox" at bounding box center [181, 147] width 7 height 7
checkbox input "true"
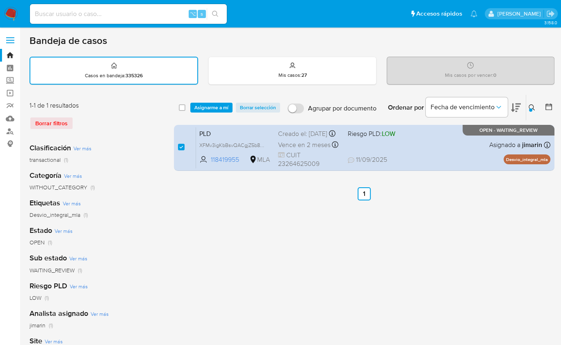
click at [213, 96] on div "select-all-cases-checkbox Asignarme a mí Borrar selección Agrupar por documento…" at bounding box center [364, 107] width 381 height 25
click at [210, 104] on span "Asignarme a mí" at bounding box center [212, 107] width 34 height 8
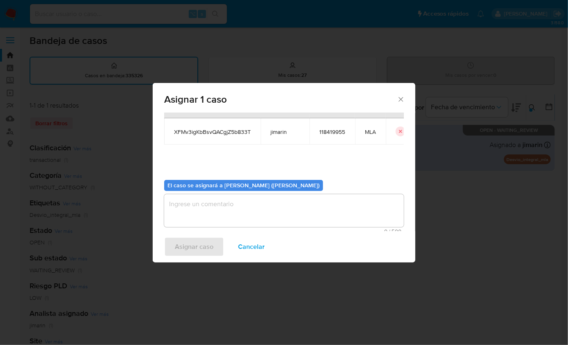
scroll to position [42, 0]
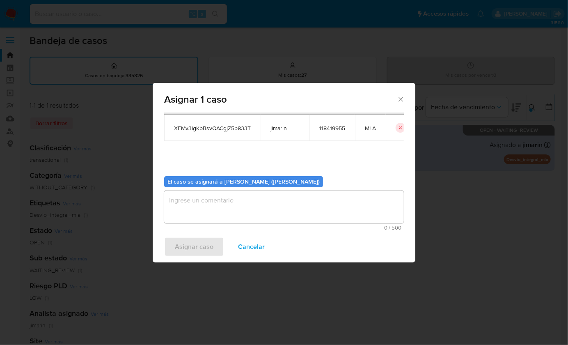
click at [239, 206] on textarea "assign-modal" at bounding box center [284, 206] width 240 height 33
click at [182, 248] on span "Asignar caso" at bounding box center [194, 247] width 39 height 18
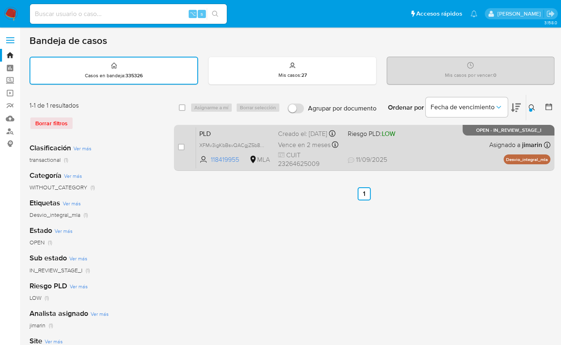
click at [417, 157] on div "PLD XFMv3igKbBsvQACgjZ5b833T 118419955 MLA Riesgo PLD: LOW Creado el: 12/08/202…" at bounding box center [373, 147] width 355 height 41
click at [180, 146] on input "checkbox" at bounding box center [181, 147] width 7 height 7
checkbox input "true"
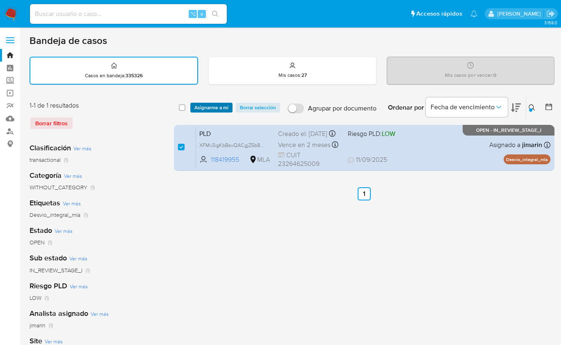
click at [210, 110] on span "Asignarme a mí" at bounding box center [212, 107] width 34 height 8
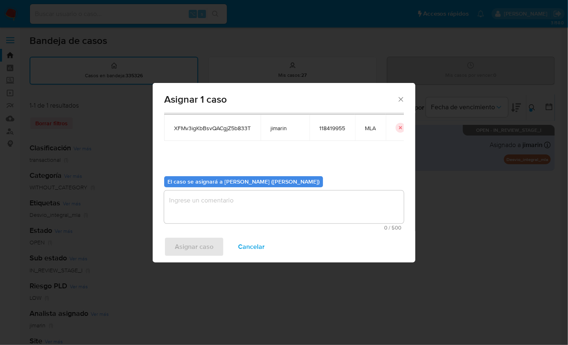
click at [228, 206] on textarea "assign-modal" at bounding box center [284, 206] width 240 height 33
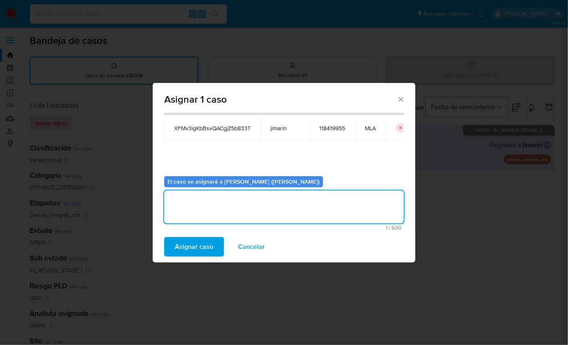
click at [205, 240] on span "Asignar caso" at bounding box center [194, 247] width 39 height 18
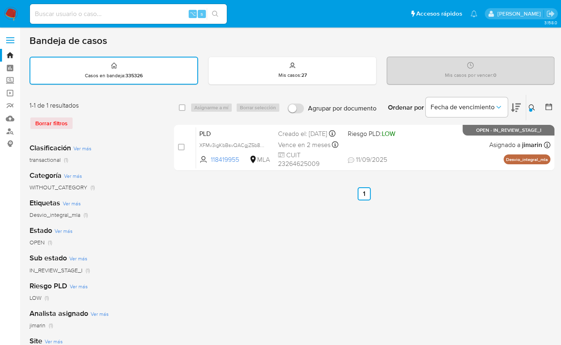
click at [533, 108] on icon at bounding box center [532, 107] width 6 height 6
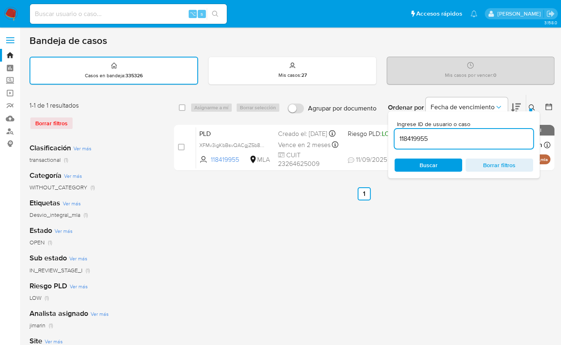
click at [483, 142] on input "118419955" at bounding box center [464, 138] width 139 height 11
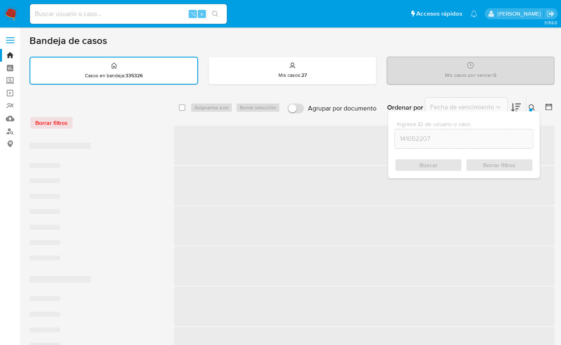
click at [534, 106] on icon at bounding box center [532, 107] width 7 height 7
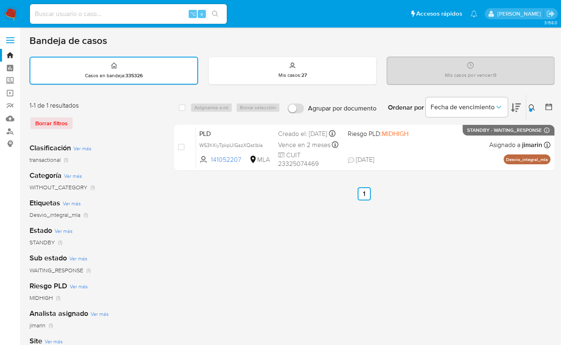
click at [532, 107] on icon at bounding box center [532, 107] width 7 height 7
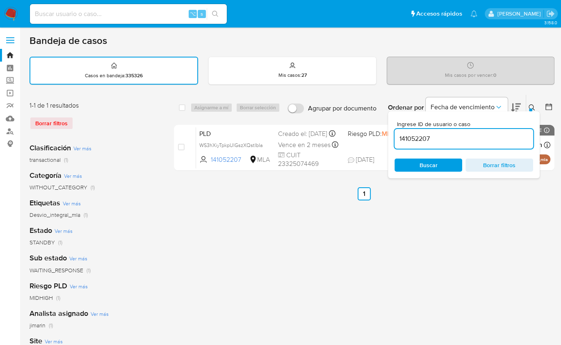
click at [532, 107] on icon at bounding box center [532, 107] width 7 height 7
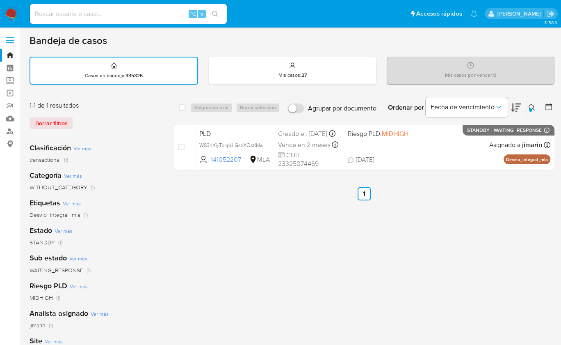
click at [525, 110] on div "Ordenar por Fecha de vencimiento" at bounding box center [454, 107] width 144 height 25
click at [531, 106] on icon at bounding box center [532, 107] width 7 height 7
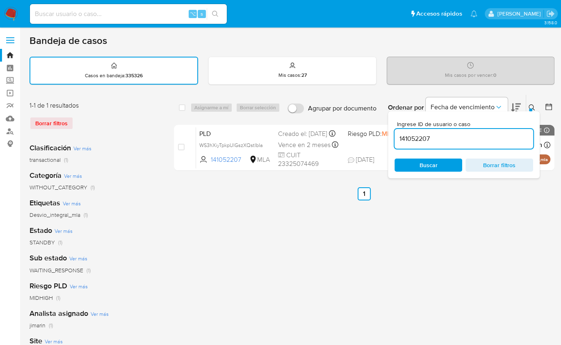
click at [488, 138] on input "141052207" at bounding box center [464, 138] width 139 height 11
type input "316801838"
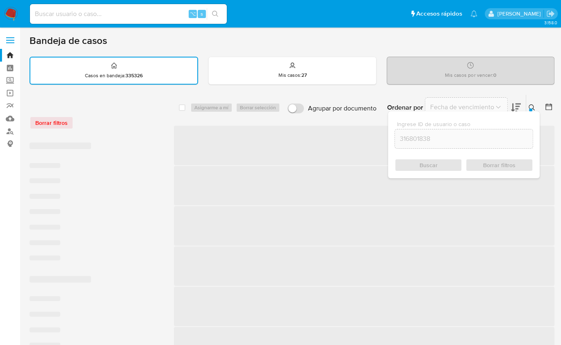
click at [532, 106] on icon at bounding box center [532, 107] width 7 height 7
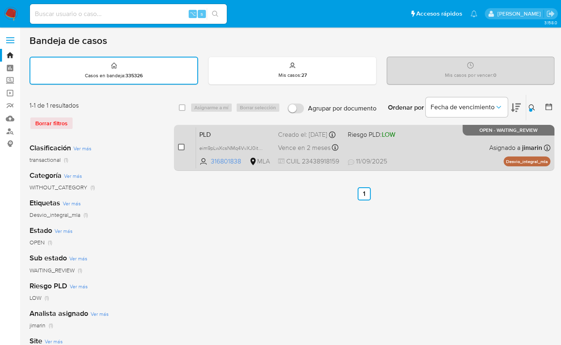
click at [179, 145] on input "checkbox" at bounding box center [181, 147] width 7 height 7
checkbox input "true"
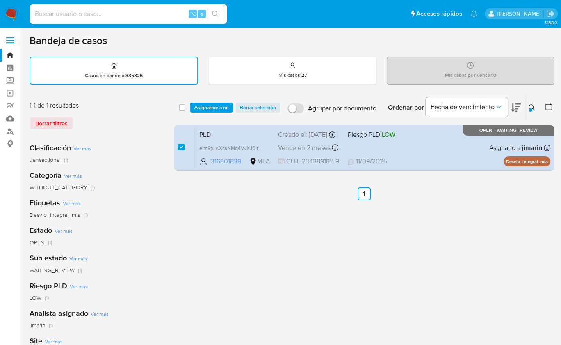
click at [195, 119] on div "select-all-cases-checkbox Asignarme a mí Borrar selección Agrupar por documento…" at bounding box center [364, 107] width 381 height 25
click at [202, 114] on div "select-all-cases-checkbox Asignarme a mí Borrar selección Agrupar por documento…" at bounding box center [364, 107] width 381 height 25
click at [206, 106] on span "Asignarme a mí" at bounding box center [212, 107] width 34 height 8
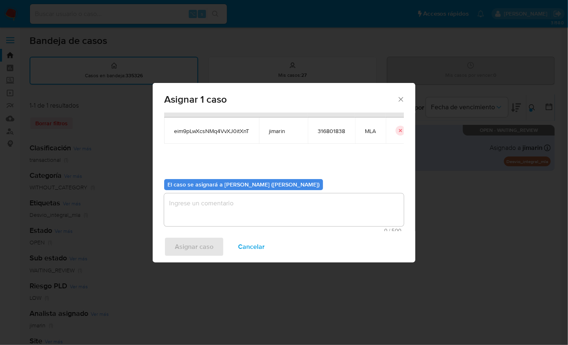
scroll to position [42, 0]
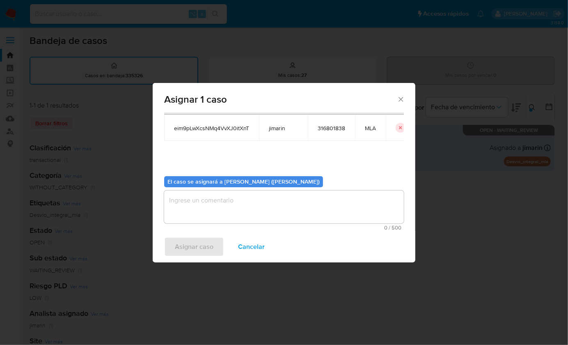
click at [210, 222] on textarea "assign-modal" at bounding box center [284, 206] width 240 height 33
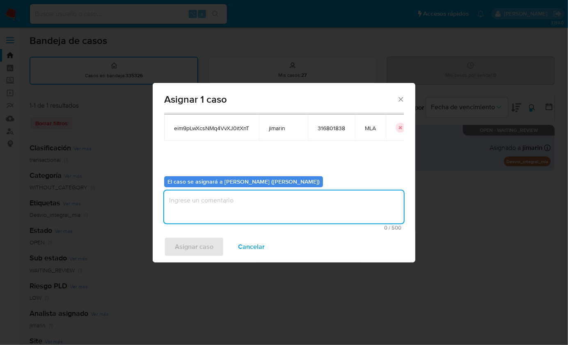
click at [211, 202] on textarea "assign-modal" at bounding box center [284, 206] width 240 height 33
click at [199, 243] on span "Asignar caso" at bounding box center [194, 247] width 39 height 18
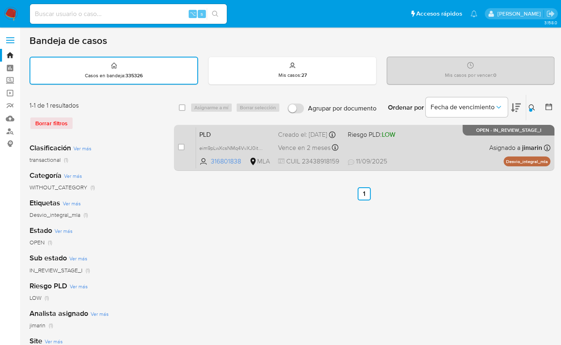
click at [439, 157] on div "PLD eim9pLwXcsNMq4VvXJ0itXnT 316801838 MLA Riesgo PLD: LOW Creado el: 12/08/202…" at bounding box center [373, 147] width 355 height 41
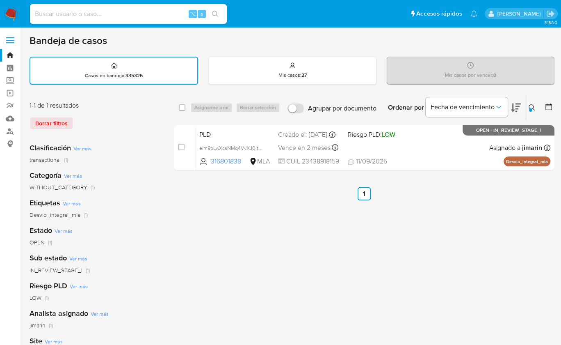
drag, startPoint x: 528, startPoint y: 108, endPoint x: 531, endPoint y: 112, distance: 4.8
click at [528, 108] on button at bounding box center [534, 108] width 14 height 10
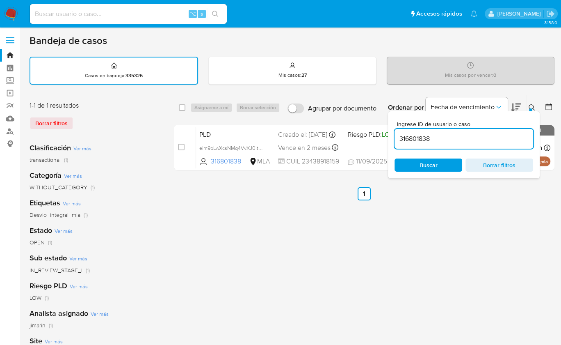
click at [514, 130] on div "316801838" at bounding box center [464, 139] width 139 height 20
click at [509, 136] on input "316801838" at bounding box center [464, 138] width 139 height 11
paste input "85855830"
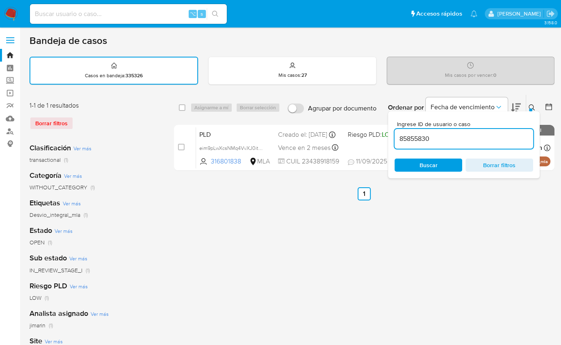
type input "85855830"
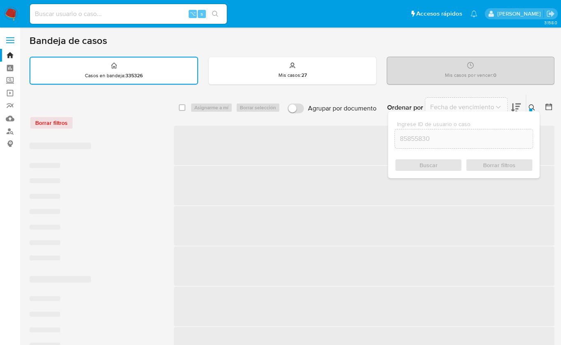
click at [532, 105] on icon at bounding box center [532, 107] width 7 height 7
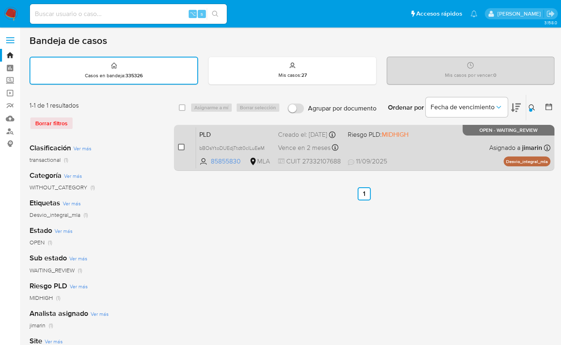
click at [179, 147] on input "checkbox" at bounding box center [181, 147] width 7 height 7
checkbox input "true"
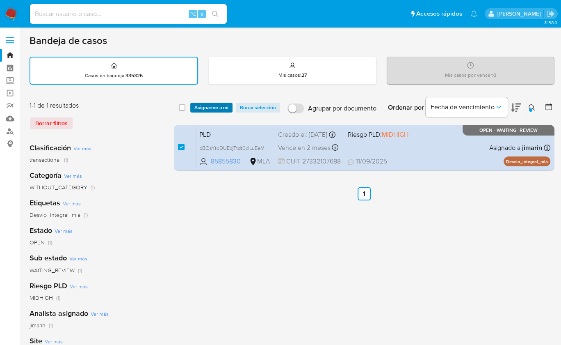
click at [204, 108] on span "Asignarme a mí" at bounding box center [212, 107] width 34 height 8
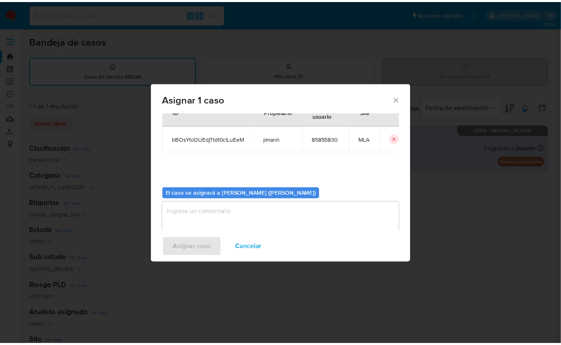
scroll to position [42, 0]
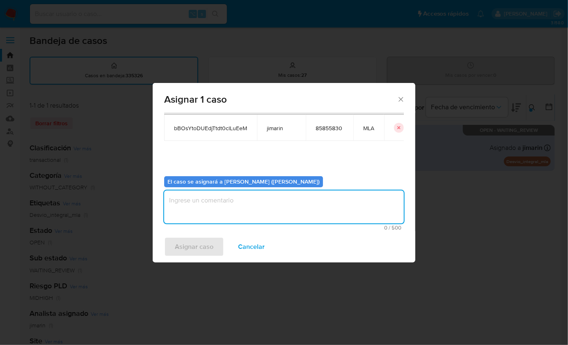
click at [239, 215] on textarea "assign-modal" at bounding box center [284, 206] width 240 height 33
click at [199, 247] on span "Asignar caso" at bounding box center [194, 247] width 39 height 18
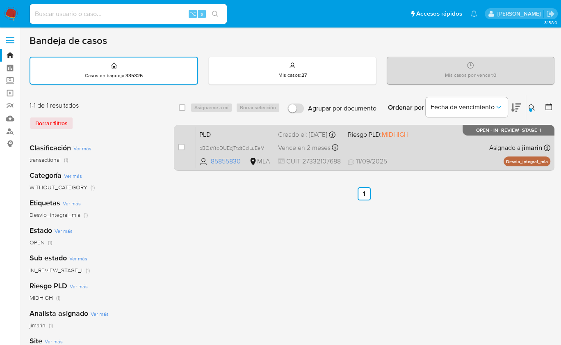
click at [401, 159] on span "11/09/2025 11/09/2025 21:21" at bounding box center [414, 161] width 133 height 9
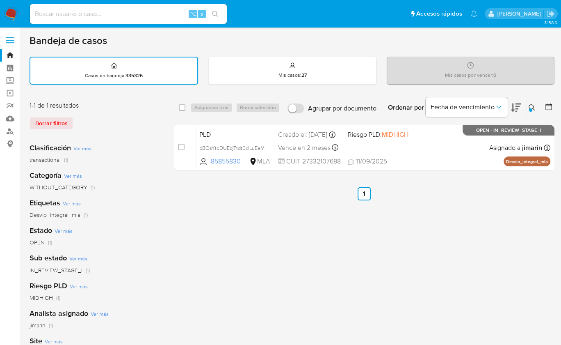
click at [17, 13] on img at bounding box center [11, 14] width 14 height 14
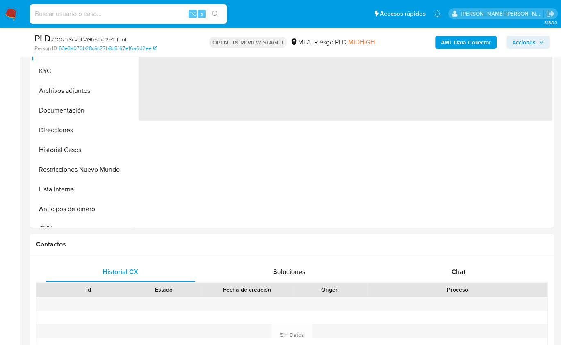
scroll to position [216, 0]
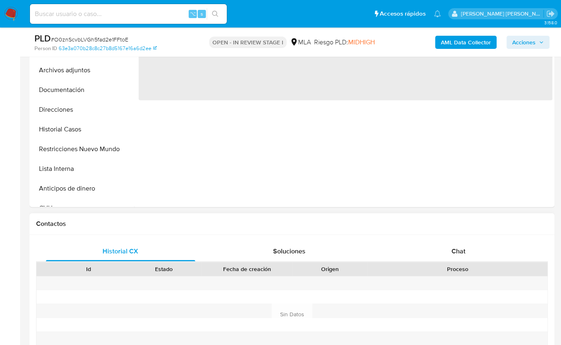
click at [463, 235] on div "Historial CX Soluciones Chat Id Estado Fecha de creación Origen Proceso Anterio…" at bounding box center [292, 314] width 525 height 158
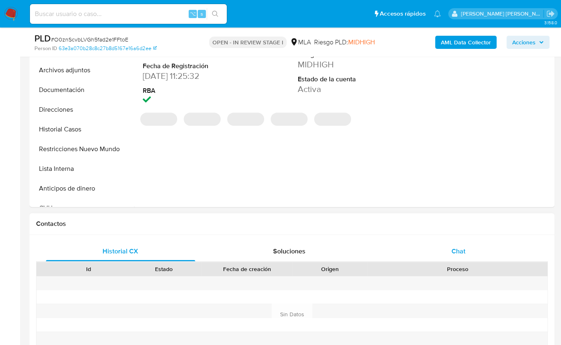
click at [461, 244] on div "Chat" at bounding box center [458, 251] width 149 height 20
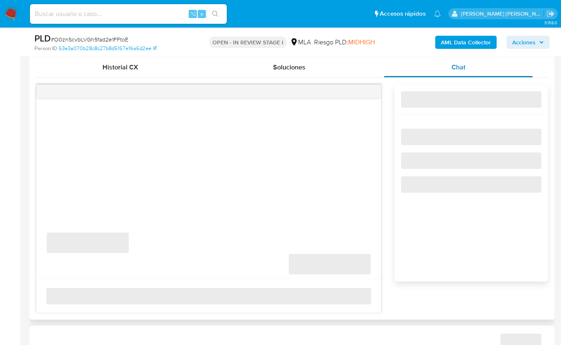
select select "10"
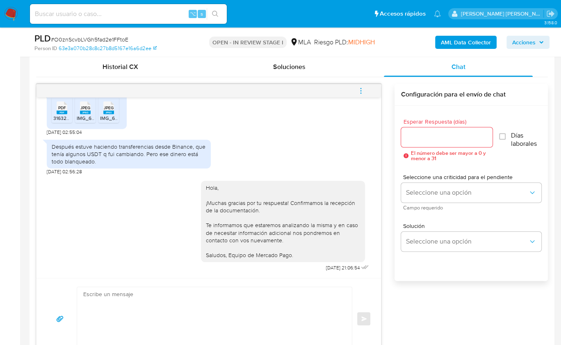
scroll to position [287, 0]
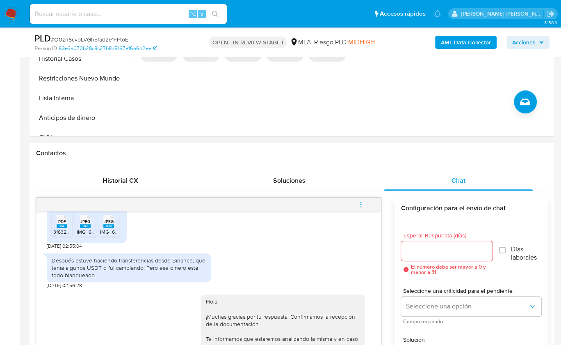
click at [360, 199] on span "menu-action" at bounding box center [360, 205] width 7 height 20
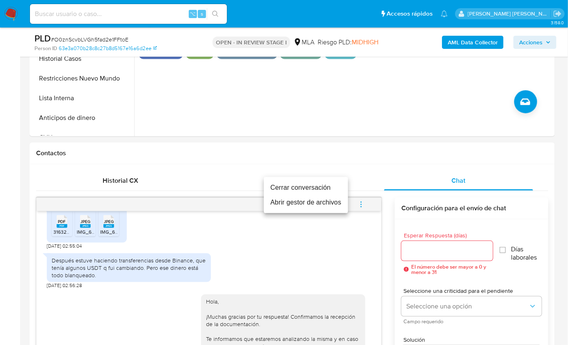
click at [302, 183] on li "Cerrar conversación" at bounding box center [306, 187] width 84 height 15
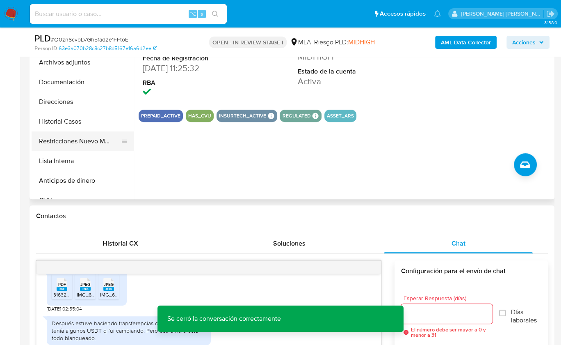
click at [58, 142] on button "Restricciones Nuevo Mundo" at bounding box center [80, 141] width 96 height 20
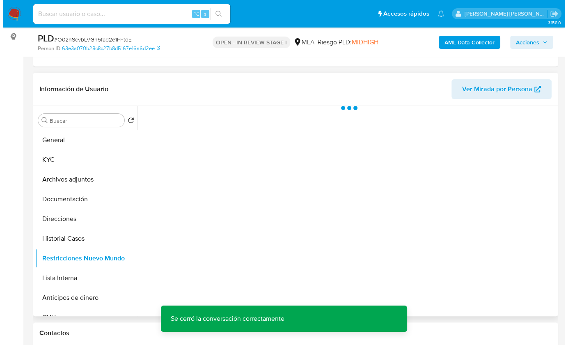
scroll to position [105, 0]
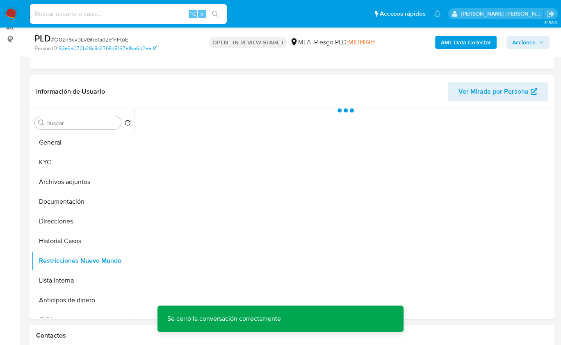
click at [449, 42] on b "AML Data Collector" at bounding box center [466, 42] width 50 height 13
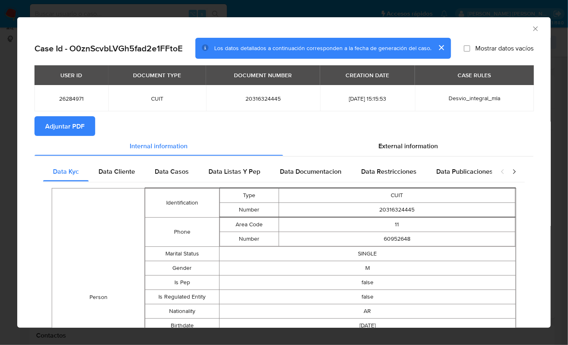
click at [62, 126] on span "Adjuntar PDF" at bounding box center [64, 126] width 39 height 18
click at [531, 30] on icon "Cerrar ventana" at bounding box center [535, 29] width 8 height 8
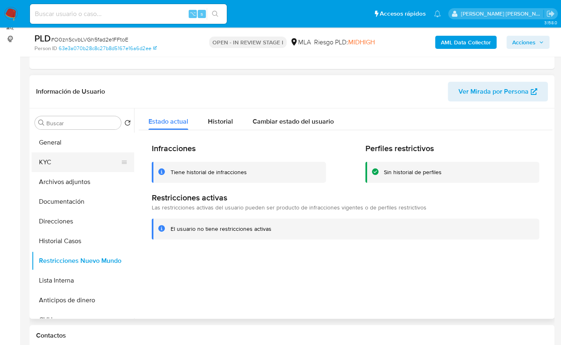
click at [106, 170] on button "KYC" at bounding box center [80, 162] width 96 height 20
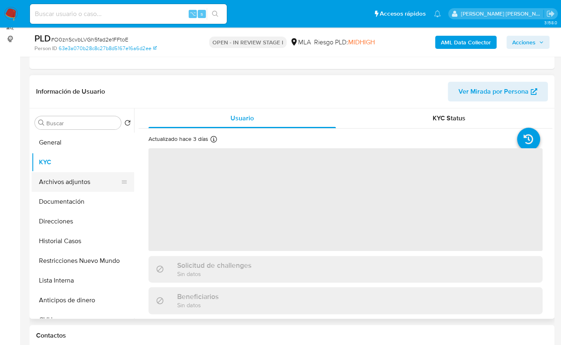
click at [95, 174] on button "Archivos adjuntos" at bounding box center [80, 182] width 96 height 20
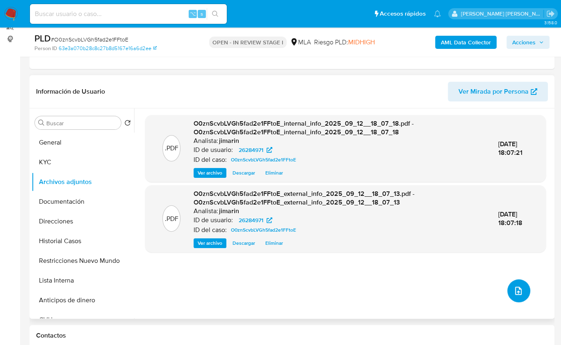
click at [516, 293] on icon "upload-file" at bounding box center [519, 291] width 10 height 10
click at [516, 282] on button "upload-file" at bounding box center [519, 290] width 23 height 23
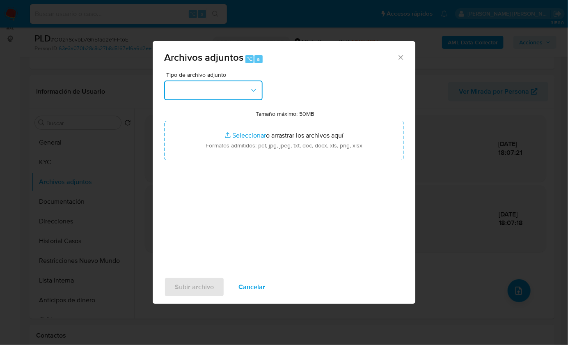
click at [227, 87] on button "button" at bounding box center [213, 90] width 98 height 20
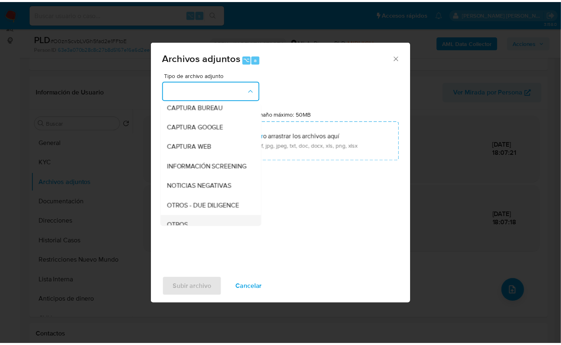
scroll to position [140, 0]
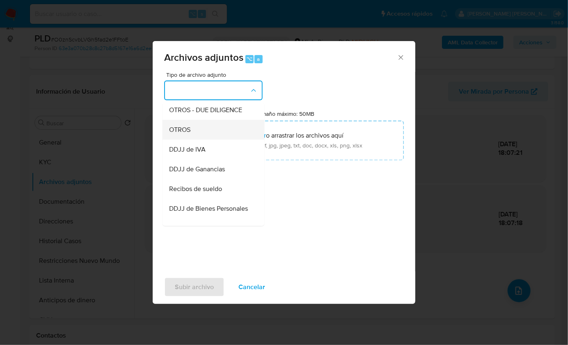
click at [195, 131] on div "OTROS" at bounding box center [211, 129] width 84 height 20
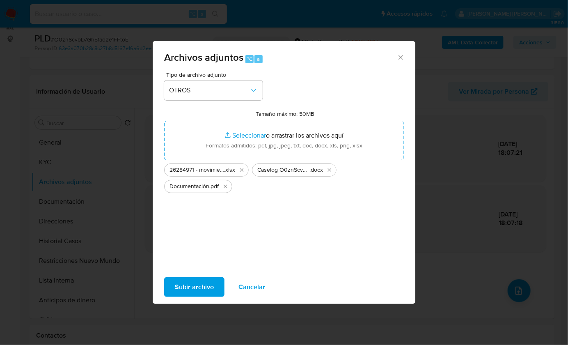
click at [208, 287] on span "Subir archivo" at bounding box center [194, 287] width 39 height 18
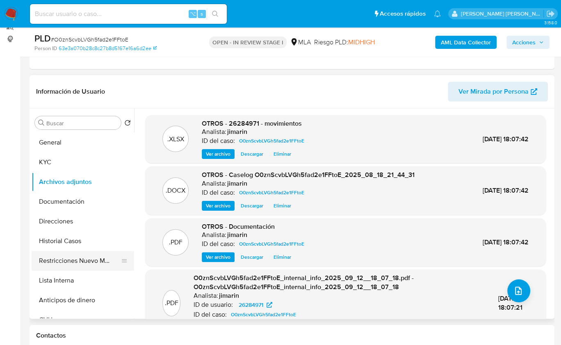
click at [70, 262] on button "Restricciones Nuevo Mundo" at bounding box center [80, 261] width 96 height 20
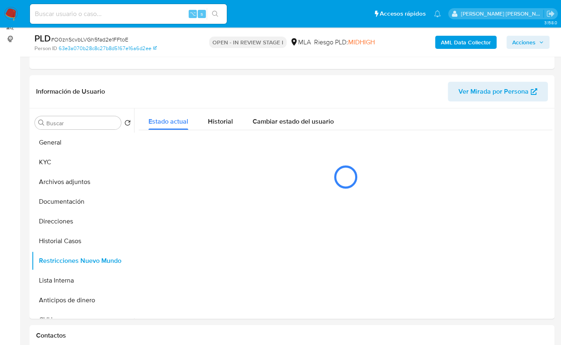
click at [520, 47] on span "Acciones" at bounding box center [524, 42] width 23 height 13
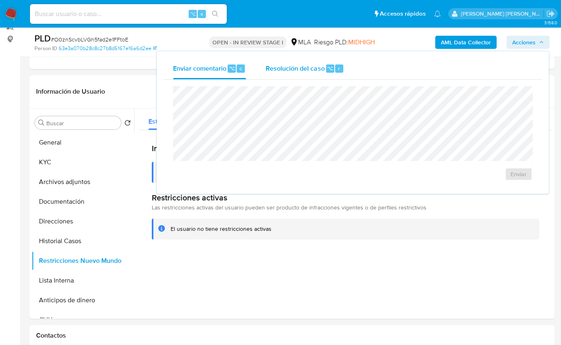
click at [281, 74] on div "Resolución del caso ⌥ r" at bounding box center [305, 68] width 78 height 21
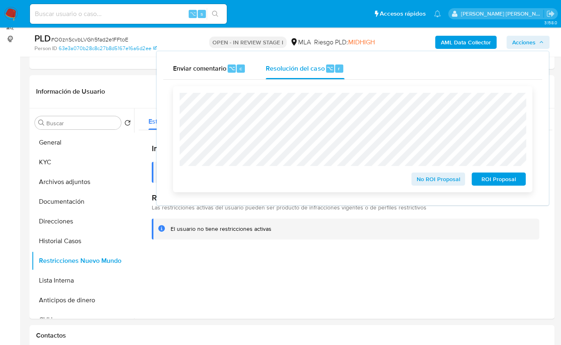
click at [424, 179] on span "No ROI Proposal" at bounding box center [438, 178] width 43 height 11
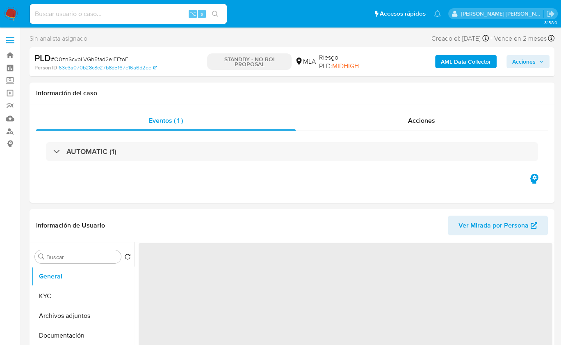
select select "10"
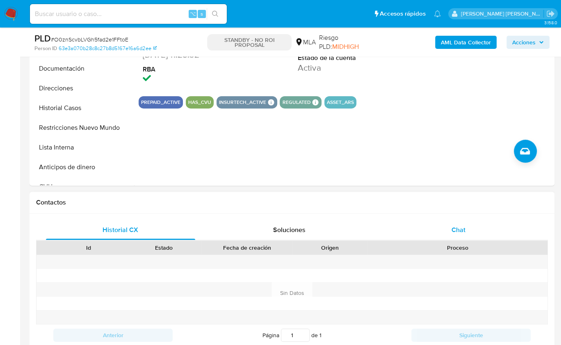
click at [463, 226] on span "Chat" at bounding box center [459, 229] width 14 height 9
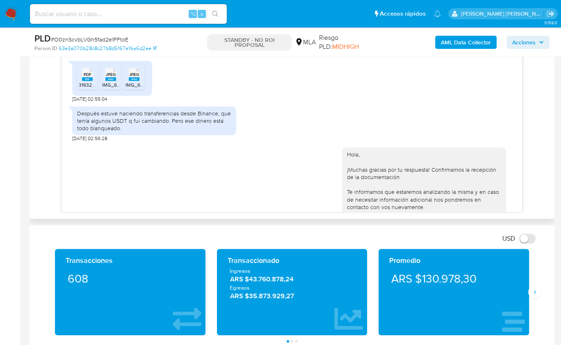
scroll to position [811, 0]
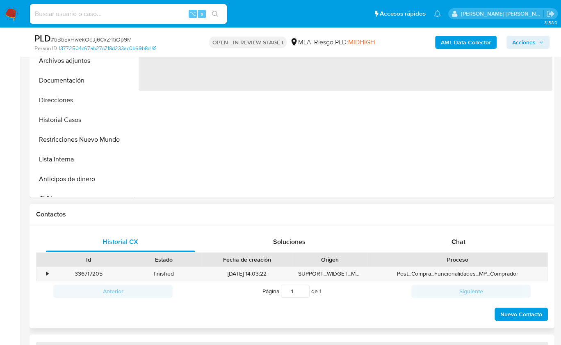
click at [477, 261] on div "Proceso" at bounding box center [457, 259] width 169 height 8
click at [473, 248] on div "Chat" at bounding box center [458, 242] width 149 height 20
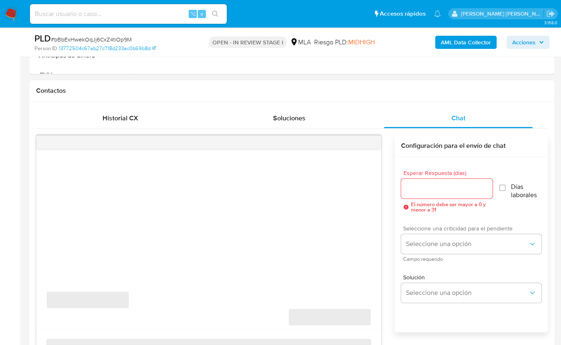
select select "10"
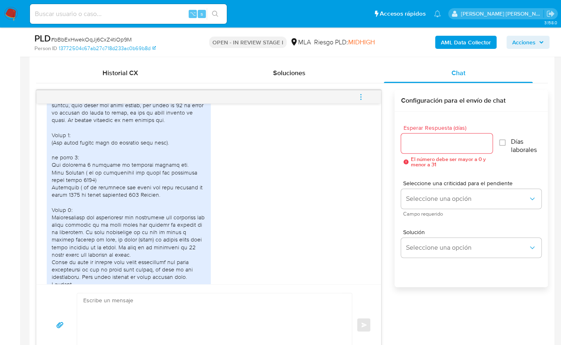
scroll to position [1157, 0]
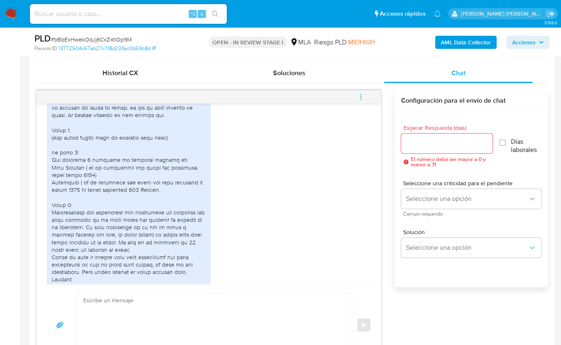
click at [87, 215] on div at bounding box center [129, 201] width 154 height 299
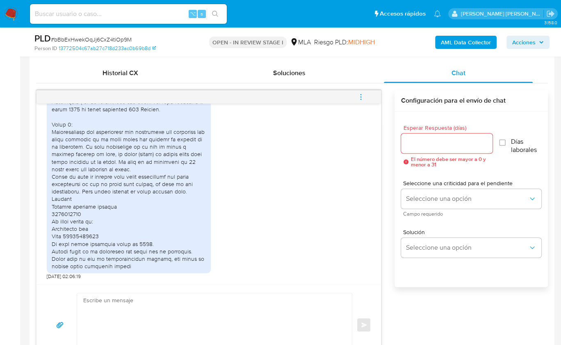
scroll to position [1260, 0]
click at [77, 235] on div at bounding box center [129, 120] width 154 height 299
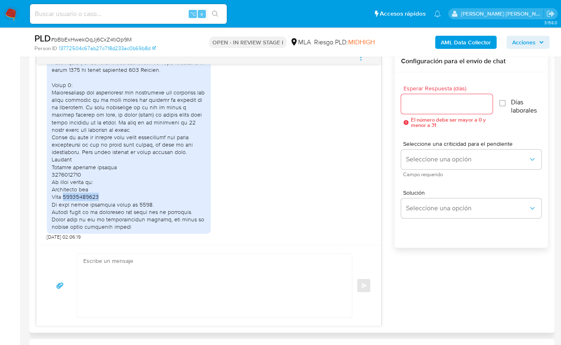
scroll to position [441, 0]
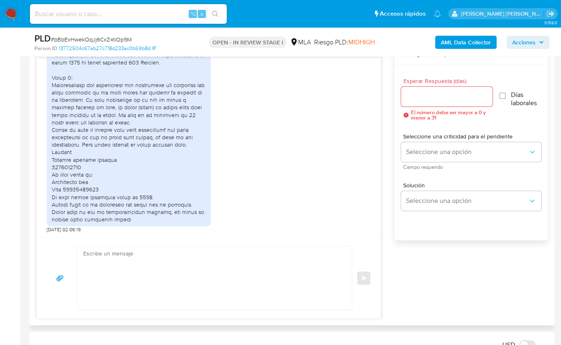
click at [260, 268] on textarea at bounding box center [212, 277] width 259 height 63
click at [214, 273] on textarea at bounding box center [212, 277] width 259 height 63
click at [442, 277] on div "[DATE] 17:31:59 Hola, Esperamos que te encuentres muy bien. Te consultamos si t…" at bounding box center [292, 180] width 512 height 275
drag, startPoint x: 88, startPoint y: 65, endPoint x: 145, endPoint y: 66, distance: 56.6
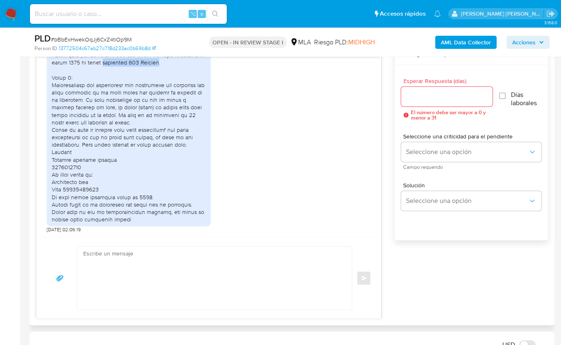
click at [145, 66] on div at bounding box center [129, 73] width 154 height 299
copy div "[PERSON_NAME] 528 [PERSON_NAME]"
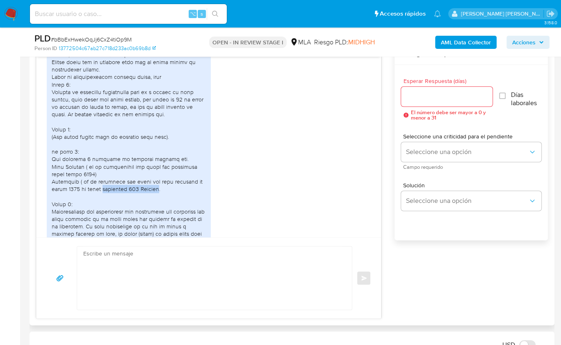
scroll to position [1108, 0]
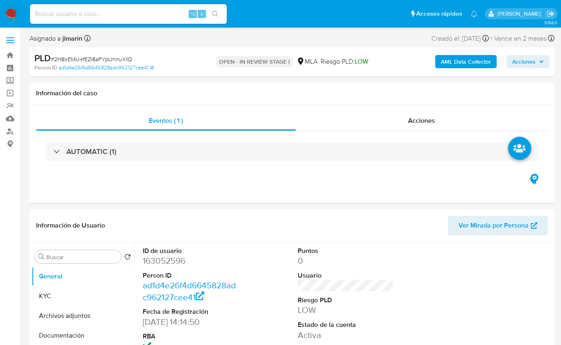
select select "10"
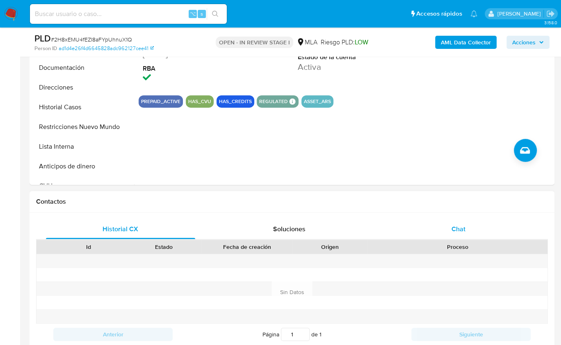
click at [428, 230] on div "Chat" at bounding box center [458, 229] width 149 height 20
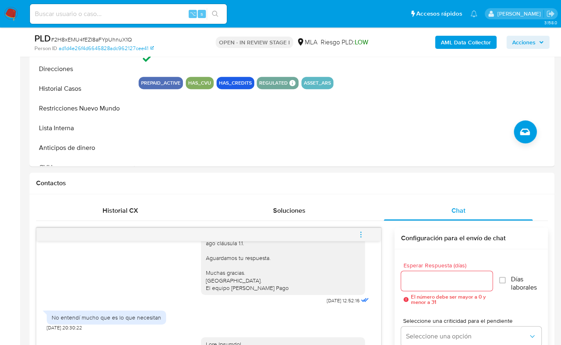
scroll to position [115, 0]
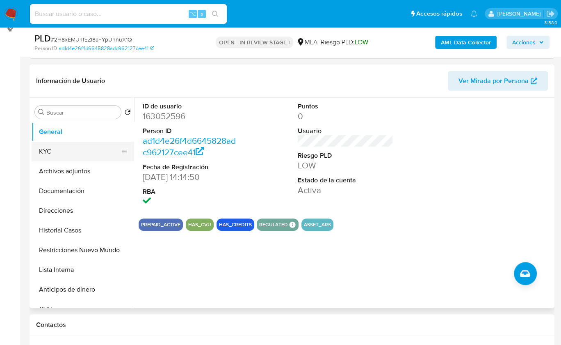
click at [75, 152] on button "KYC" at bounding box center [80, 152] width 96 height 20
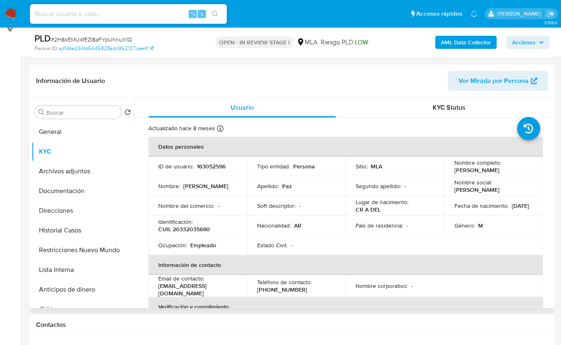
click at [191, 227] on p "CUIL 20332035690" at bounding box center [184, 228] width 52 height 7
copy p "20332035690"
click at [97, 177] on button "Archivos adjuntos" at bounding box center [80, 171] width 96 height 20
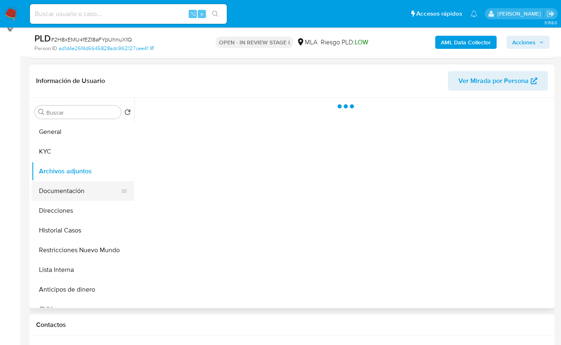
click at [100, 188] on button "Documentación" at bounding box center [80, 191] width 96 height 20
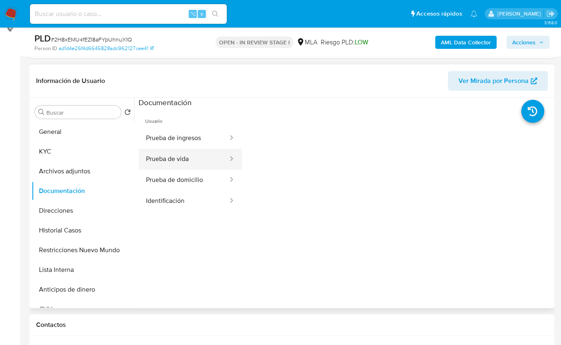
click at [196, 155] on button "Prueba de vida" at bounding box center [184, 159] width 90 height 21
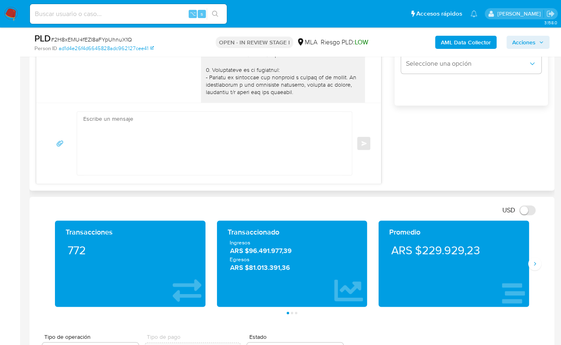
scroll to position [577, 0]
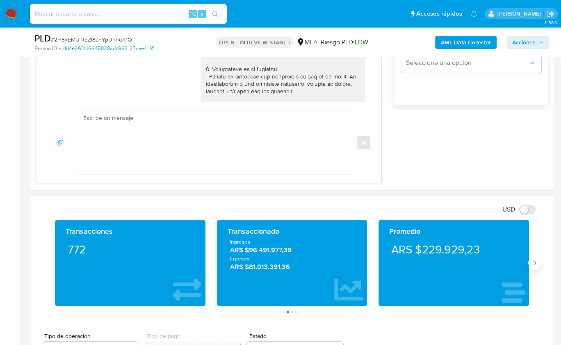
click at [537, 261] on icon "Siguiente" at bounding box center [535, 262] width 7 height 7
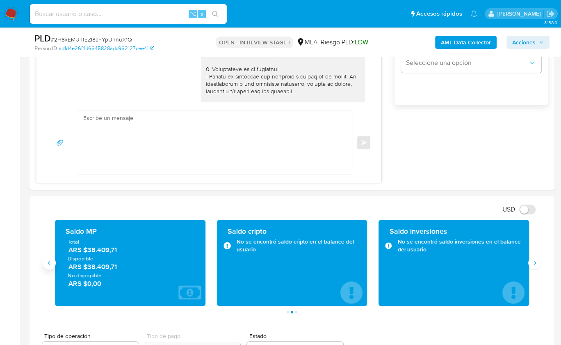
click at [46, 262] on icon "Anterior" at bounding box center [49, 262] width 7 height 7
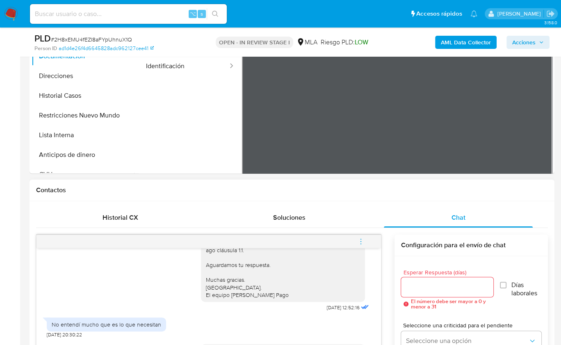
scroll to position [248, 0]
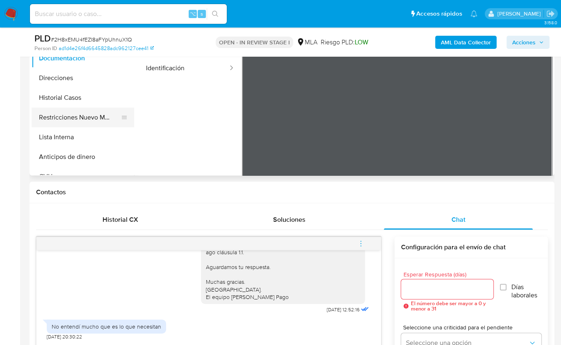
click at [107, 117] on button "Restricciones Nuevo Mundo" at bounding box center [80, 118] width 96 height 20
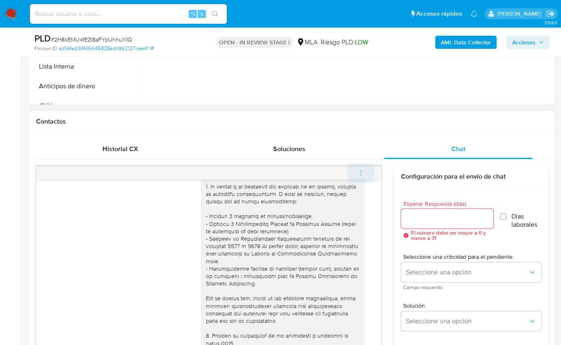
scroll to position [758, 0]
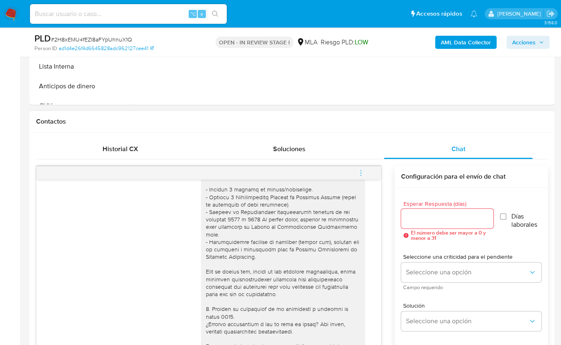
click at [360, 172] on icon "menu-action" at bounding box center [360, 172] width 7 height 7
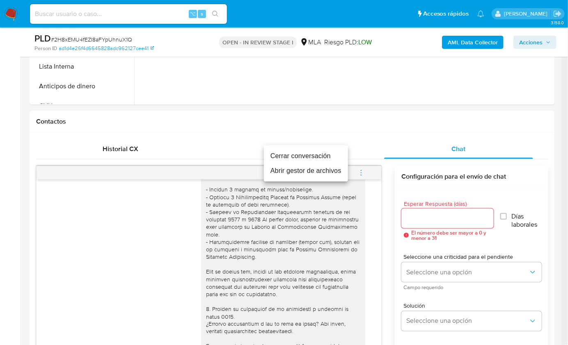
click at [319, 157] on li "Cerrar conversación" at bounding box center [306, 156] width 84 height 15
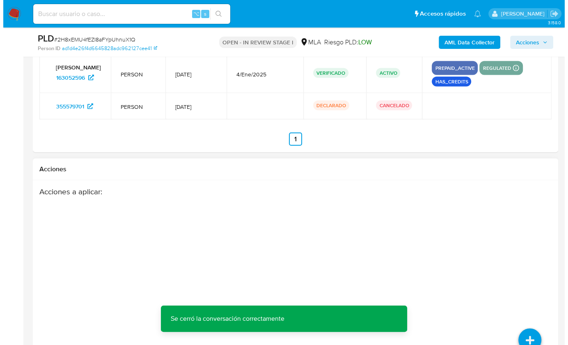
scroll to position [1453, 0]
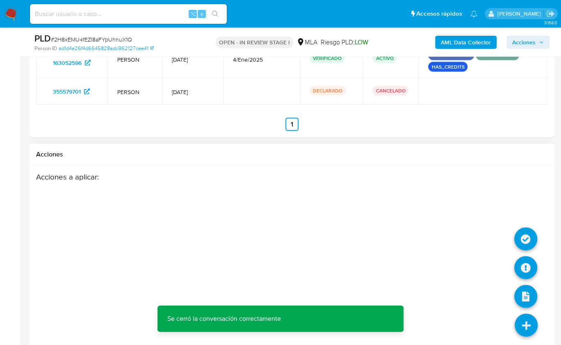
click at [523, 323] on icon at bounding box center [526, 325] width 23 height 23
click at [522, 264] on icon at bounding box center [526, 267] width 23 height 23
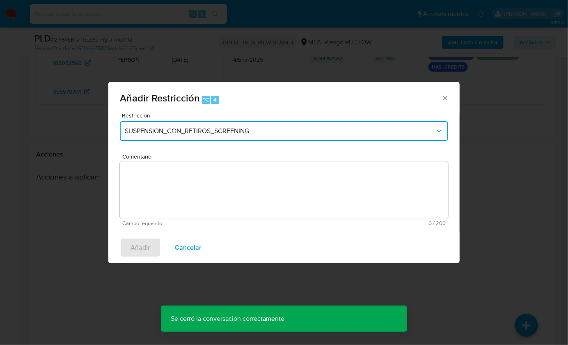
click at [238, 133] on span "SUSPENSION_CON_RETIROS_SCREENING" at bounding box center [280, 131] width 310 height 8
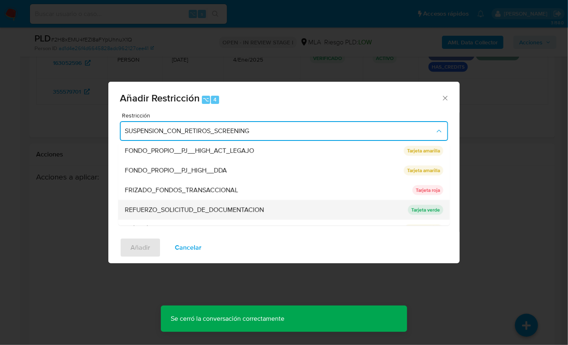
scroll to position [123, 0]
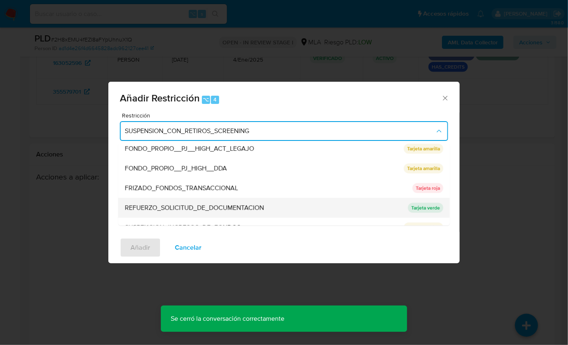
click at [222, 207] on span "REFUERZO_SOLICITUD_DE_DOCUMENTACION" at bounding box center [194, 208] width 139 height 8
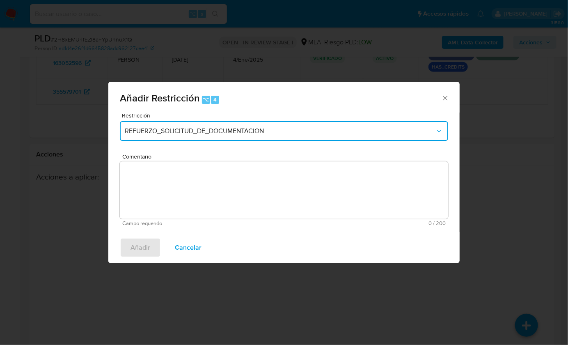
click at [208, 125] on button "REFUERZO_SOLICITUD_DE_DOCUMENTACION" at bounding box center [284, 131] width 328 height 20
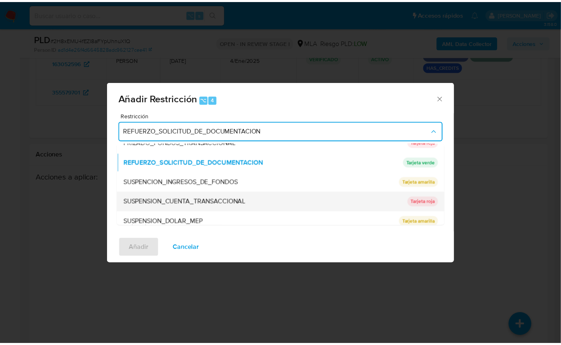
scroll to position [174, 0]
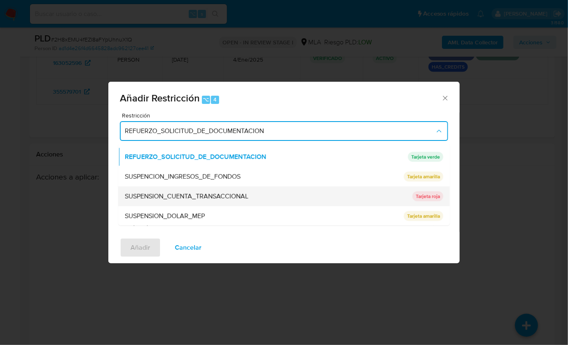
click at [218, 201] on div "SUSPENSION_CUENTA_TRANSACCIONAL" at bounding box center [266, 196] width 283 height 20
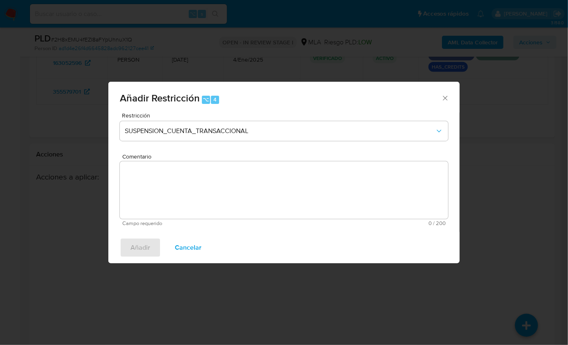
click at [205, 186] on textarea "Comentario" at bounding box center [284, 189] width 328 height 57
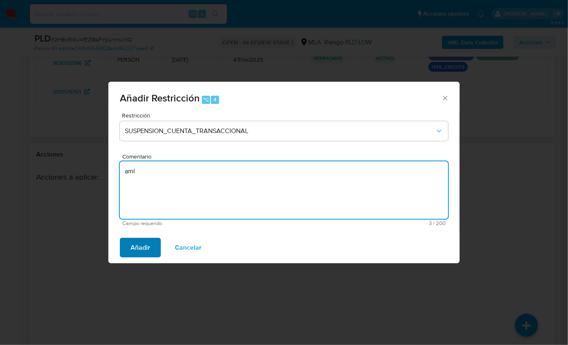
type textarea "aml"
click at [150, 244] on button "Añadir" at bounding box center [140, 248] width 41 height 20
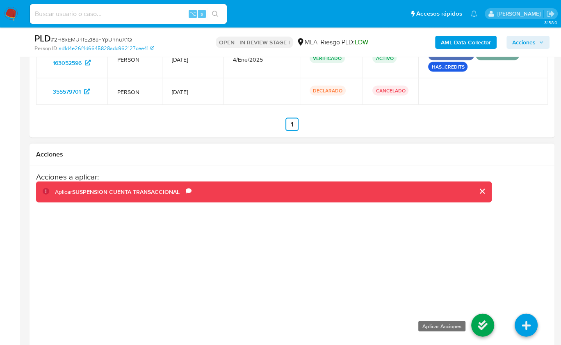
click at [482, 321] on icon at bounding box center [483, 325] width 23 height 23
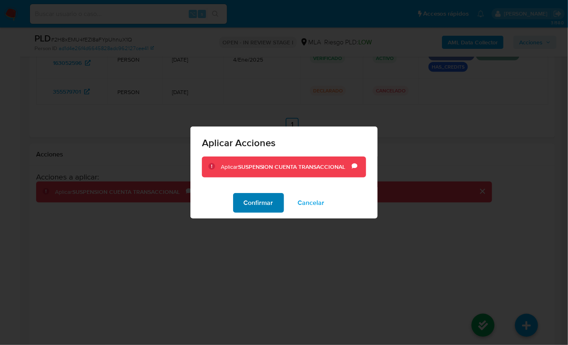
click at [276, 206] on button "Confirmar" at bounding box center [258, 203] width 51 height 20
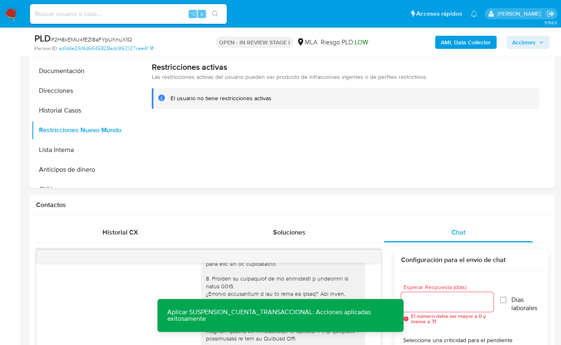
scroll to position [142, 0]
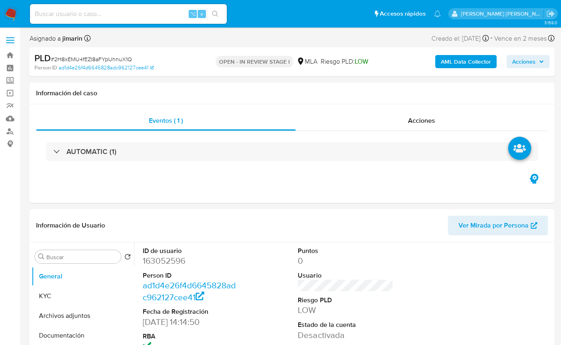
select select "10"
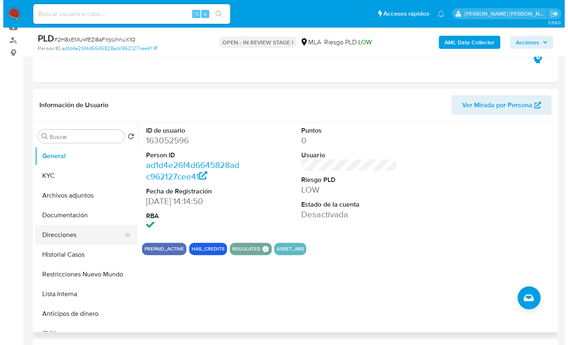
scroll to position [115, 0]
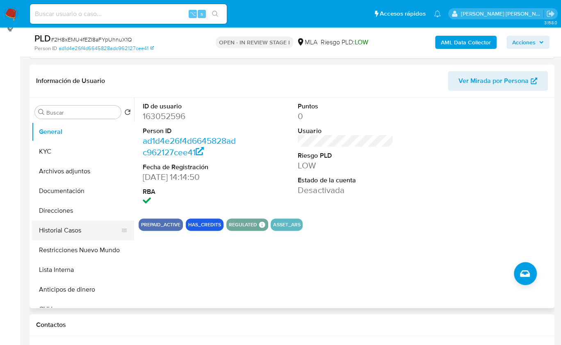
click at [78, 225] on button "Historial Casos" at bounding box center [80, 230] width 96 height 20
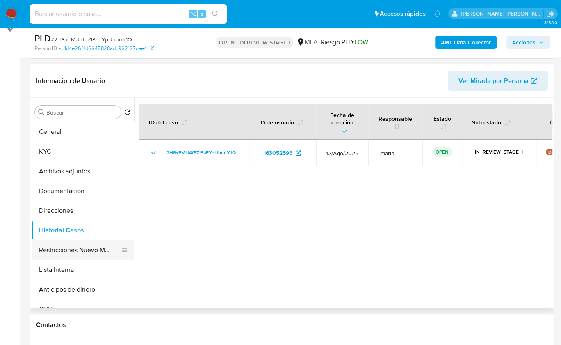
click at [92, 254] on button "Restricciones Nuevo Mundo" at bounding box center [80, 250] width 96 height 20
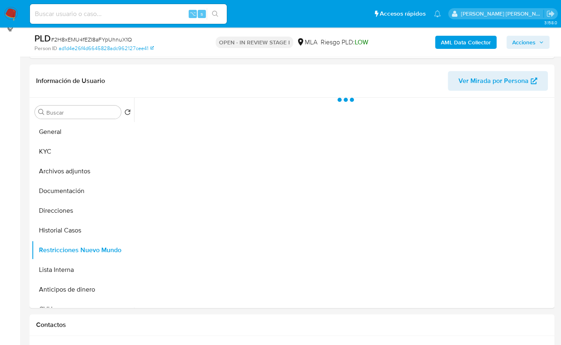
click at [477, 40] on b "AML Data Collector" at bounding box center [466, 42] width 50 height 13
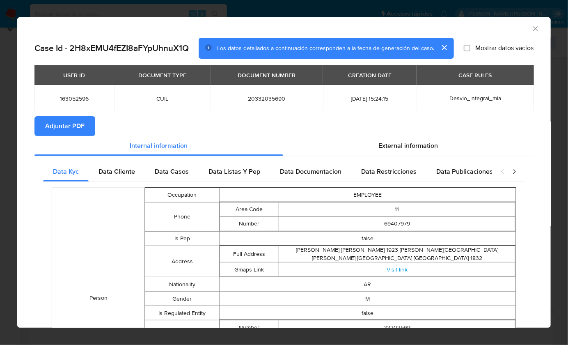
drag, startPoint x: 66, startPoint y: 124, endPoint x: 90, endPoint y: 124, distance: 24.2
click at [66, 124] on span "Adjuntar PDF" at bounding box center [64, 126] width 39 height 18
click at [532, 28] on icon "Cerrar ventana" at bounding box center [535, 29] width 8 height 8
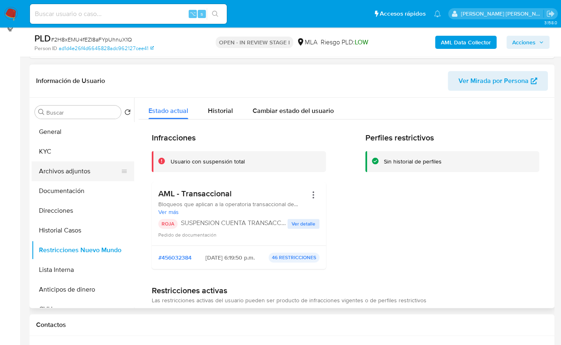
click at [59, 178] on button "Archivos adjuntos" at bounding box center [80, 171] width 96 height 20
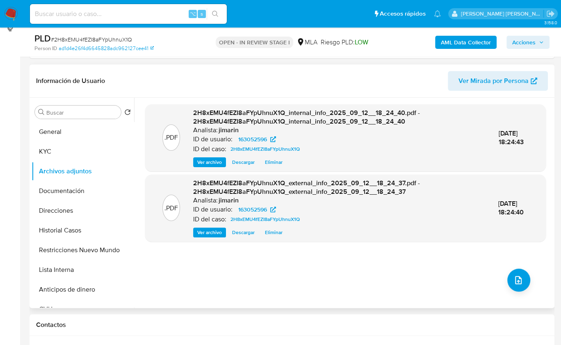
click at [506, 268] on div ".PDF 2H8xEMU4fEZI8aFYpUhnuX1Q_internal_info_2025_09_12__18_24_40.pdf - 2H8xEMU4…" at bounding box center [345, 202] width 401 height 197
click at [507, 273] on div ".PDF 2H8xEMU4fEZI8aFYpUhnuX1Q_internal_info_2025_09_12__18_24_40.pdf - 2H8xEMU4…" at bounding box center [345, 202] width 401 height 197
click at [516, 279] on icon "upload-file" at bounding box center [519, 280] width 10 height 10
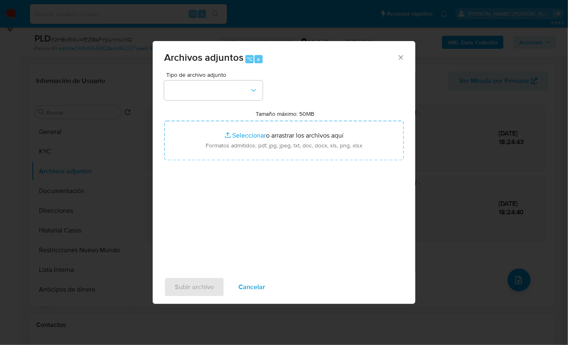
click at [202, 78] on span "Tipo de archivo adjunto" at bounding box center [215, 75] width 98 height 6
click at [208, 97] on button "button" at bounding box center [213, 90] width 98 height 20
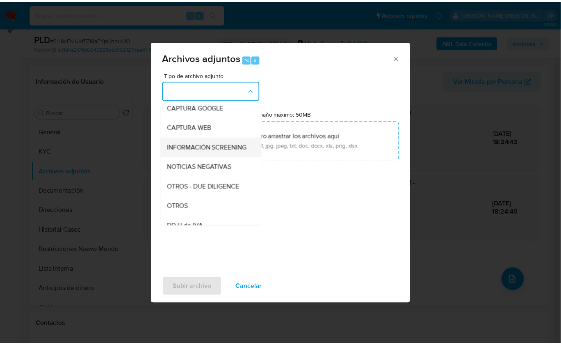
scroll to position [65, 0]
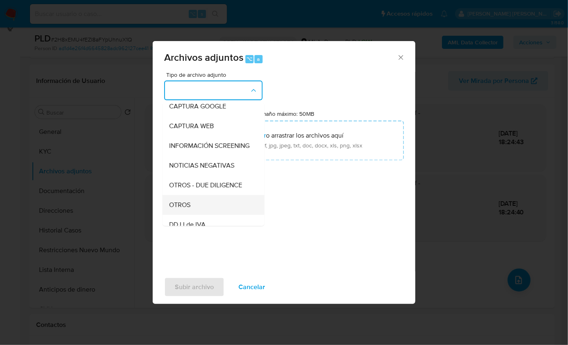
click at [195, 213] on div "OTROS" at bounding box center [211, 205] width 84 height 20
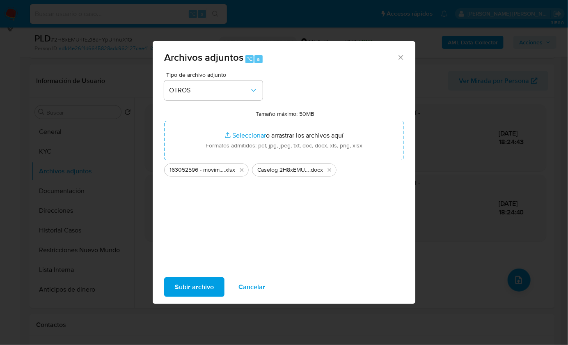
click at [201, 285] on span "Subir archivo" at bounding box center [194, 287] width 39 height 18
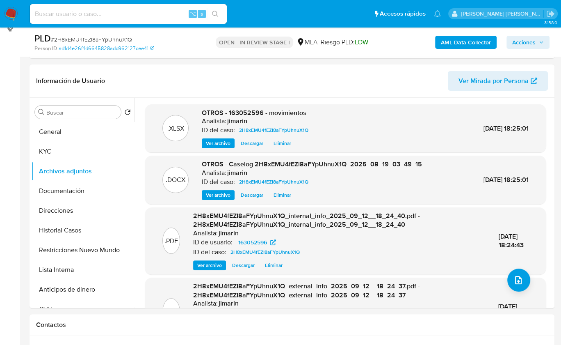
click at [535, 41] on span "Acciones" at bounding box center [524, 42] width 23 height 13
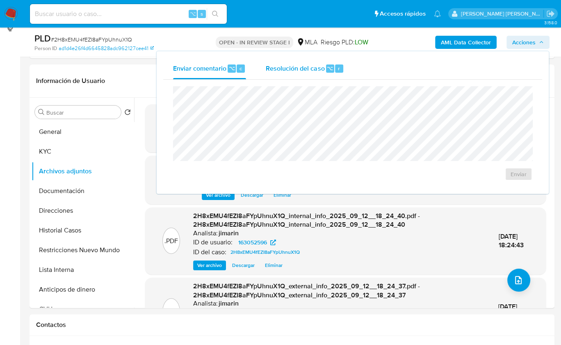
click at [323, 71] on span "Resolución del caso" at bounding box center [295, 67] width 59 height 9
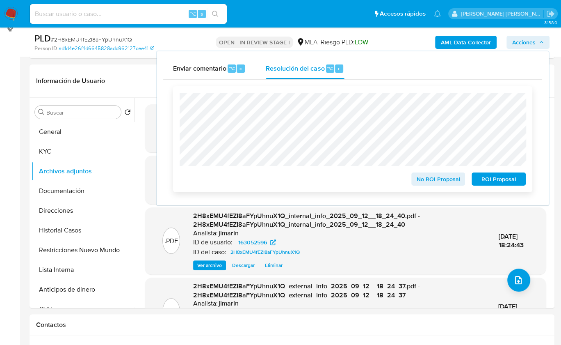
click at [491, 178] on span "ROI Proposal" at bounding box center [499, 178] width 43 height 11
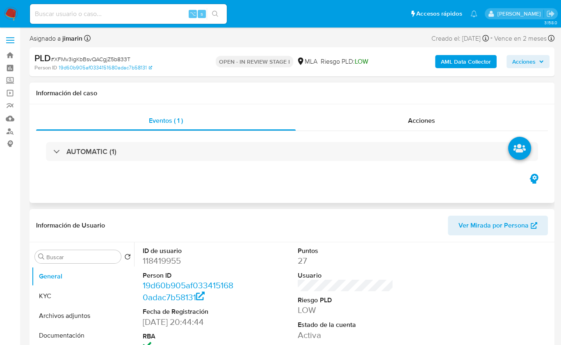
select select "10"
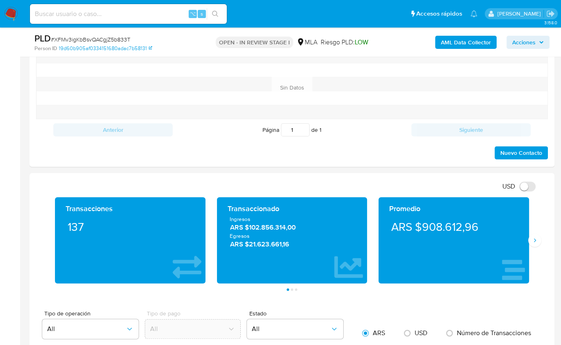
scroll to position [393, 0]
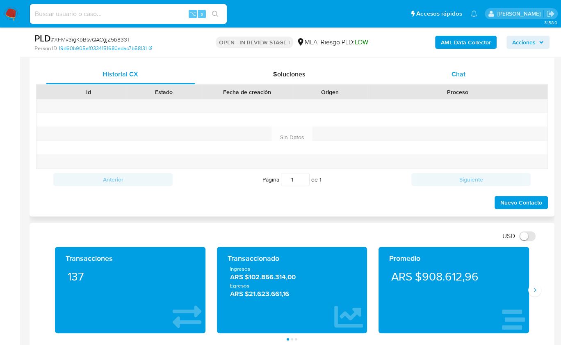
click at [456, 73] on span "Chat" at bounding box center [459, 73] width 14 height 9
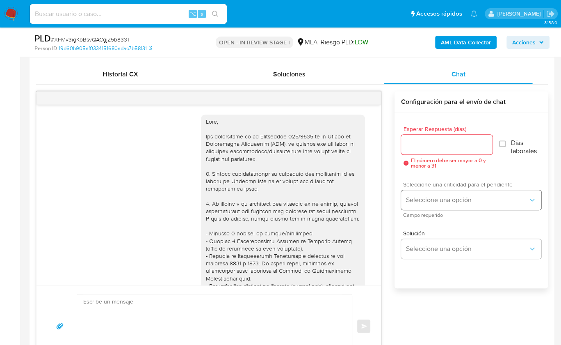
scroll to position [1029, 0]
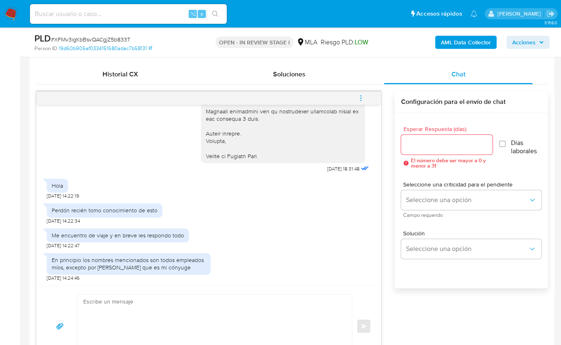
click at [172, 299] on textarea at bounding box center [212, 325] width 259 height 63
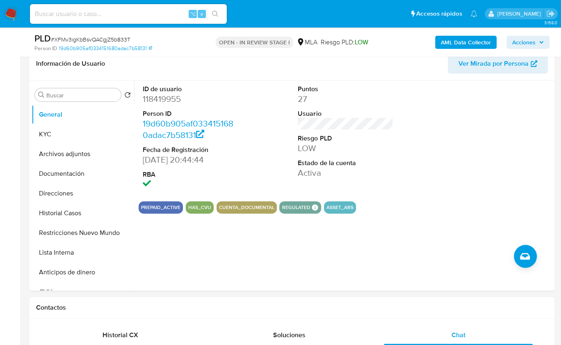
scroll to position [131, 0]
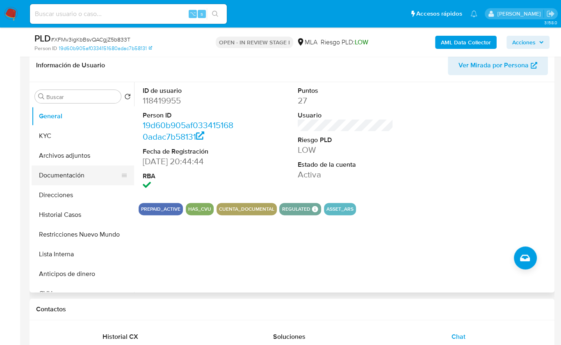
click at [78, 174] on button "Documentación" at bounding box center [80, 175] width 96 height 20
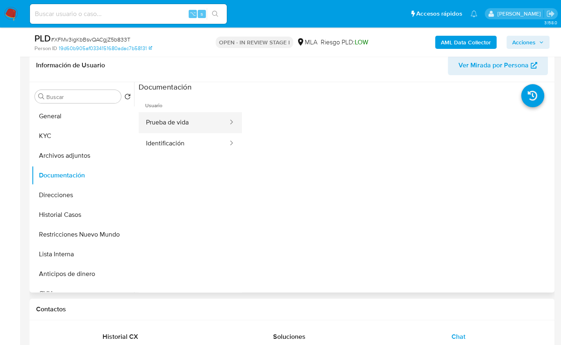
click at [189, 122] on button "Prueba de vida" at bounding box center [184, 122] width 90 height 21
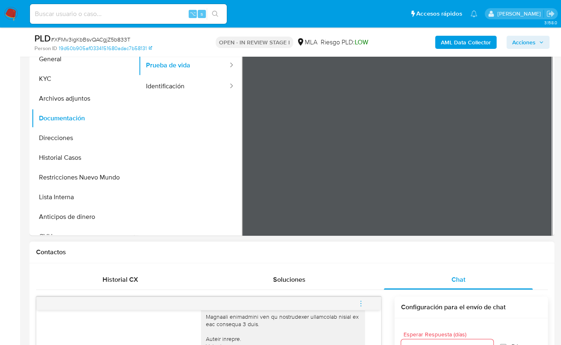
scroll to position [172, 0]
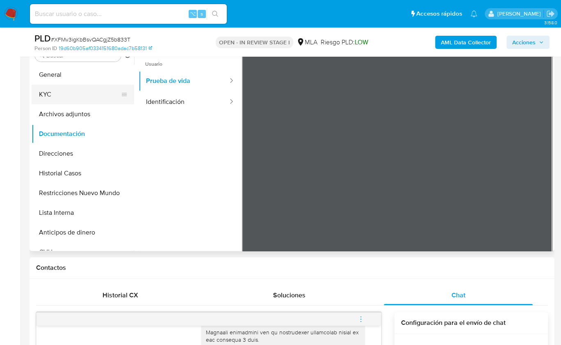
click at [71, 94] on button "KYC" at bounding box center [80, 95] width 96 height 20
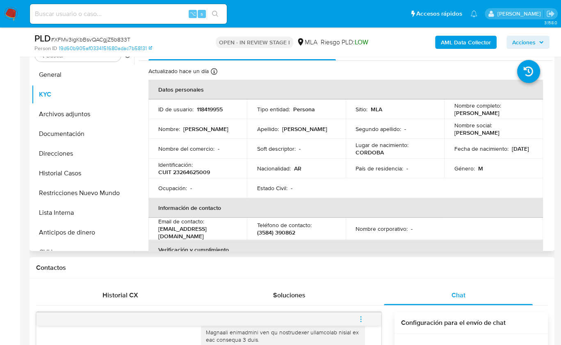
click at [192, 169] on p "CUIT 23264625009" at bounding box center [184, 171] width 52 height 7
copy p "23264625009"
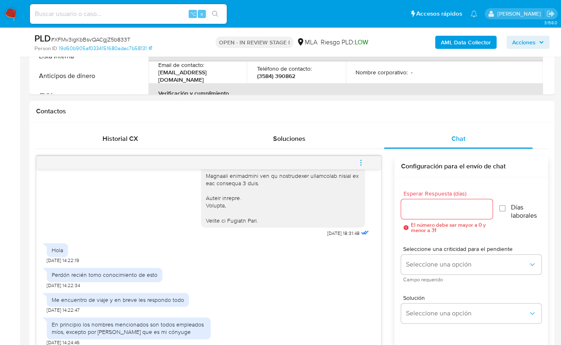
scroll to position [373, 0]
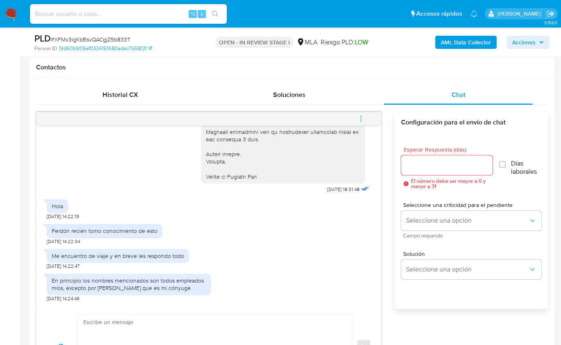
drag, startPoint x: 52, startPoint y: 256, endPoint x: 198, endPoint y: 289, distance: 149.7
click at [198, 289] on div "18/08/2025 17:25:25 Hola, Esperamos que te encuentres muy bien. Te consultamos …" at bounding box center [209, 215] width 345 height 181
copy div "Me encuentro de viaje y en breve les respondo todo 11/09/2025 14:22:47 En princ…"
click at [191, 327] on textarea at bounding box center [212, 346] width 259 height 63
paste textarea "Hola! Queremos informarte que el uso de la cuenta es personal y no se deben can…"
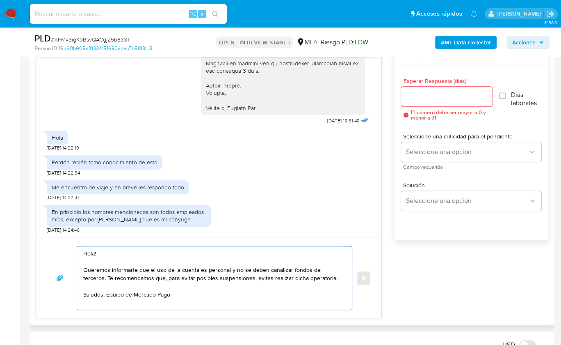
scroll to position [454, 0]
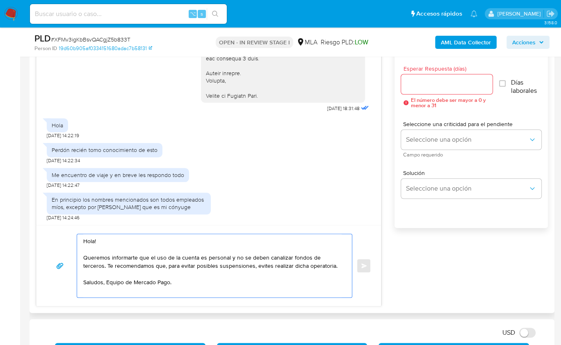
type textarea "Hola! Queremos informarte que el uso de la cuenta es personal y no se deben can…"
click at [426, 88] on input "Esperar Respuesta (días)" at bounding box center [447, 84] width 92 height 11
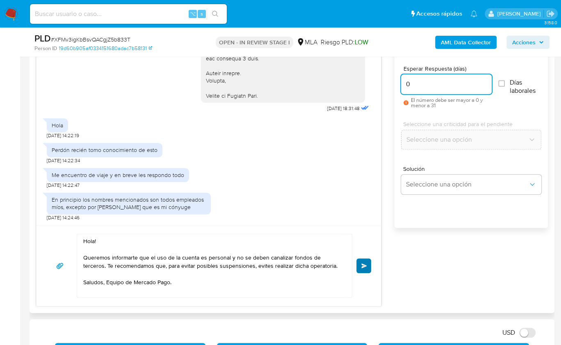
type input "0"
click at [359, 261] on button "Enviar" at bounding box center [364, 265] width 15 height 15
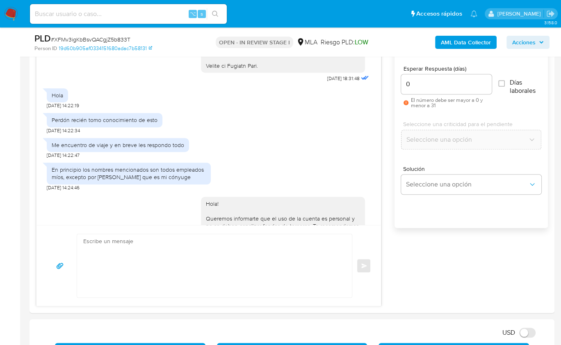
scroll to position [1112, 0]
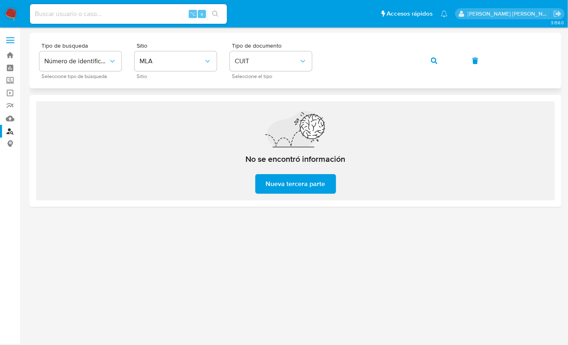
click at [455, 53] on div "Tipo de busqueda Número de identificación Seleccione tipo de búsqueda Sitio MLA…" at bounding box center [295, 61] width 512 height 36
click at [433, 64] on span "button" at bounding box center [434, 61] width 7 height 18
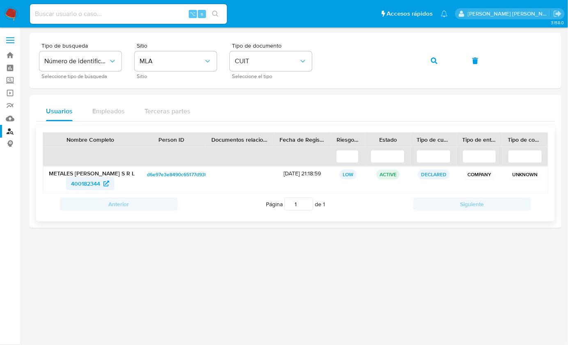
click at [88, 178] on span "400182344" at bounding box center [85, 183] width 29 height 13
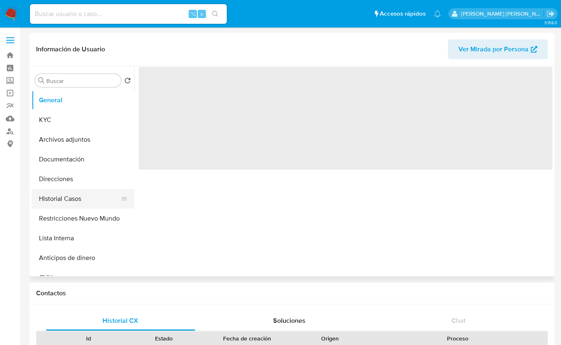
click at [79, 199] on button "Historial Casos" at bounding box center [80, 199] width 96 height 20
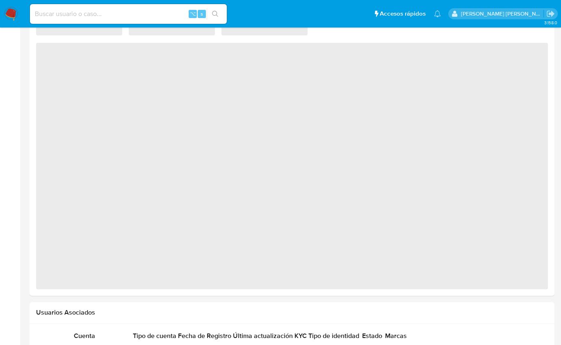
scroll to position [653, 0]
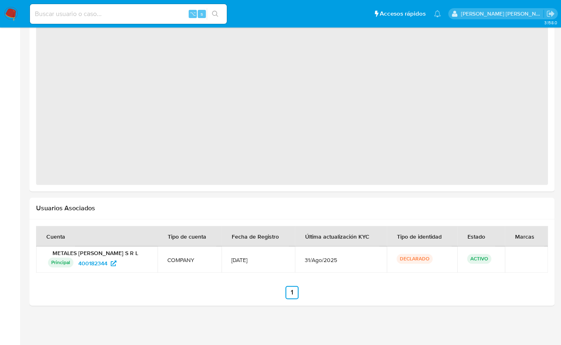
select select "10"
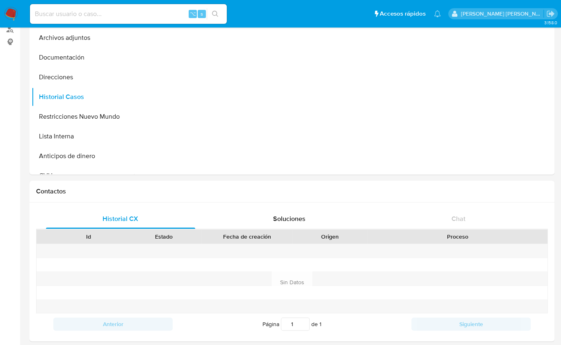
scroll to position [0, 0]
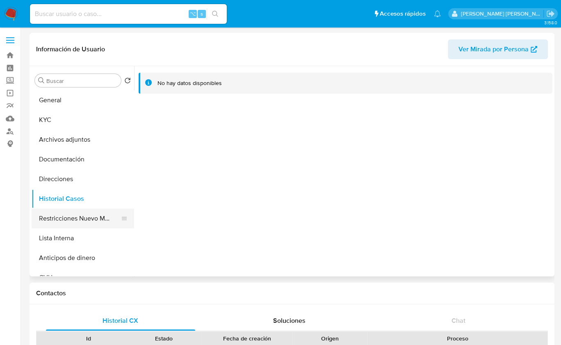
click at [85, 224] on button "Restricciones Nuevo Mundo" at bounding box center [80, 218] width 96 height 20
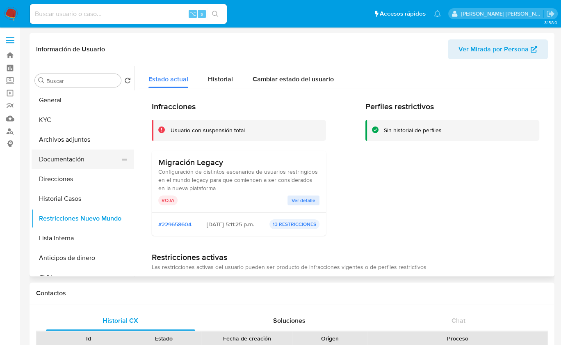
click at [69, 156] on button "Documentación" at bounding box center [80, 159] width 96 height 20
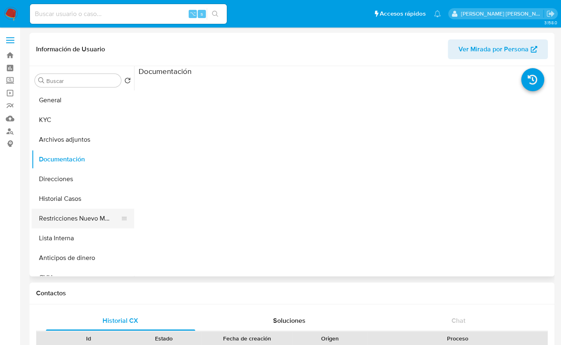
click at [80, 220] on button "Restricciones Nuevo Mundo" at bounding box center [80, 218] width 96 height 20
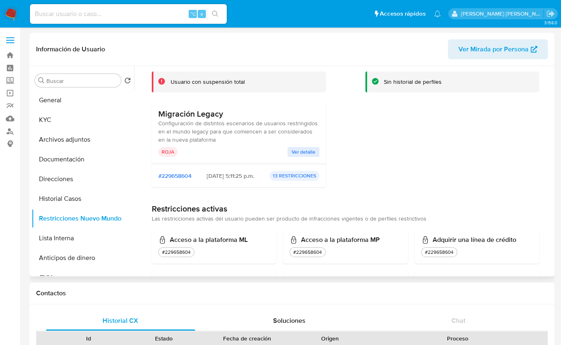
scroll to position [57, 0]
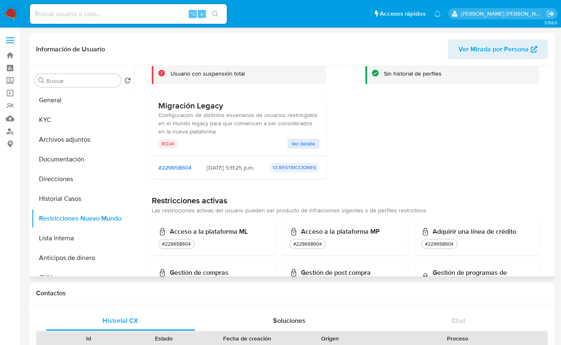
click at [301, 142] on span "Ver detalle" at bounding box center [304, 144] width 24 height 8
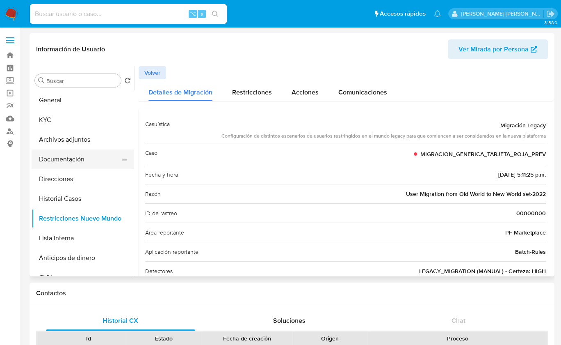
click at [72, 161] on button "Documentación" at bounding box center [80, 159] width 96 height 20
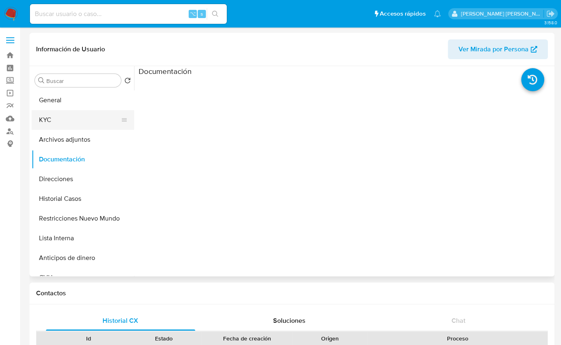
click at [76, 127] on button "KYC" at bounding box center [80, 120] width 96 height 20
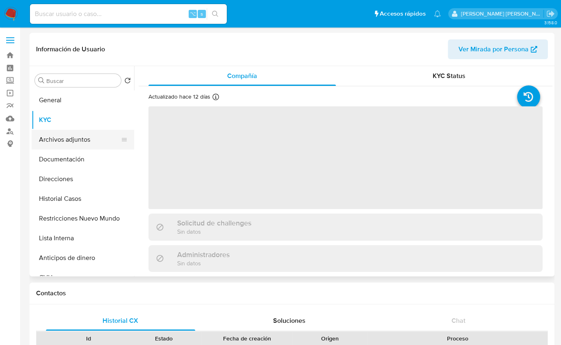
click at [76, 140] on button "Archivos adjuntos" at bounding box center [80, 140] width 96 height 20
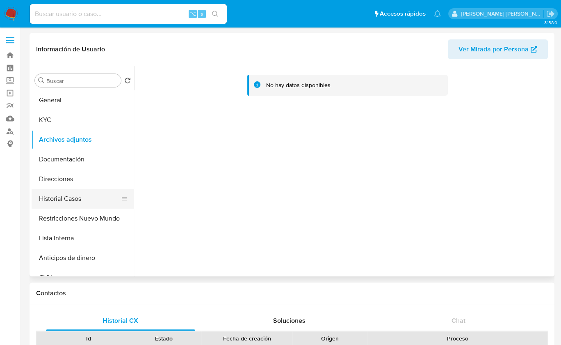
click at [70, 193] on button "Historial Casos" at bounding box center [80, 199] width 96 height 20
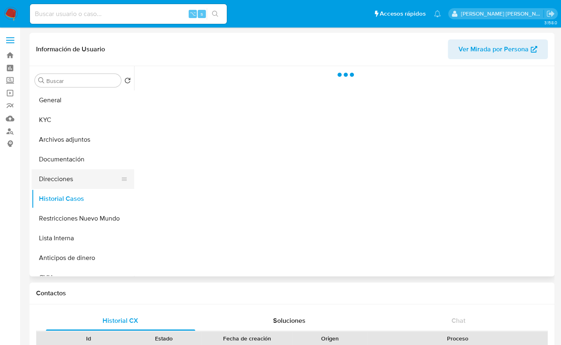
click at [70, 182] on button "Direcciones" at bounding box center [80, 179] width 96 height 20
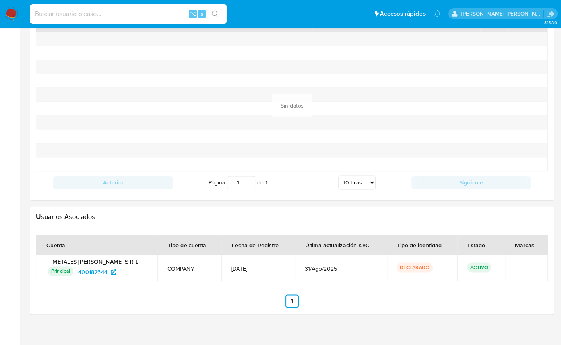
scroll to position [835, 0]
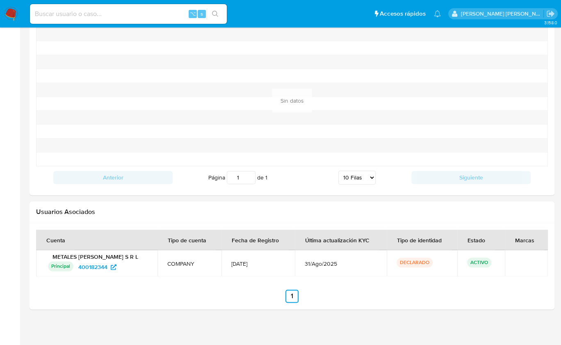
click at [307, 260] on span "31/Ago/2025" at bounding box center [341, 263] width 72 height 7
click at [238, 261] on span "[DATE]" at bounding box center [258, 263] width 54 height 7
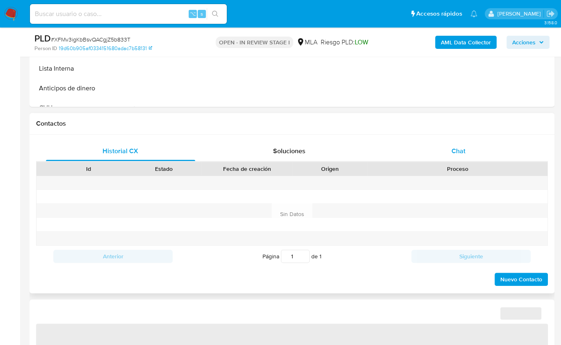
click at [476, 146] on div "Chat" at bounding box center [458, 151] width 149 height 20
select select "10"
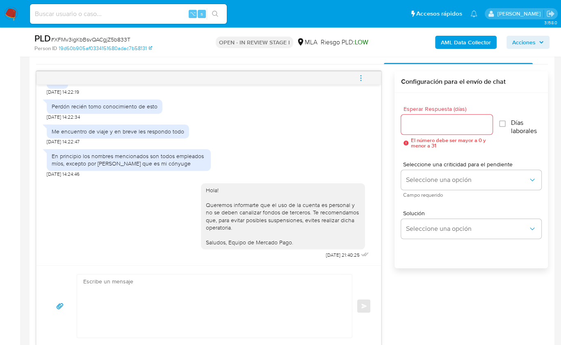
scroll to position [394, 0]
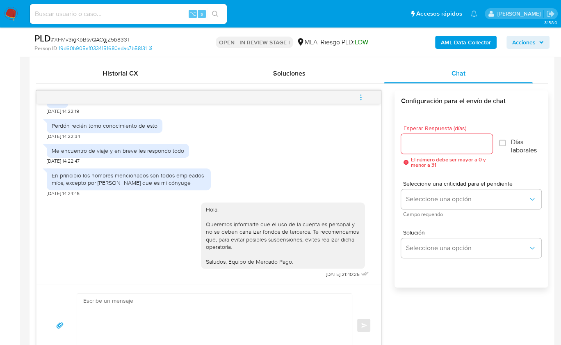
click at [365, 96] on button "menu-action" at bounding box center [361, 97] width 27 height 20
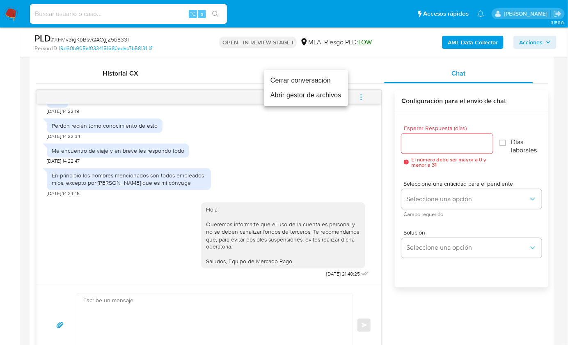
click at [295, 82] on li "Cerrar conversación" at bounding box center [306, 80] width 84 height 15
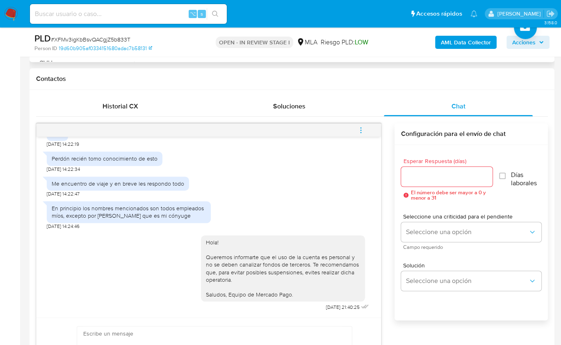
scroll to position [241, 0]
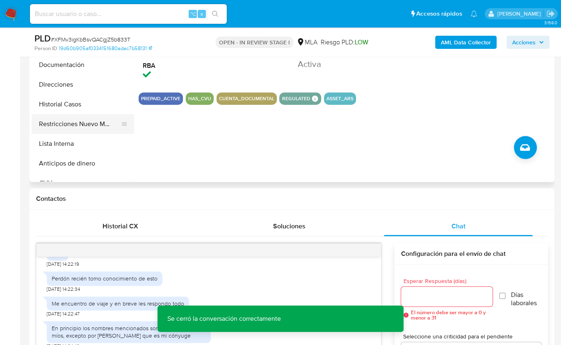
click at [84, 121] on button "Restricciones Nuevo Mundo" at bounding box center [80, 124] width 96 height 20
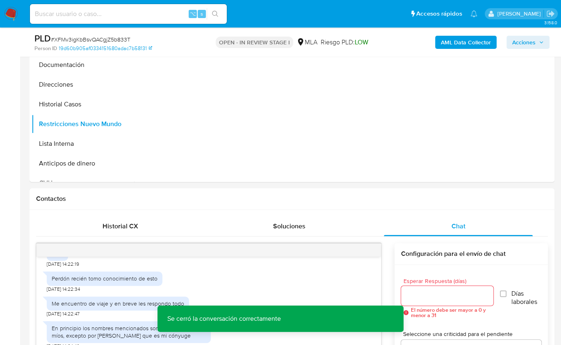
click at [454, 45] on b "AML Data Collector" at bounding box center [466, 42] width 50 height 13
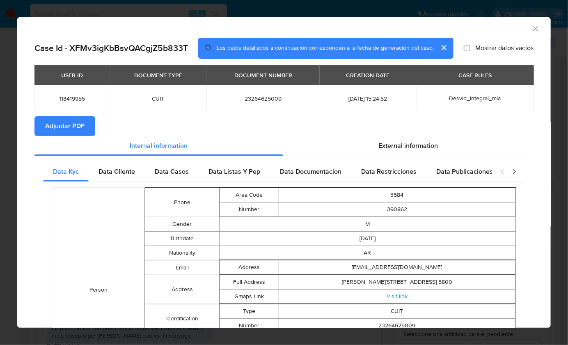
click at [69, 124] on span "Adjuntar PDF" at bounding box center [64, 126] width 39 height 18
click at [531, 25] on icon "Cerrar ventana" at bounding box center [535, 29] width 8 height 8
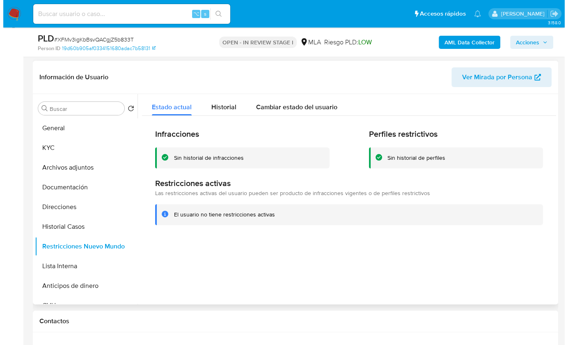
scroll to position [115, 0]
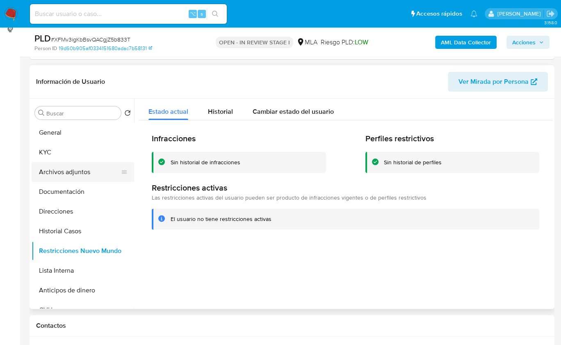
click at [79, 174] on button "Archivos adjuntos" at bounding box center [80, 172] width 96 height 20
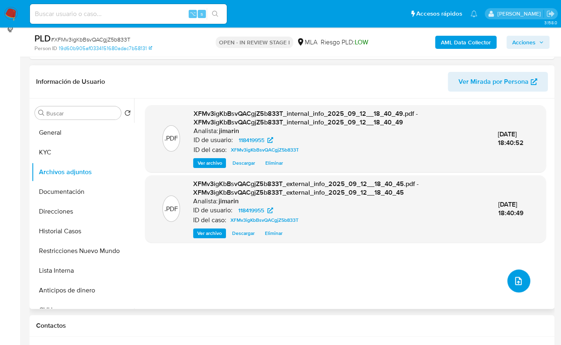
click at [510, 272] on button "upload-file" at bounding box center [519, 280] width 23 height 23
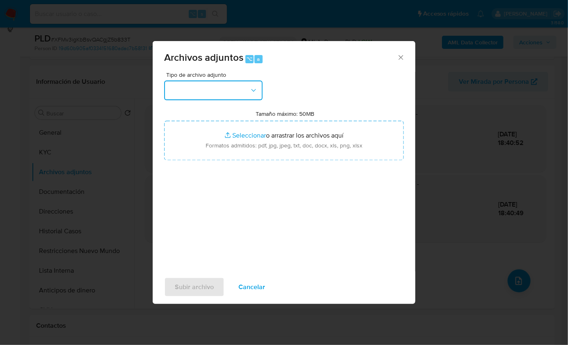
click at [224, 89] on button "button" at bounding box center [213, 90] width 98 height 20
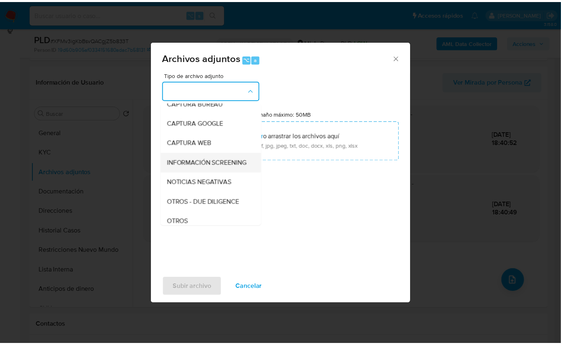
scroll to position [57, 0]
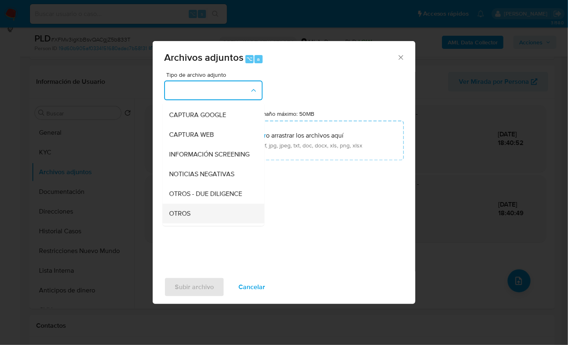
click at [192, 220] on div "OTROS" at bounding box center [211, 213] width 84 height 20
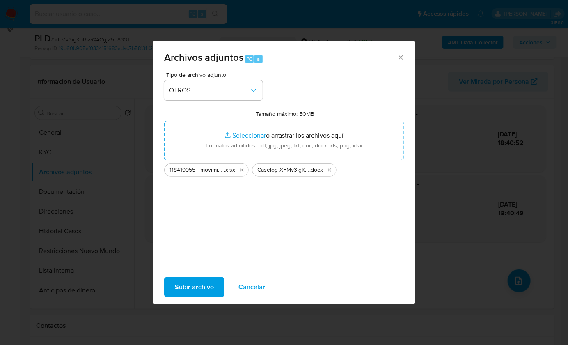
click at [207, 282] on span "Subir archivo" at bounding box center [194, 287] width 39 height 18
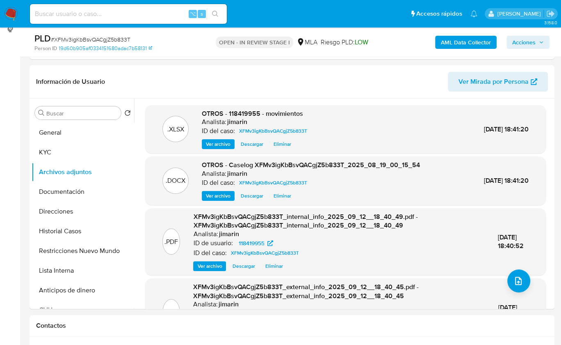
click at [535, 43] on span "Acciones" at bounding box center [524, 42] width 23 height 13
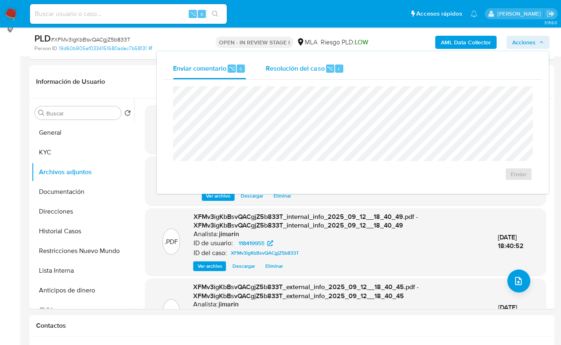
click at [307, 72] on span "Resolución del caso" at bounding box center [295, 67] width 59 height 9
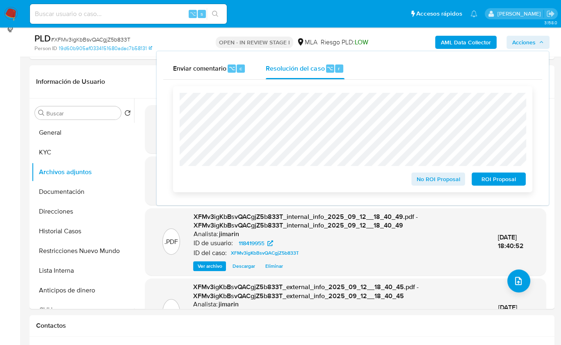
click at [430, 183] on span "No ROI Proposal" at bounding box center [438, 178] width 43 height 11
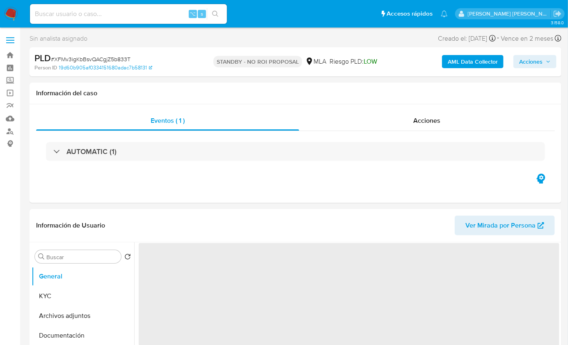
select select "10"
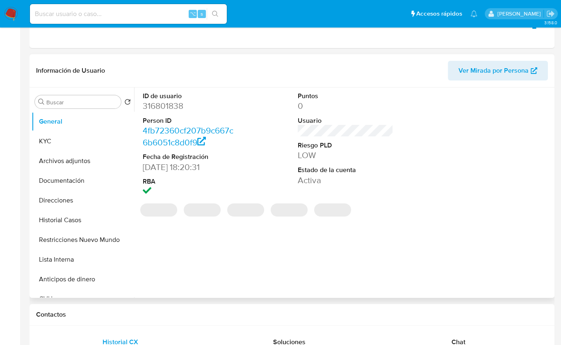
scroll to position [213, 0]
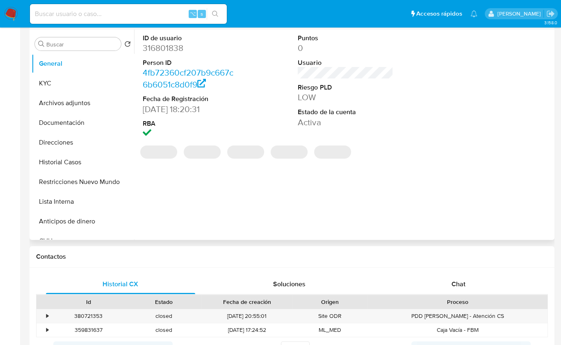
select select "10"
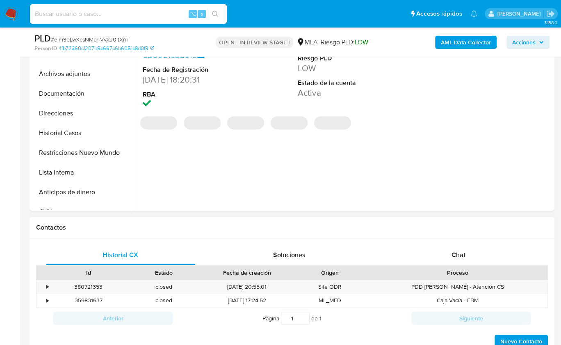
click at [474, 243] on div "Historial CX Soluciones Chat Id Estado Fecha de creación Origen Proceso • 38072…" at bounding box center [292, 296] width 525 height 117
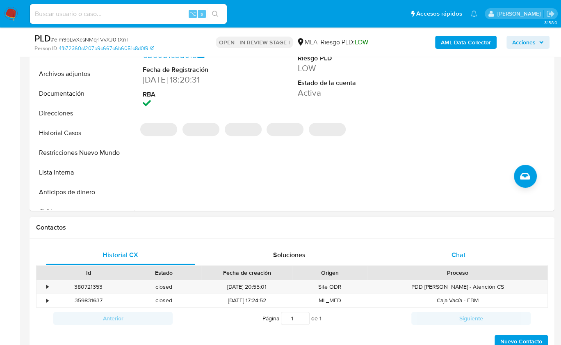
click at [480, 250] on div "Chat" at bounding box center [458, 255] width 149 height 20
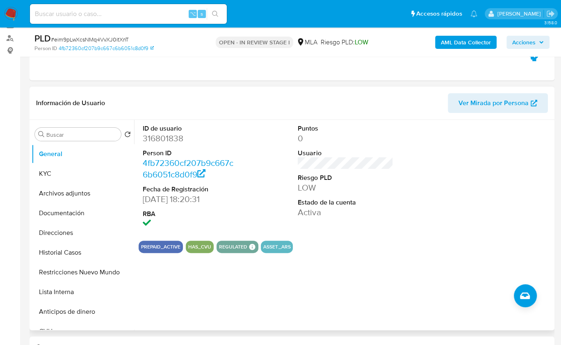
scroll to position [62, 0]
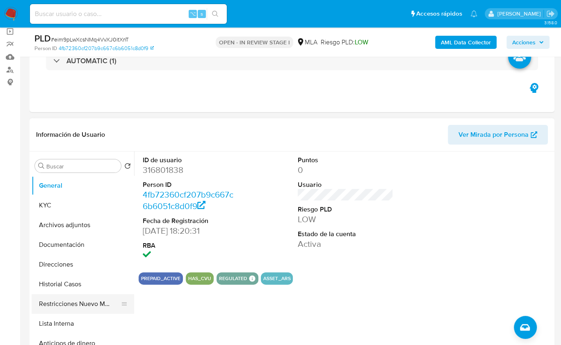
click at [96, 299] on button "Restricciones Nuevo Mundo" at bounding box center [80, 304] width 96 height 20
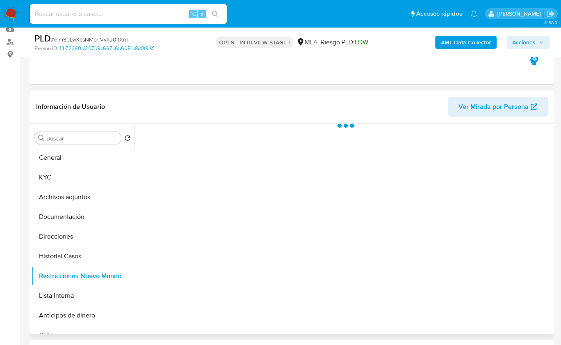
scroll to position [105, 0]
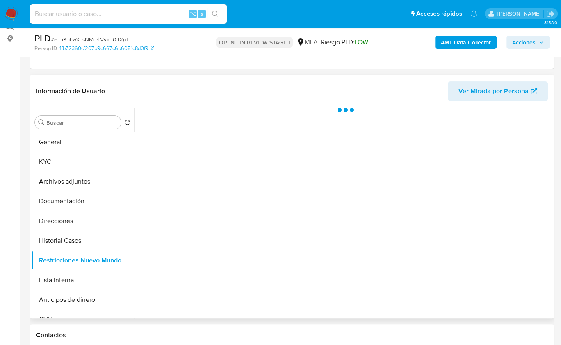
click at [156, 104] on div "Información de Usuario Ver Mirada por Persona" at bounding box center [292, 91] width 525 height 33
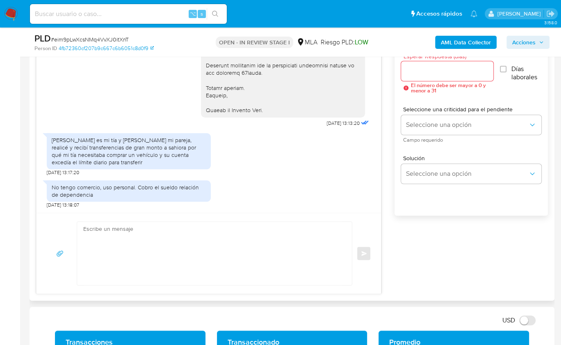
scroll to position [470, 0]
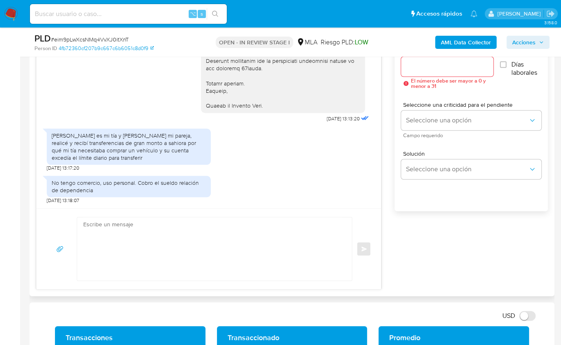
click at [167, 242] on textarea at bounding box center [212, 248] width 259 height 63
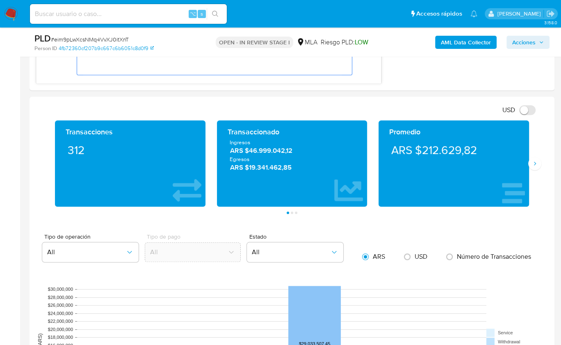
scroll to position [682, 0]
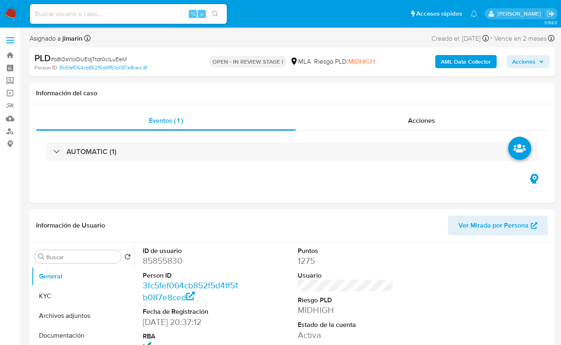
select select "10"
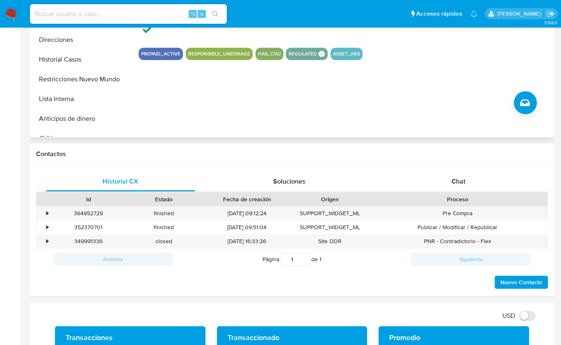
scroll to position [340, 0]
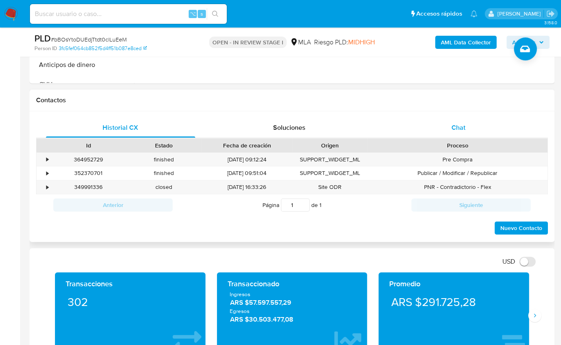
click at [463, 128] on span "Chat" at bounding box center [459, 127] width 14 height 9
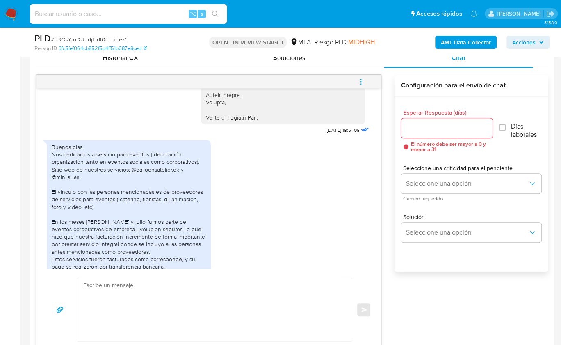
scroll to position [1017, 0]
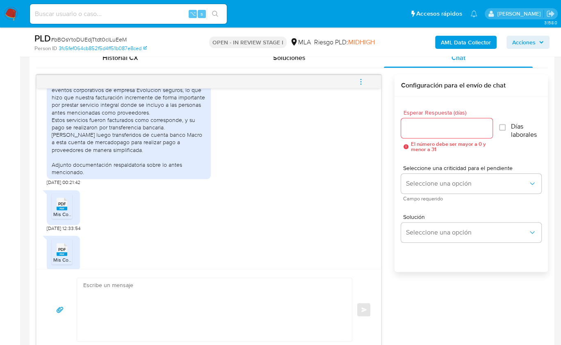
click at [59, 210] on rect at bounding box center [62, 208] width 11 height 4
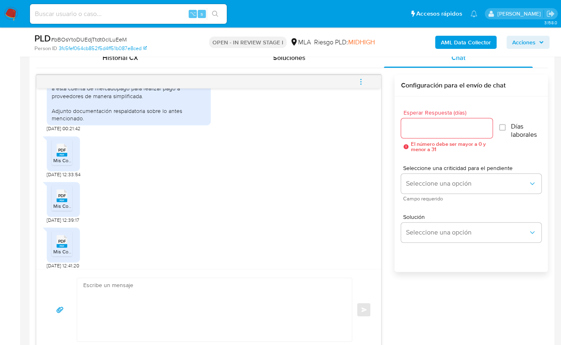
click at [64, 198] on span "PDF" at bounding box center [62, 195] width 8 height 5
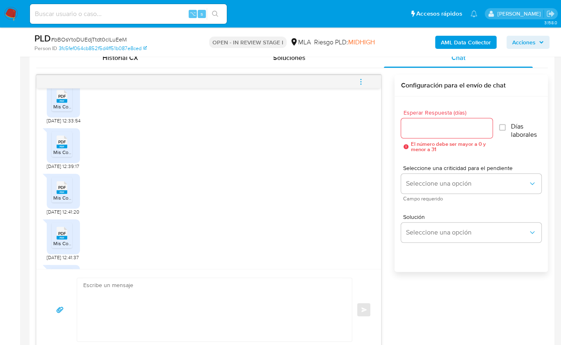
click at [62, 201] on span "Mis Comprobantes Recibidos - CUIT 27332107688 (4).pdf" at bounding box center [115, 197] width 125 height 7
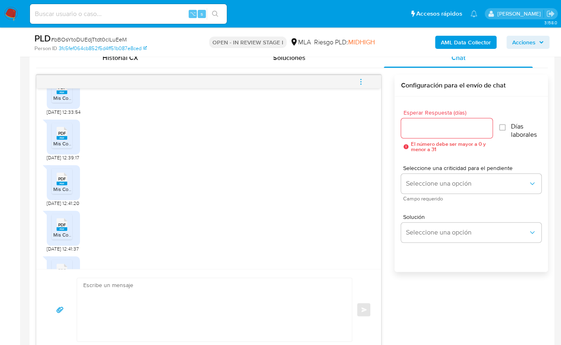
scroll to position [1308, 0]
click at [62, 194] on span "Mis Comprobantes Recibidos - CUIT 27332107688 (3).pdf" at bounding box center [115, 190] width 125 height 7
click at [64, 222] on rect at bounding box center [70, 217] width 13 height 11
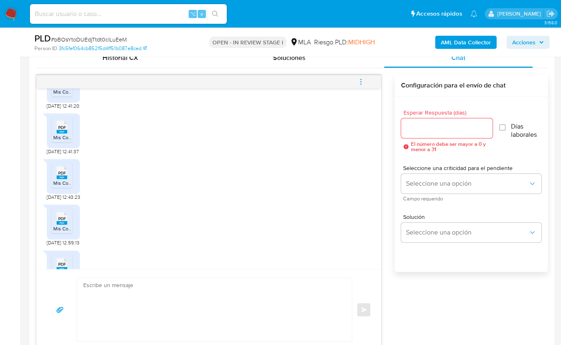
click at [66, 224] on icon at bounding box center [62, 218] width 11 height 13
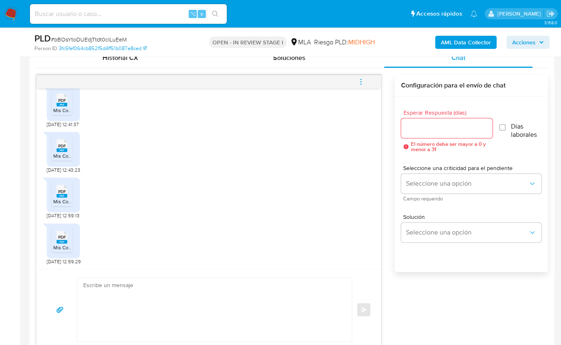
scroll to position [1410, 0]
click at [62, 234] on span "PDF" at bounding box center [62, 236] width 8 height 5
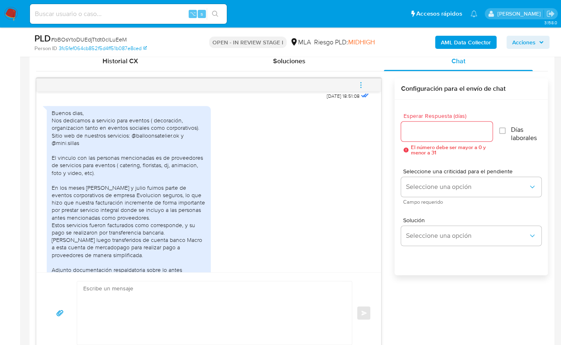
scroll to position [1045, 0]
drag, startPoint x: 82, startPoint y: 166, endPoint x: 68, endPoint y: 166, distance: 14.4
click at [68, 166] on div "Buenos dias, Nos dedicamos a servicio para eventos ( decoración, organizacion t…" at bounding box center [129, 196] width 154 height 172
click at [67, 181] on div "Buenos dias, Nos dedicamos a servicio para eventos ( decoración, organizacion t…" at bounding box center [129, 196] width 154 height 172
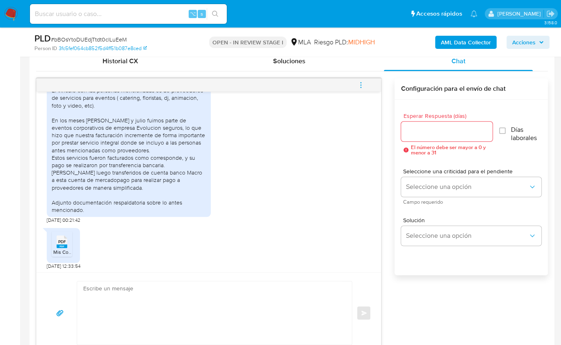
scroll to position [1114, 0]
click at [202, 291] on textarea at bounding box center [212, 312] width 259 height 63
click at [209, 304] on textarea at bounding box center [212, 312] width 259 height 63
drag, startPoint x: 207, startPoint y: 287, endPoint x: 240, endPoint y: 250, distance: 49.7
click at [207, 287] on textarea at bounding box center [212, 312] width 259 height 63
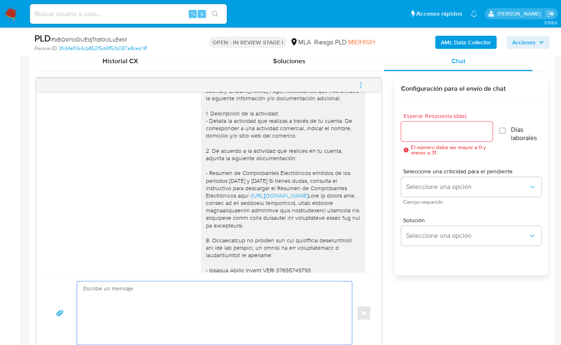
click at [220, 136] on div "Hola, Muchas gracias por tu respuesta, hemos recibido la documentación. Sin emb…" at bounding box center [283, 255] width 154 height 426
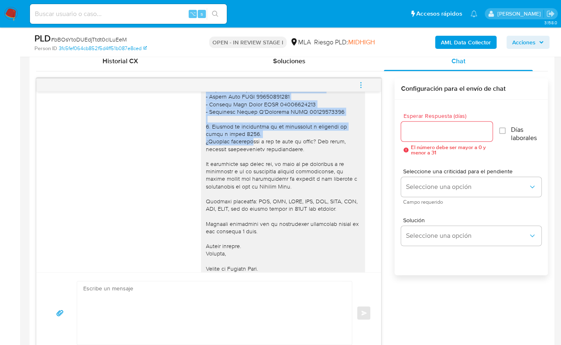
scroll to position [1015, 0]
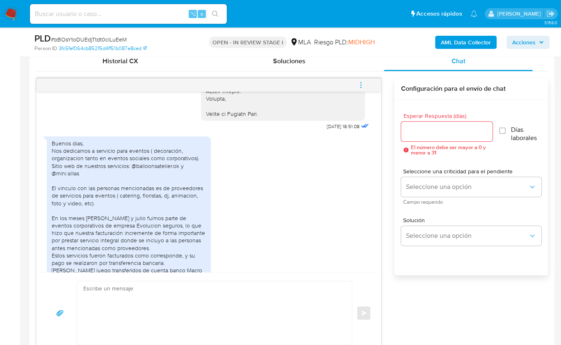
drag, startPoint x: 201, startPoint y: 119, endPoint x: 268, endPoint y: 135, distance: 68.4
copy div "Lore, Ipsumd sitamet con ad elitseddo, eiusm temporin ut laboreetdolor. Mag ali…"
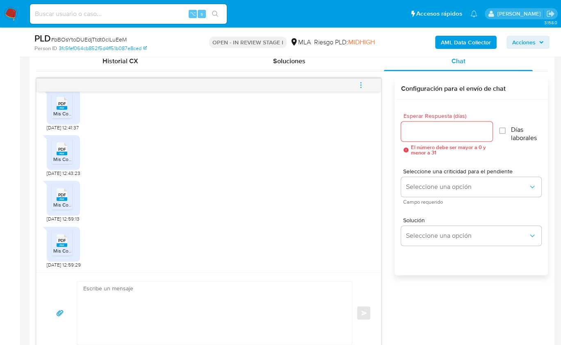
scroll to position [1410, 0]
click at [122, 311] on textarea at bounding box center [212, 312] width 259 height 63
paste textarea "Lore, Ipsumd sitamet con ad elitseddo, eiusm temporin ut laboreetdolor. Mag ali…"
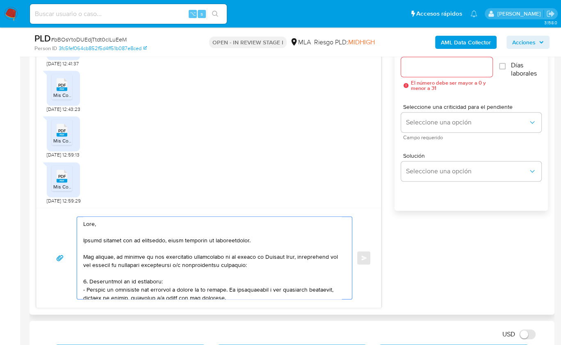
scroll to position [485, 0]
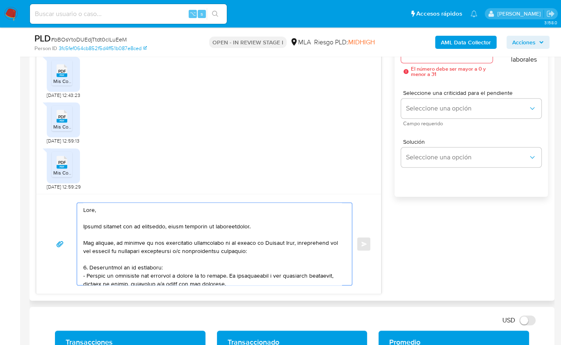
click at [84, 242] on textarea at bounding box center [212, 244] width 259 height 82
click at [120, 241] on textarea at bounding box center [212, 244] width 259 height 82
click at [302, 250] on textarea at bounding box center [212, 244] width 259 height 82
drag, startPoint x: 306, startPoint y: 248, endPoint x: 83, endPoint y: 241, distance: 223.4
click at [83, 241] on textarea at bounding box center [212, 244] width 259 height 82
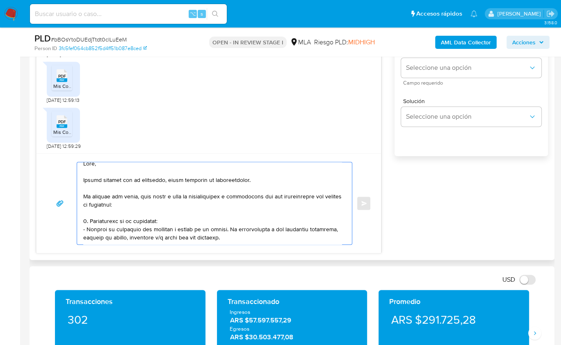
scroll to position [51, 0]
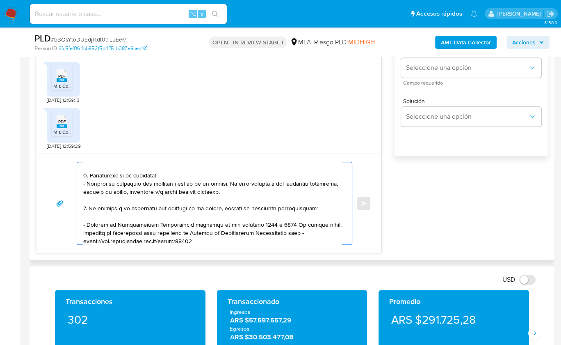
drag, startPoint x: 101, startPoint y: 218, endPoint x: 94, endPoint y: 201, distance: 17.9
click at [94, 201] on textarea at bounding box center [212, 203] width 259 height 82
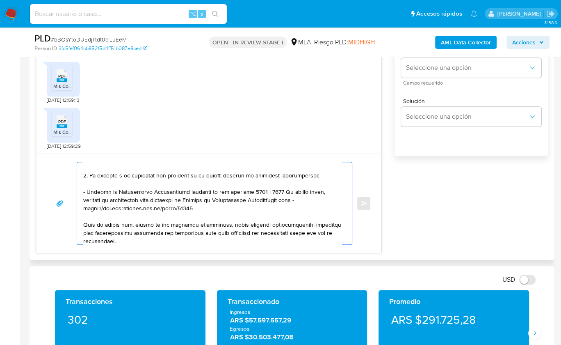
drag, startPoint x: 250, startPoint y: 176, endPoint x: 67, endPoint y: 176, distance: 182.6
click at [68, 176] on div "Enviar" at bounding box center [208, 203] width 325 height 83
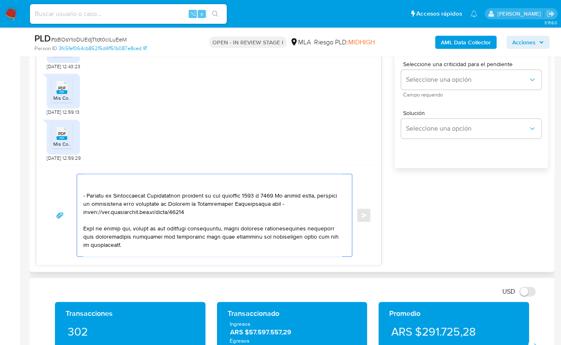
scroll to position [510, 0]
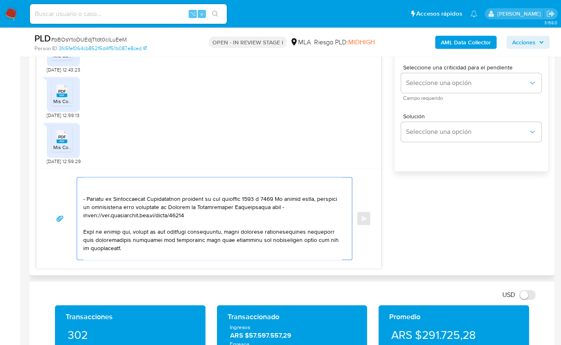
click at [100, 184] on textarea at bounding box center [212, 218] width 259 height 82
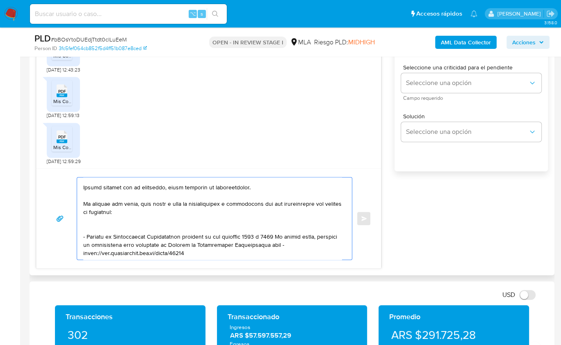
scroll to position [13, 0]
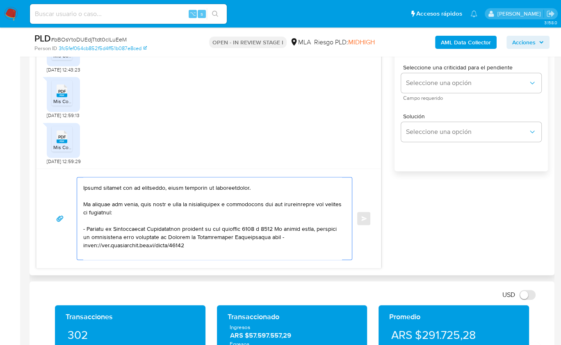
click at [219, 245] on textarea at bounding box center [212, 218] width 259 height 82
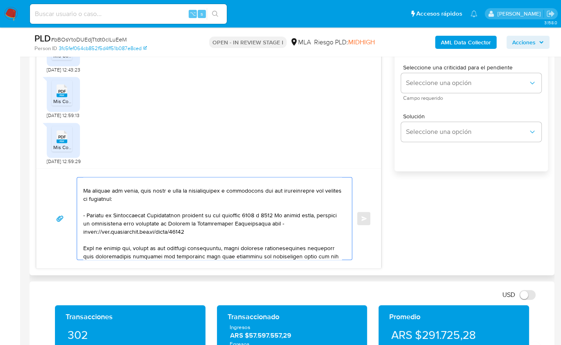
scroll to position [53, 0]
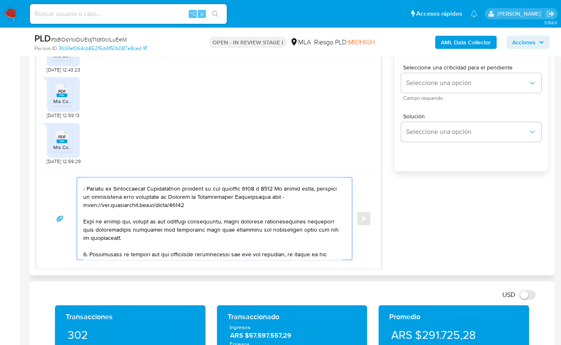
drag, startPoint x: 149, startPoint y: 238, endPoint x: 84, endPoint y: 220, distance: 68.2
click at [84, 220] on textarea at bounding box center [212, 218] width 259 height 82
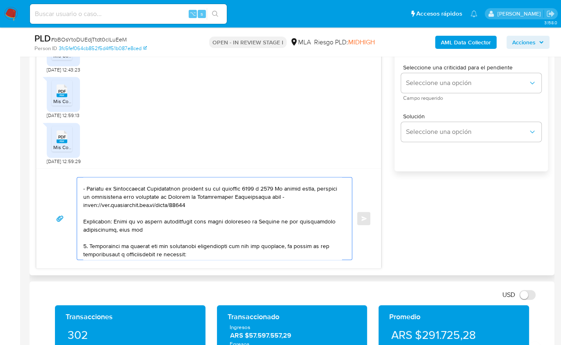
click at [172, 219] on textarea at bounding box center [212, 218] width 259 height 82
click at [168, 231] on textarea at bounding box center [212, 218] width 259 height 82
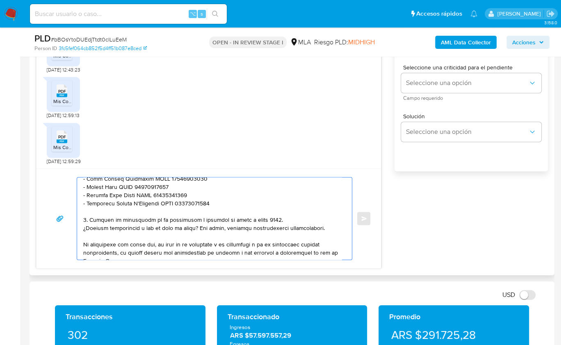
scroll to position [185, 0]
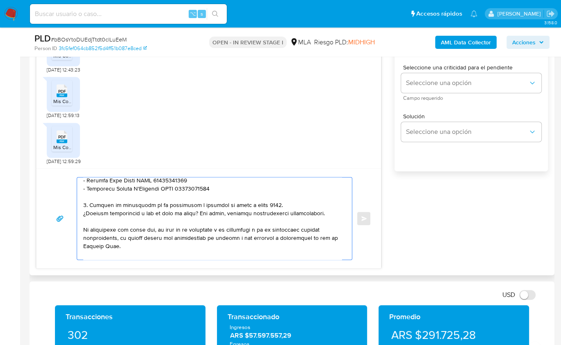
drag, startPoint x: 97, startPoint y: 222, endPoint x: 131, endPoint y: 238, distance: 37.7
click at [131, 238] on textarea at bounding box center [212, 218] width 259 height 82
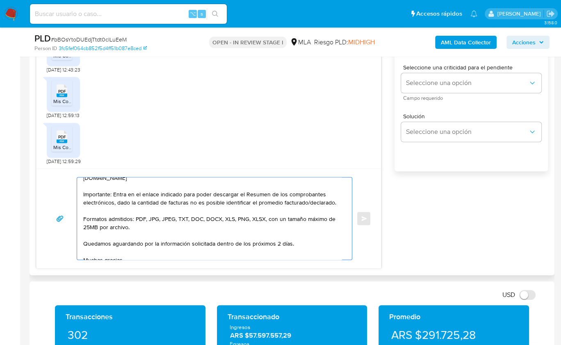
scroll to position [82, 0]
drag, startPoint x: 298, startPoint y: 242, endPoint x: 215, endPoint y: 242, distance: 83.3
click at [215, 242] on textarea "Hola, Muchas gracias por tu respuesta, hemos recibido la documentación. Te pedi…" at bounding box center [212, 218] width 259 height 82
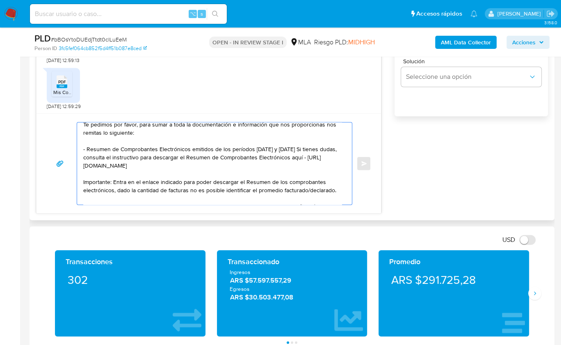
scroll to position [0, 0]
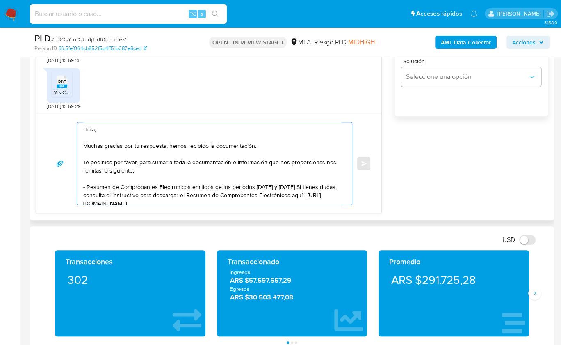
click at [327, 161] on textarea "Hola, Muchas gracias por tu respuesta, hemos recibido la documentación. Te pedi…" at bounding box center [212, 163] width 259 height 82
click at [149, 171] on textarea "Hola, Muchas gracias por tu respuesta, hemos recibido la documentación. Te pedi…" at bounding box center [212, 163] width 259 height 82
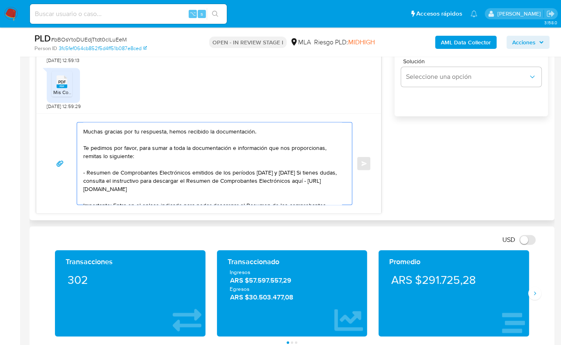
scroll to position [20, 0]
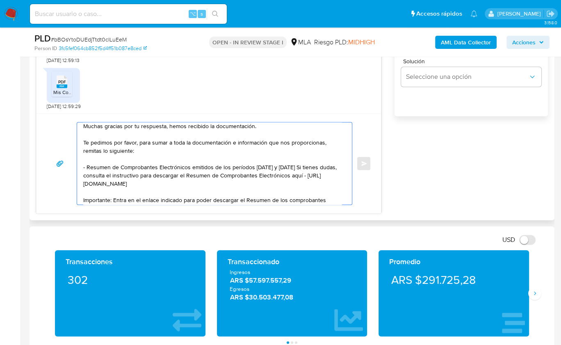
click at [222, 182] on textarea "Hola, Muchas gracias por tu respuesta, hemos recibido la documentación. Te pedi…" at bounding box center [212, 163] width 259 height 82
drag, startPoint x: 222, startPoint y: 182, endPoint x: 83, endPoint y: 184, distance: 139.1
click at [83, 184] on textarea "Hola, Muchas gracias por tu respuesta, hemos recibido la documentación. Te pedi…" at bounding box center [212, 163] width 259 height 82
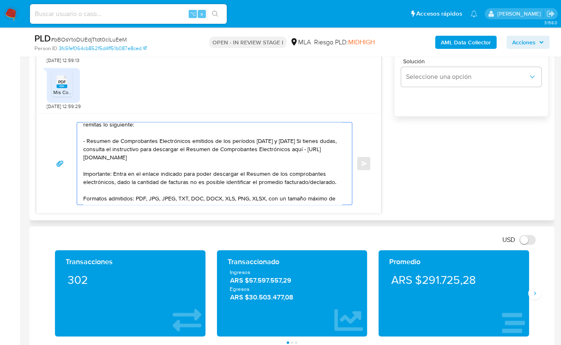
scroll to position [46, 0]
click at [128, 181] on textarea "Hola, Muchas gracias por tu respuesta, hemos recibido la documentación. Te pedi…" at bounding box center [212, 163] width 259 height 82
click at [334, 181] on textarea "Hola, Muchas gracias por tu respuesta, hemos recibido la documentación. Te pedi…" at bounding box center [212, 163] width 259 height 82
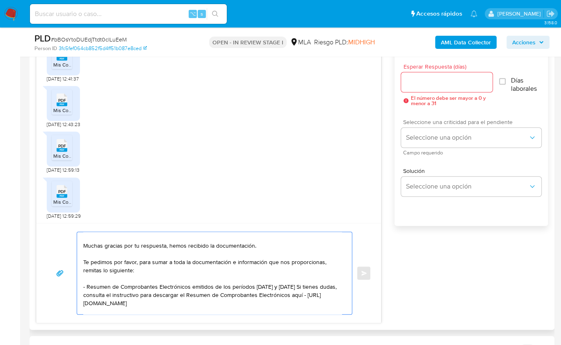
scroll to position [449, 0]
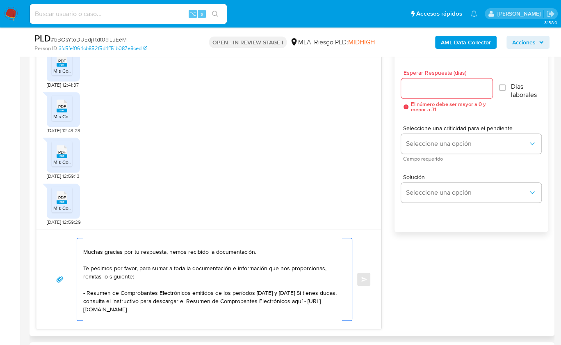
type textarea "Hola, Muchas gracias por tu respuesta, hemos recibido la documentación. Te pedi…"
click at [417, 88] on input "Esperar Respuesta (días)" at bounding box center [447, 88] width 92 height 11
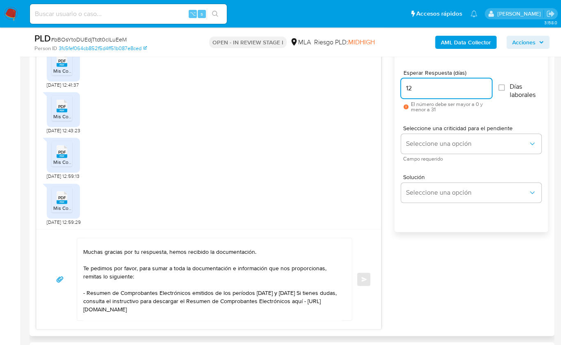
type input "1"
type input "2"
click at [427, 136] on button "Seleccione una opción" at bounding box center [471, 144] width 140 height 20
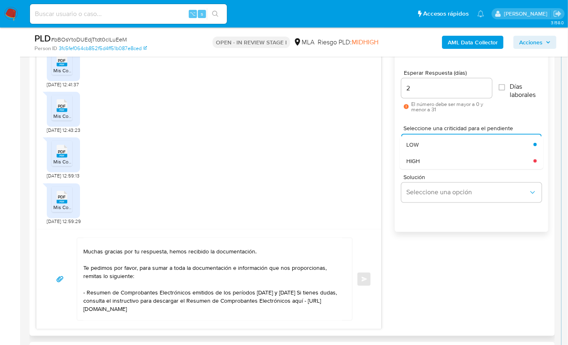
drag, startPoint x: 426, startPoint y: 166, endPoint x: 421, endPoint y: 164, distance: 5.1
click at [426, 167] on div "HIGH" at bounding box center [469, 161] width 127 height 16
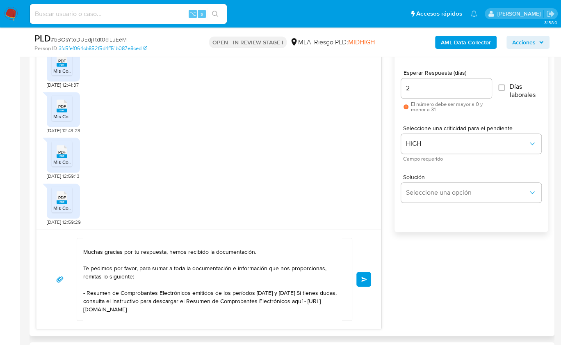
click at [364, 277] on span "Enviar" at bounding box center [365, 279] width 6 height 5
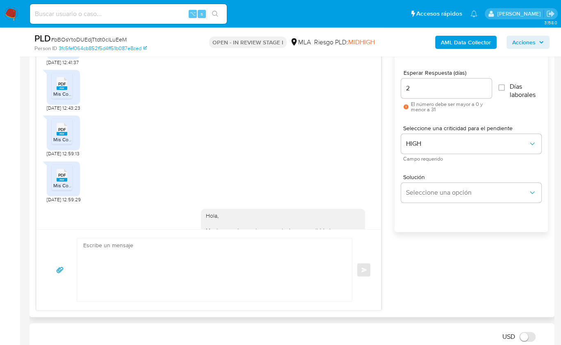
scroll to position [1636, 0]
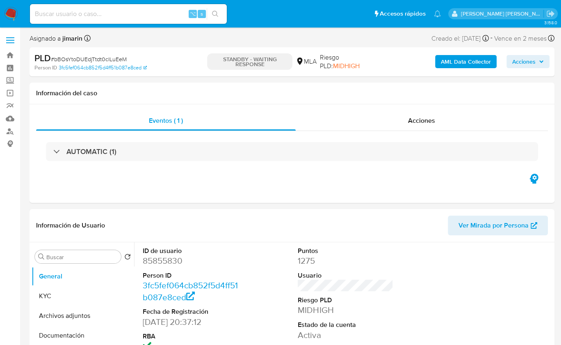
select select "10"
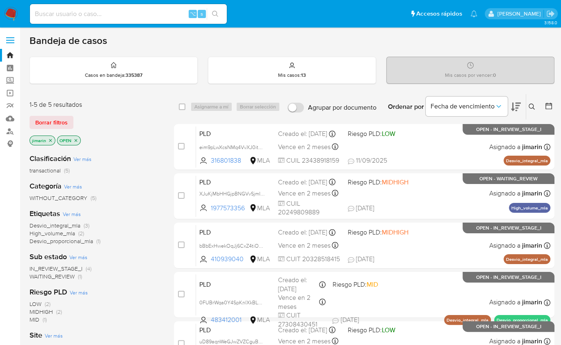
click at [76, 139] on icon "close-filter" at bounding box center [75, 140] width 5 height 5
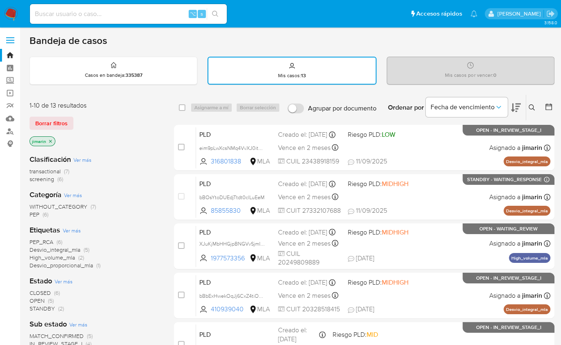
click at [54, 171] on span "transactional" at bounding box center [45, 171] width 31 height 8
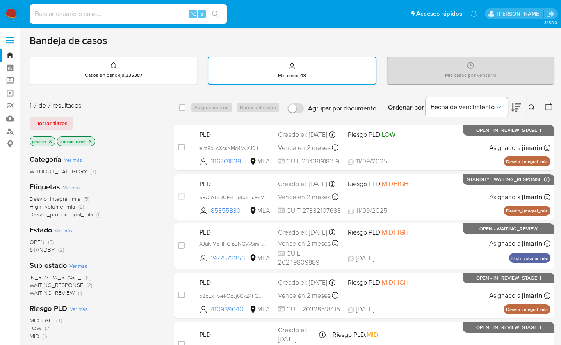
click at [456, 120] on div "select-all-cases-checkbox Asignarme a mí Borrar selección Agrupar por documento…" at bounding box center [364, 281] width 381 height 375
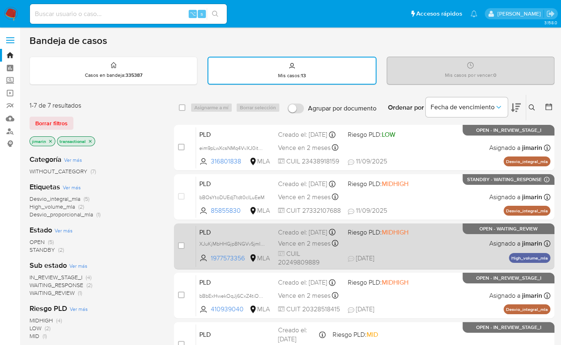
click at [468, 248] on div "PLD XJuKjMbHHGjpBNGVvSjmIzei 1977573356 MLA Riesgo PLD: MIDHIGH Creado el: 12/0…" at bounding box center [373, 245] width 355 height 41
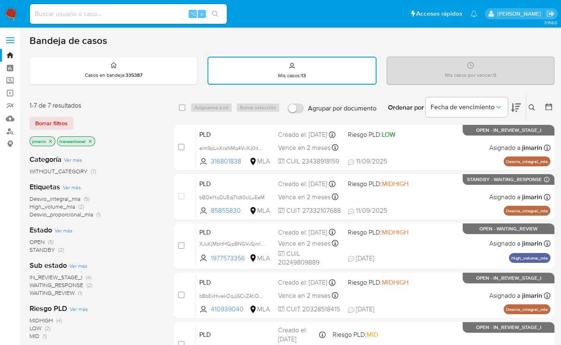
click at [91, 141] on icon "close-filter" at bounding box center [90, 141] width 5 height 5
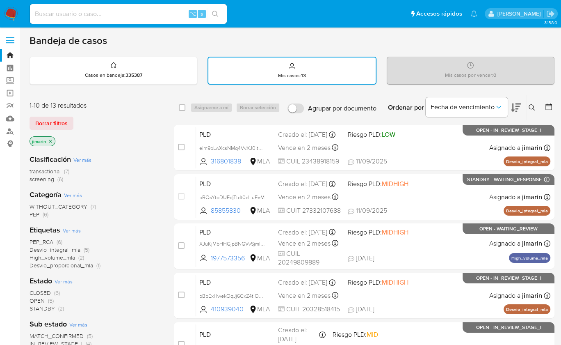
click at [51, 141] on icon "close-filter" at bounding box center [50, 141] width 3 height 3
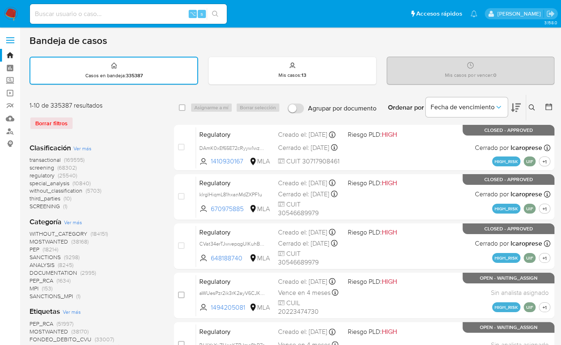
click at [533, 107] on icon at bounding box center [532, 107] width 7 height 7
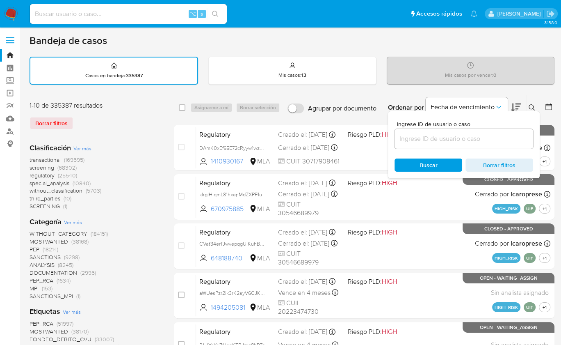
click at [479, 141] on input at bounding box center [464, 138] width 139 height 11
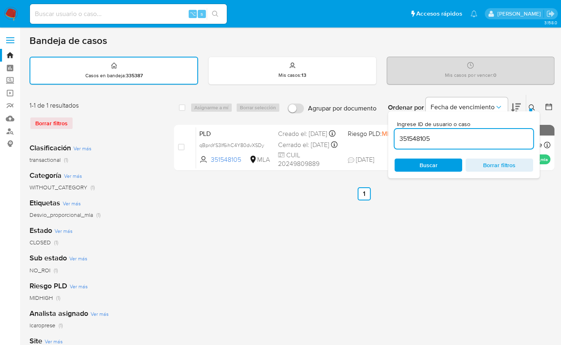
click at [534, 105] on icon at bounding box center [532, 107] width 6 height 6
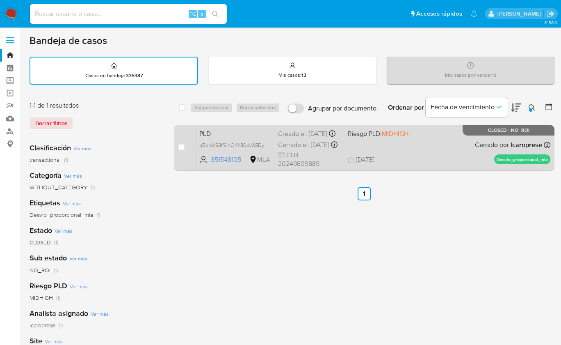
click at [482, 149] on span "Cerrado por lcaroprese" at bounding box center [508, 144] width 67 height 9
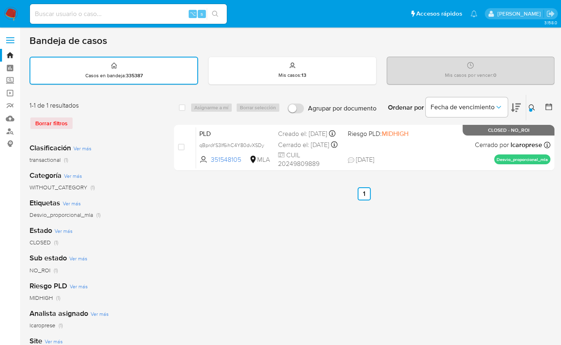
click at [534, 105] on icon at bounding box center [532, 107] width 7 height 7
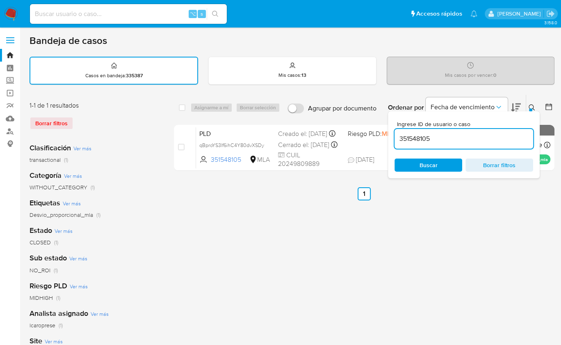
click at [479, 131] on div "351548105" at bounding box center [464, 139] width 139 height 20
click at [473, 134] on input "351548105" at bounding box center [464, 138] width 139 height 11
paste input "1977573356"
type input "1977573356"
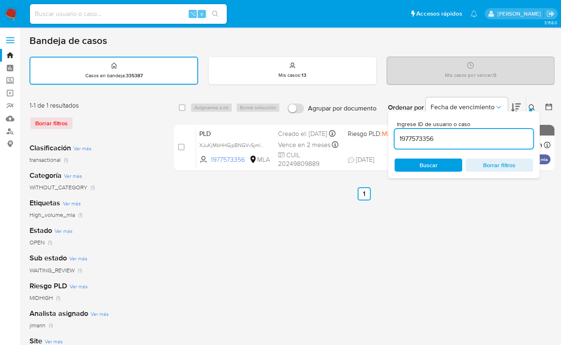
click at [534, 106] on icon at bounding box center [532, 107] width 6 height 6
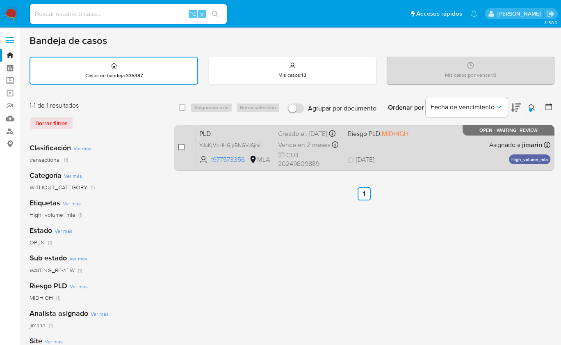
click at [181, 146] on input "checkbox" at bounding box center [181, 147] width 7 height 7
checkbox input "true"
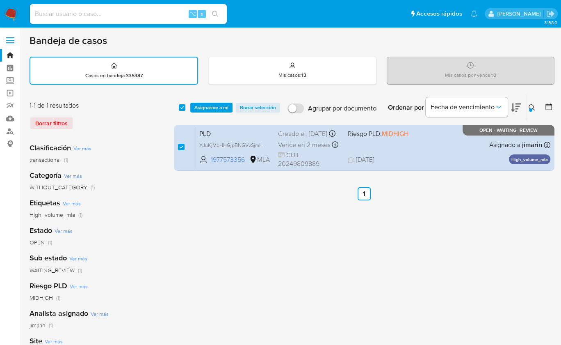
click at [202, 112] on div "select-all-cases-checkbox Asignarme a mí Borrar selección Agrupar por documento…" at bounding box center [364, 107] width 381 height 25
click at [204, 110] on span "Asignarme a mí" at bounding box center [212, 107] width 34 height 8
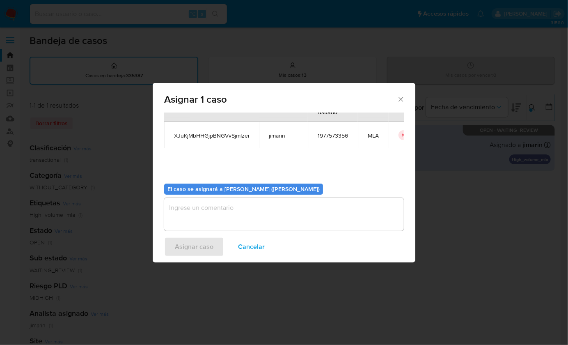
scroll to position [42, 0]
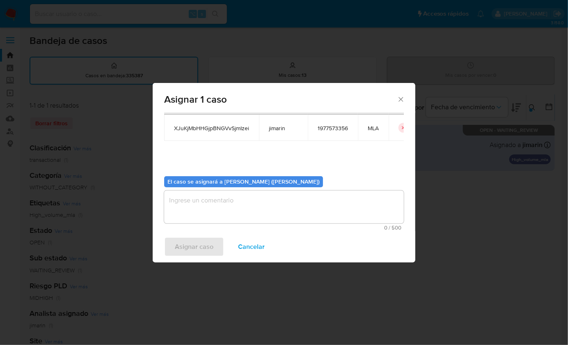
click at [220, 199] on textarea "assign-modal" at bounding box center [284, 206] width 240 height 33
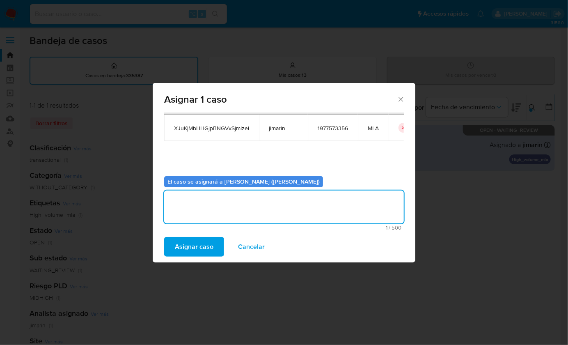
click at [201, 244] on span "Asignar caso" at bounding box center [194, 247] width 39 height 18
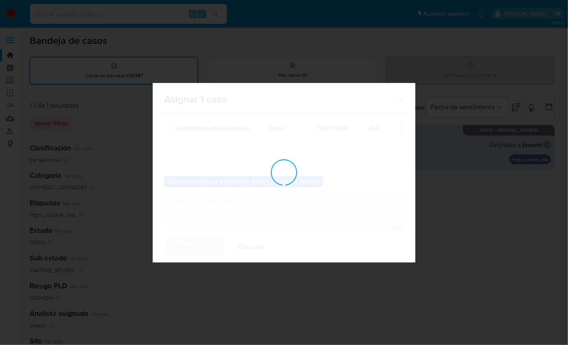
checkbox input "false"
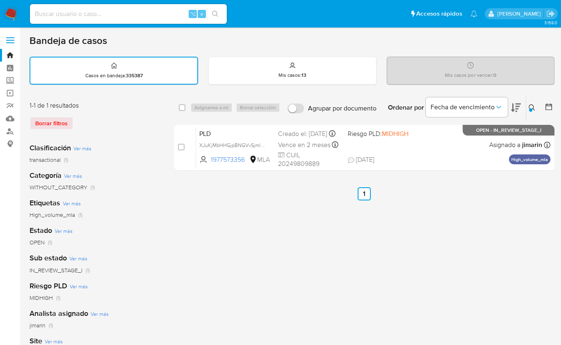
click at [529, 109] on div at bounding box center [530, 109] width 3 height 3
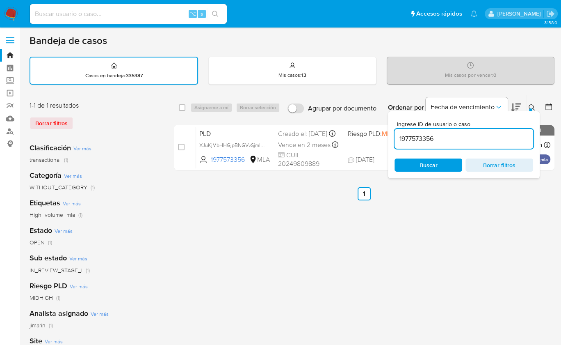
click at [490, 139] on input "1977573356" at bounding box center [464, 138] width 139 height 11
click at [533, 107] on icon at bounding box center [532, 107] width 7 height 7
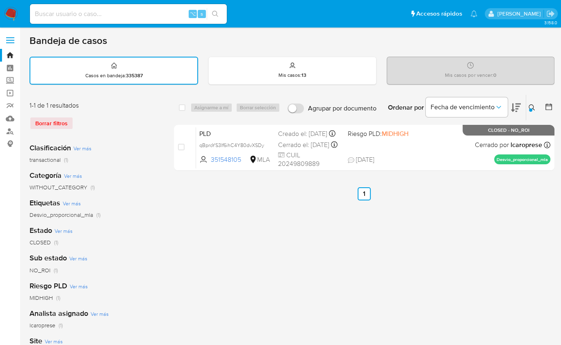
click at [453, 213] on div "select-all-cases-checkbox Asignarme a mí Borrar selección Agrupar por documento…" at bounding box center [364, 274] width 381 height 360
click at [530, 106] on icon at bounding box center [532, 107] width 7 height 7
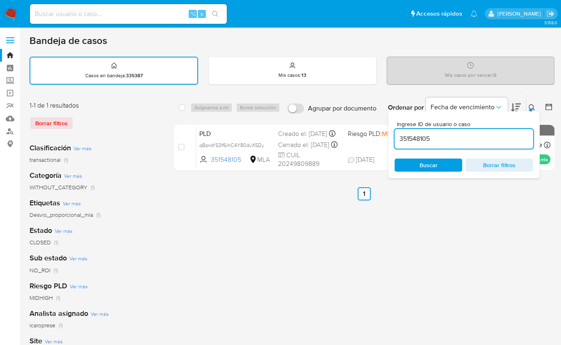
click at [458, 137] on input "351548105" at bounding box center [464, 138] width 139 height 11
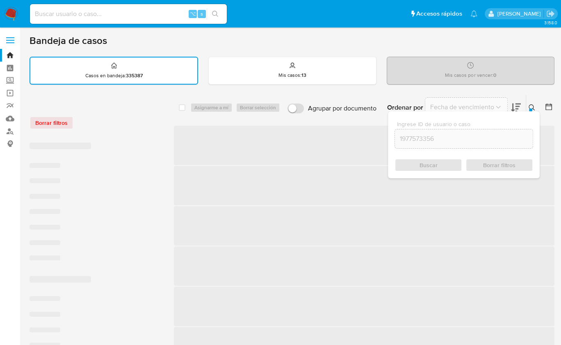
click at [531, 104] on icon at bounding box center [532, 107] width 7 height 7
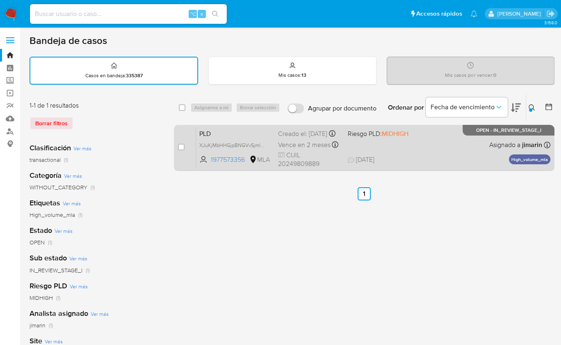
click at [488, 156] on div "PLD XJuKjMbHHGjpBNGVvSjmIzei 1977573356 MLA Riesgo PLD: MIDHIGH Creado el: 12/0…" at bounding box center [373, 147] width 355 height 41
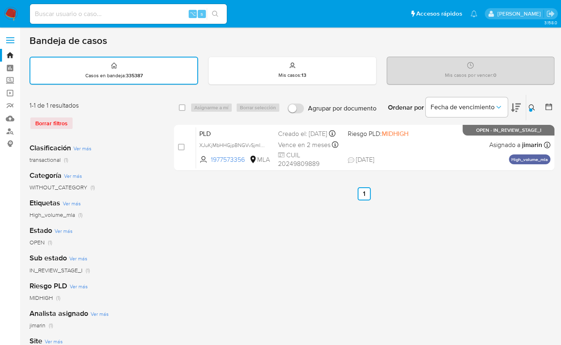
click at [532, 105] on icon at bounding box center [532, 107] width 7 height 7
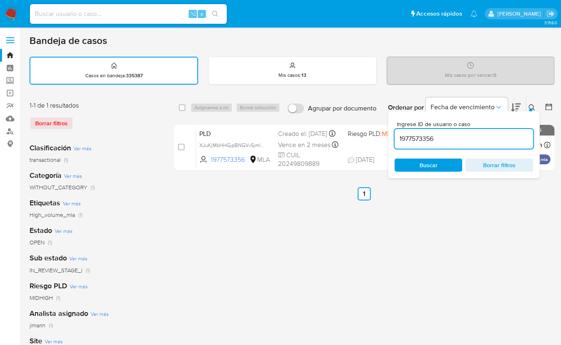
click at [483, 140] on input "1977573356" at bounding box center [464, 138] width 139 height 11
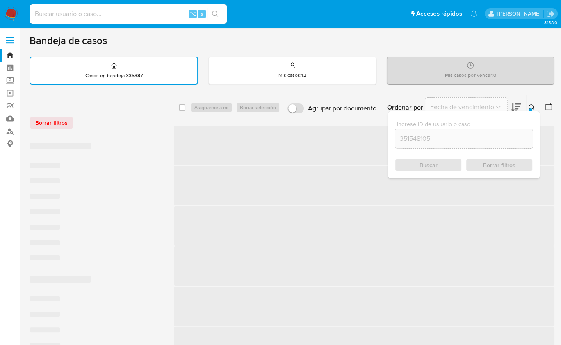
click at [533, 105] on icon at bounding box center [532, 107] width 7 height 7
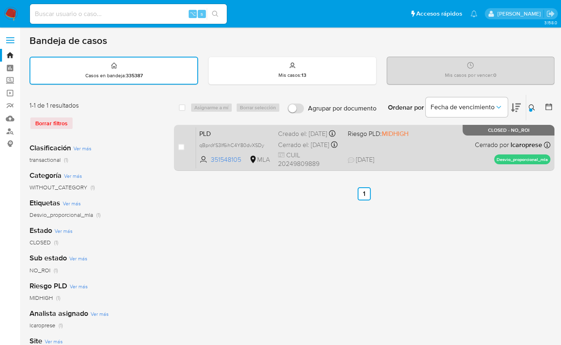
click at [456, 151] on div "PLD qBproYS3lf6ihC4Y80dvXSDy 351548105 MLA Riesgo PLD: MIDHIGH Creado el: 12/08…" at bounding box center [373, 147] width 355 height 41
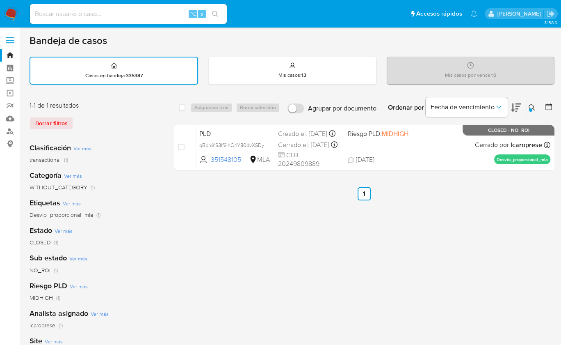
click at [532, 106] on icon at bounding box center [532, 107] width 7 height 7
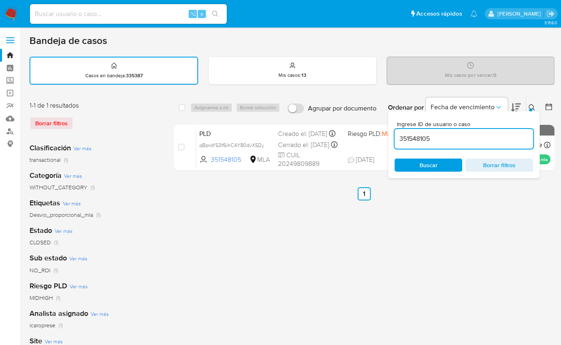
click at [495, 140] on input "351548105" at bounding box center [464, 138] width 139 height 11
type input "1977573356"
click at [527, 110] on button at bounding box center [534, 108] width 14 height 10
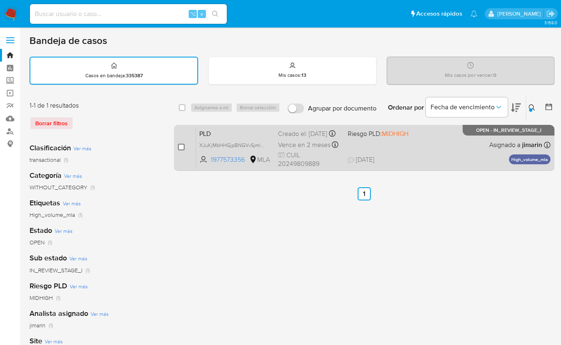
click at [180, 146] on input "checkbox" at bounding box center [181, 147] width 7 height 7
checkbox input "true"
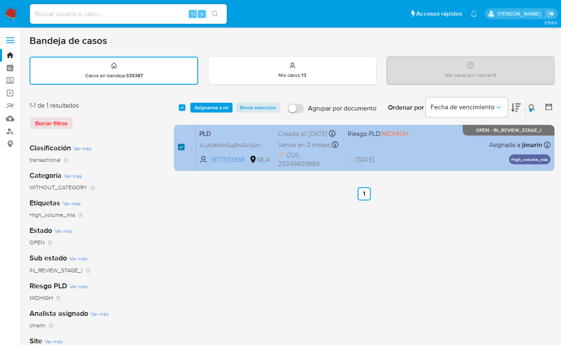
checkbox input "true"
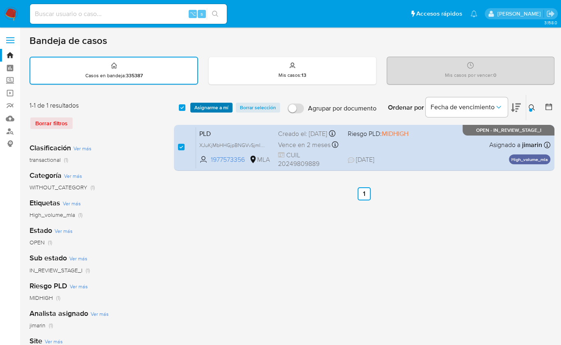
click at [196, 108] on span "Asignarme a mí" at bounding box center [212, 107] width 34 height 8
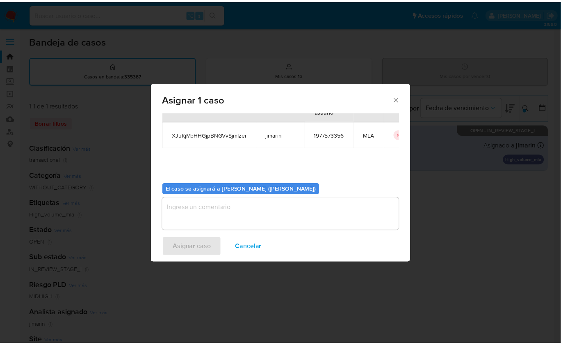
scroll to position [42, 0]
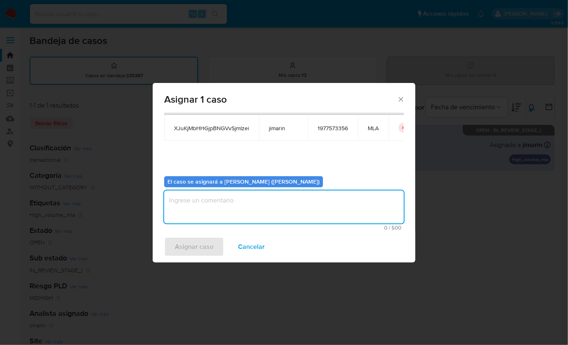
click at [220, 197] on textarea "assign-modal" at bounding box center [284, 206] width 240 height 33
click at [204, 247] on span "Asignar caso" at bounding box center [194, 247] width 39 height 18
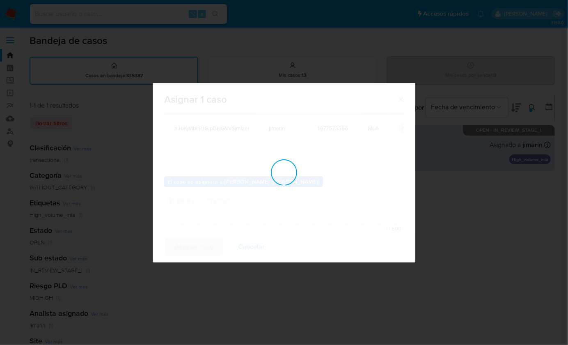
checkbox input "false"
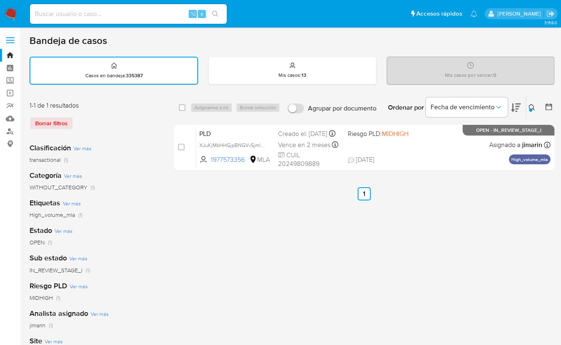
click at [15, 15] on img at bounding box center [11, 14] width 14 height 14
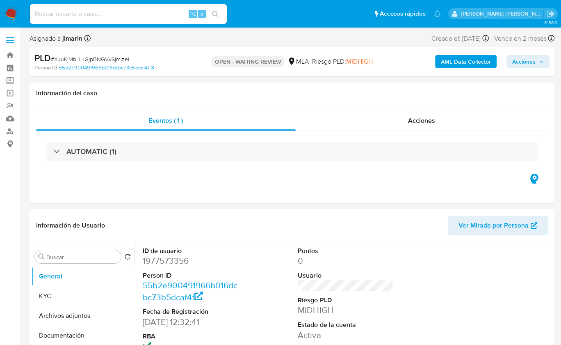
select select "10"
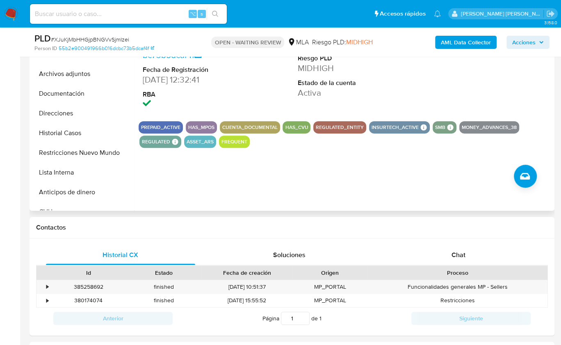
scroll to position [214, 0]
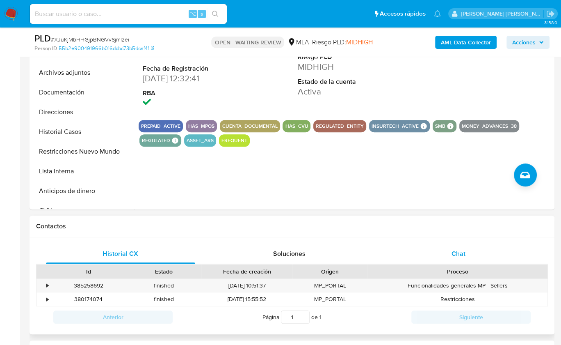
click at [466, 248] on div "Chat" at bounding box center [458, 254] width 149 height 20
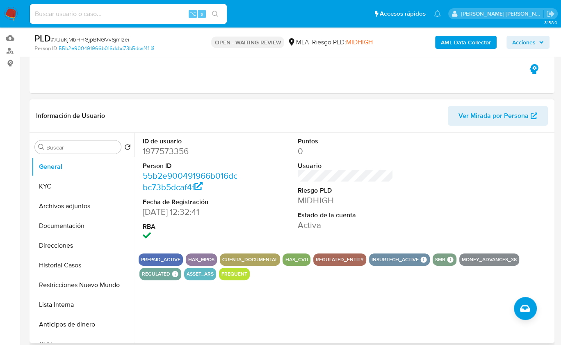
scroll to position [105, 0]
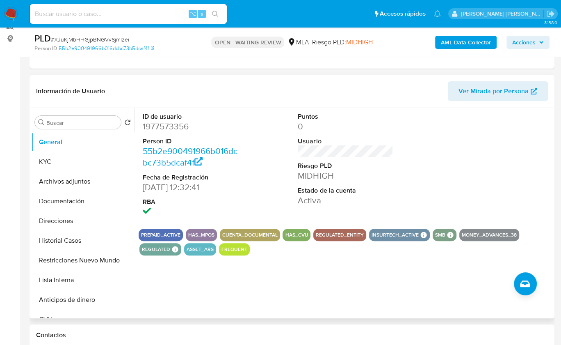
click at [167, 128] on dd "1977573356" at bounding box center [190, 126] width 95 height 11
copy dd "1977573356"
click at [160, 131] on dd "1977573356" at bounding box center [190, 126] width 95 height 11
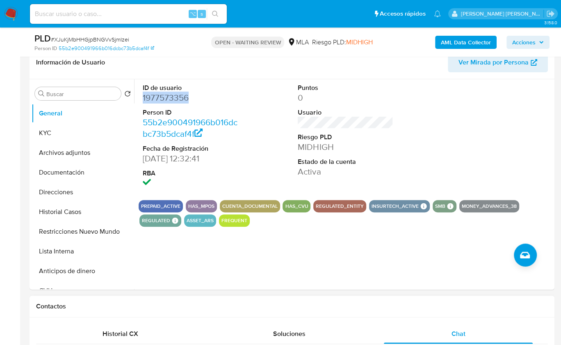
scroll to position [245, 0]
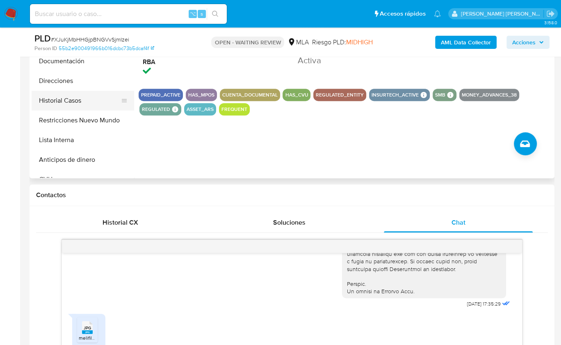
click at [82, 104] on button "Historial Casos" at bounding box center [80, 101] width 96 height 20
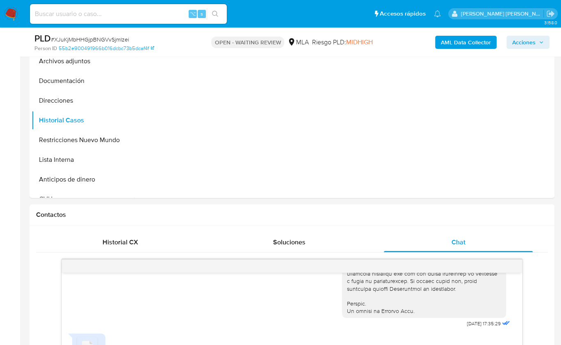
scroll to position [0, 0]
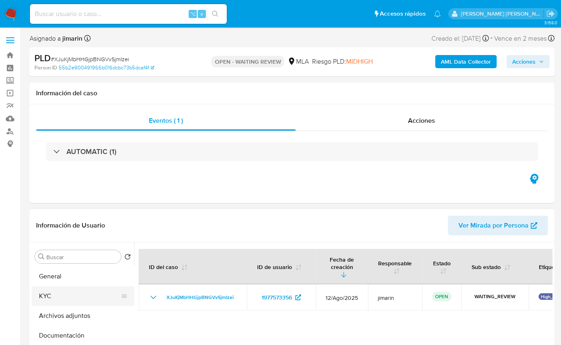
click at [78, 297] on button "KYC" at bounding box center [80, 296] width 96 height 20
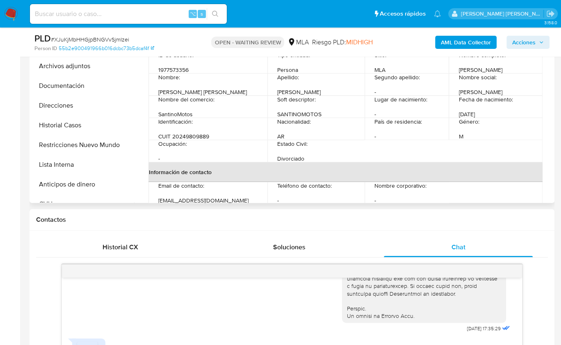
scroll to position [259, 0]
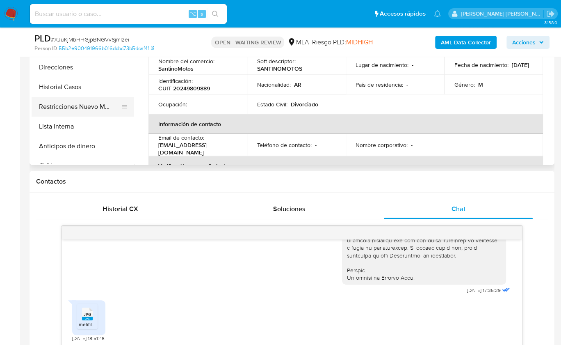
click at [84, 108] on button "Restricciones Nuevo Mundo" at bounding box center [80, 107] width 96 height 20
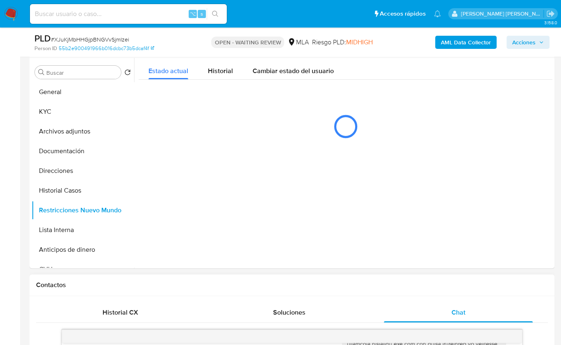
scroll to position [155, 0]
click at [502, 291] on div "Contactos" at bounding box center [292, 286] width 525 height 22
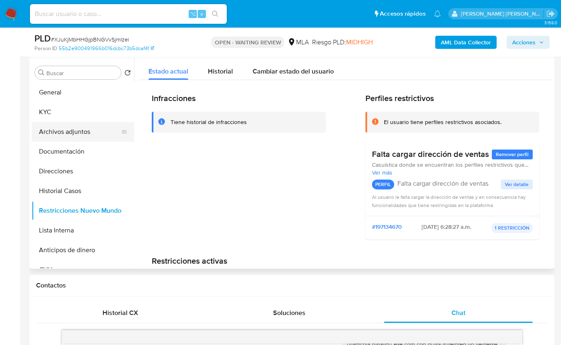
click at [68, 132] on button "Archivos adjuntos" at bounding box center [80, 132] width 96 height 20
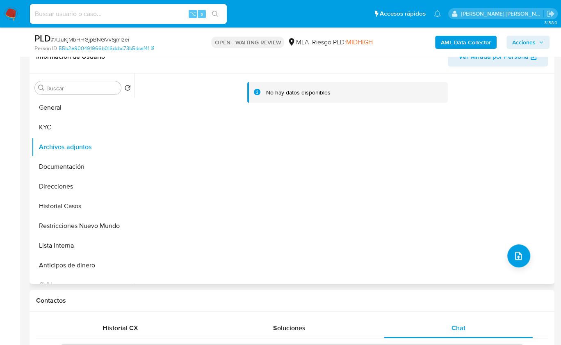
scroll to position [139, 0]
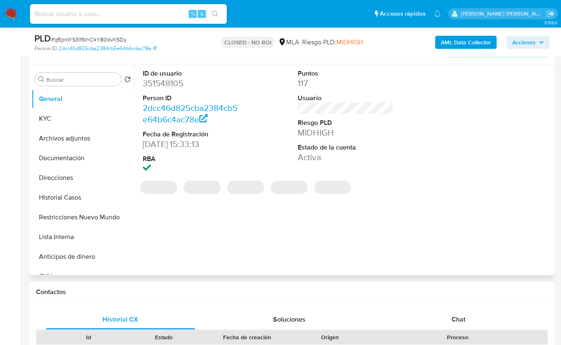
scroll to position [169, 0]
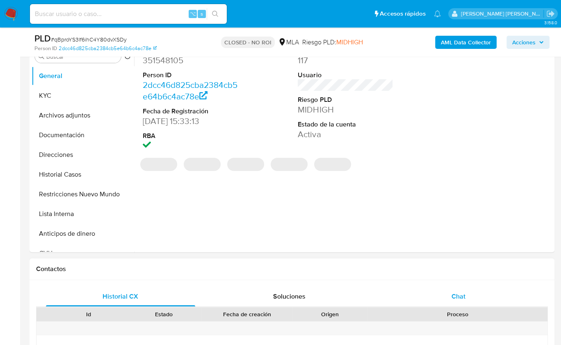
select select "10"
click at [465, 292] on span "Chat" at bounding box center [459, 295] width 14 height 9
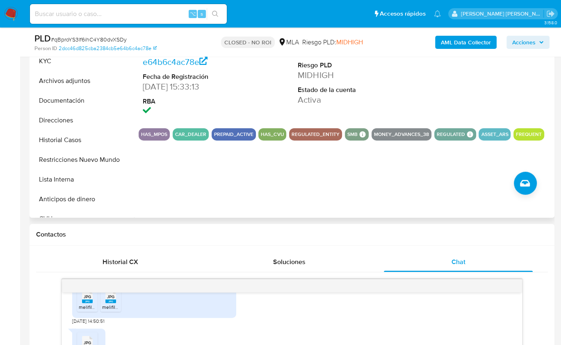
scroll to position [198, 0]
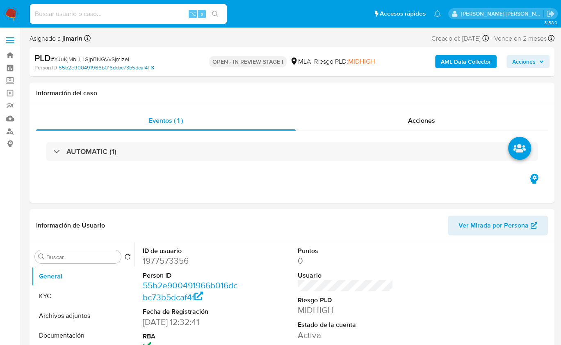
select select "10"
click at [98, 57] on span "# XJuKjMbHHGjpBNGVvSjmIzei" at bounding box center [90, 59] width 78 height 8
copy span "XJuKjMbHHGjpBNGVvSjmIzei"
click at [169, 262] on dd "1977573356" at bounding box center [190, 260] width 95 height 11
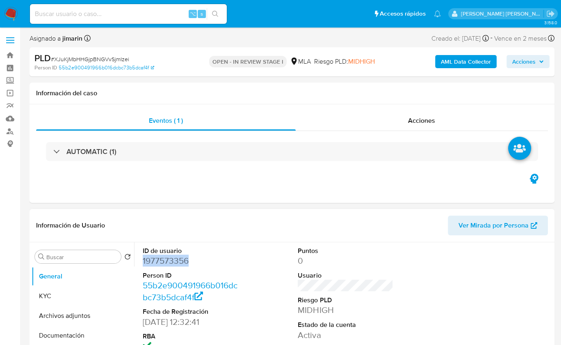
click at [169, 262] on dd "1977573356" at bounding box center [190, 260] width 95 height 11
copy dd "1977573356"
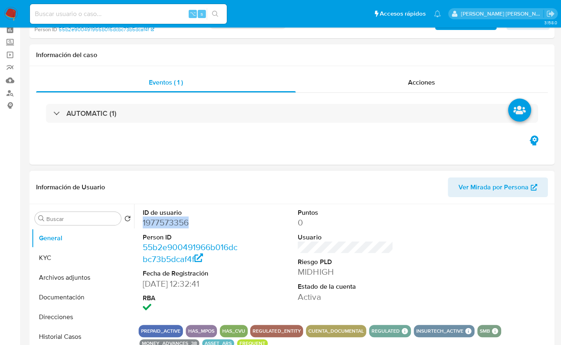
scroll to position [55, 0]
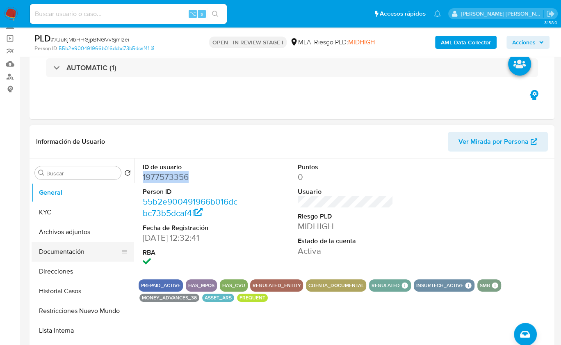
click at [76, 254] on button "Documentación" at bounding box center [80, 252] width 96 height 20
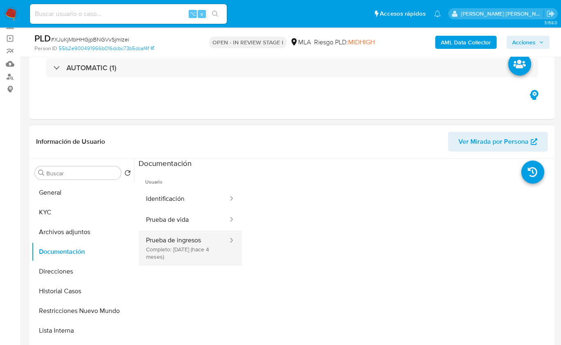
click at [194, 245] on button "Prueba de ingresos Completo: 02/05/2025 (hace 4 meses)" at bounding box center [184, 247] width 90 height 35
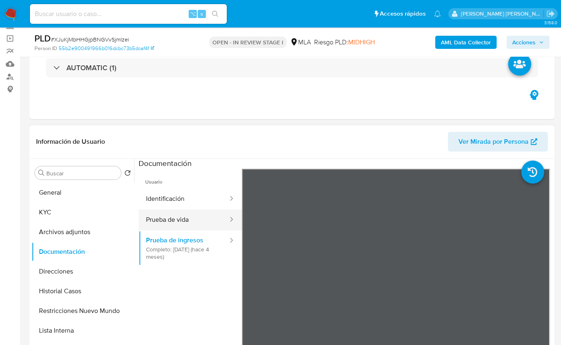
click at [188, 218] on button "Prueba de vida" at bounding box center [184, 219] width 90 height 21
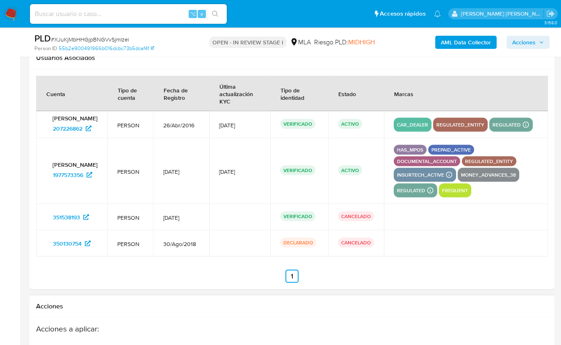
scroll to position [1191, 0]
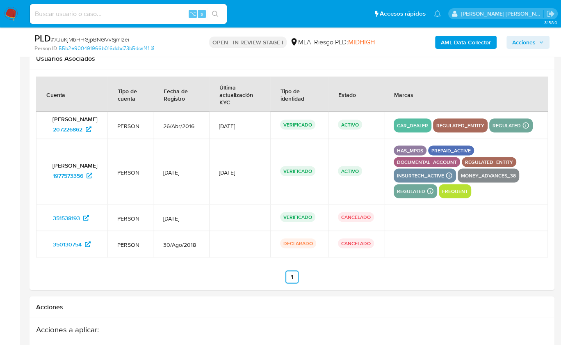
click at [73, 261] on section at bounding box center [292, 179] width 512 height 207
click at [426, 257] on section at bounding box center [292, 179] width 512 height 207
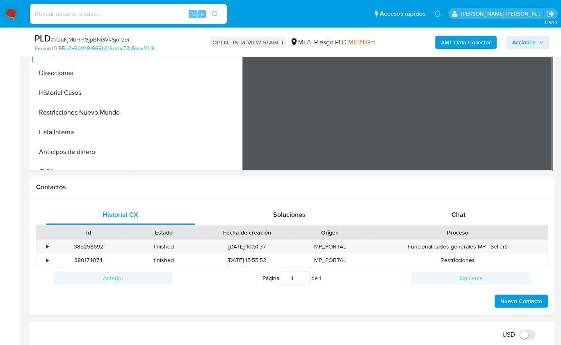
scroll to position [0, 0]
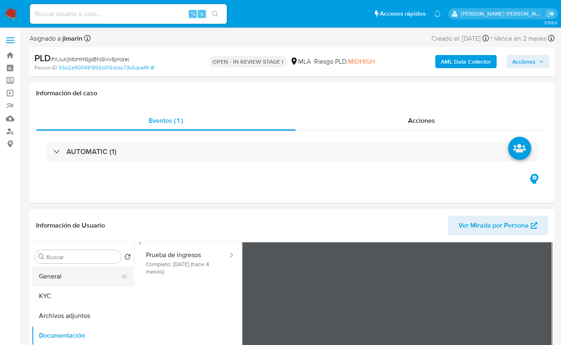
click at [63, 284] on button "General" at bounding box center [80, 276] width 96 height 20
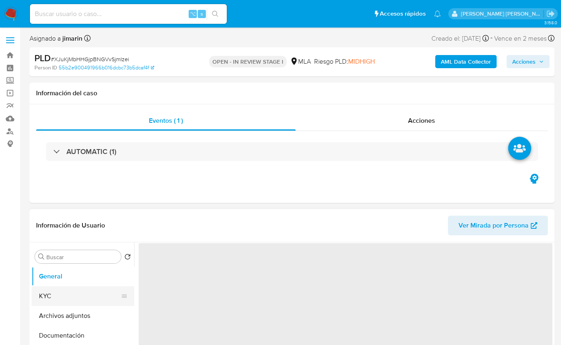
click at [82, 296] on button "KYC" at bounding box center [80, 296] width 96 height 20
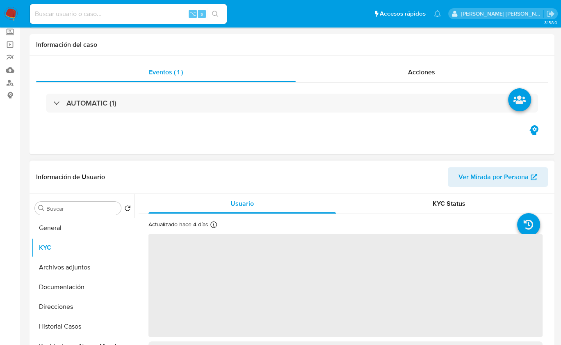
scroll to position [56, 0]
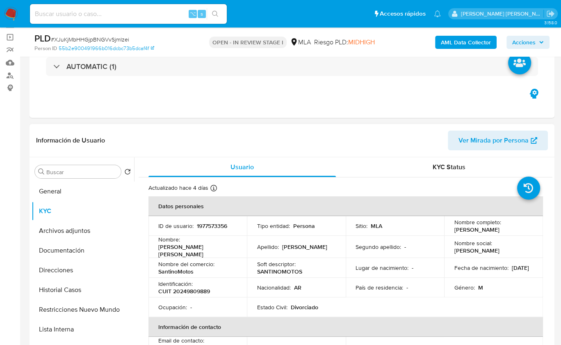
click at [218, 226] on p "1977573356" at bounding box center [212, 225] width 30 height 7
copy p "1977573356"
click at [215, 224] on p "1977573356" at bounding box center [212, 225] width 30 height 7
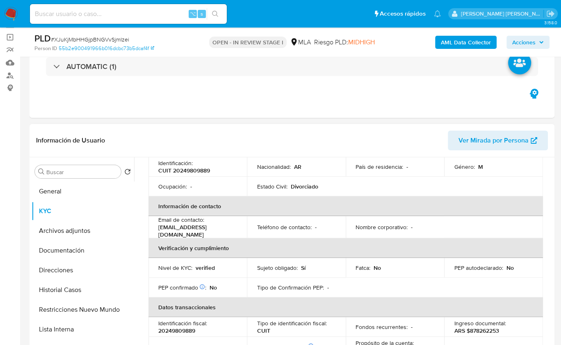
scroll to position [118, 0]
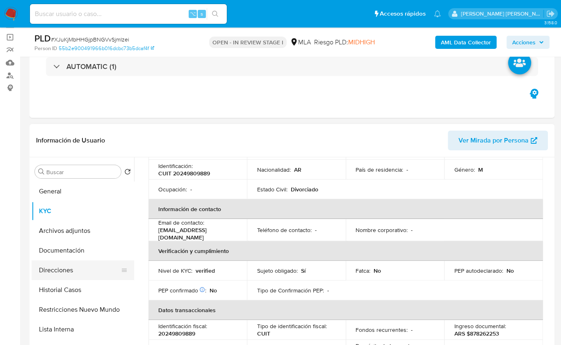
click at [64, 270] on button "Direcciones" at bounding box center [80, 270] width 96 height 20
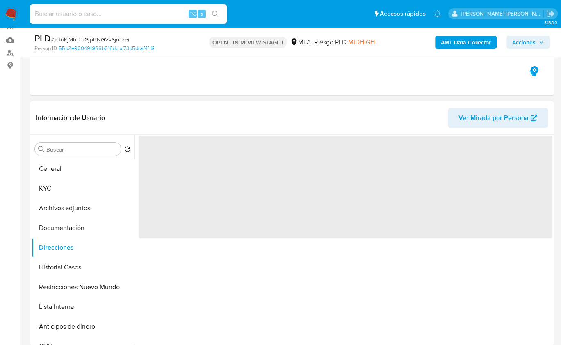
scroll to position [113, 0]
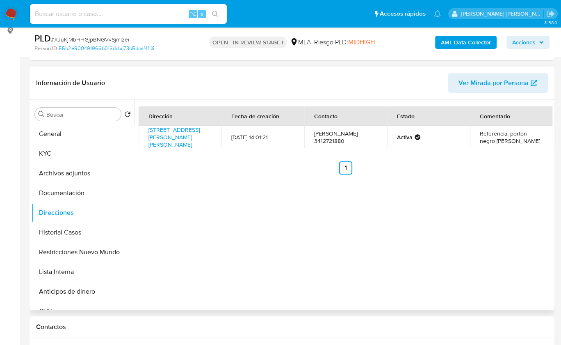
click at [321, 142] on td "Juan Antonio Cataldo - 3412721880" at bounding box center [346, 137] width 83 height 22
copy td "3412721880"
click at [199, 144] on td "Avenida Pellegrini 6530, Rosario, Santa Fe, 2008, Argentina 6530" at bounding box center [180, 137] width 83 height 22
click at [186, 135] on link "Avenida Pellegrini 6530, Rosario, Santa Fe, 2008, Argentina 6530" at bounding box center [174, 137] width 51 height 23
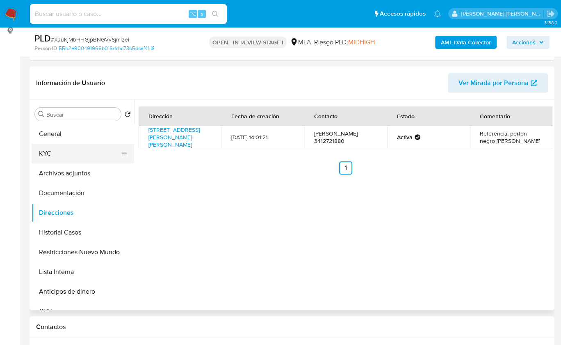
click at [54, 151] on button "KYC" at bounding box center [80, 154] width 96 height 20
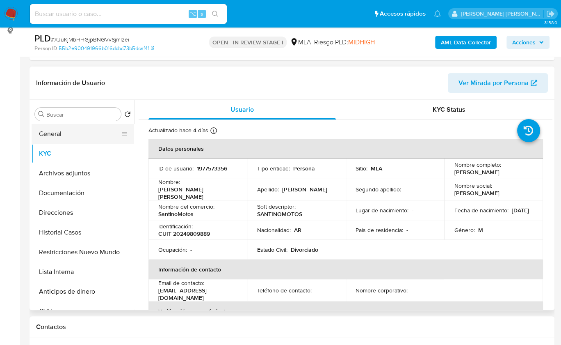
click at [67, 137] on button "General" at bounding box center [80, 134] width 96 height 20
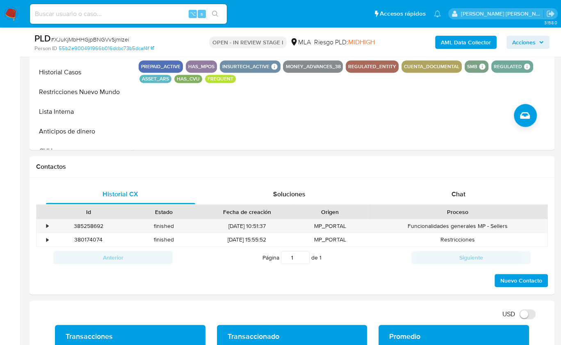
scroll to position [257, 0]
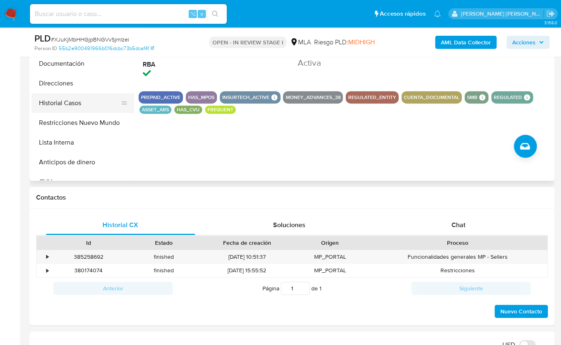
click at [79, 105] on button "Historial Casos" at bounding box center [80, 103] width 96 height 20
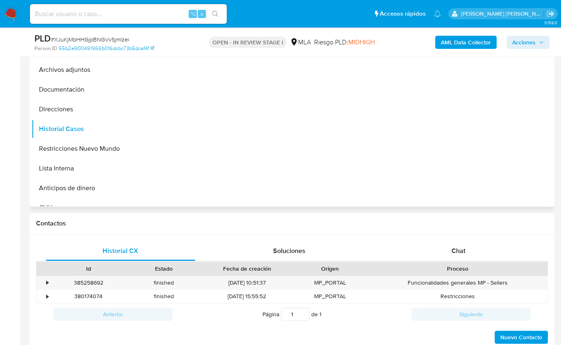
scroll to position [109, 0]
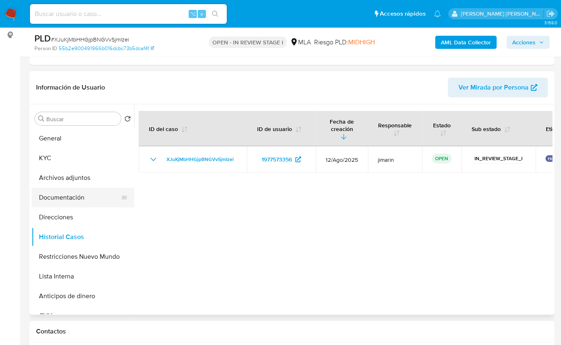
click at [52, 199] on button "Documentación" at bounding box center [80, 198] width 96 height 20
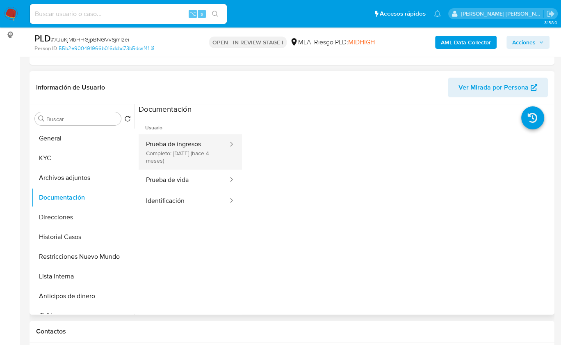
click at [191, 145] on button "Prueba de ingresos Completo: 02/05/2025 (hace 4 meses)" at bounding box center [184, 151] width 90 height 35
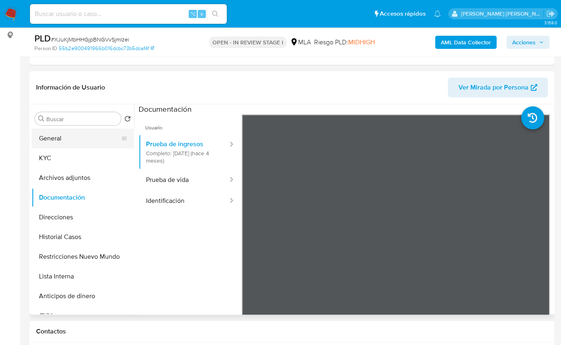
click at [63, 140] on button "General" at bounding box center [80, 138] width 96 height 20
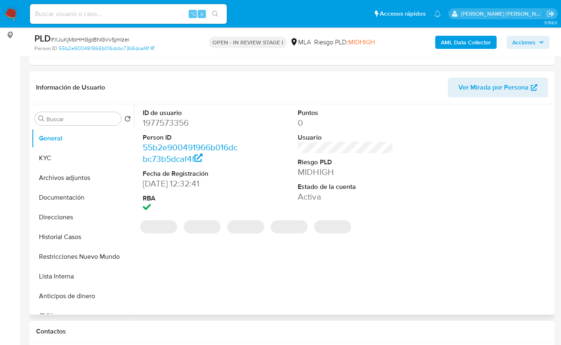
click at [172, 121] on dd "1977573356" at bounding box center [190, 122] width 95 height 11
copy dd "1977573356"
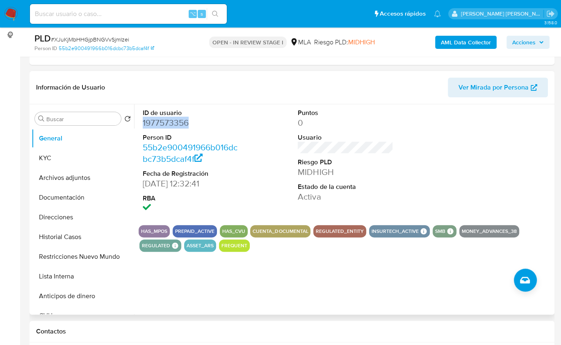
click at [170, 120] on dd "1977573356" at bounding box center [190, 122] width 95 height 11
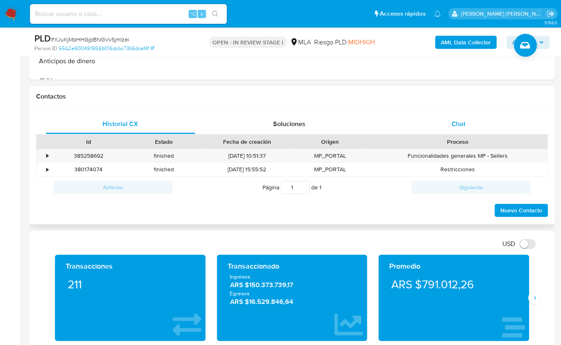
click at [468, 122] on div "Chat" at bounding box center [458, 124] width 149 height 20
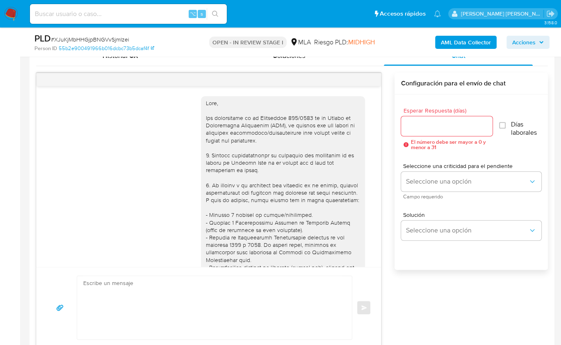
scroll to position [411, 0]
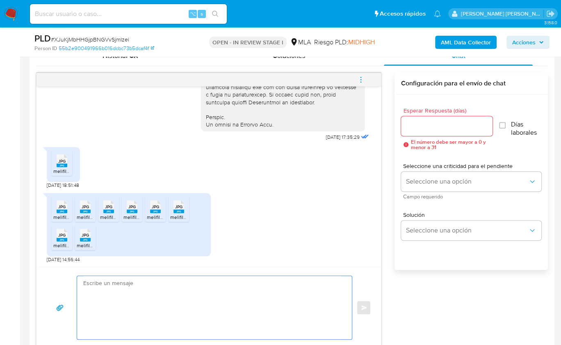
click at [159, 303] on textarea at bounding box center [212, 307] width 259 height 63
paste textarea "Hola, ¡Muchas gracias por tu respuesta! Confirmamos la recepción de la document…"
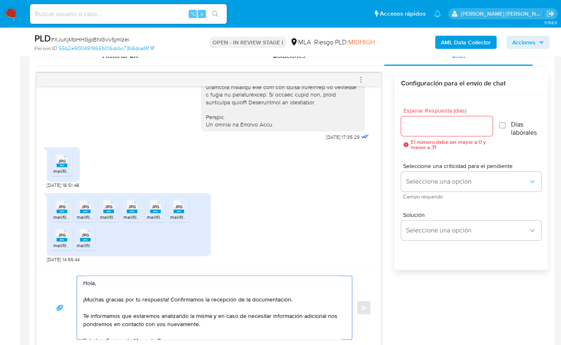
scroll to position [418, 0]
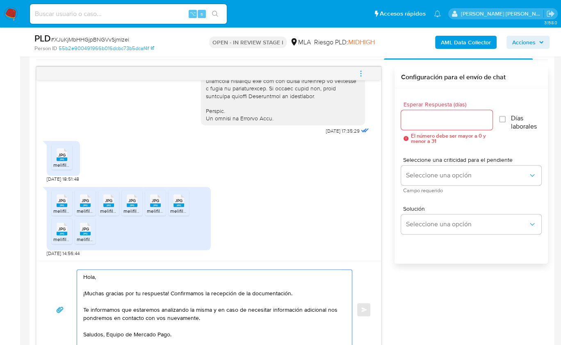
type textarea "Hola, ¡Muchas gracias por tu respuesta! Confirmamos la recepción de la document…"
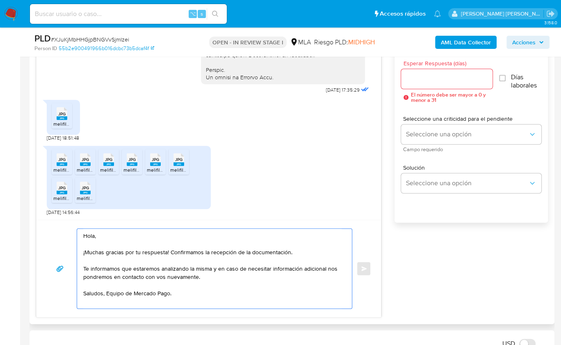
scroll to position [472, 0]
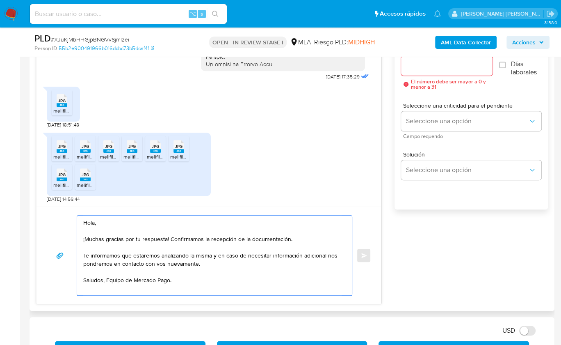
click at [437, 70] on div at bounding box center [447, 66] width 92 height 20
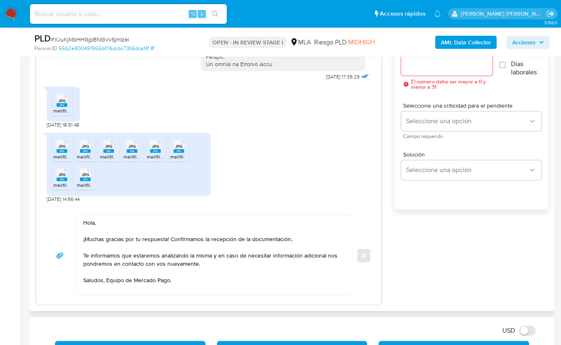
click at [426, 67] on input "Esperar Respuesta (días)" at bounding box center [447, 65] width 92 height 11
type input "9"
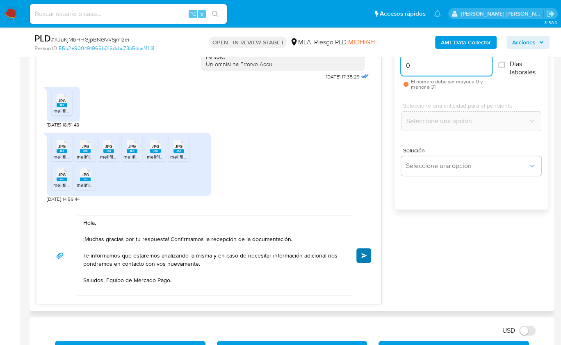
type input "0"
click at [365, 249] on button "Enviar" at bounding box center [364, 255] width 15 height 15
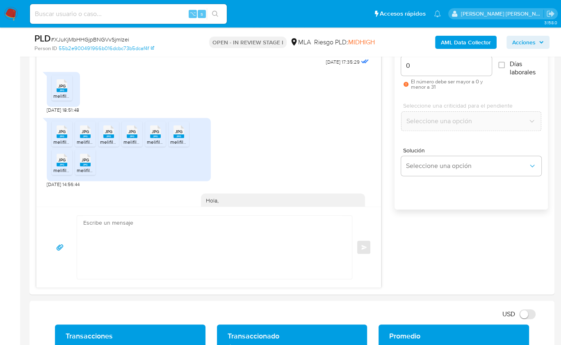
scroll to position [510, 0]
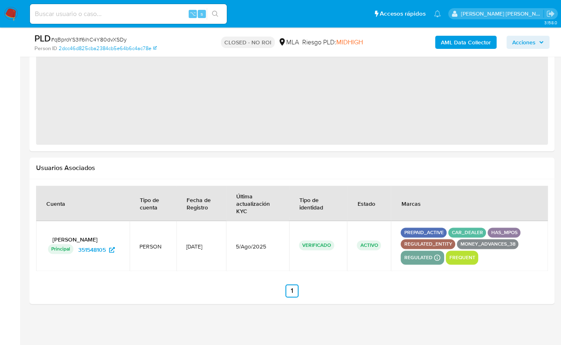
select select "10"
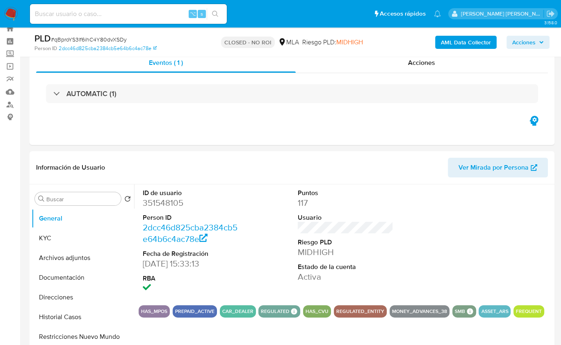
scroll to position [25, 0]
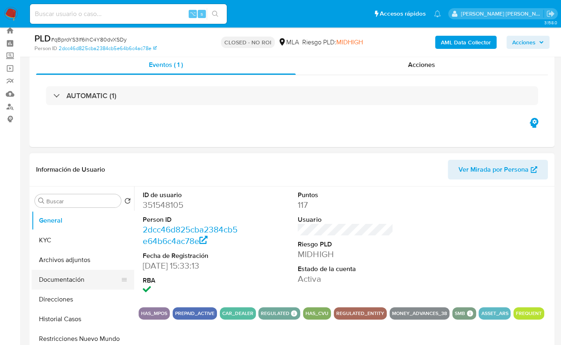
click at [71, 278] on button "Documentación" at bounding box center [80, 280] width 96 height 20
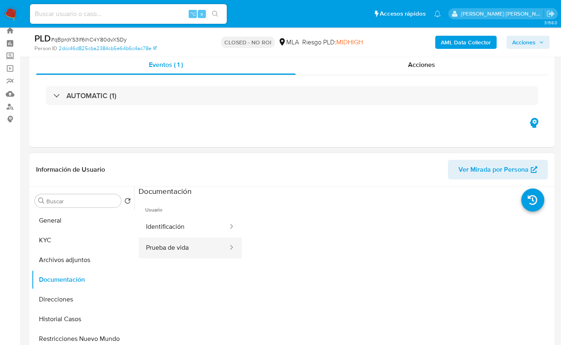
click at [181, 250] on button "Prueba de vida" at bounding box center [184, 247] width 90 height 21
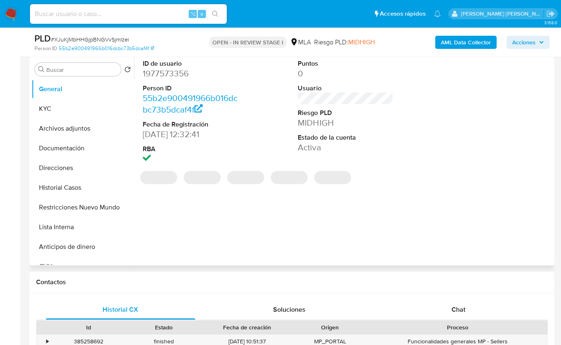
select select "10"
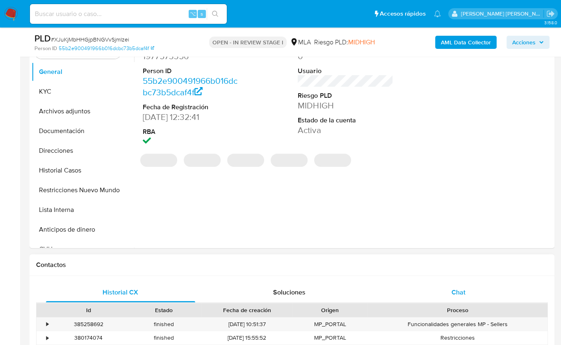
click at [478, 289] on div "Chat" at bounding box center [458, 292] width 149 height 20
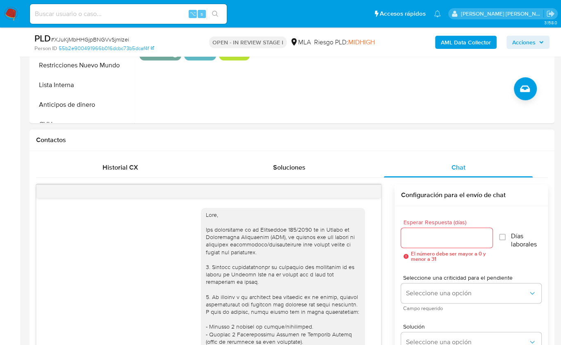
scroll to position [510, 0]
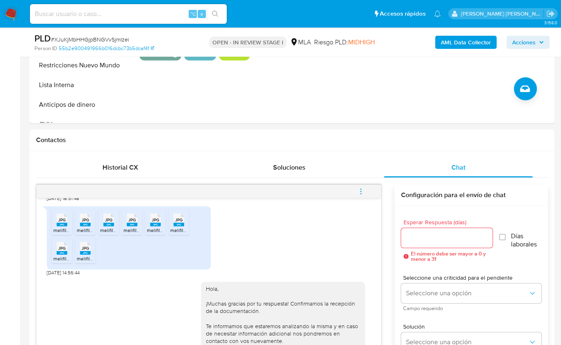
click at [367, 194] on button "menu-action" at bounding box center [361, 191] width 27 height 20
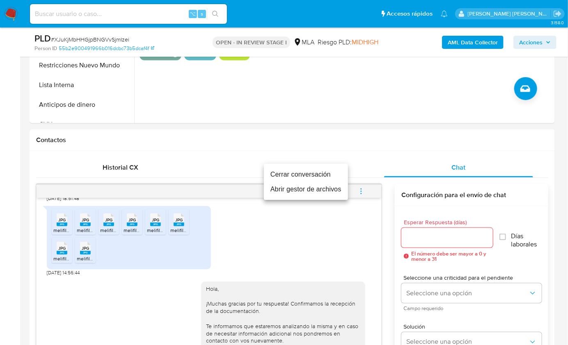
click at [325, 173] on li "Cerrar conversación" at bounding box center [306, 174] width 84 height 15
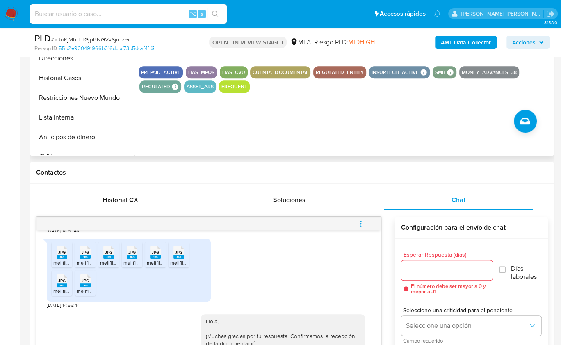
scroll to position [154, 0]
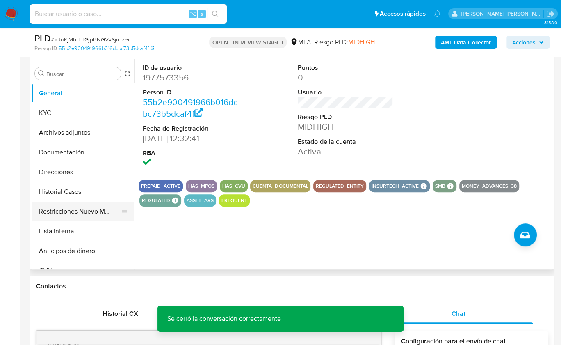
click at [66, 215] on button "Restricciones Nuevo Mundo" at bounding box center [80, 212] width 96 height 20
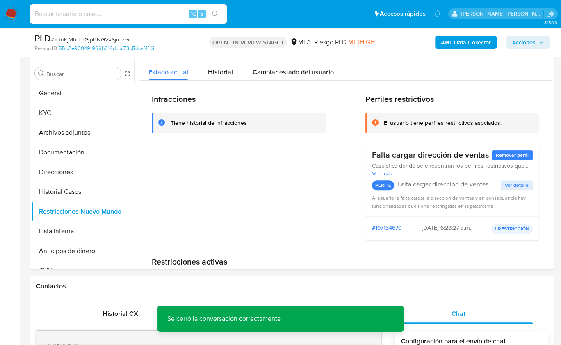
click at [456, 39] on b "AML Data Collector" at bounding box center [466, 42] width 50 height 13
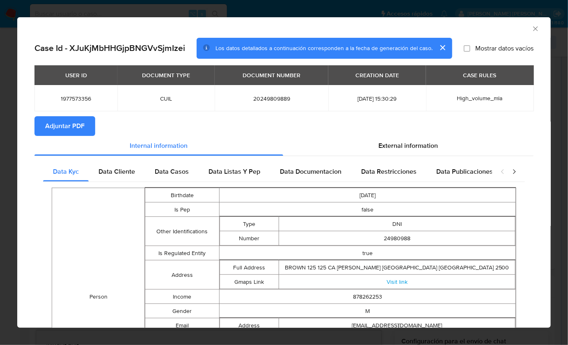
click at [72, 130] on span "Adjuntar PDF" at bounding box center [64, 126] width 39 height 18
click at [531, 31] on icon "Cerrar ventana" at bounding box center [535, 29] width 8 height 8
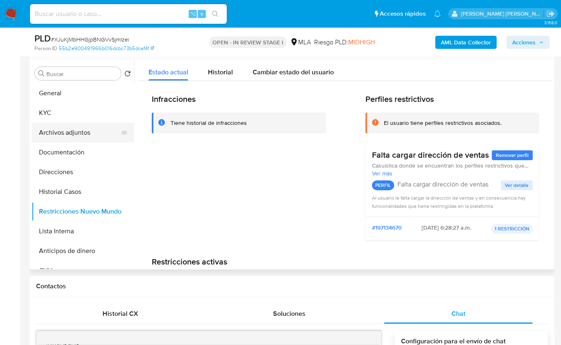
click at [67, 133] on button "Archivos adjuntos" at bounding box center [80, 133] width 96 height 20
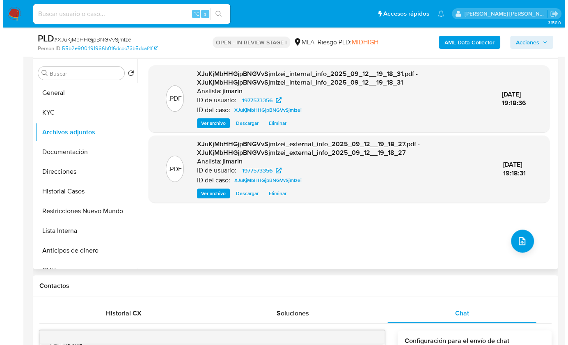
scroll to position [153, 0]
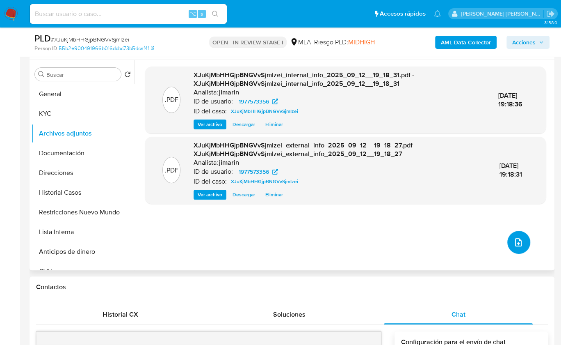
click at [522, 243] on button "upload-file" at bounding box center [519, 242] width 23 height 23
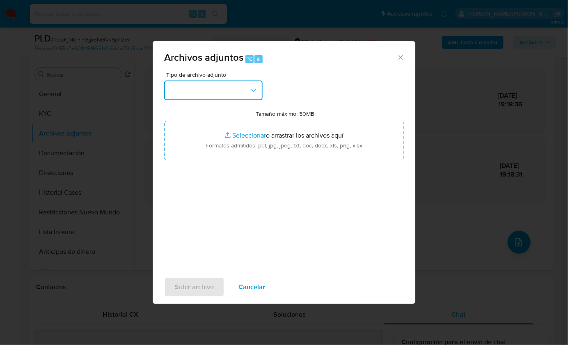
drag, startPoint x: 208, startPoint y: 91, endPoint x: 208, endPoint y: 99, distance: 8.2
click at [208, 91] on button "button" at bounding box center [213, 90] width 98 height 20
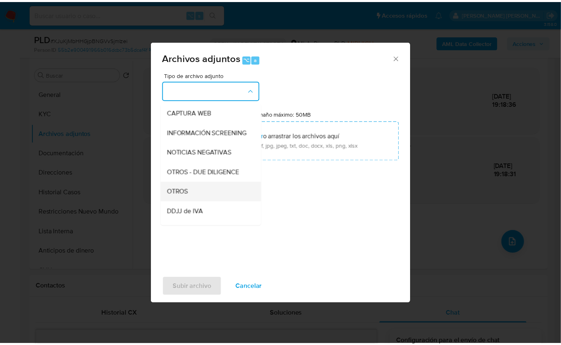
scroll to position [103, 0]
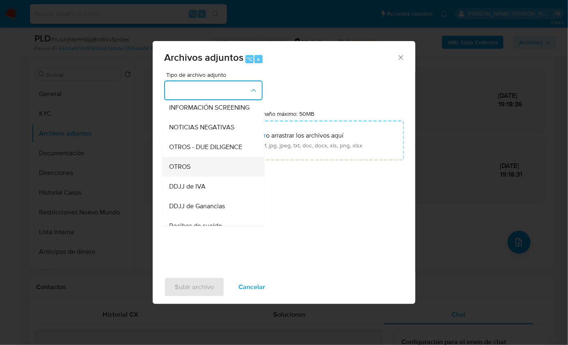
click at [183, 170] on span "OTROS" at bounding box center [179, 166] width 21 height 8
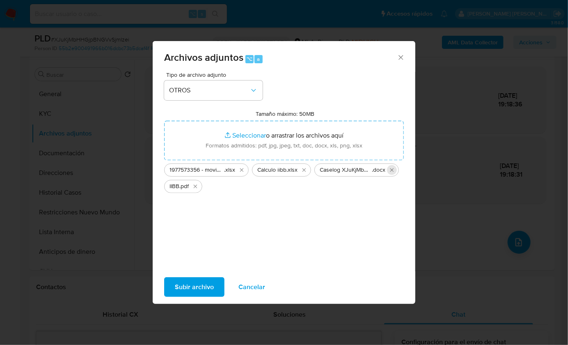
click at [394, 170] on icon "Eliminar Caselog XJuKjMbHHGjpBNGVvSjmIzei_2025_08_19_04_28_13.docx" at bounding box center [392, 170] width 7 height 7
click at [203, 286] on span "Subir archivo" at bounding box center [194, 287] width 39 height 18
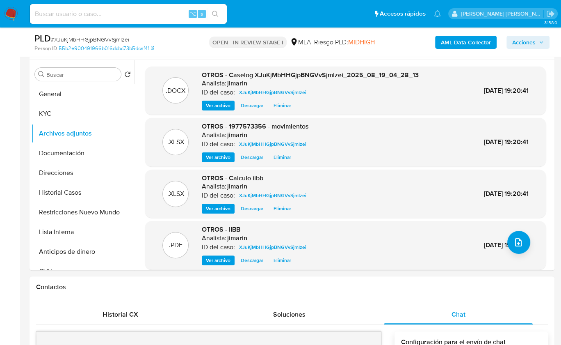
click at [542, 43] on icon "button" at bounding box center [541, 42] width 5 height 5
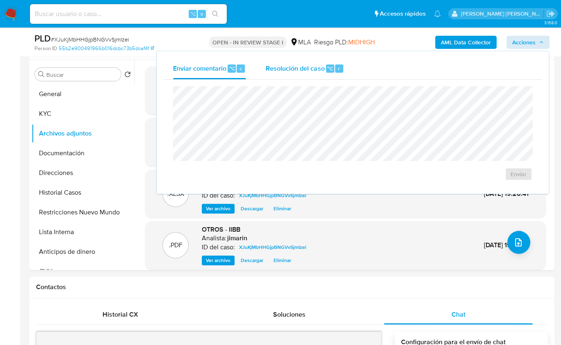
click at [320, 66] on span "Resolución del caso" at bounding box center [295, 67] width 59 height 9
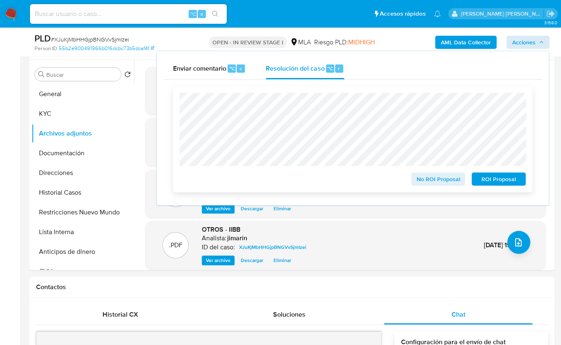
click at [424, 180] on span "No ROI Proposal" at bounding box center [438, 178] width 43 height 11
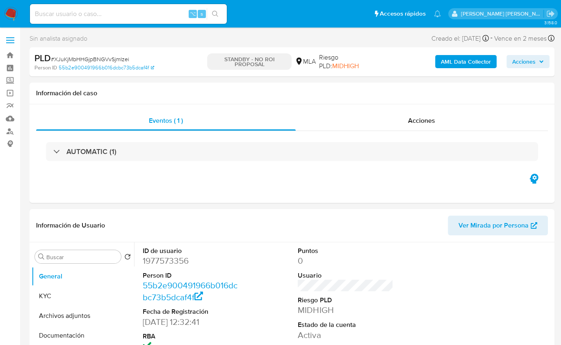
select select "10"
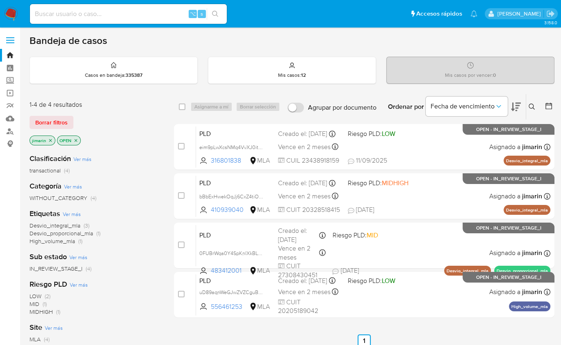
click at [76, 139] on icon "close-filter" at bounding box center [75, 140] width 5 height 5
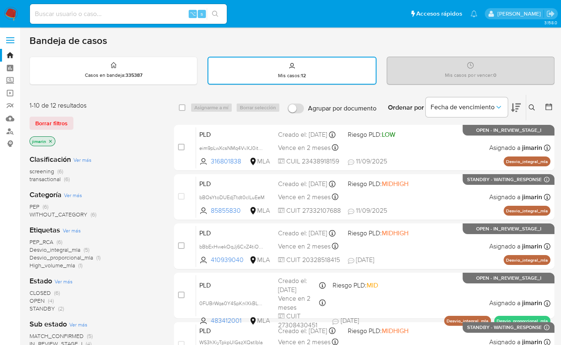
click at [51, 179] on span "transactional" at bounding box center [45, 179] width 31 height 8
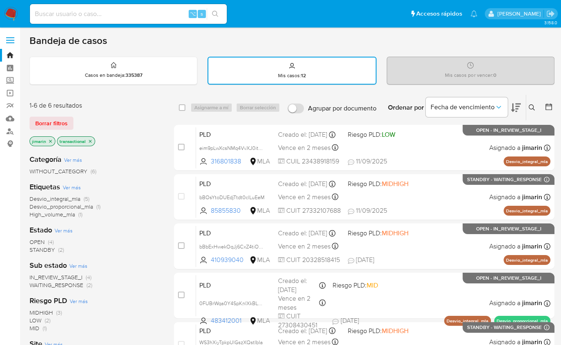
click at [10, 14] on img at bounding box center [11, 14] width 14 height 14
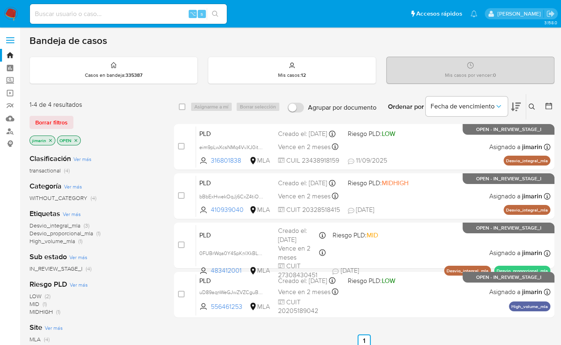
click at [73, 138] on icon "close-filter" at bounding box center [75, 140] width 5 height 5
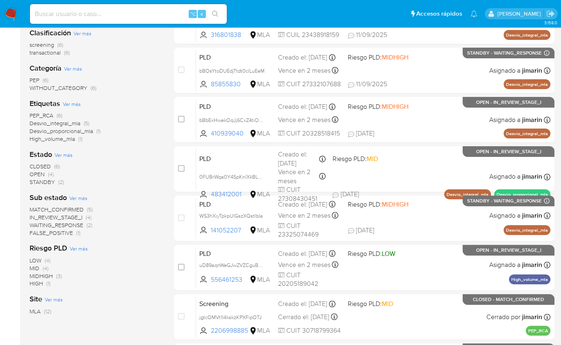
scroll to position [89, 0]
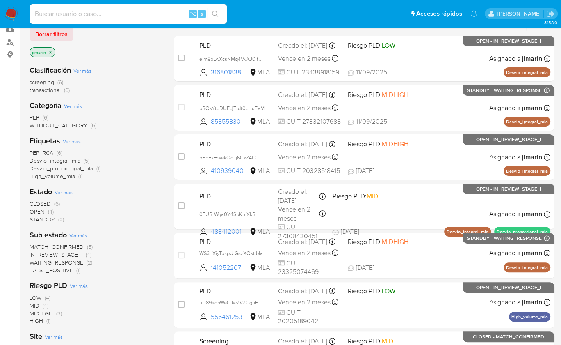
click at [50, 50] on icon "close-filter" at bounding box center [50, 51] width 3 height 3
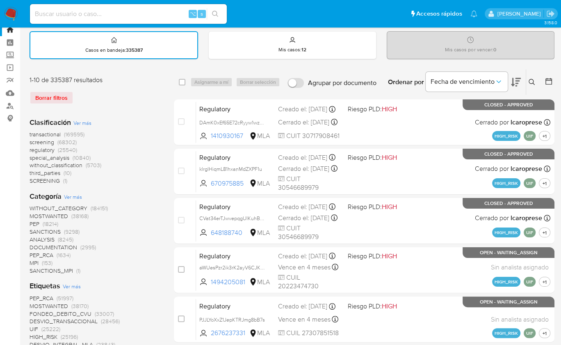
scroll to position [24, 0]
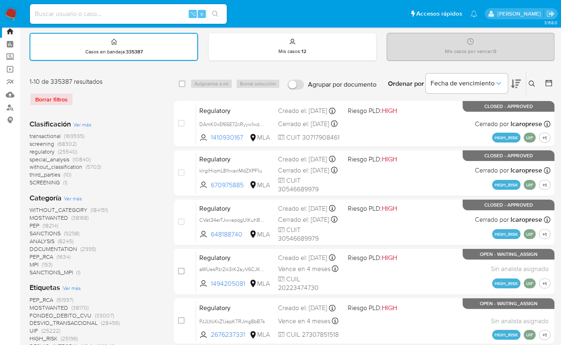
click at [10, 13] on img at bounding box center [11, 14] width 14 height 14
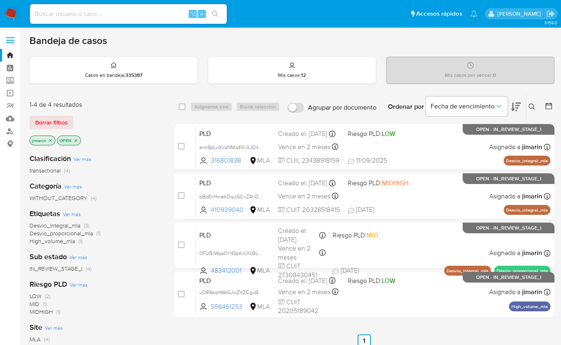
click at [50, 140] on icon "close-filter" at bounding box center [50, 140] width 5 height 5
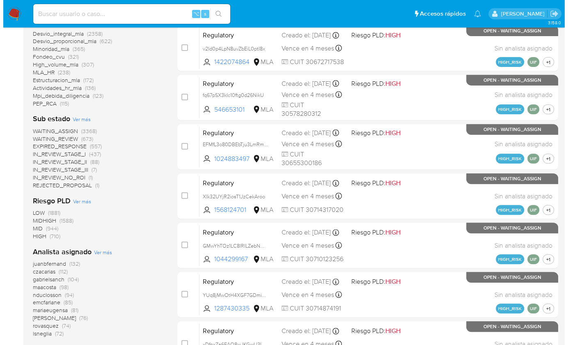
scroll to position [264, 0]
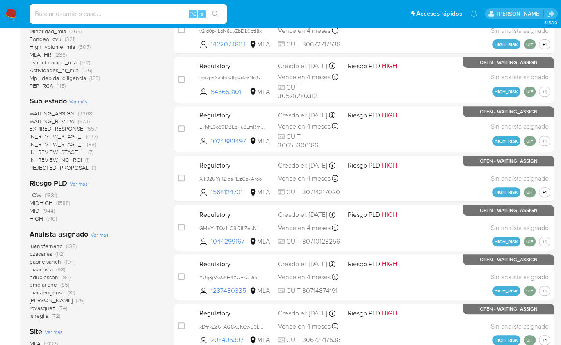
click at [105, 234] on span "Ver más" at bounding box center [100, 234] width 18 height 7
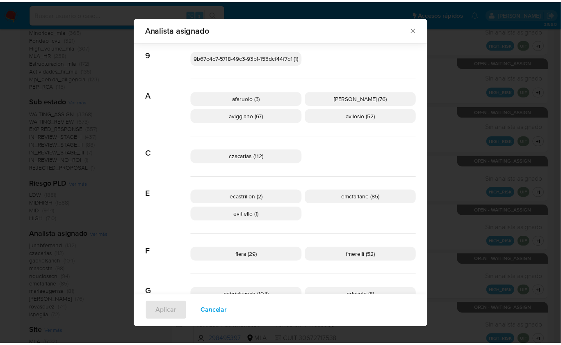
scroll to position [0, 0]
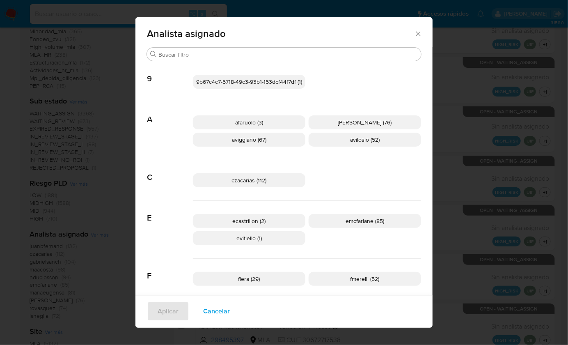
click at [417, 32] on icon "Cerrar" at bounding box center [418, 34] width 8 height 8
